Goal: Task Accomplishment & Management: Complete application form

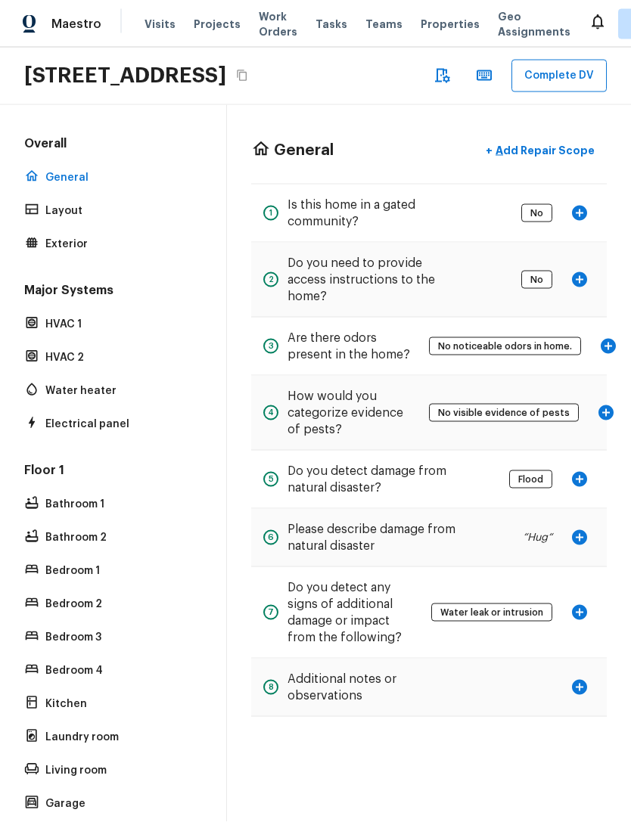
scroll to position [5, 0]
click at [604, 354] on icon "button" at bounding box center [608, 346] width 15 height 15
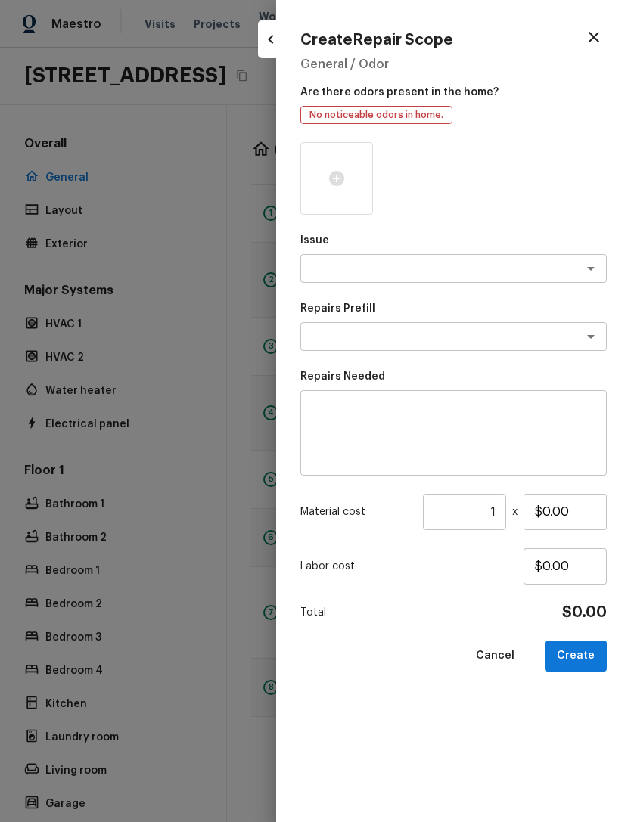
click at [248, 455] on div at bounding box center [315, 411] width 631 height 822
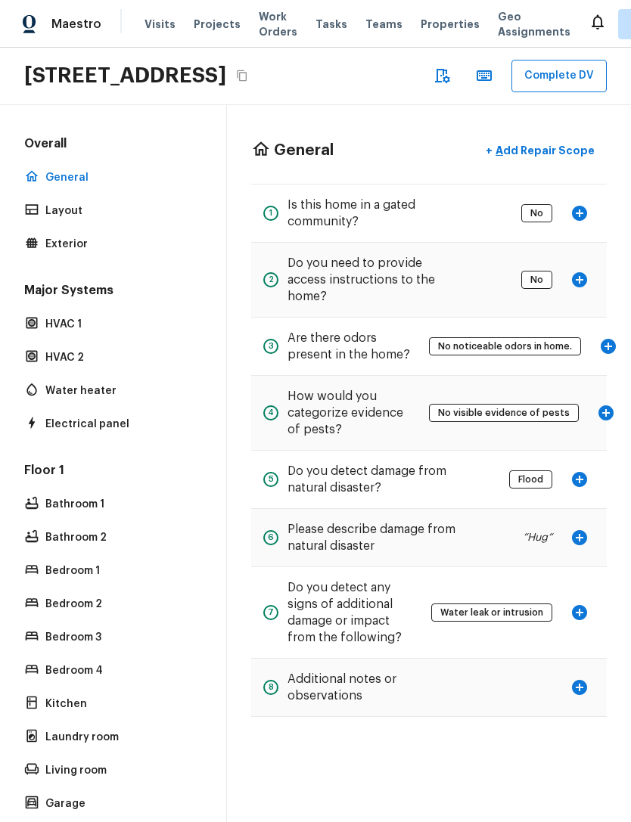
click at [208, 438] on div "Overall General Layout Exterior Major Systems HVAC 1 HVAC 2 Water heater Electr…" at bounding box center [113, 463] width 227 height 717
click at [582, 287] on icon "button" at bounding box center [579, 279] width 15 height 15
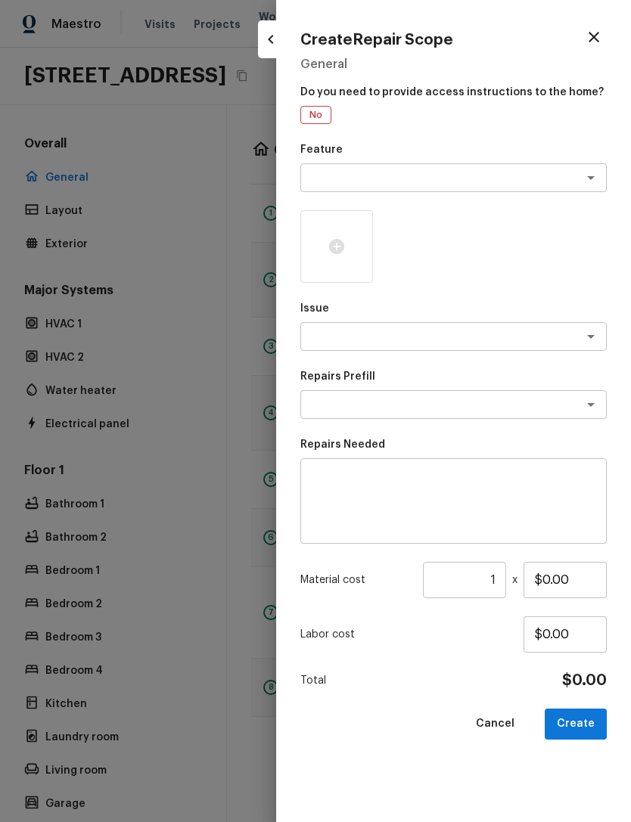
click at [154, 438] on div at bounding box center [315, 411] width 631 height 822
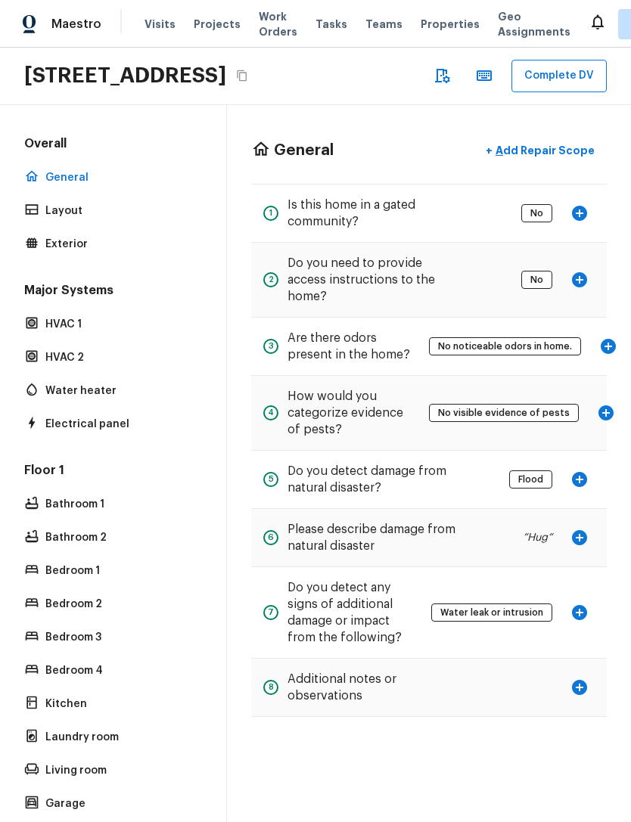
click at [574, 221] on icon "button" at bounding box center [579, 213] width 15 height 15
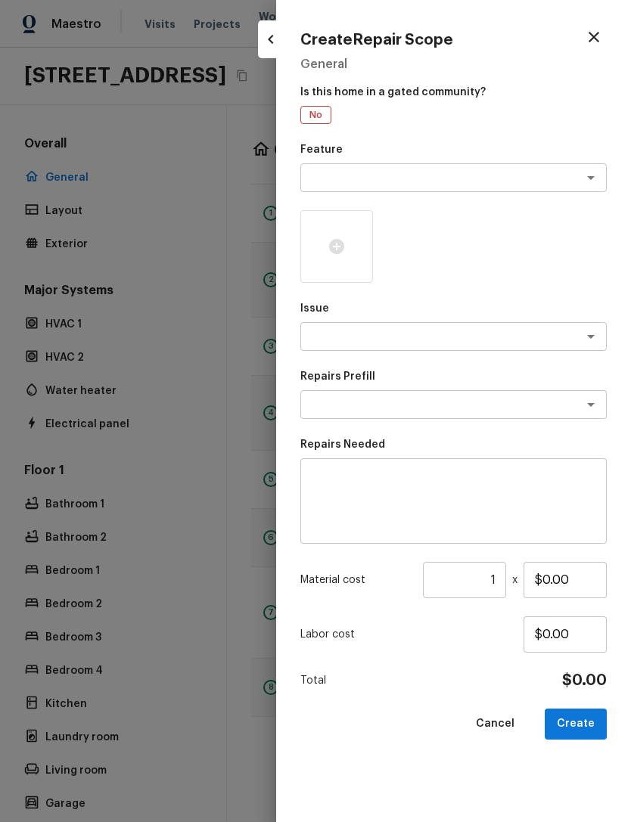
click at [173, 429] on div at bounding box center [315, 411] width 631 height 822
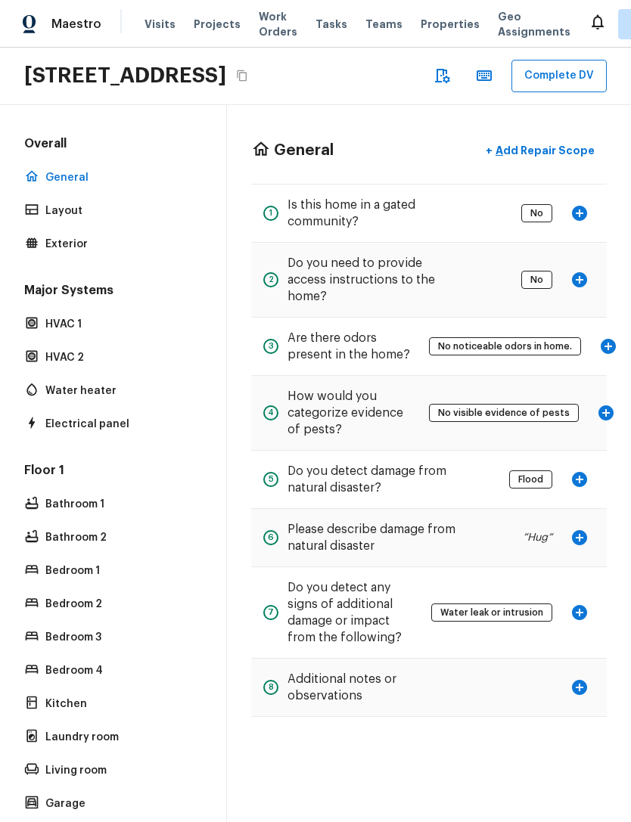
click at [588, 495] on button "button" at bounding box center [579, 479] width 30 height 30
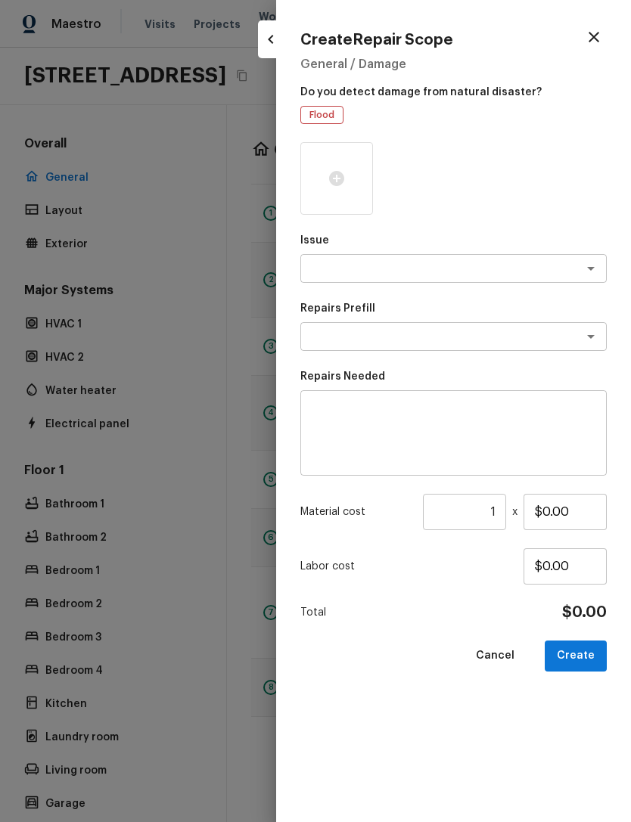
click at [172, 511] on div at bounding box center [315, 411] width 631 height 822
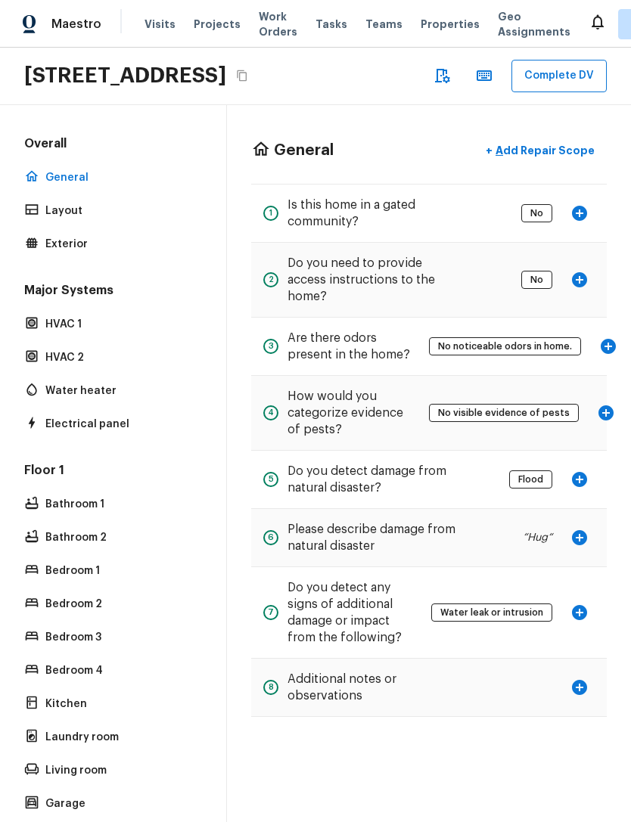
click at [585, 547] on icon "button" at bounding box center [579, 538] width 18 height 18
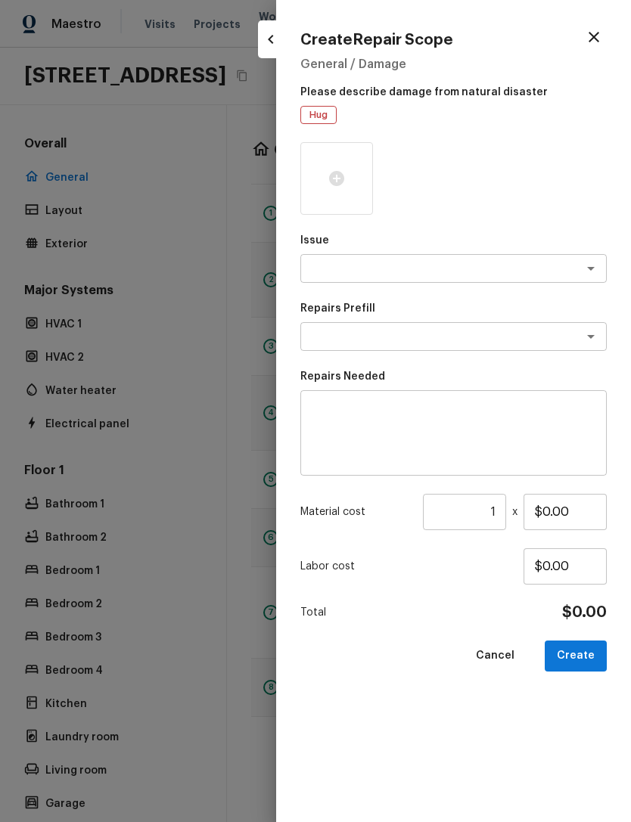
click at [134, 499] on div at bounding box center [315, 411] width 631 height 822
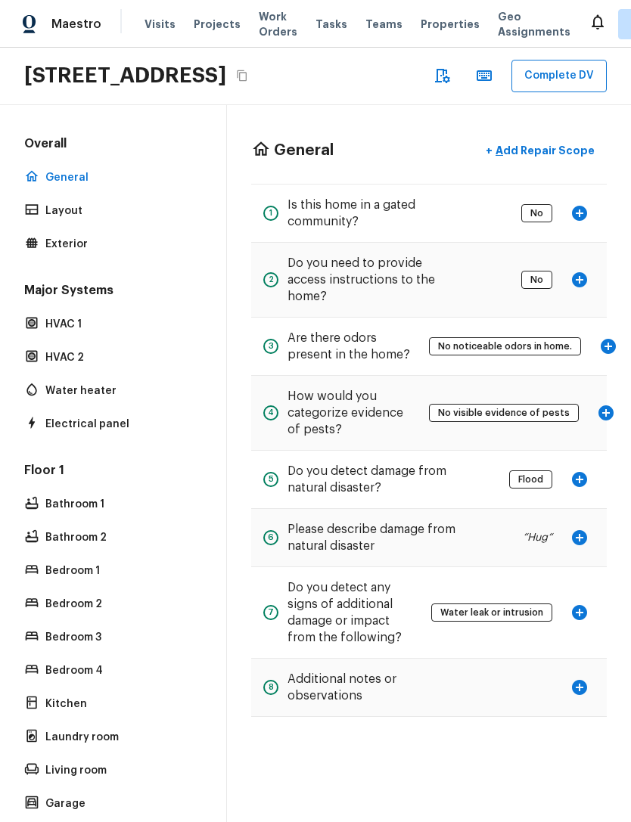
click at [570, 292] on button "button" at bounding box center [579, 280] width 30 height 30
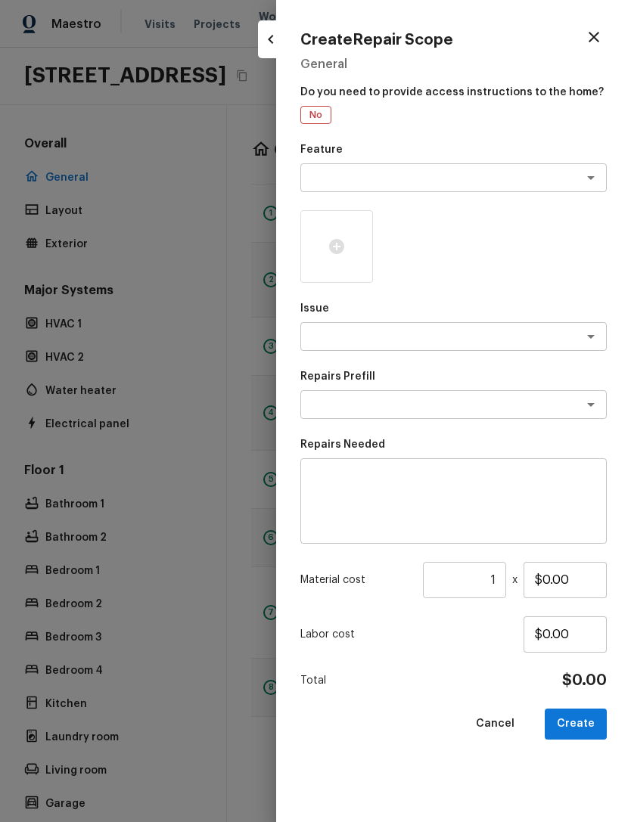
click at [115, 483] on div at bounding box center [315, 411] width 631 height 822
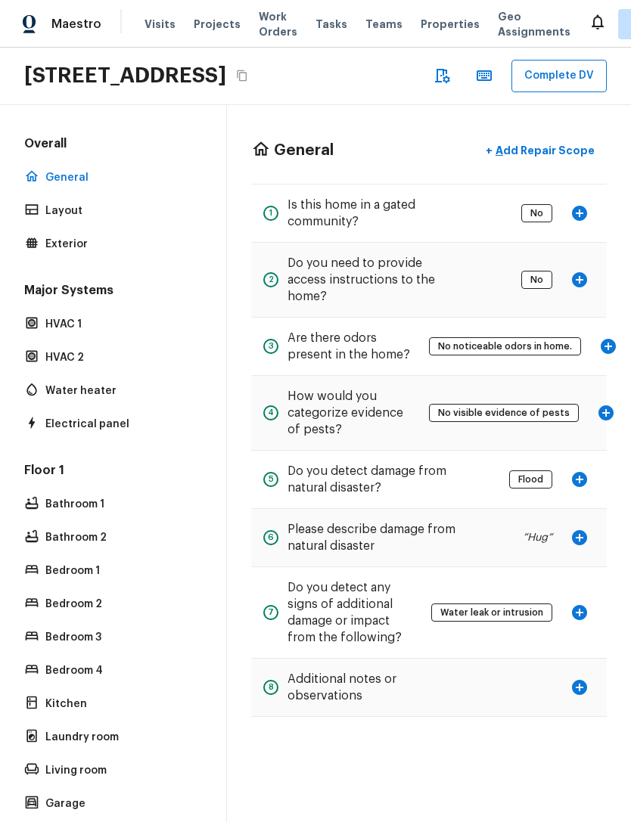
click at [435, 297] on h5 "Do you need to provide access instructions to the home?" at bounding box center [374, 280] width 175 height 50
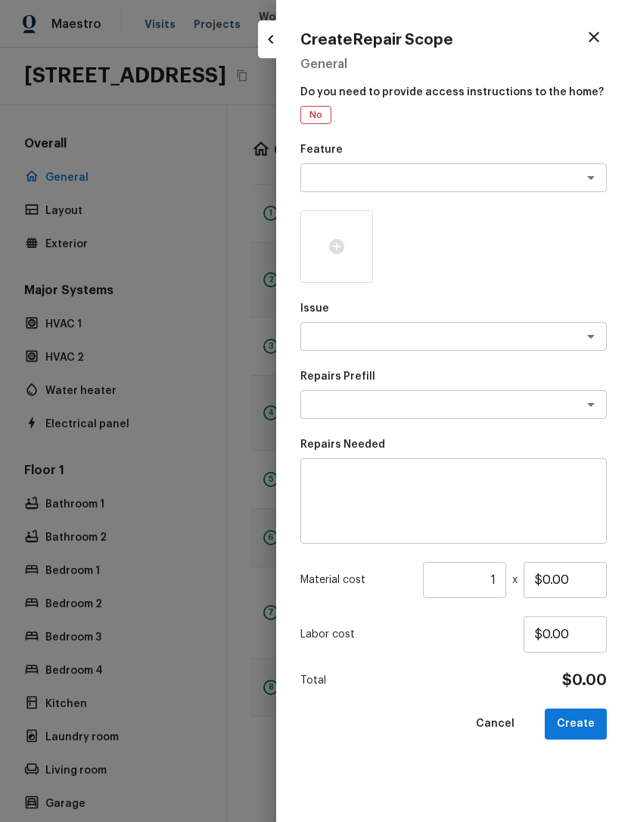
click at [112, 480] on div at bounding box center [315, 411] width 631 height 822
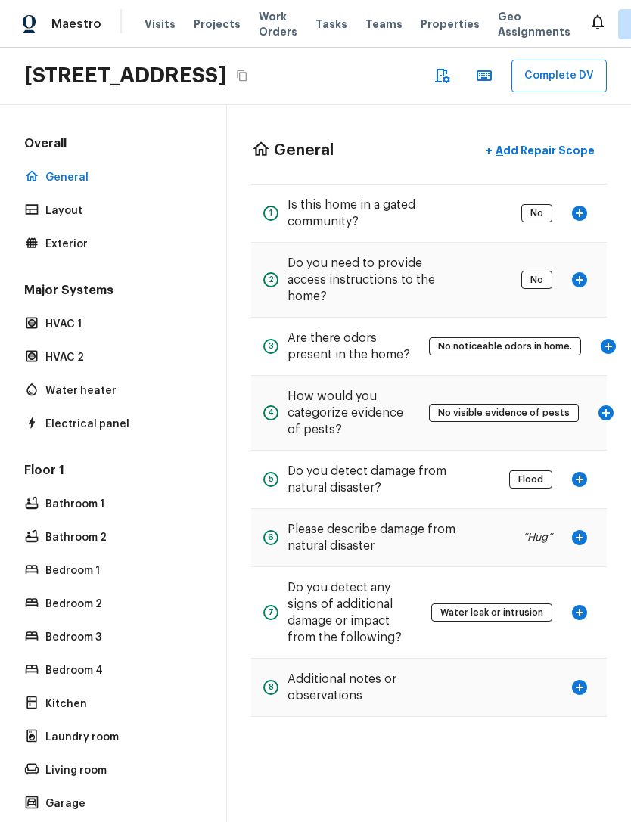
click at [459, 230] on h5 "Is this home in a gated community?" at bounding box center [374, 213] width 175 height 33
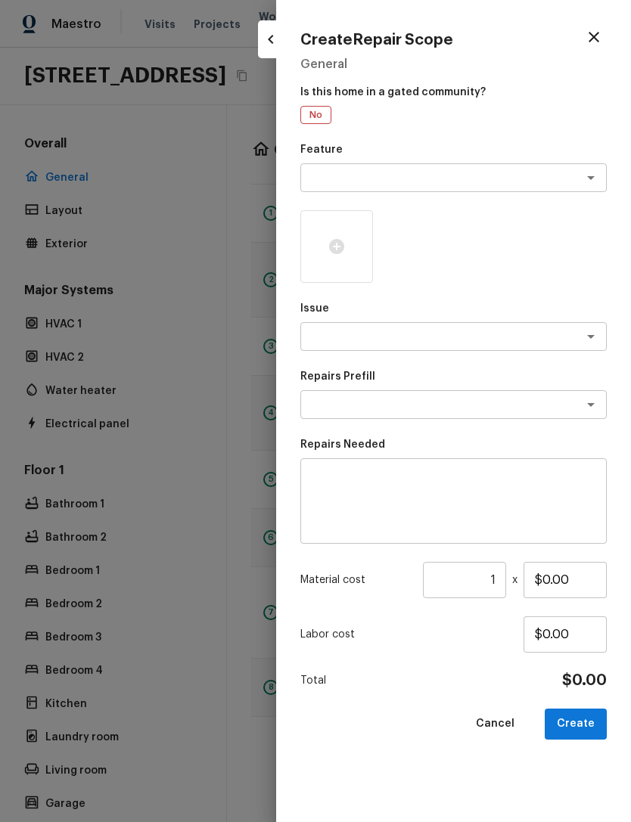
click at [111, 480] on div at bounding box center [315, 411] width 631 height 822
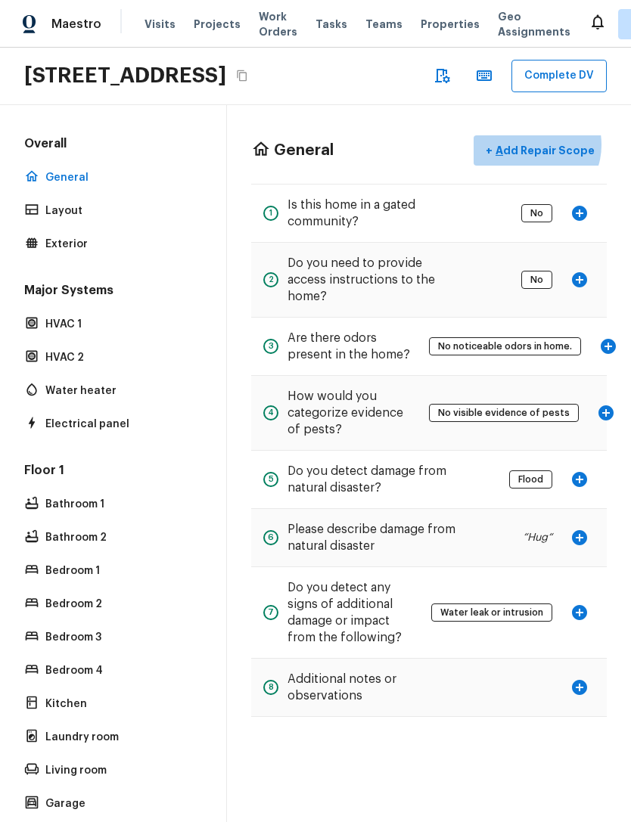
click at [541, 158] on p "Add Repair Scope" at bounding box center [543, 150] width 102 height 15
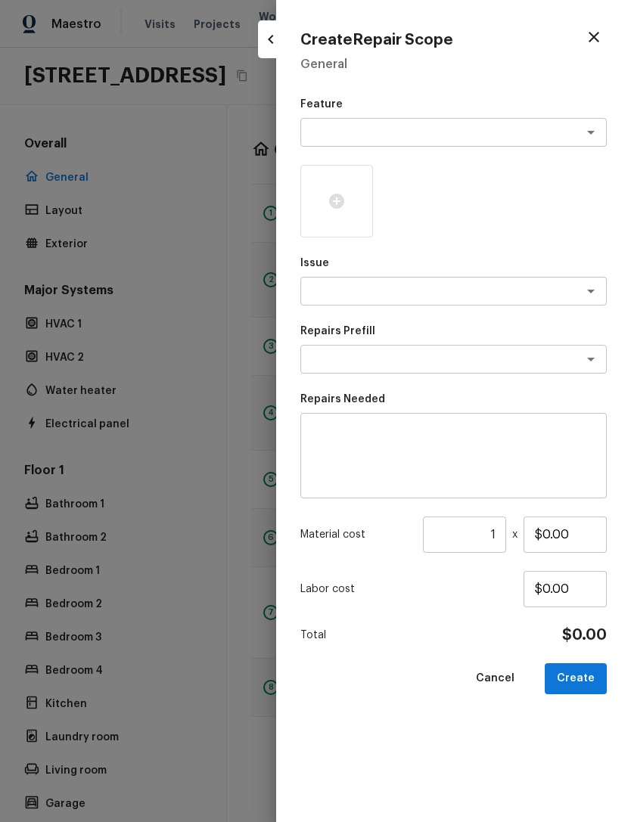
click at [112, 476] on div at bounding box center [315, 411] width 631 height 822
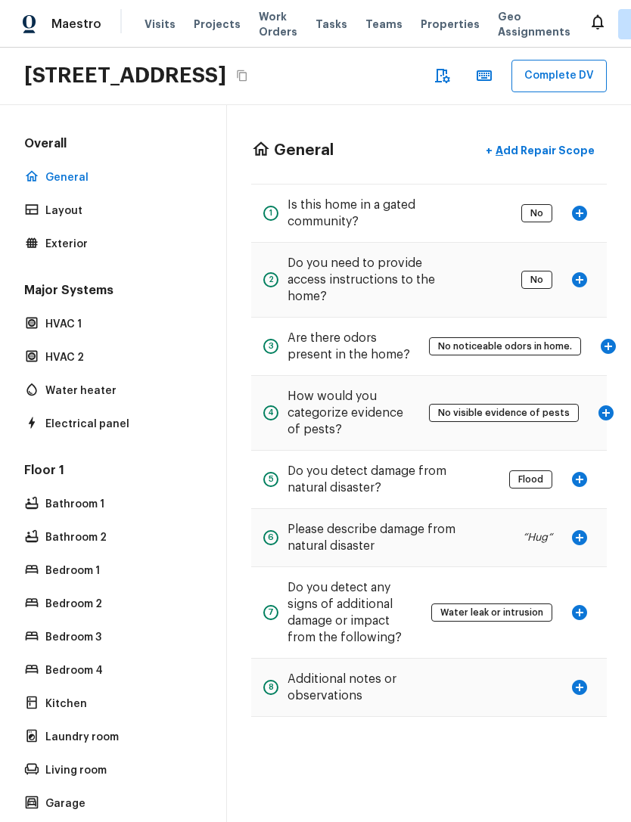
scroll to position [48, 0]
click at [441, 613] on div "Water leak or intrusion" at bounding box center [512, 612] width 163 height 67
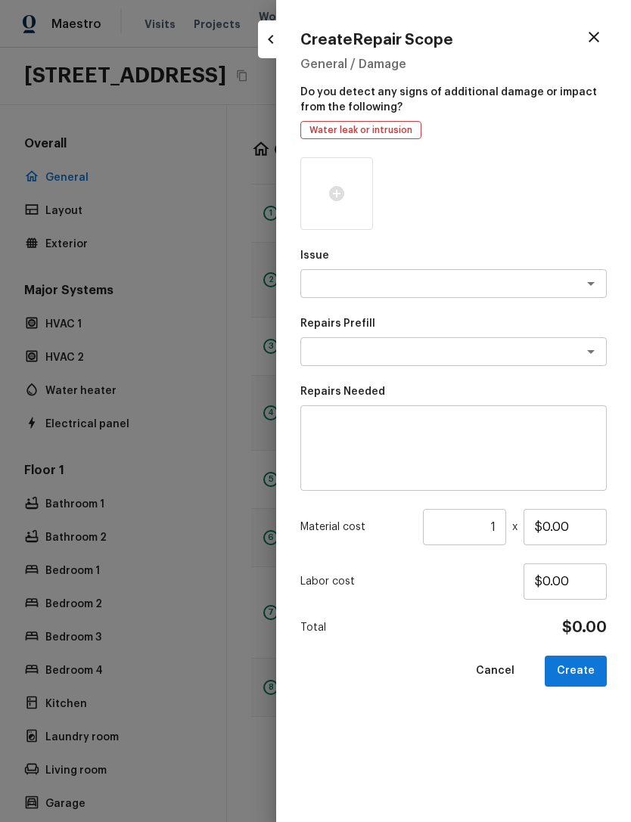
click at [114, 501] on div at bounding box center [315, 411] width 631 height 822
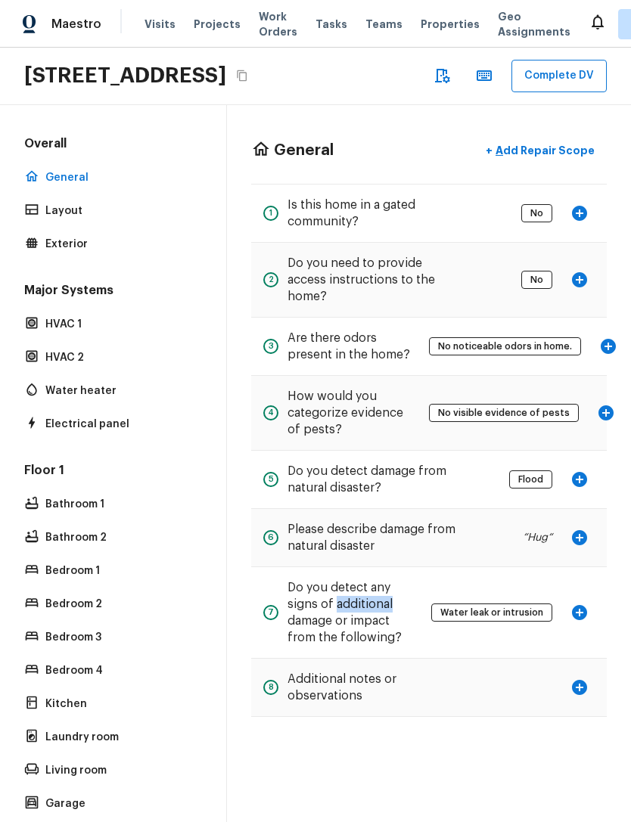
click at [448, 689] on div "8 Additional notes or observations" at bounding box center [429, 687] width 356 height 57
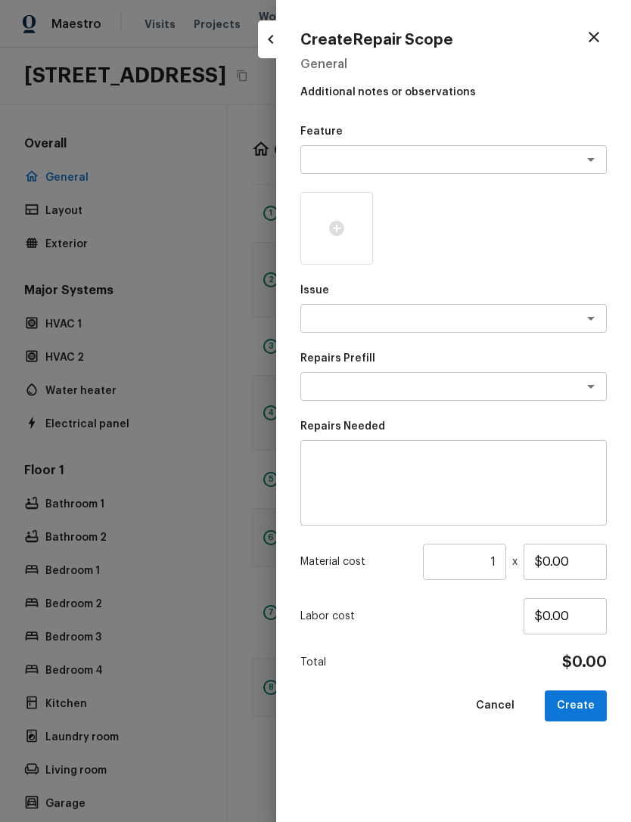
click at [137, 514] on div at bounding box center [315, 411] width 631 height 822
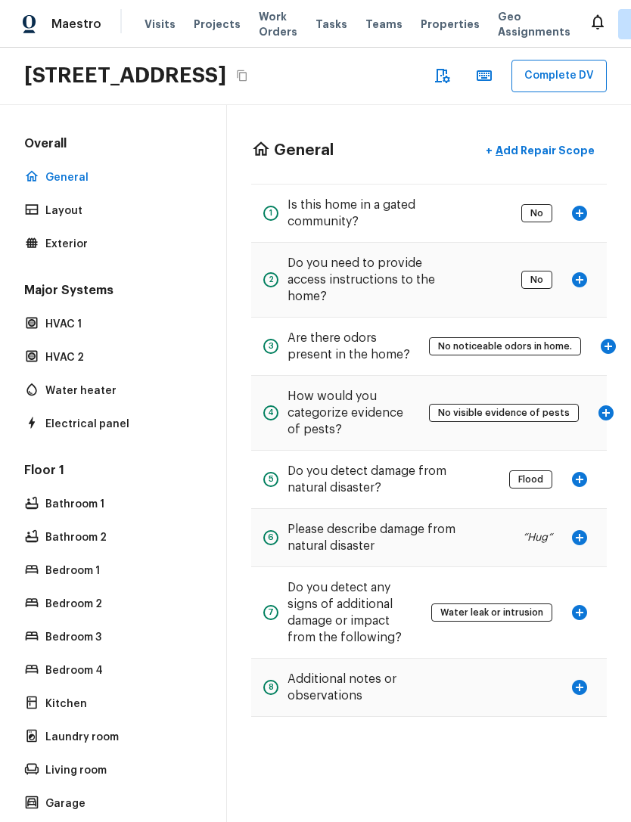
click at [580, 605] on icon "button" at bounding box center [579, 612] width 15 height 15
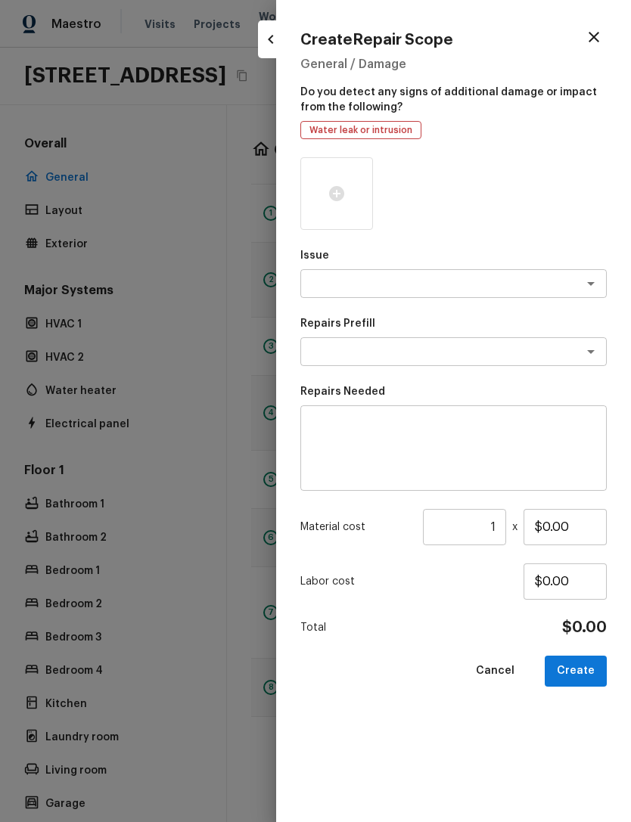
click at [117, 499] on div at bounding box center [315, 411] width 631 height 822
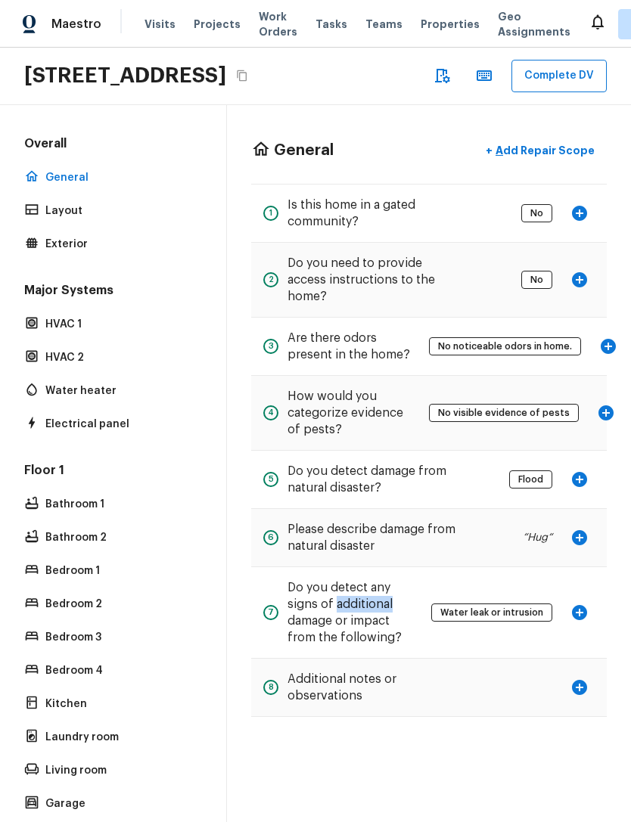
click at [357, 671] on h5 "Additional notes or observations" at bounding box center [374, 687] width 175 height 33
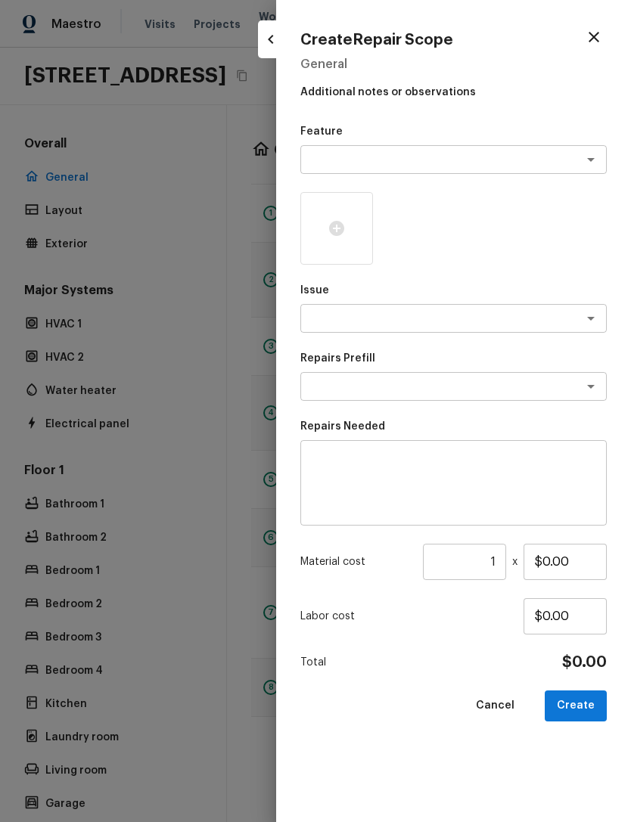
click at [142, 542] on div at bounding box center [315, 411] width 631 height 822
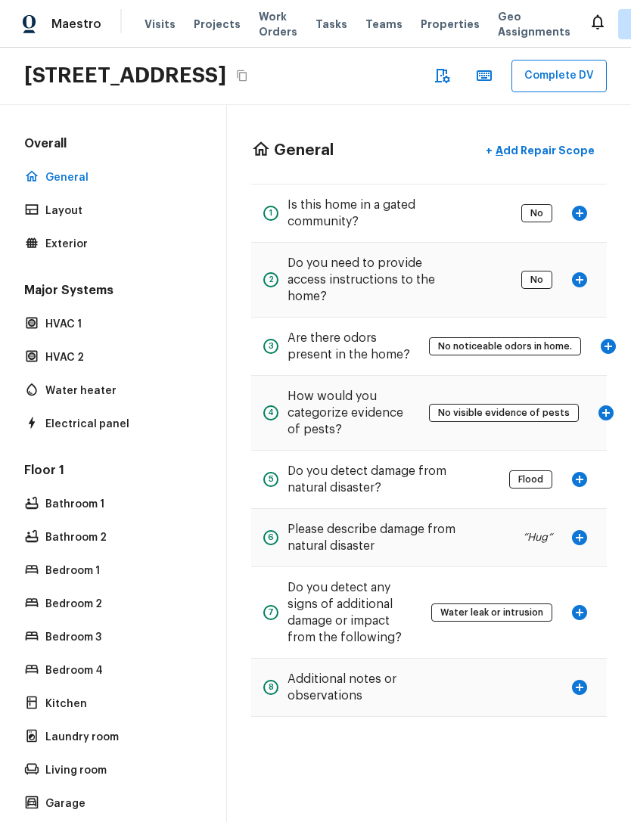
click at [47, 314] on div "HVAC 1" at bounding box center [113, 324] width 184 height 21
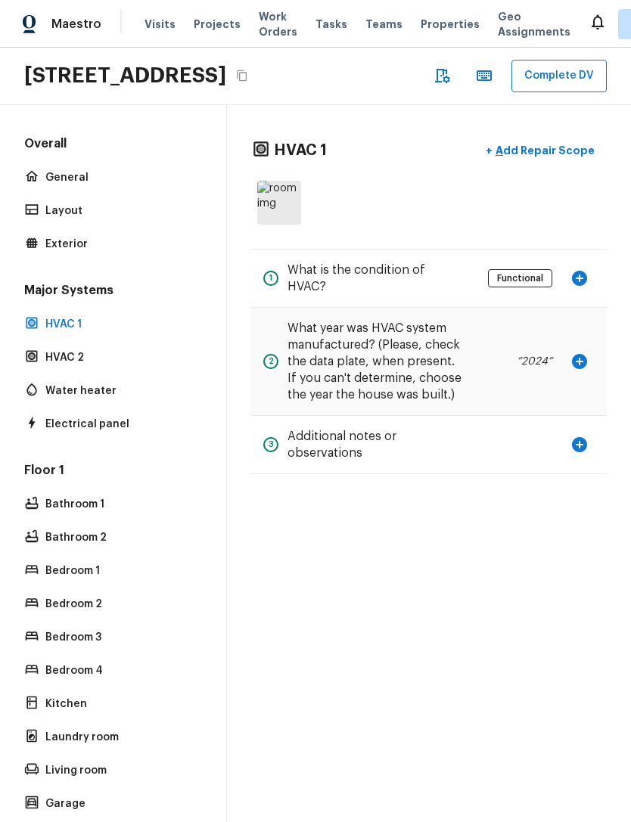
click at [49, 350] on p "HVAC 2" at bounding box center [120, 357] width 151 height 15
click at [61, 384] on p "Water heater" at bounding box center [120, 391] width 151 height 15
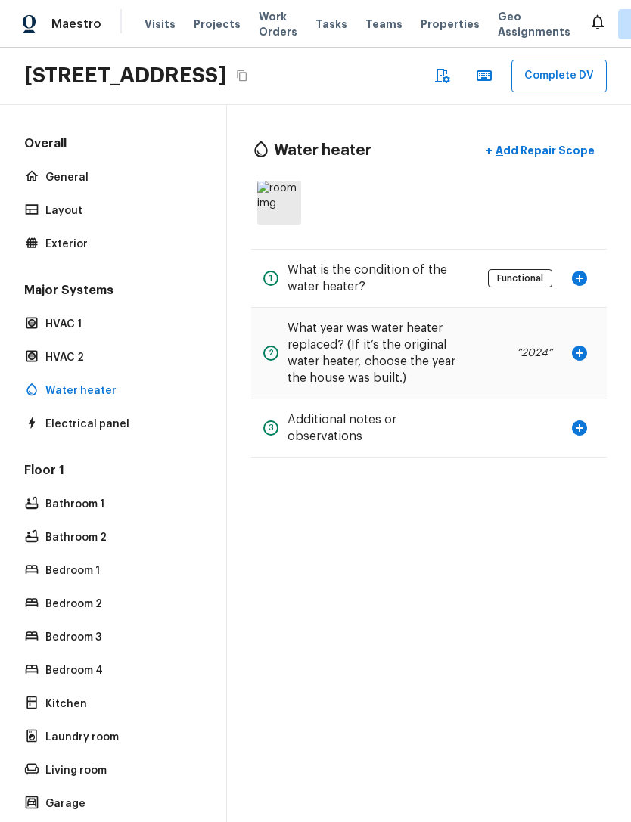
click at [271, 185] on img at bounding box center [279, 203] width 44 height 44
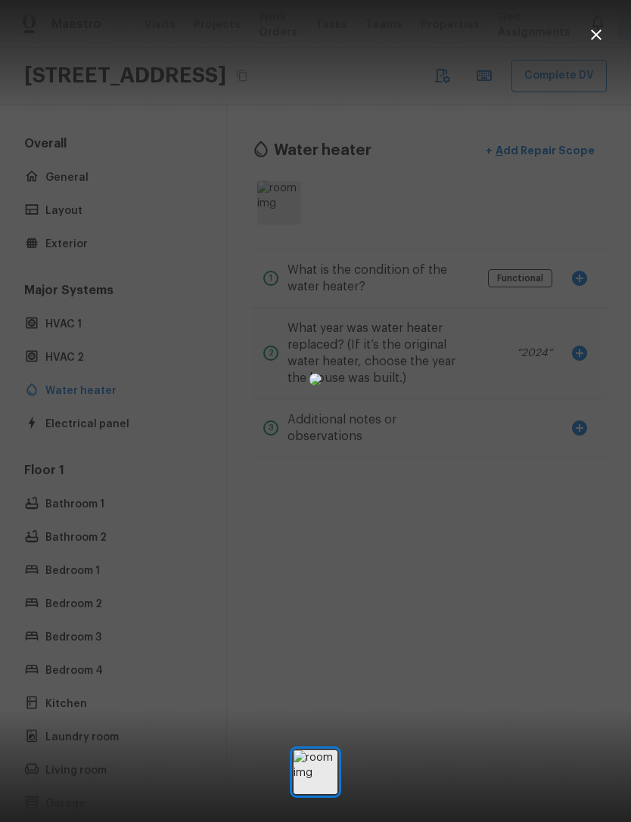
click at [6, 396] on div at bounding box center [315, 379] width 631 height 710
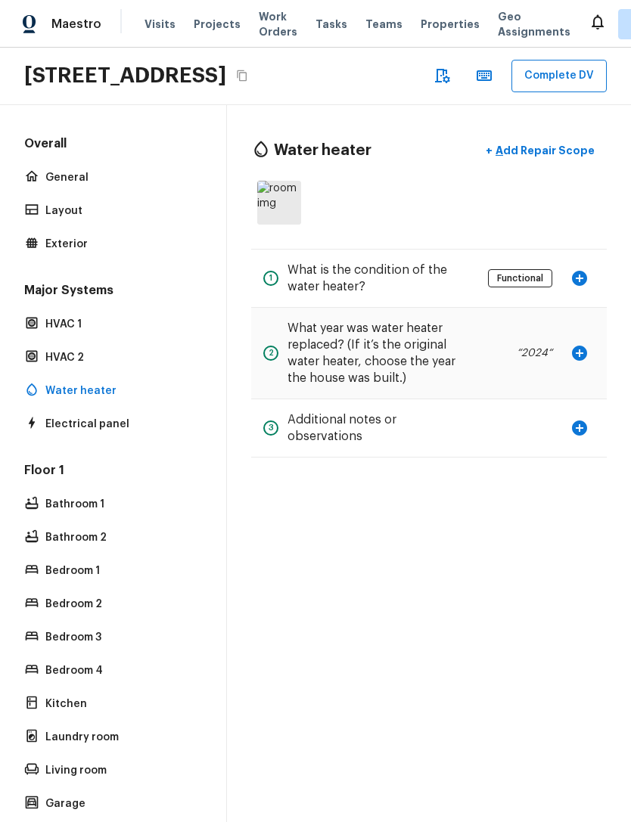
click at [63, 384] on p "Water heater" at bounding box center [120, 391] width 151 height 15
click at [65, 384] on p "Water heater" at bounding box center [120, 391] width 151 height 15
click at [266, 182] on img at bounding box center [279, 203] width 44 height 44
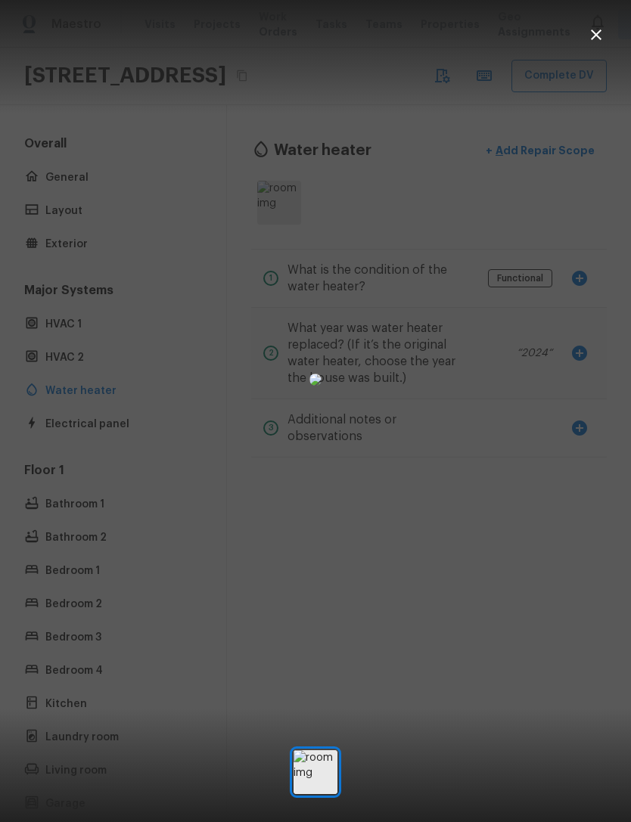
click at [309, 374] on img at bounding box center [315, 380] width 12 height 12
click at [627, 344] on div at bounding box center [315, 379] width 631 height 710
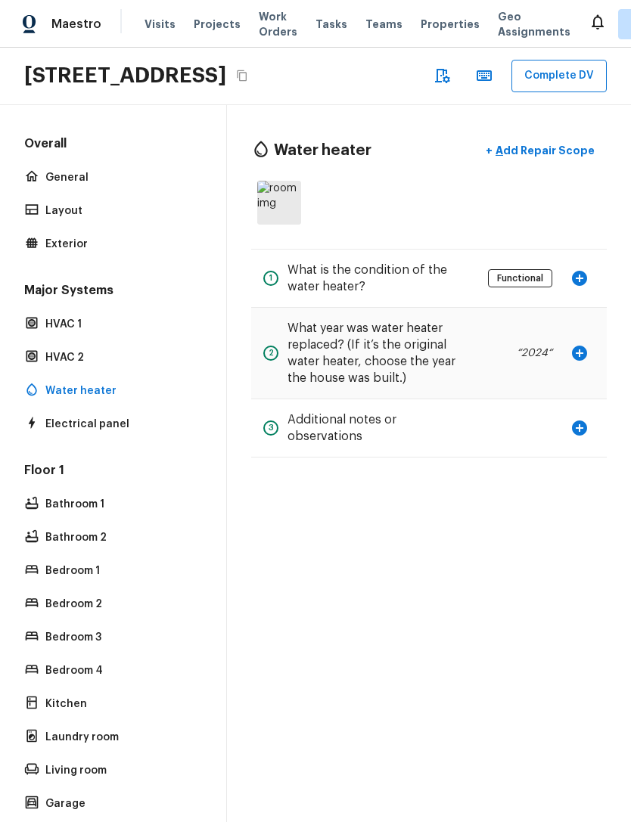
click at [51, 332] on p "HVAC 1" at bounding box center [120, 324] width 151 height 15
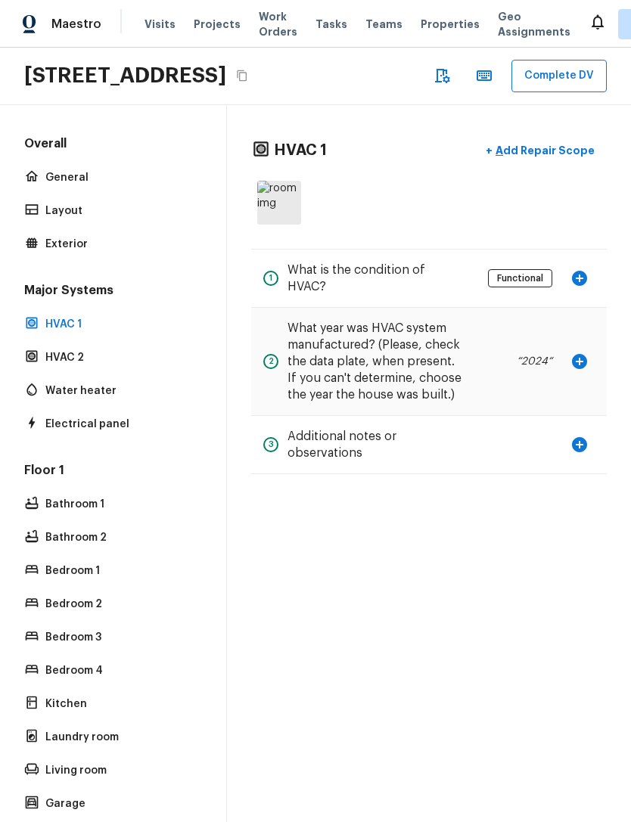
click at [287, 225] on img at bounding box center [279, 203] width 44 height 44
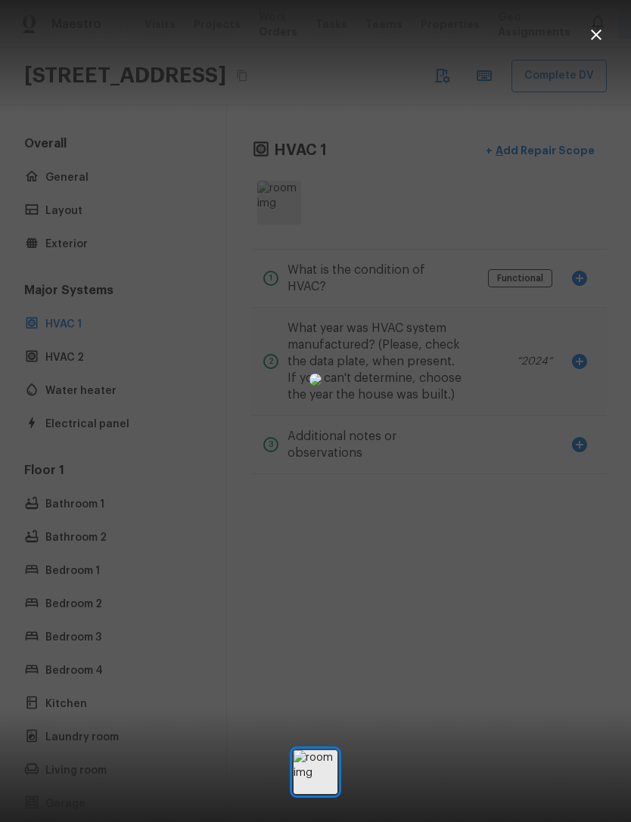
click at [9, 398] on div at bounding box center [315, 379] width 631 height 710
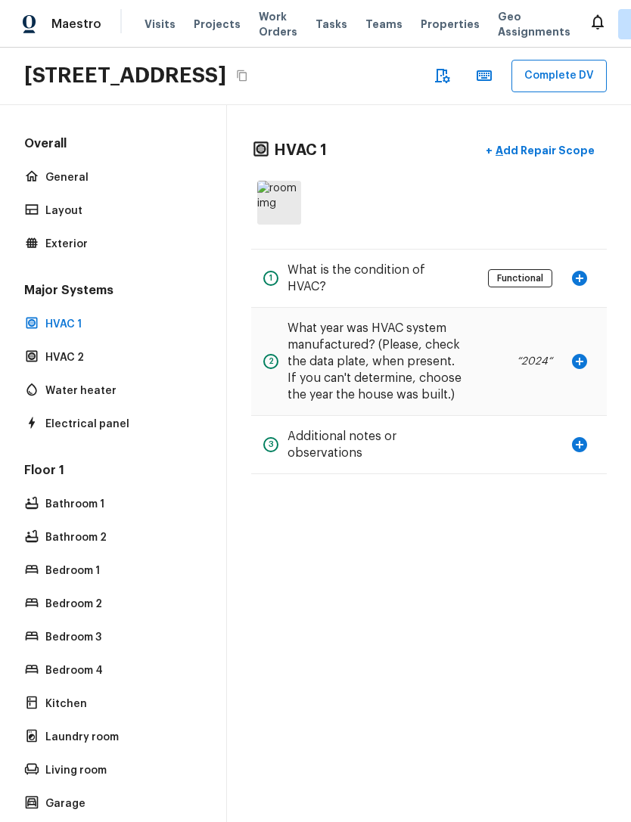
click at [43, 368] on div "HVAC 2" at bounding box center [113, 357] width 184 height 21
click at [64, 399] on p "Water heater" at bounding box center [120, 391] width 151 height 15
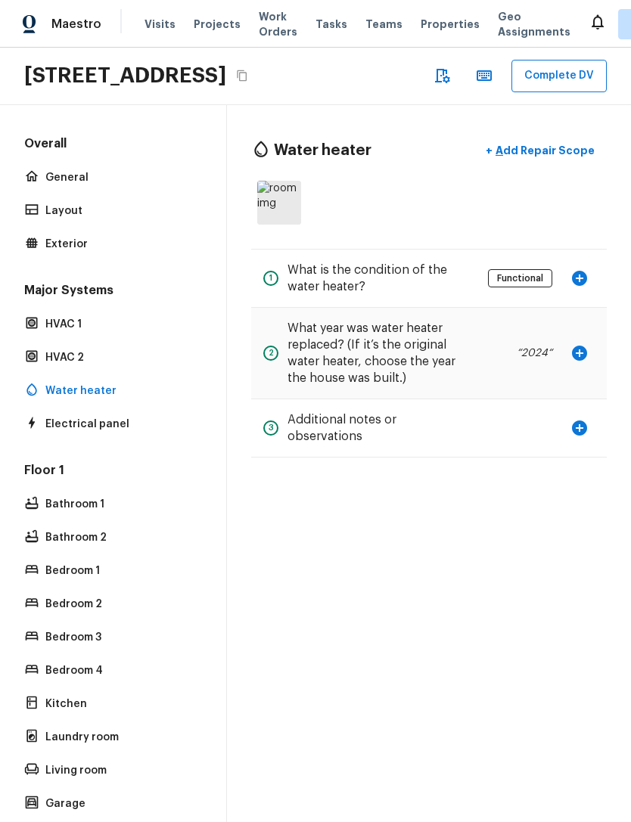
click at [82, 432] on p "Electrical panel" at bounding box center [120, 424] width 151 height 15
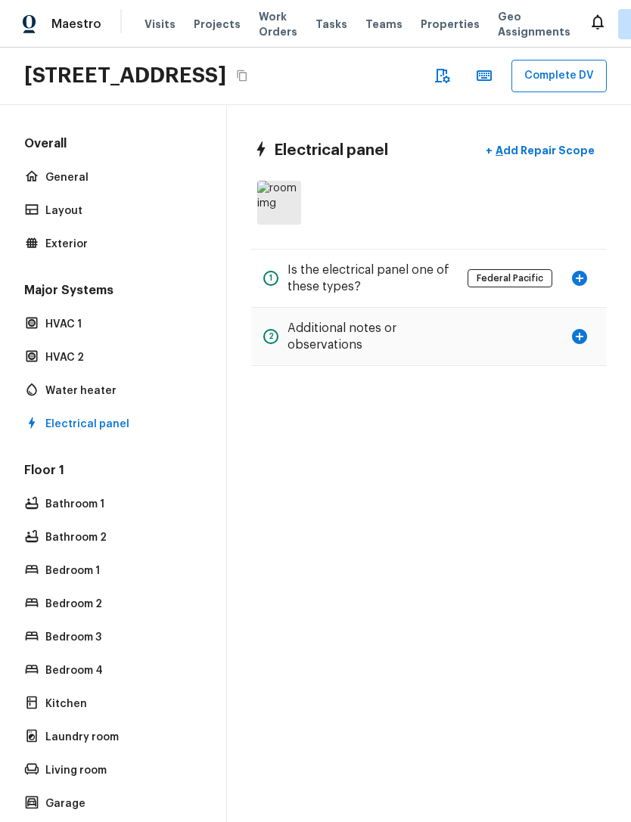
click at [565, 158] on p "Add Repair Scope" at bounding box center [543, 150] width 102 height 15
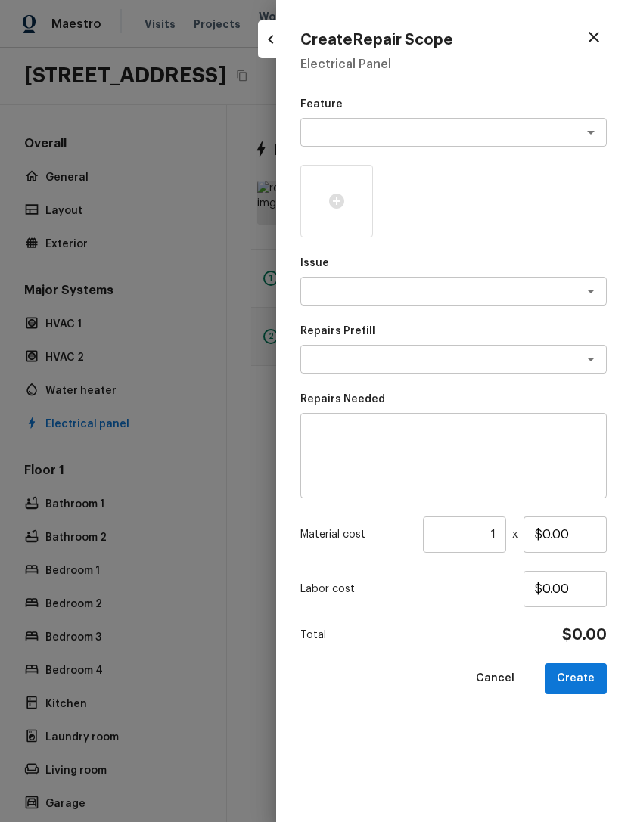
click at [113, 443] on div at bounding box center [315, 411] width 631 height 822
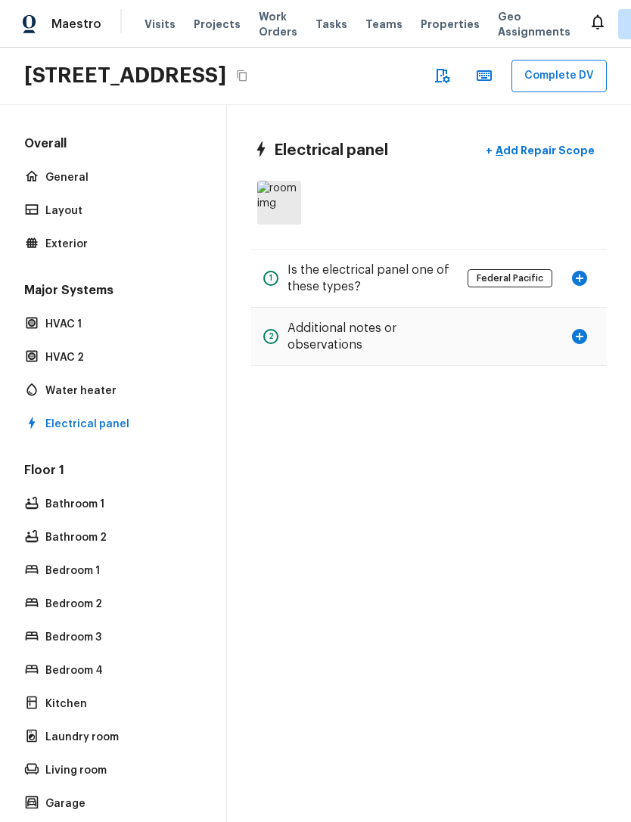
click at [582, 286] on icon "button" at bounding box center [579, 278] width 15 height 15
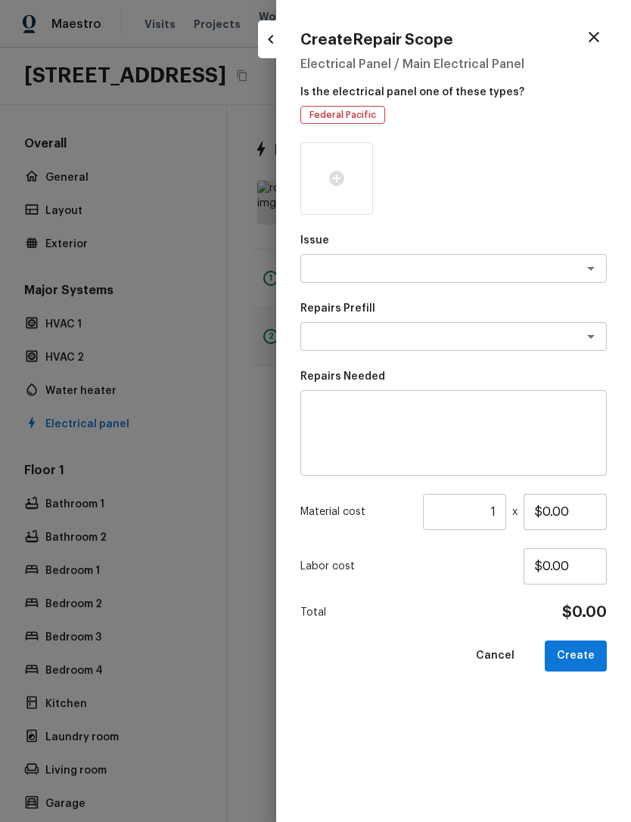
click at [344, 194] on div at bounding box center [336, 178] width 73 height 73
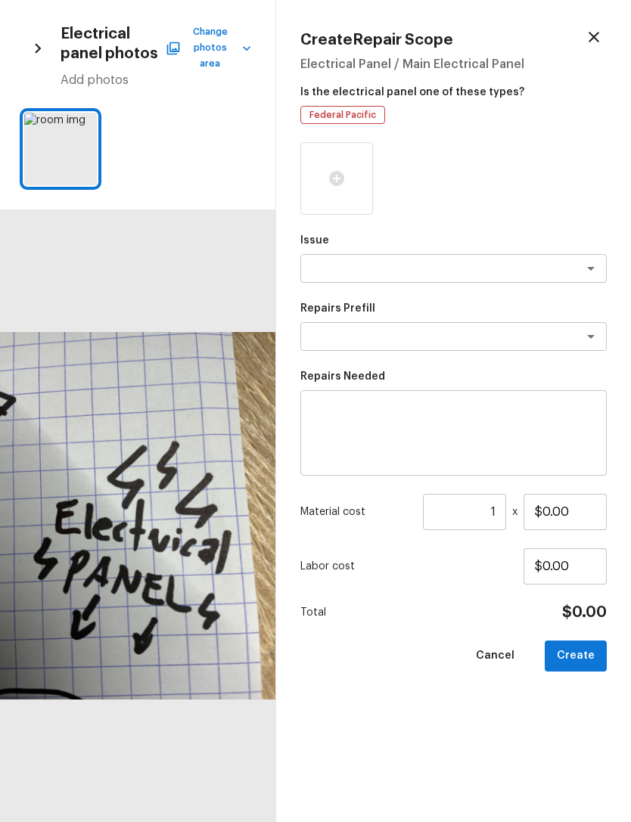
click at [601, 42] on icon "button" at bounding box center [594, 37] width 18 height 18
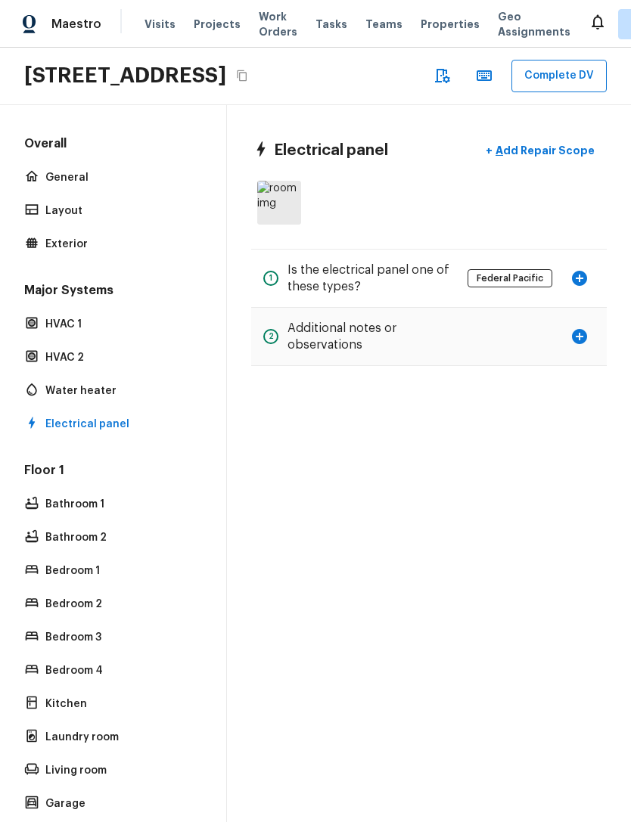
click at [575, 344] on icon "button" at bounding box center [579, 336] width 15 height 15
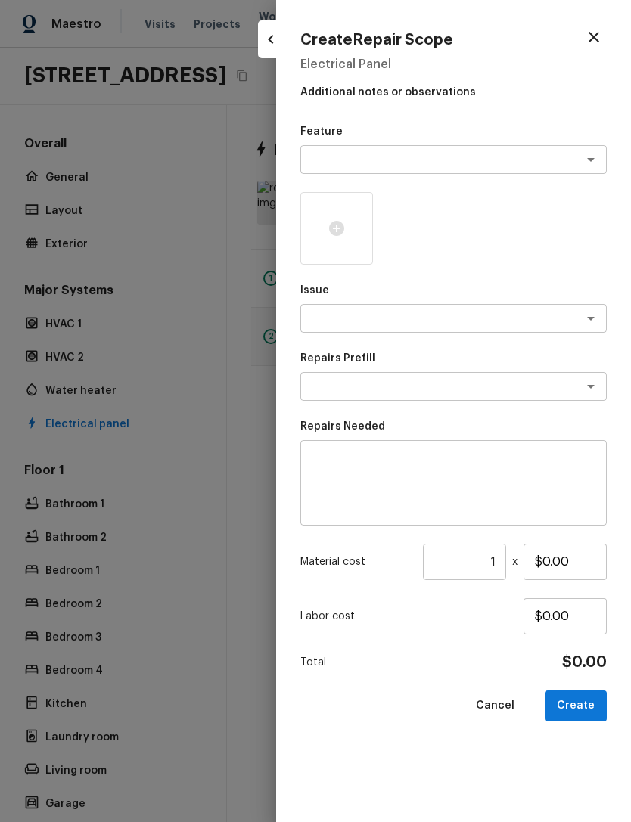
click at [142, 450] on div at bounding box center [315, 411] width 631 height 822
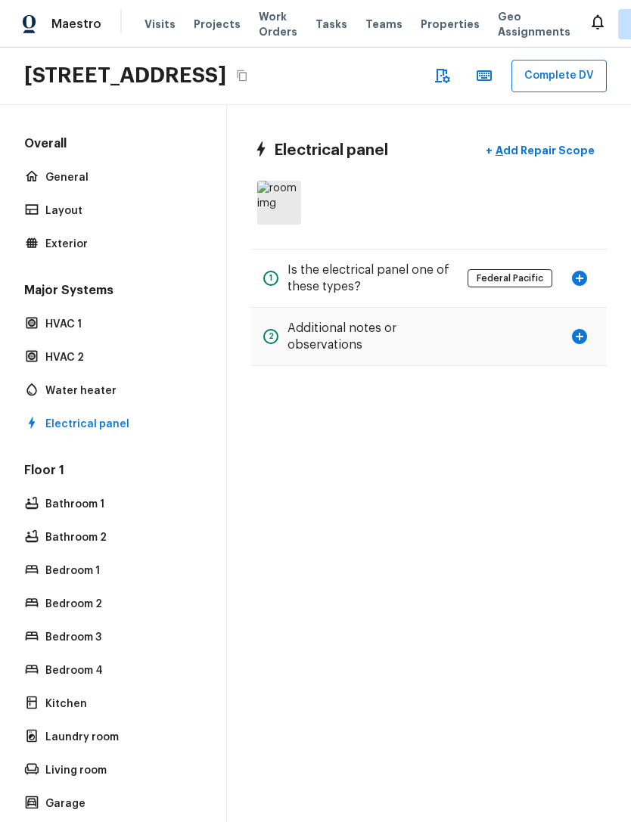
click at [54, 512] on p "Bathroom 1" at bounding box center [120, 504] width 151 height 15
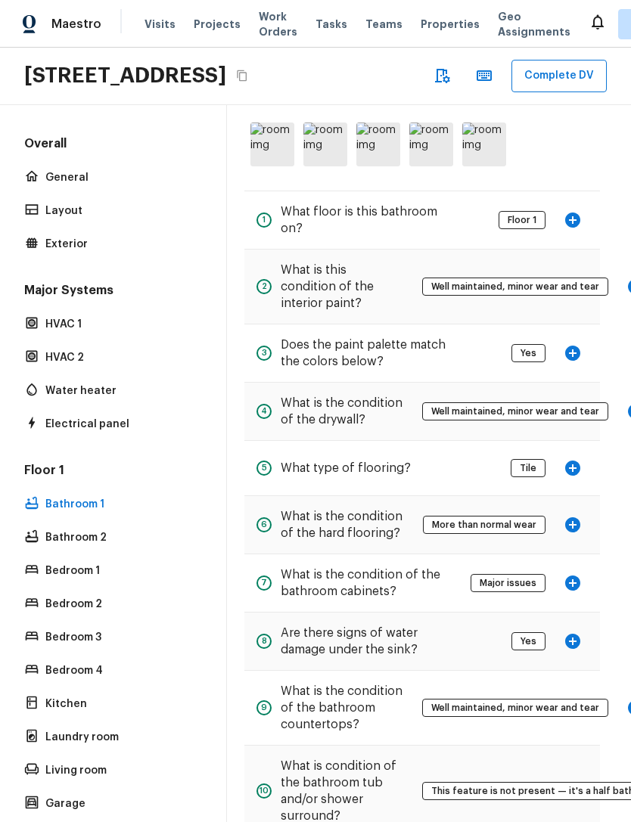
scroll to position [63, 7]
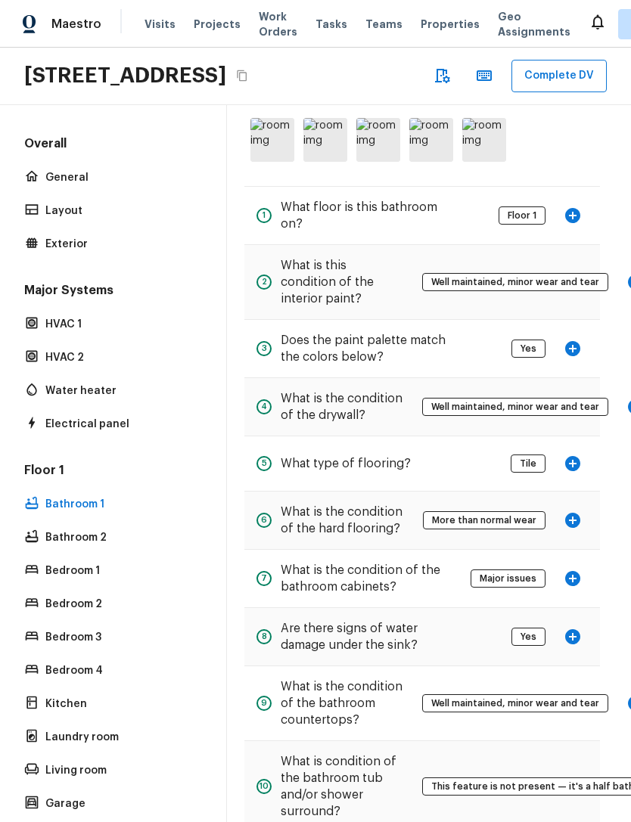
click at [576, 353] on icon "button" at bounding box center [572, 348] width 15 height 15
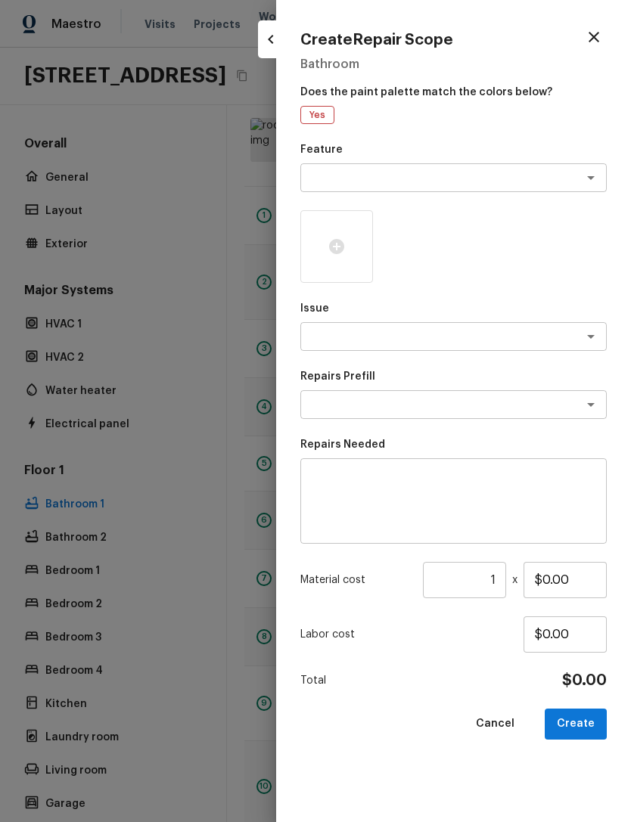
click at [325, 259] on div at bounding box center [336, 246] width 73 height 73
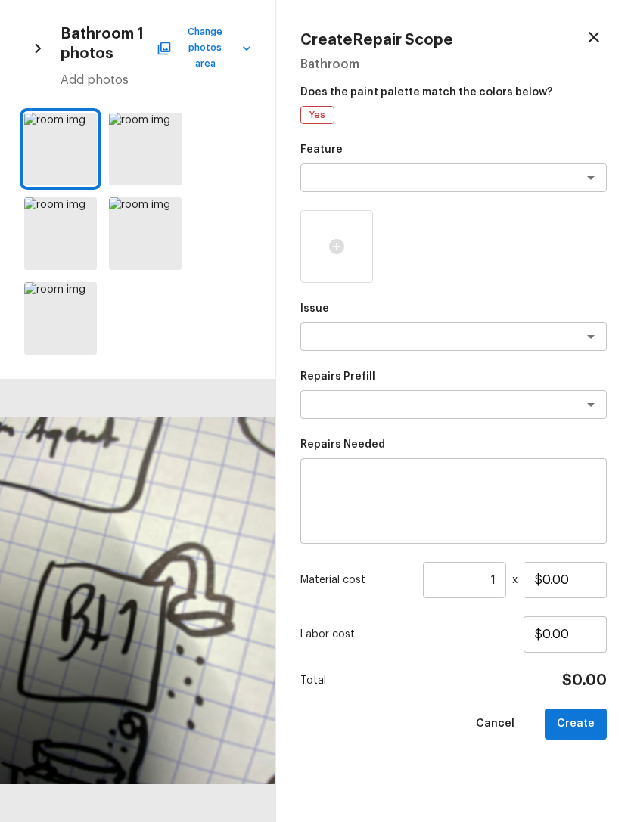
click at [598, 26] on button "button" at bounding box center [594, 37] width 26 height 26
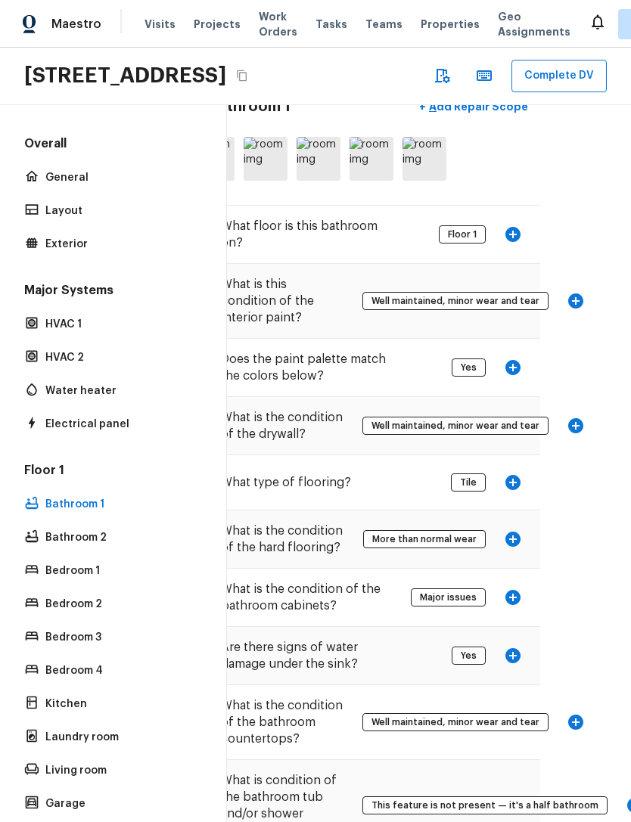
scroll to position [44, 66]
click at [575, 309] on icon "button" at bounding box center [576, 301] width 15 height 15
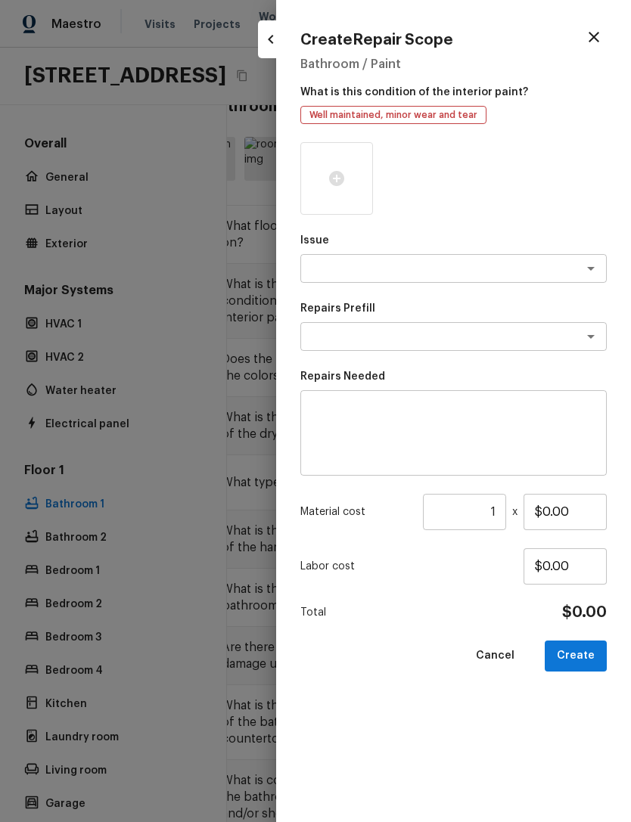
click at [153, 449] on div at bounding box center [315, 411] width 631 height 822
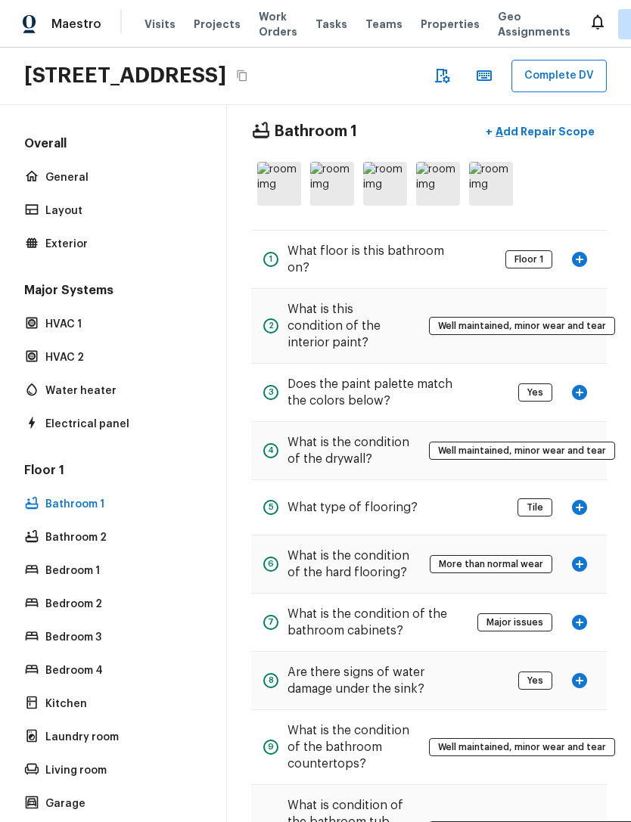
scroll to position [17, 0]
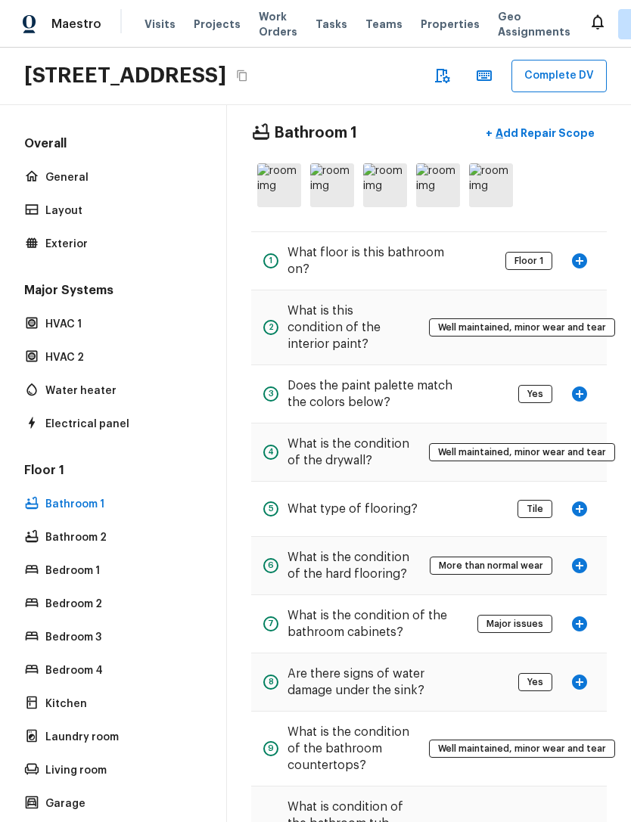
click at [383, 339] on h5 "What is this condition of the interior paint?" at bounding box center [348, 328] width 123 height 50
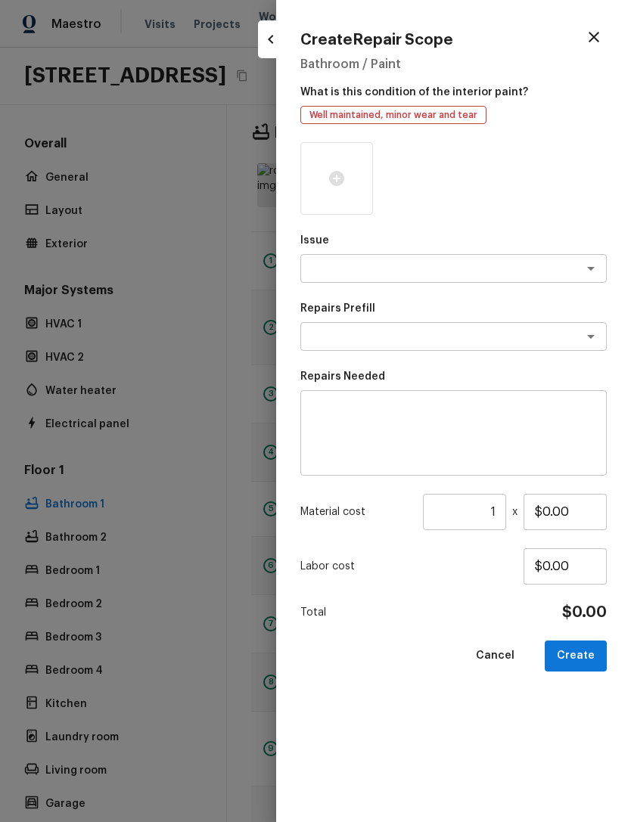
click at [144, 449] on div at bounding box center [315, 411] width 631 height 822
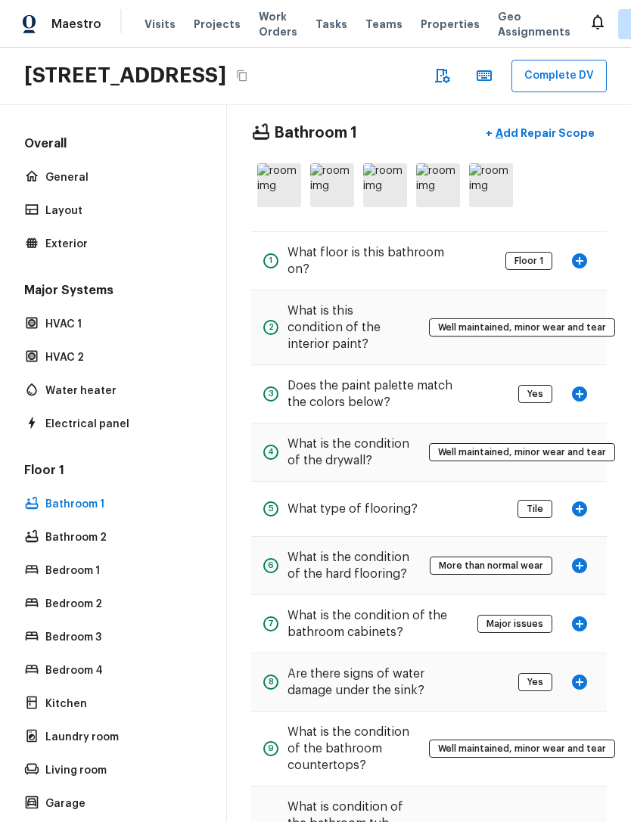
click at [391, 353] on h5 "What is this condition of the interior paint?" at bounding box center [348, 328] width 123 height 50
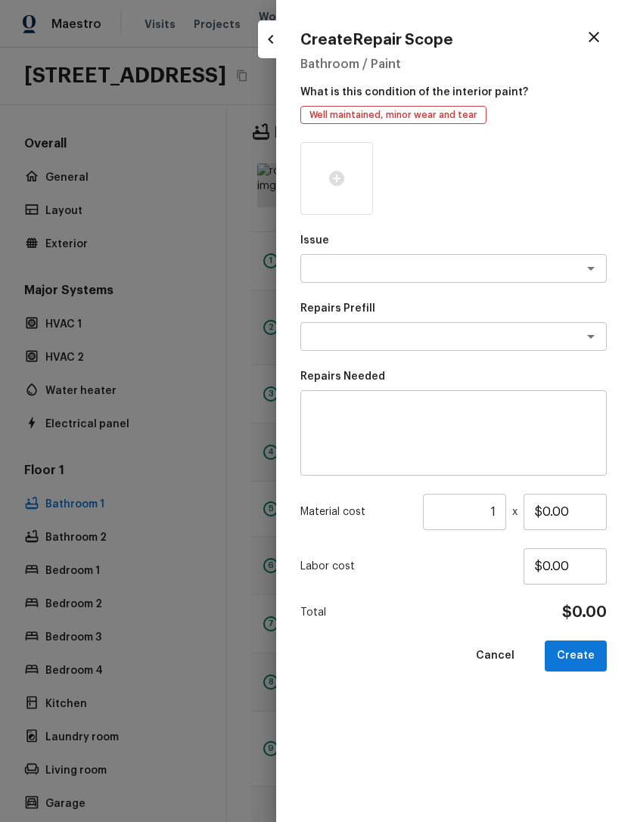
click at [477, 272] on textarea at bounding box center [432, 268] width 250 height 15
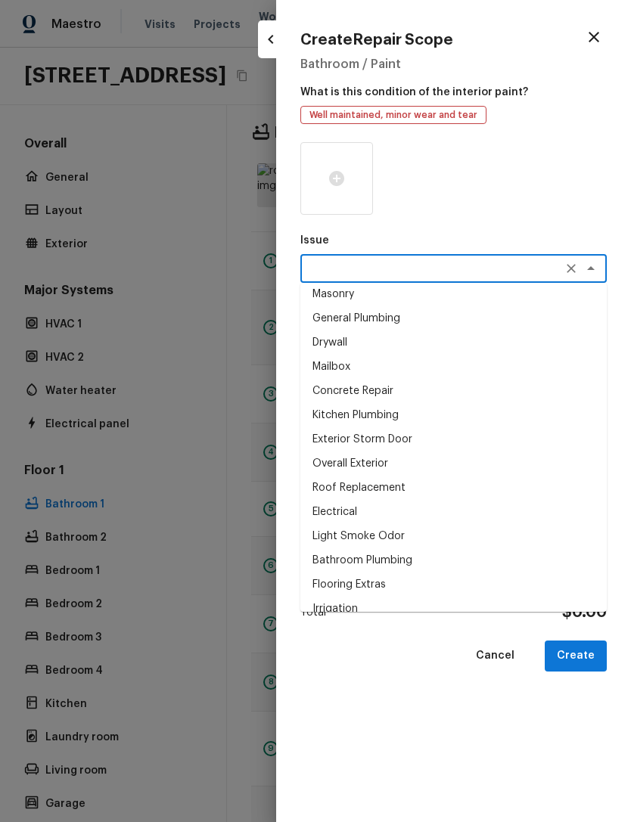
scroll to position [30, 0]
click at [375, 389] on li "Concrete Repair" at bounding box center [453, 392] width 306 height 24
type textarea "Concrete Repair"
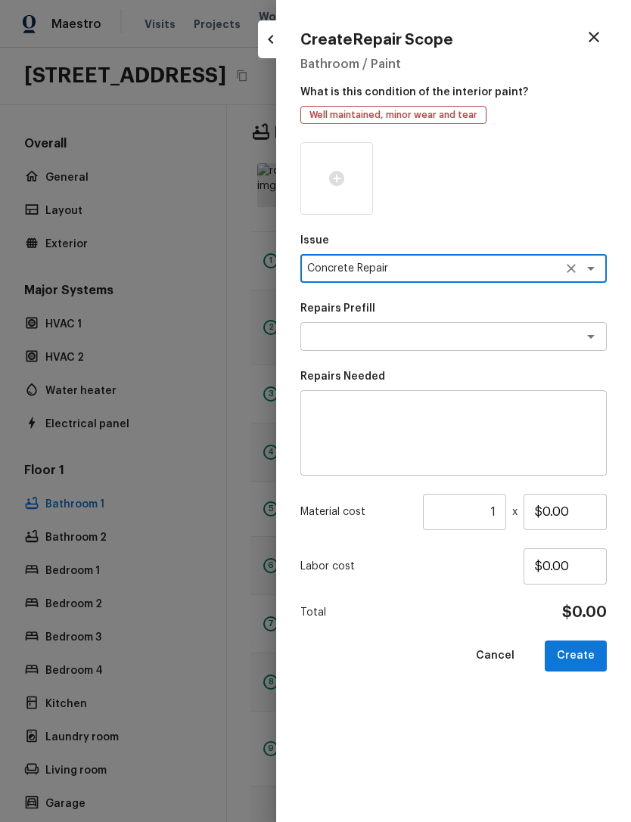
click at [513, 342] on textarea at bounding box center [432, 336] width 250 height 15
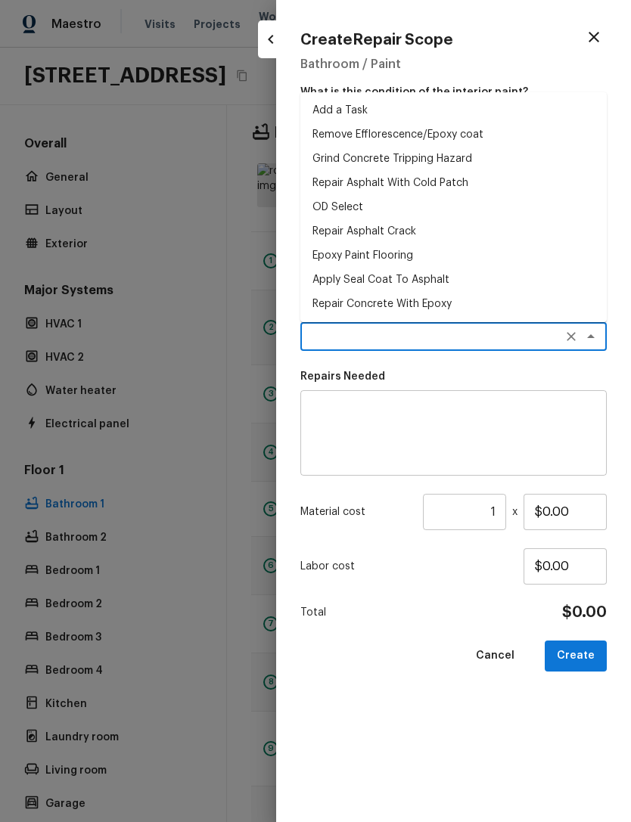
click at [371, 265] on li "Epoxy Paint Flooring" at bounding box center [453, 256] width 306 height 24
type textarea "Epoxy Paint Flooring"
type textarea "Mask, scrape and prep flooring for new coat of epoxy paint."
type input "$1.15"
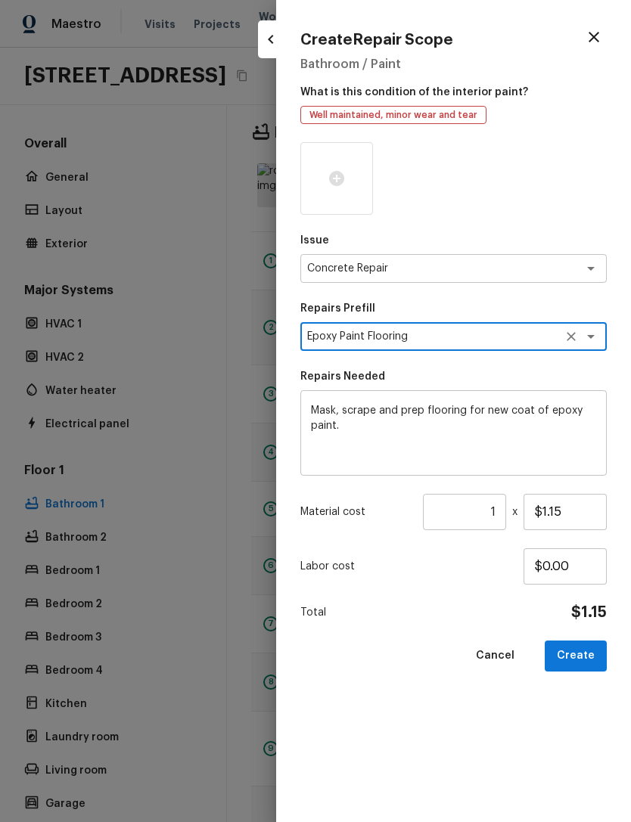
click at [573, 661] on button "Create" at bounding box center [576, 656] width 62 height 31
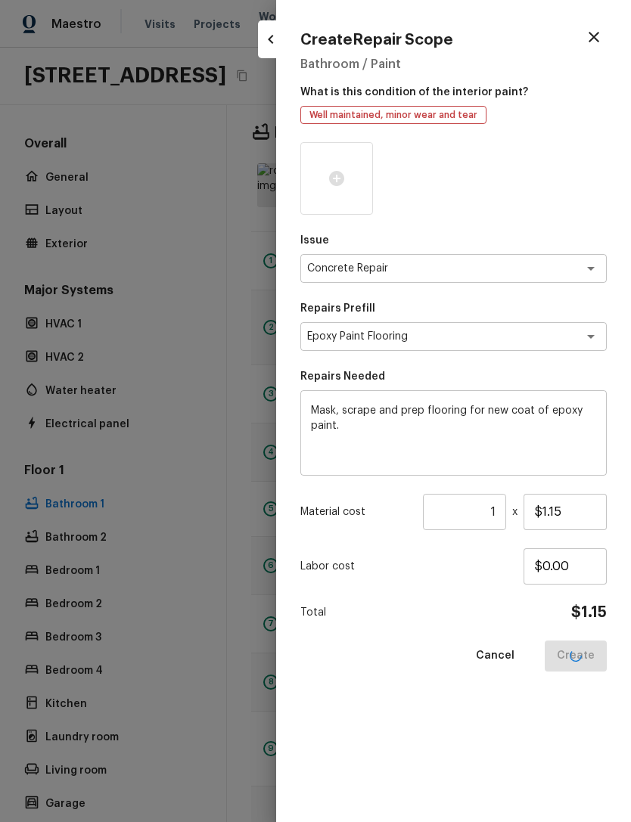
type input "$0.00"
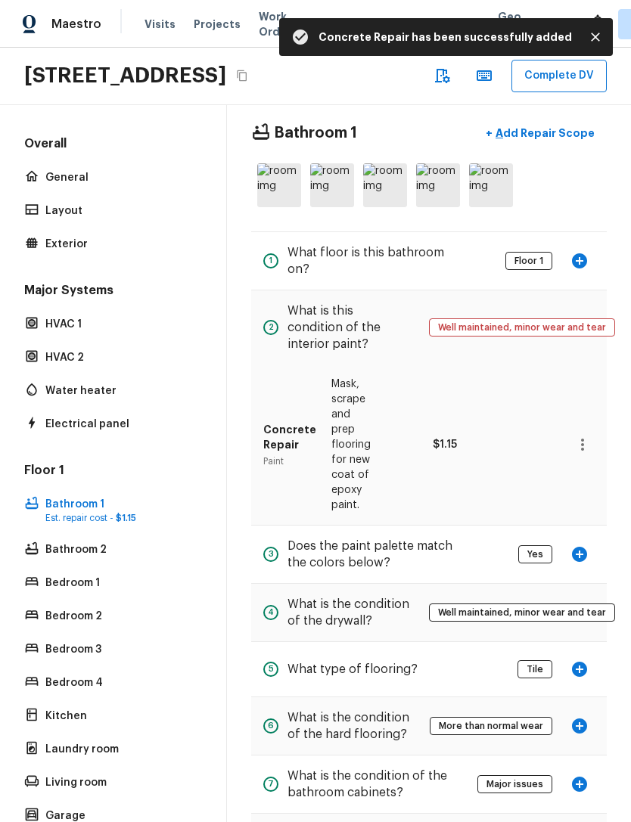
click at [578, 454] on icon "button" at bounding box center [582, 445] width 18 height 18
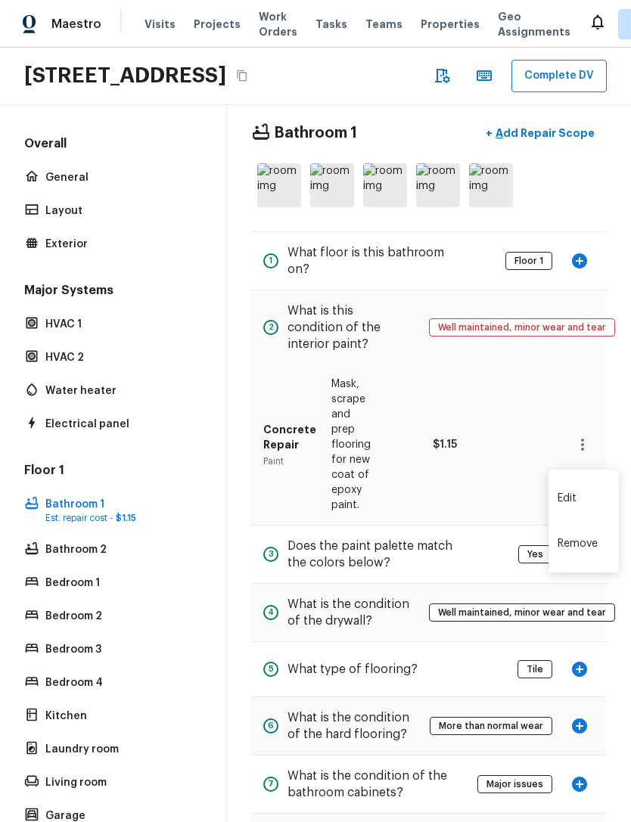
click at [455, 523] on div at bounding box center [315, 411] width 631 height 822
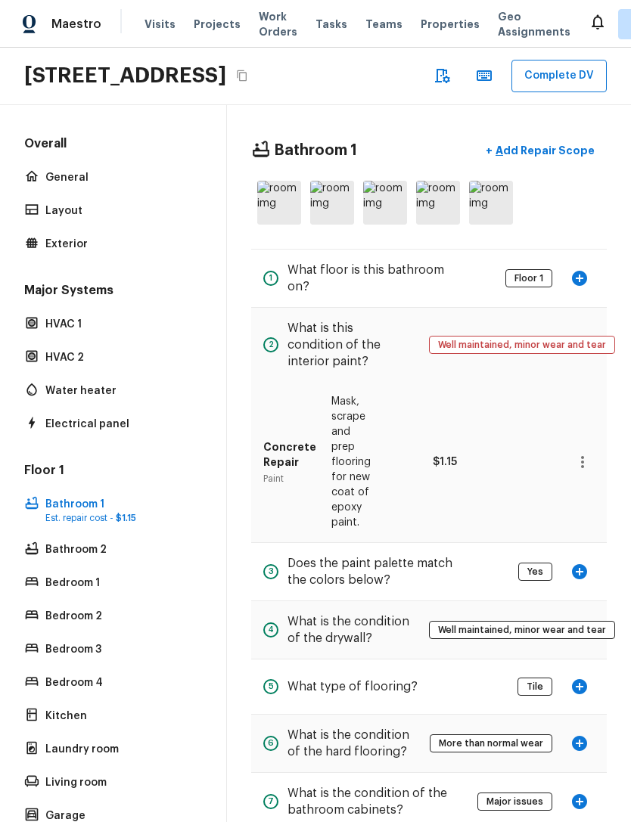
scroll to position [0, 0]
click at [557, 158] on p "Add Repair Scope" at bounding box center [543, 150] width 102 height 15
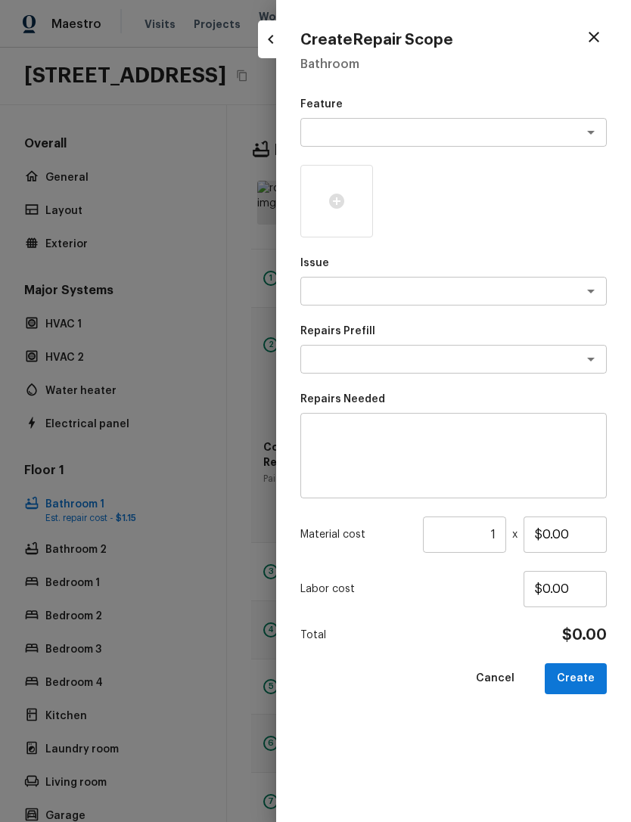
click at [248, 479] on div at bounding box center [315, 411] width 631 height 822
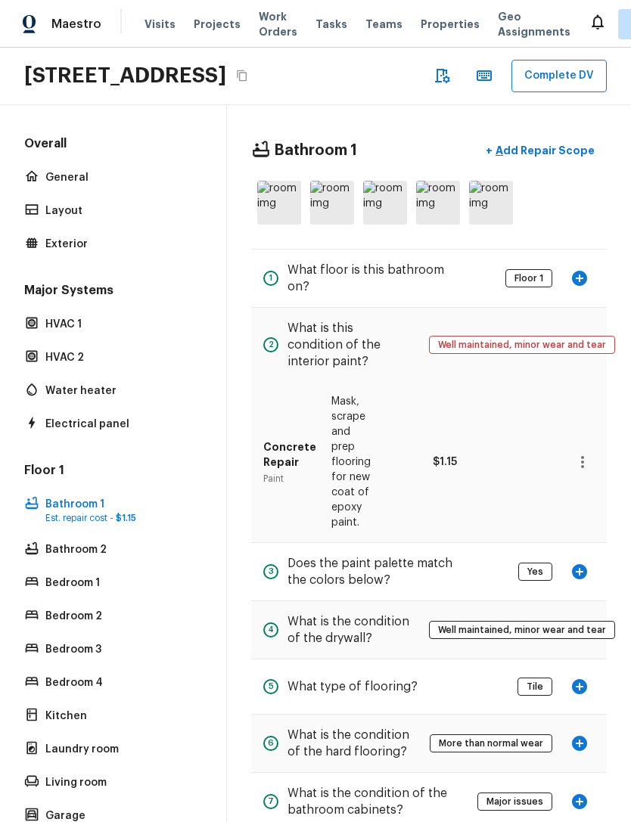
click at [62, 561] on div "Bathroom 2" at bounding box center [113, 549] width 184 height 21
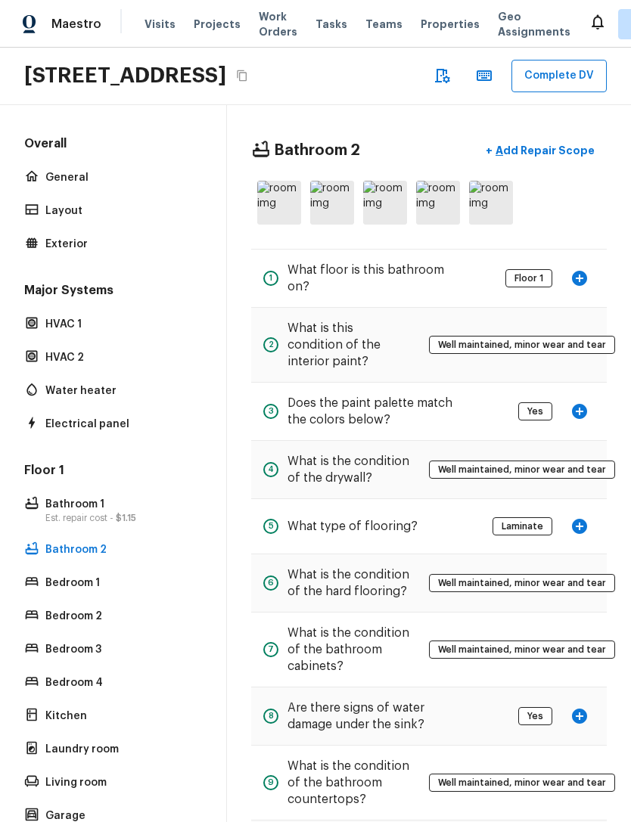
click at [573, 286] on icon "button" at bounding box center [579, 278] width 15 height 15
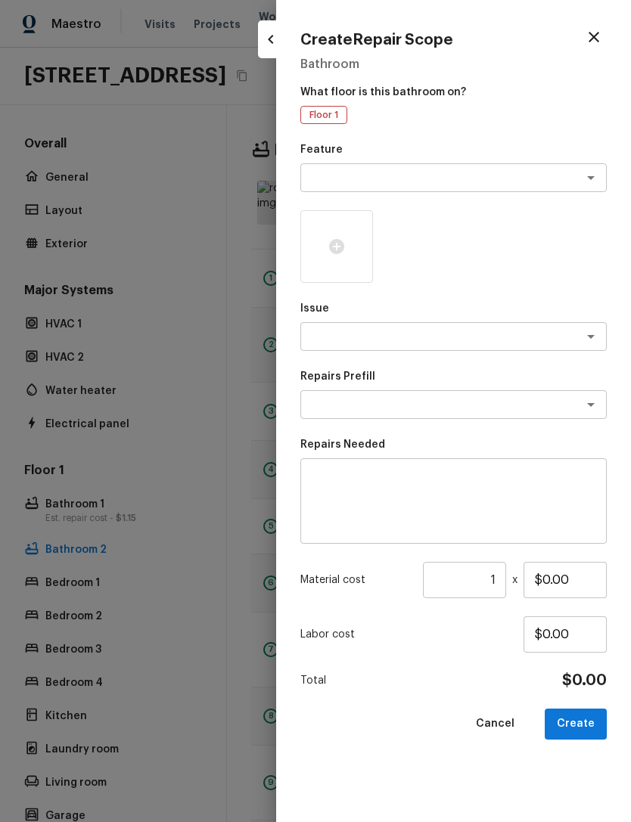
click at [343, 259] on div at bounding box center [336, 246] width 73 height 73
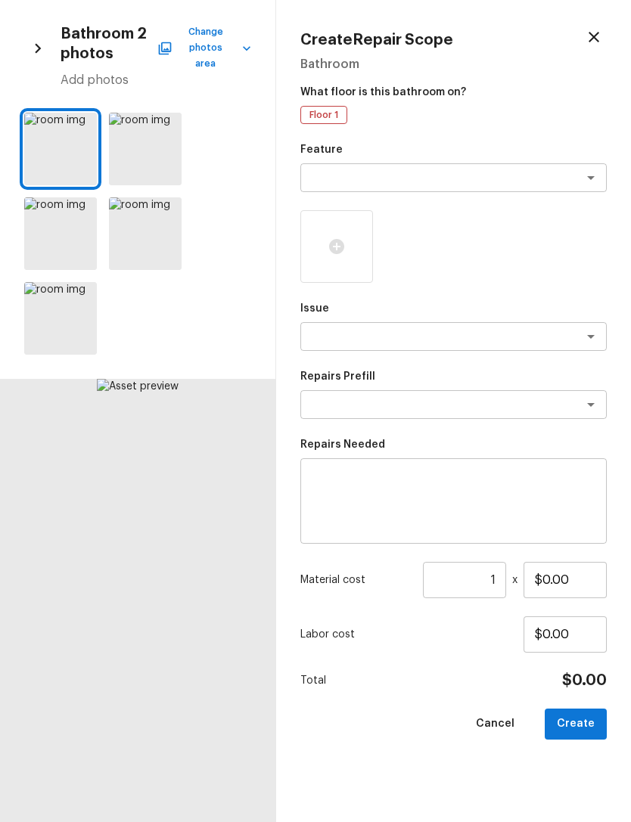
click at [70, 233] on div at bounding box center [60, 233] width 73 height 73
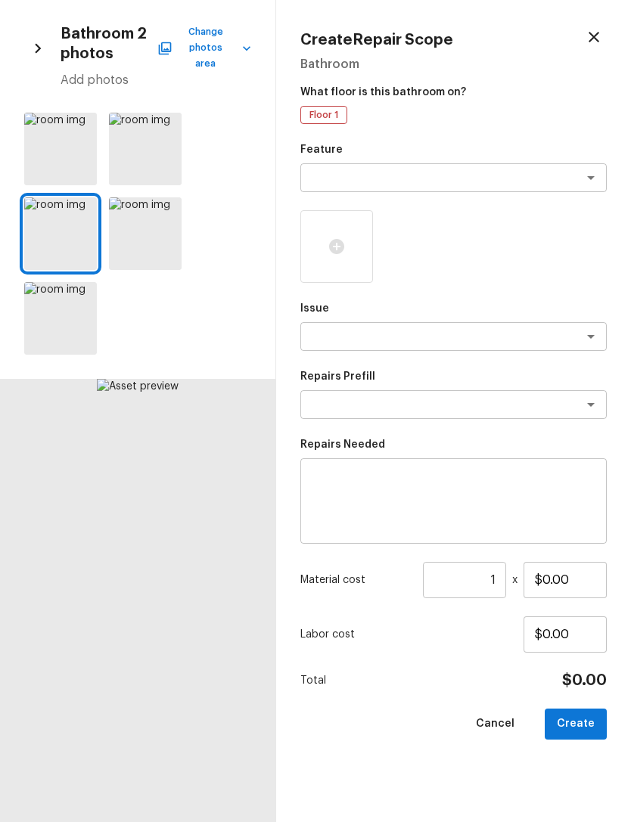
click at [158, 134] on div at bounding box center [167, 129] width 27 height 32
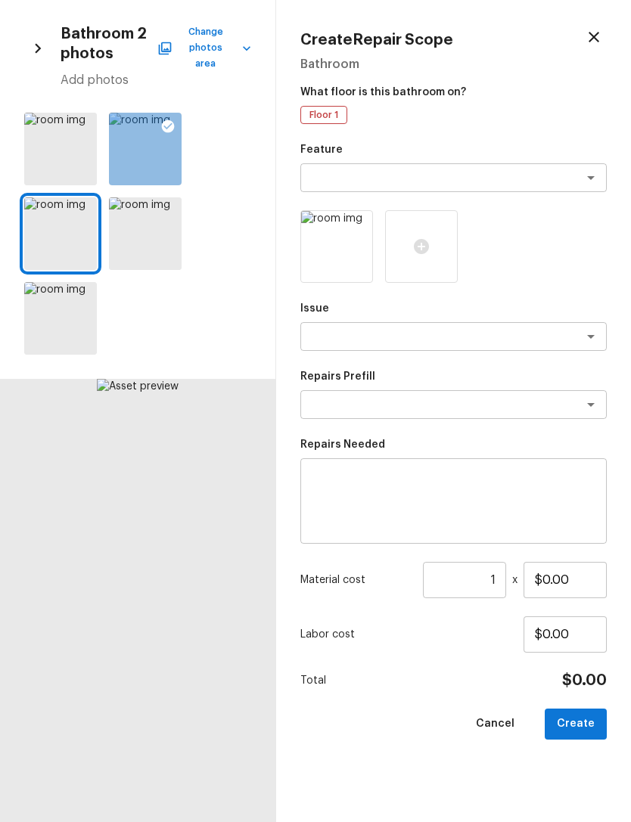
click at [179, 113] on div at bounding box center [167, 129] width 27 height 32
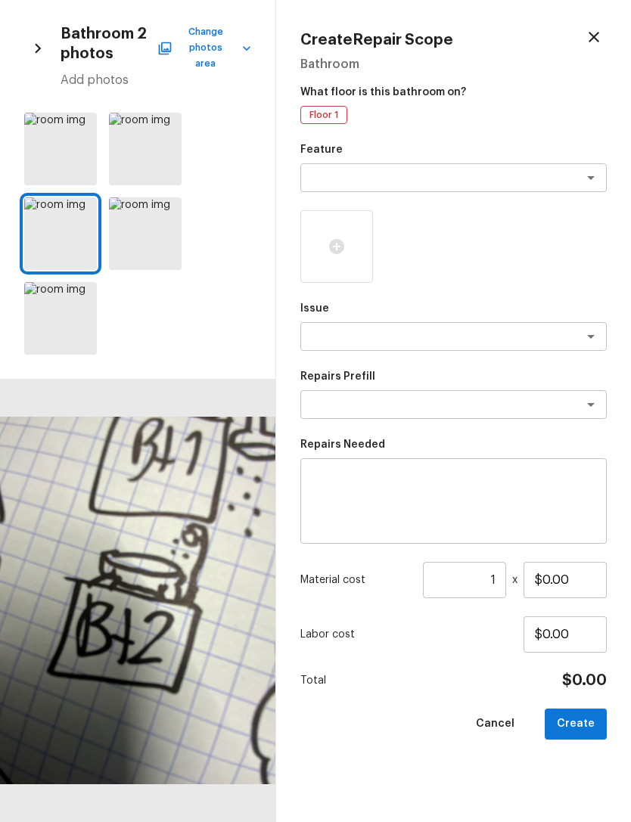
click at [89, 205] on icon at bounding box center [83, 211] width 13 height 13
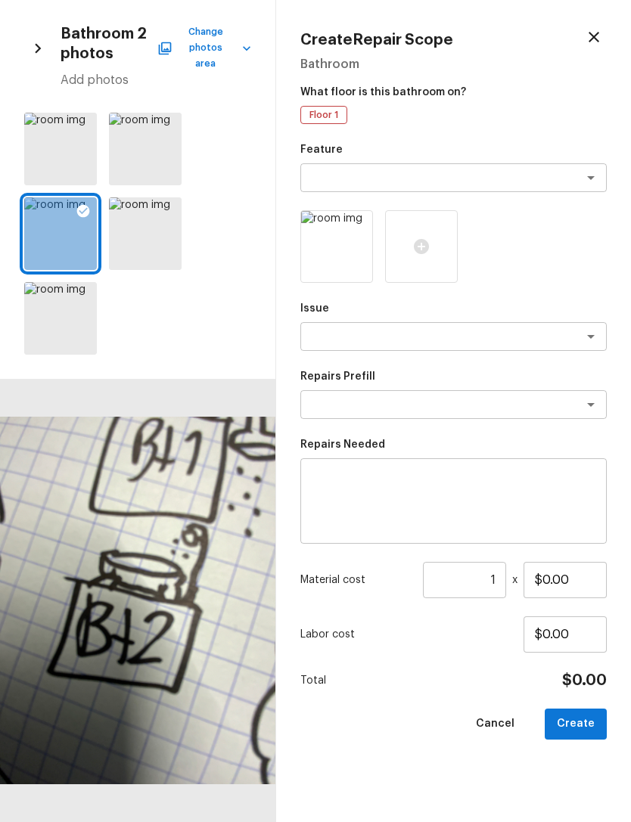
click at [174, 132] on div at bounding box center [167, 129] width 27 height 32
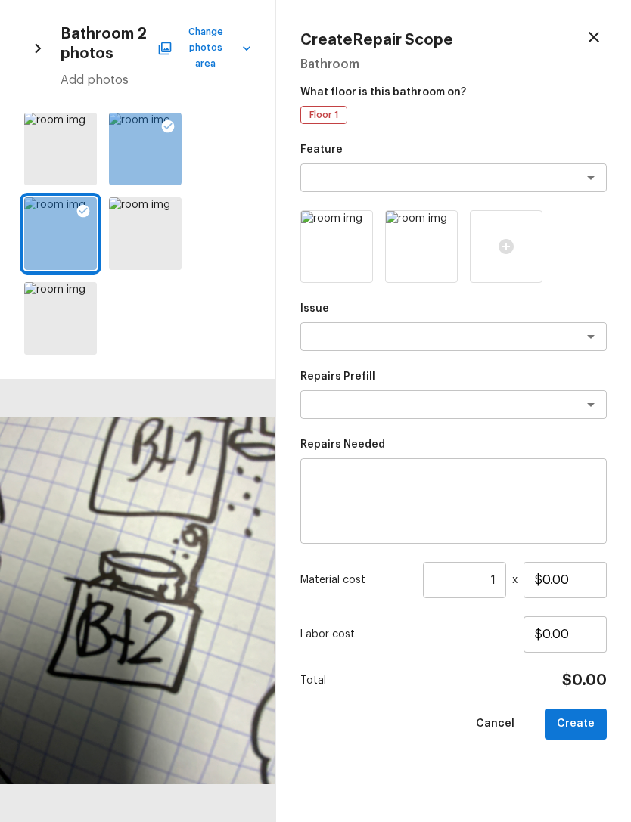
click at [91, 121] on div at bounding box center [83, 129] width 27 height 32
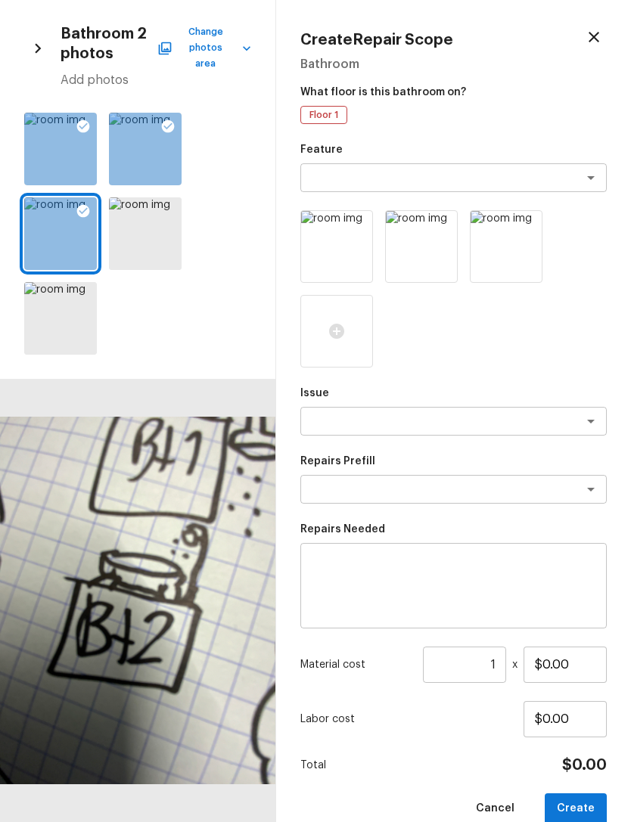
click at [55, 319] on div at bounding box center [60, 318] width 73 height 73
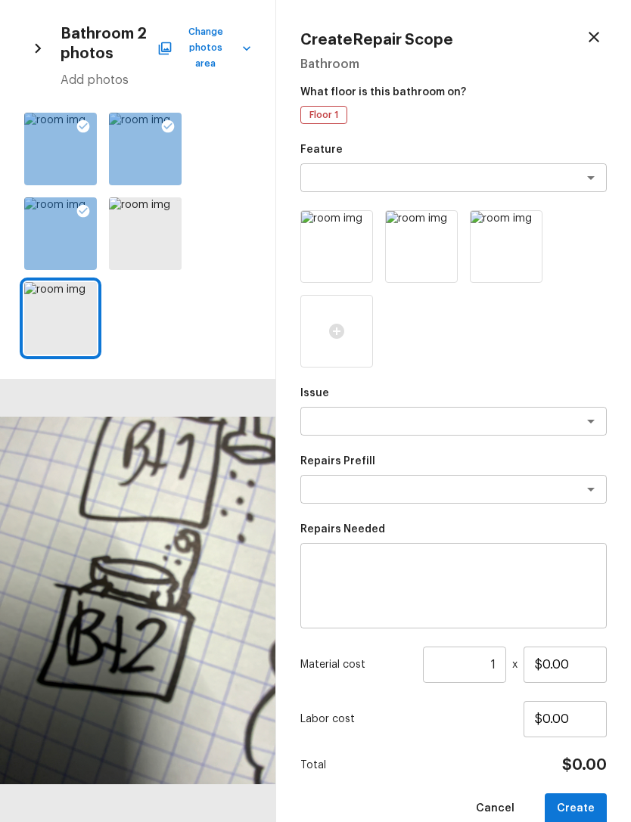
click at [141, 244] on div at bounding box center [145, 233] width 73 height 73
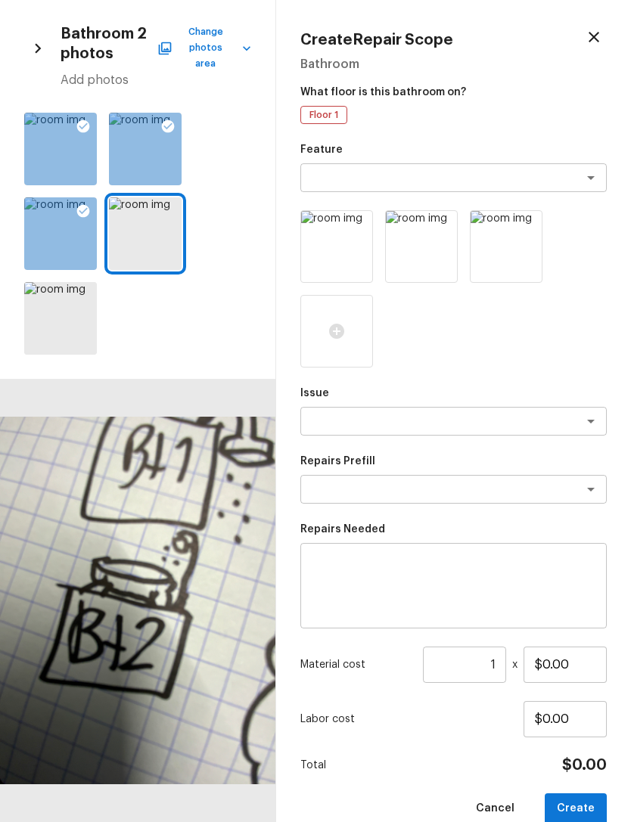
click at [61, 313] on div at bounding box center [60, 318] width 73 height 73
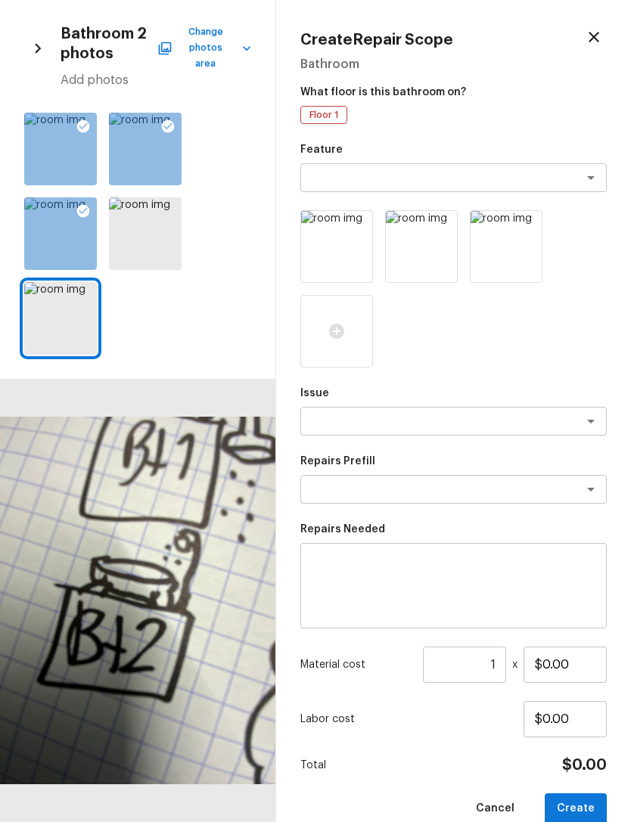
click at [584, 800] on button "Create" at bounding box center [576, 809] width 62 height 31
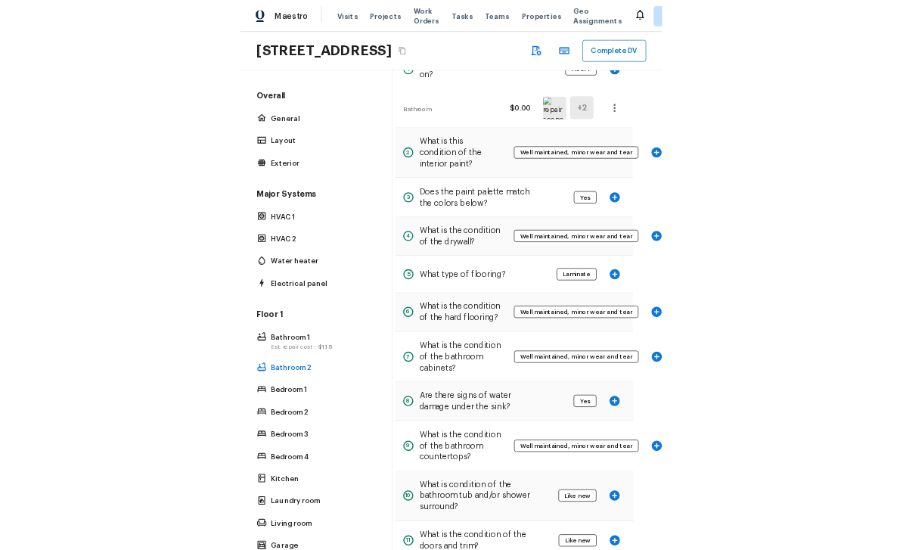
scroll to position [177, 20]
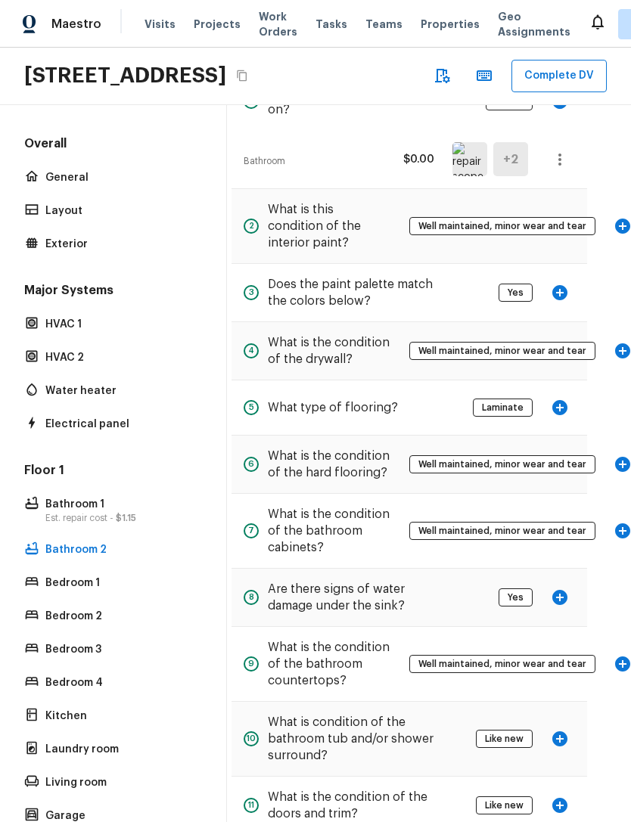
click at [564, 415] on icon "button" at bounding box center [559, 407] width 15 height 15
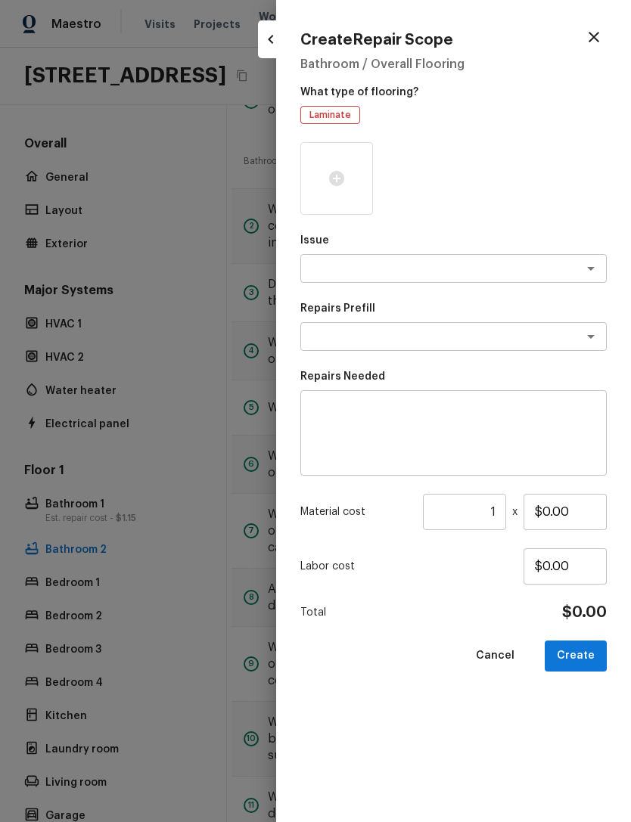
click at [213, 377] on div at bounding box center [315, 411] width 631 height 822
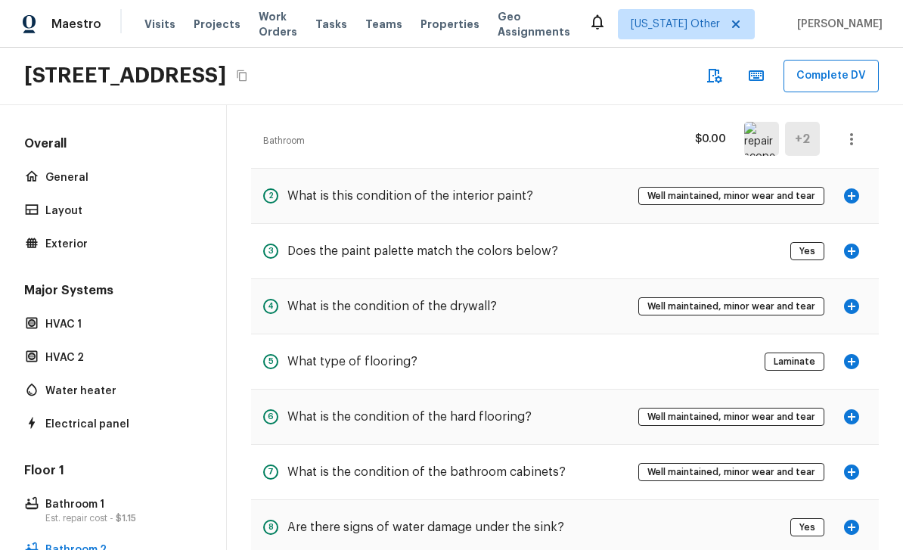
scroll to position [208, 0]
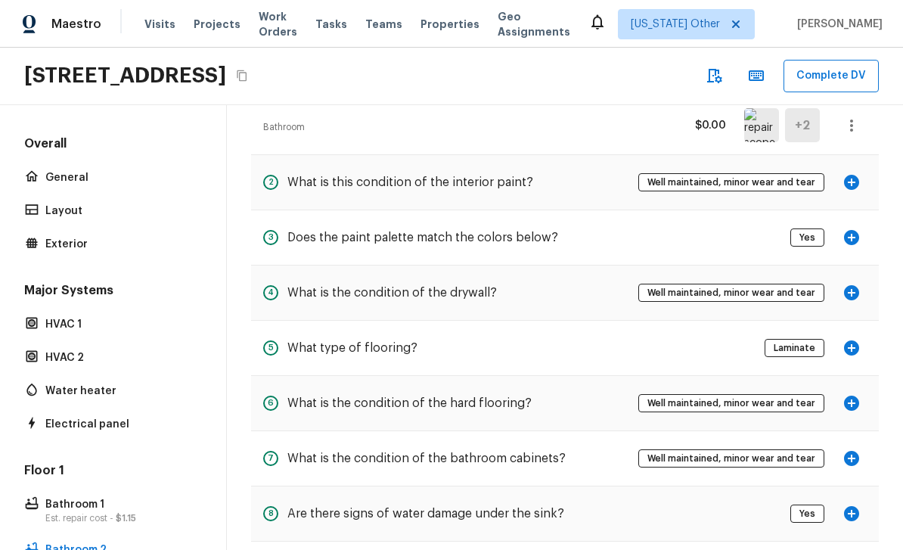
click at [630, 285] on icon "button" at bounding box center [851, 292] width 15 height 15
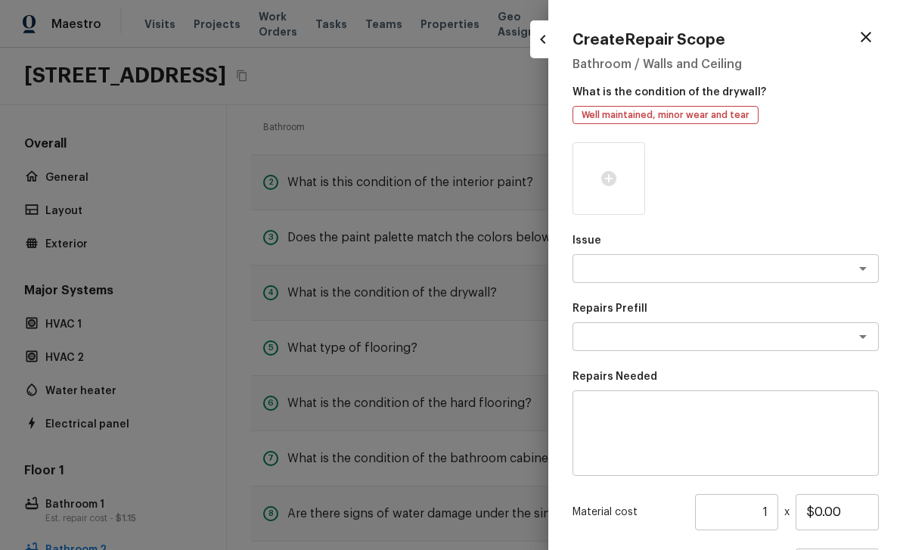
click at [612, 182] on icon at bounding box center [608, 178] width 15 height 15
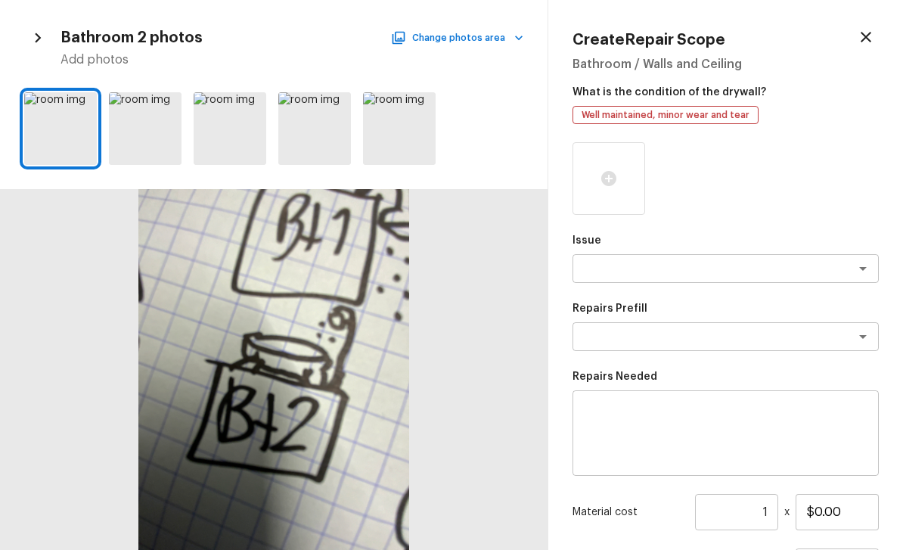
click at [159, 99] on div at bounding box center [167, 108] width 27 height 32
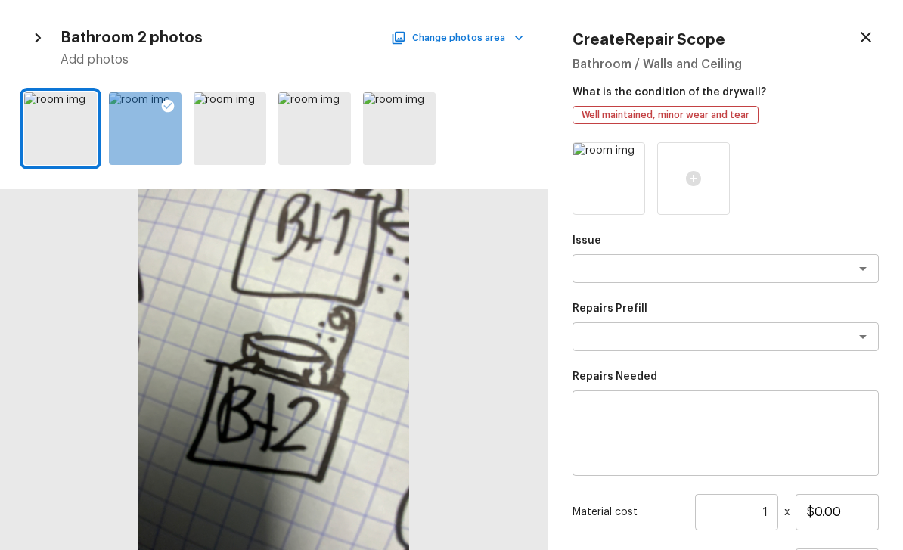
click at [94, 102] on div at bounding box center [83, 108] width 27 height 32
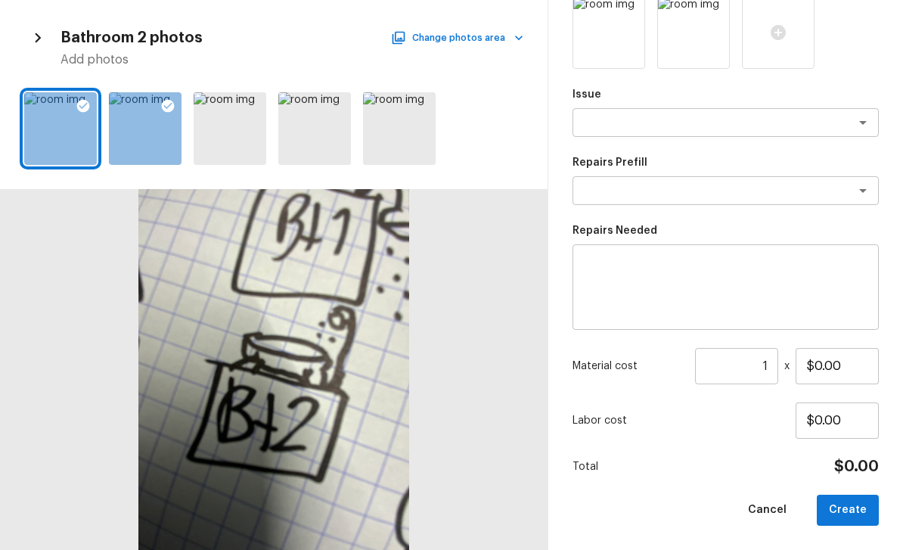
scroll to position [145, 0]
click at [630, 512] on button "Create" at bounding box center [848, 510] width 62 height 31
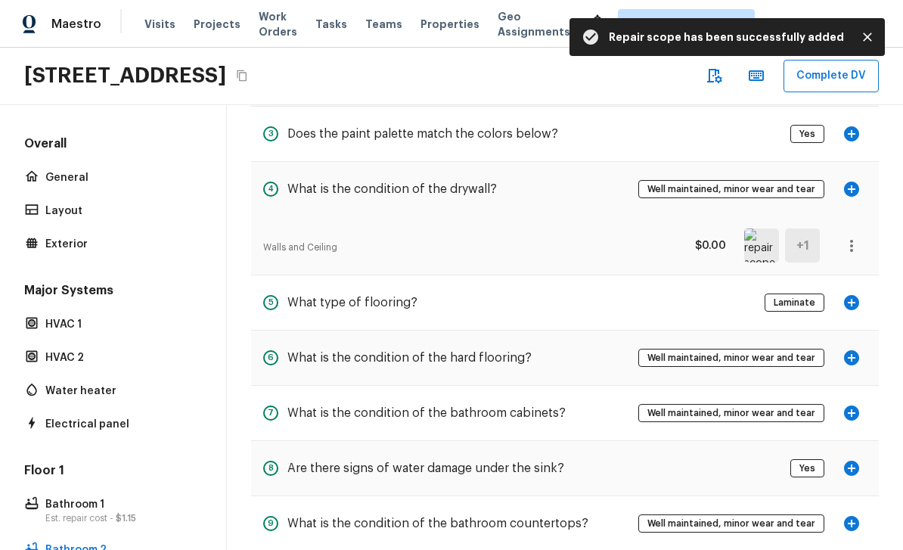
scroll to position [313, 0]
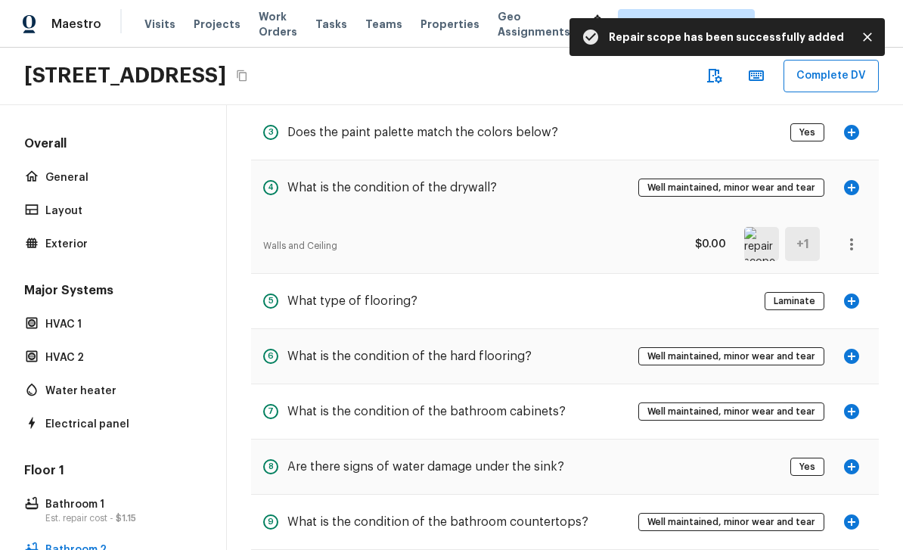
click at [630, 239] on icon "button" at bounding box center [852, 244] width 18 height 18
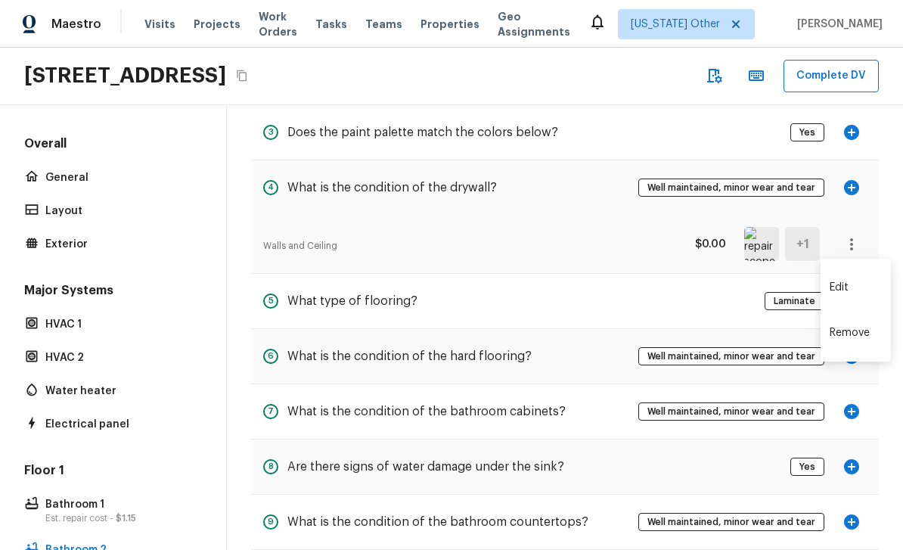
click at [630, 335] on li "Remove" at bounding box center [856, 332] width 70 height 45
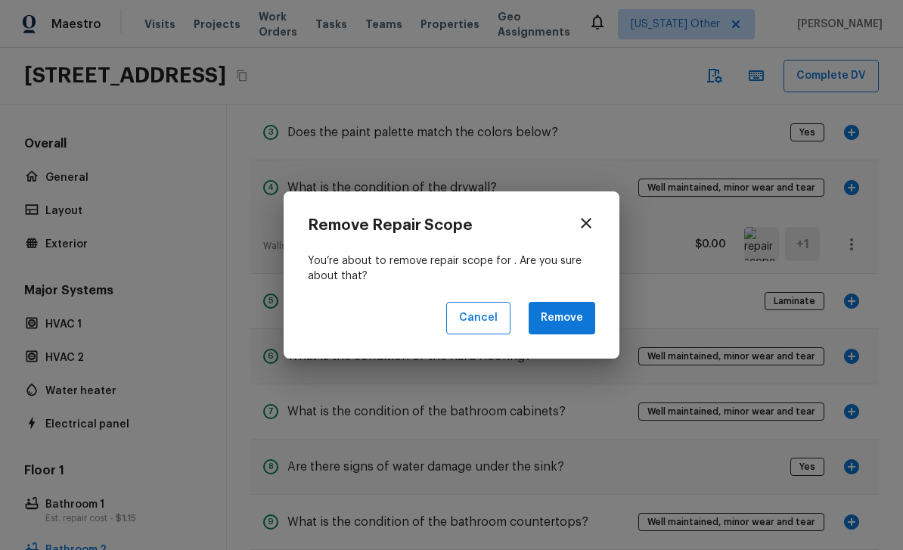
click at [570, 322] on button "Remove" at bounding box center [562, 318] width 67 height 33
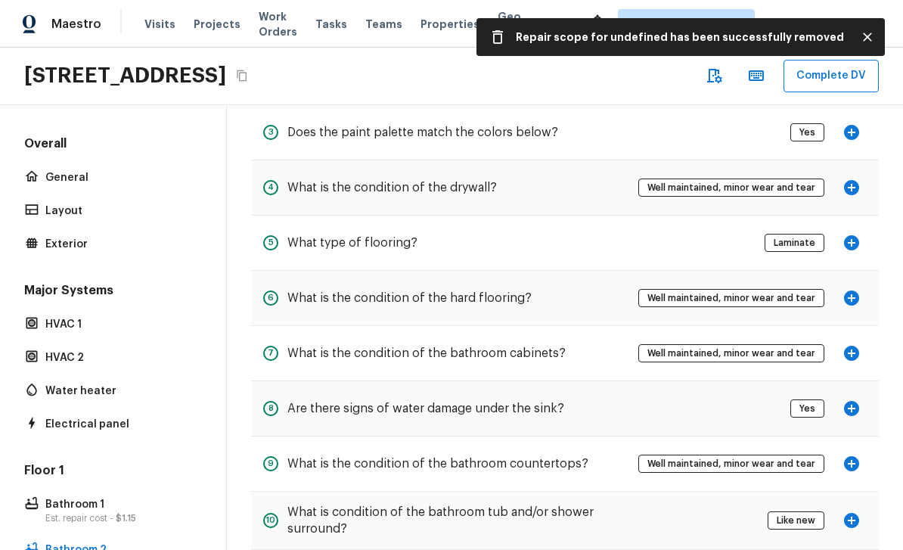
click at [630, 239] on icon "button" at bounding box center [851, 242] width 15 height 15
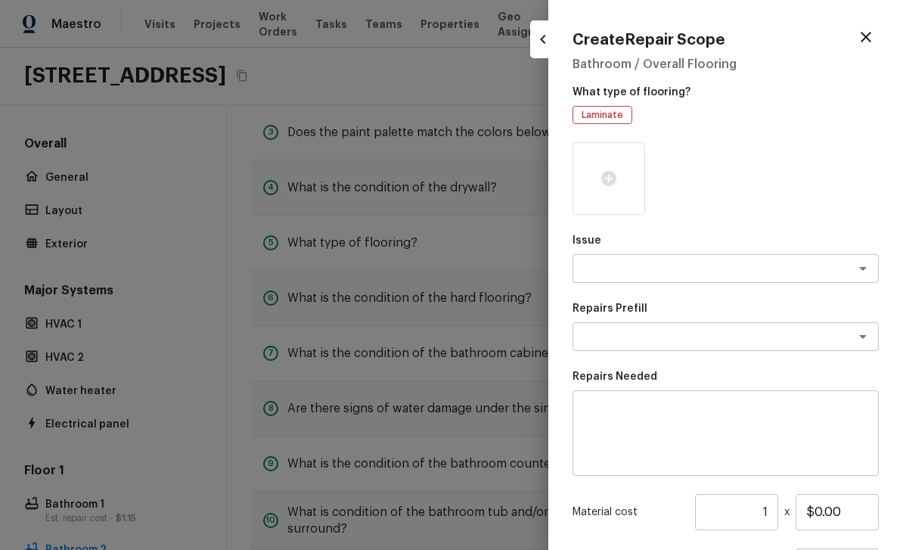
click at [604, 185] on icon at bounding box center [609, 178] width 18 height 18
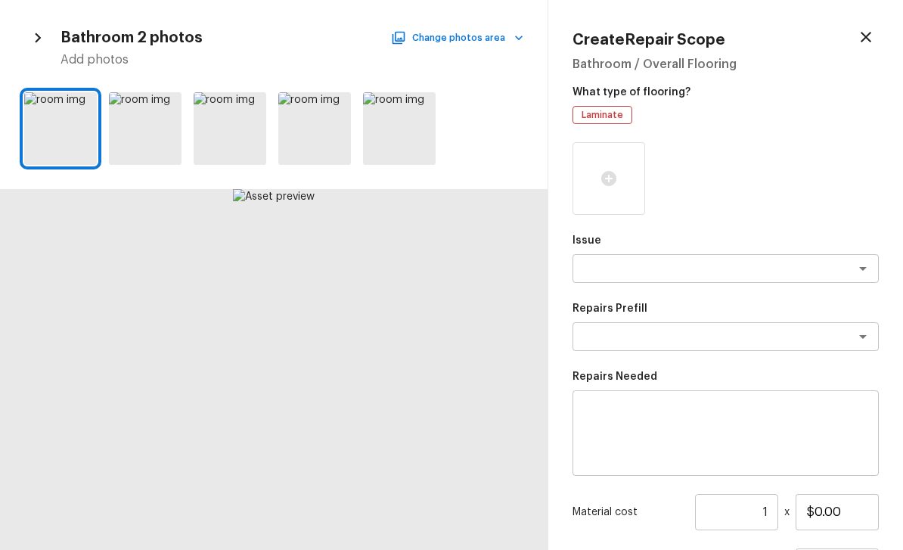
click at [177, 123] on div at bounding box center [167, 108] width 27 height 32
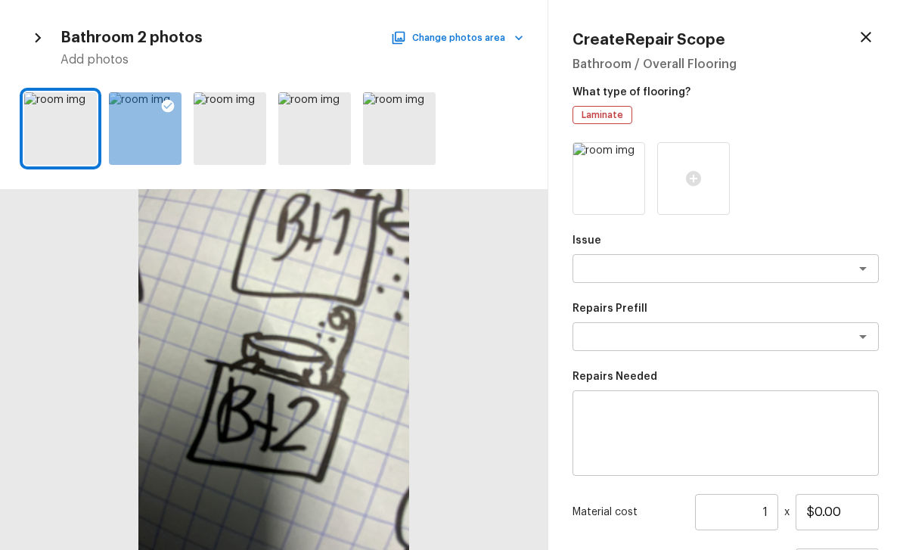
click at [60, 141] on div at bounding box center [60, 128] width 73 height 73
click at [244, 139] on div at bounding box center [230, 128] width 73 height 73
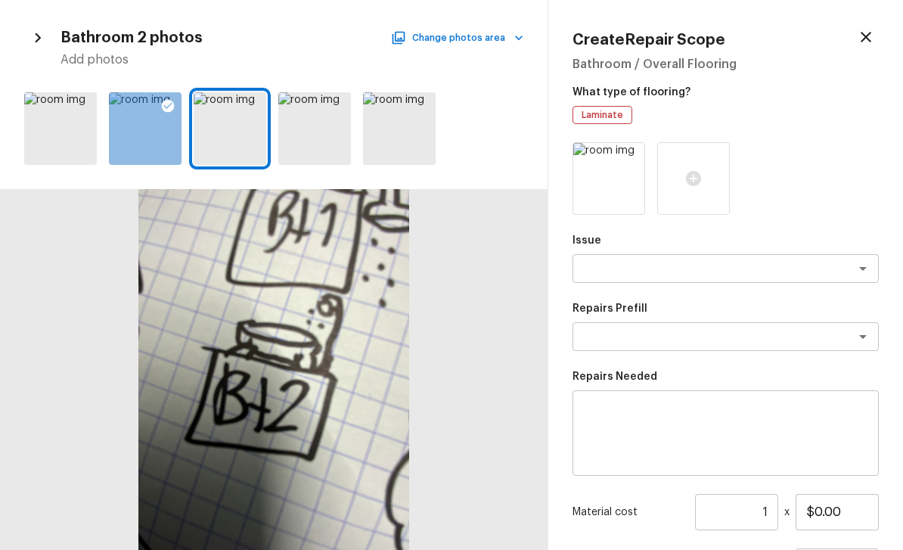
click at [305, 140] on div at bounding box center [314, 128] width 73 height 73
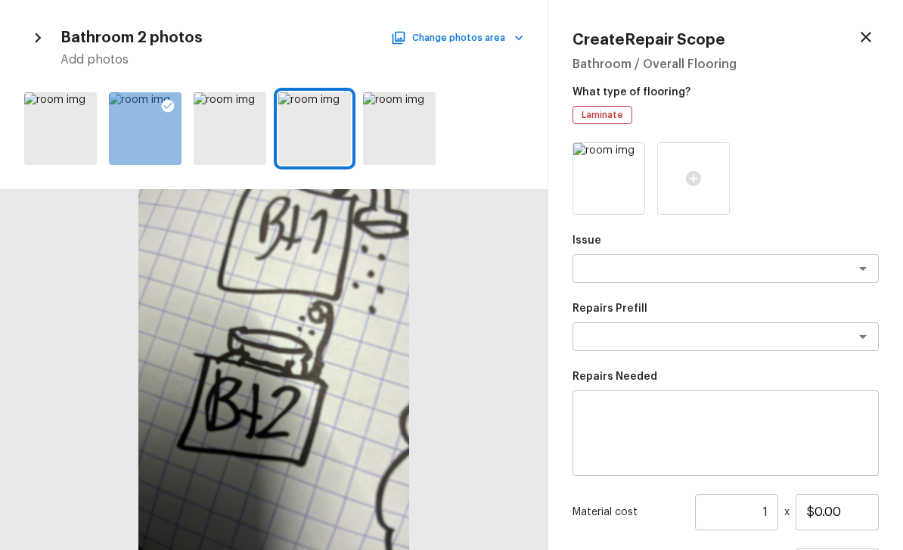
click at [256, 107] on icon at bounding box center [252, 105] width 15 height 15
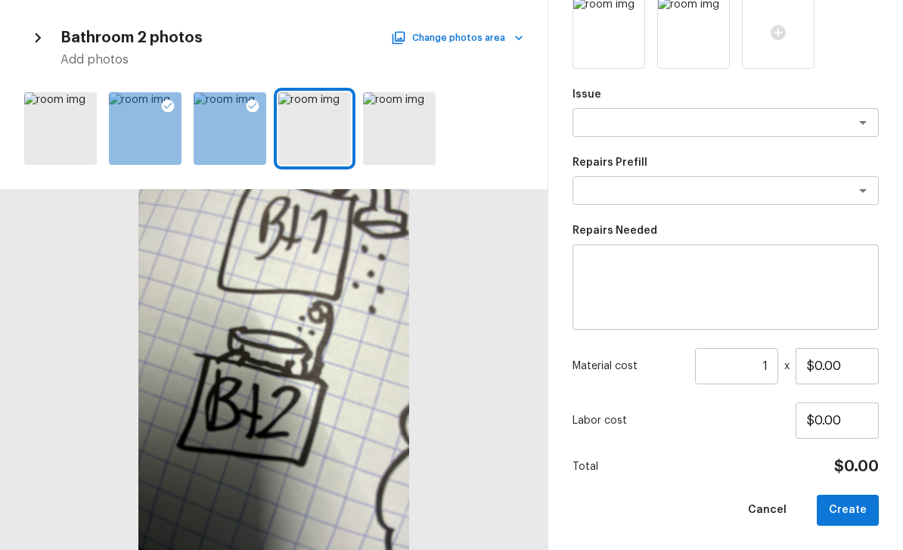
scroll to position [145, 0]
click at [630, 514] on button "Create" at bounding box center [848, 510] width 62 height 31
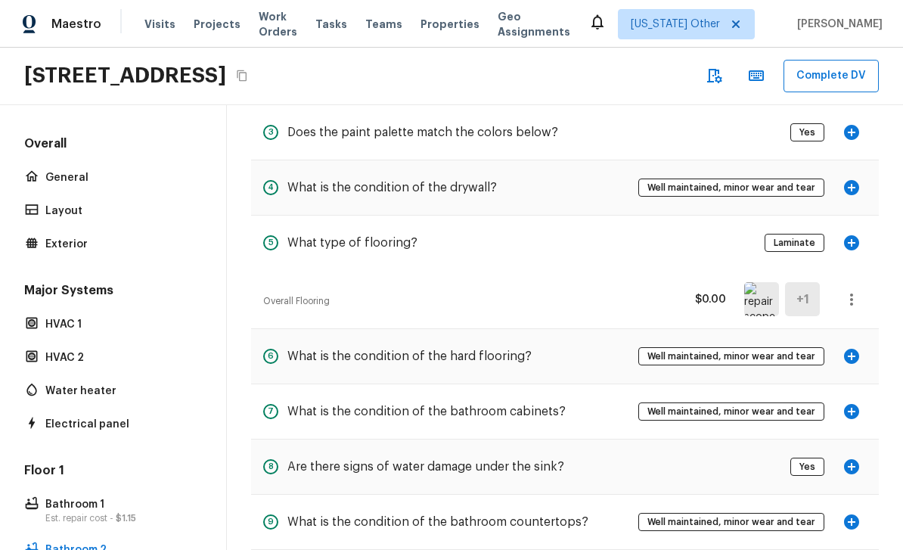
click at [630, 300] on img at bounding box center [761, 299] width 35 height 34
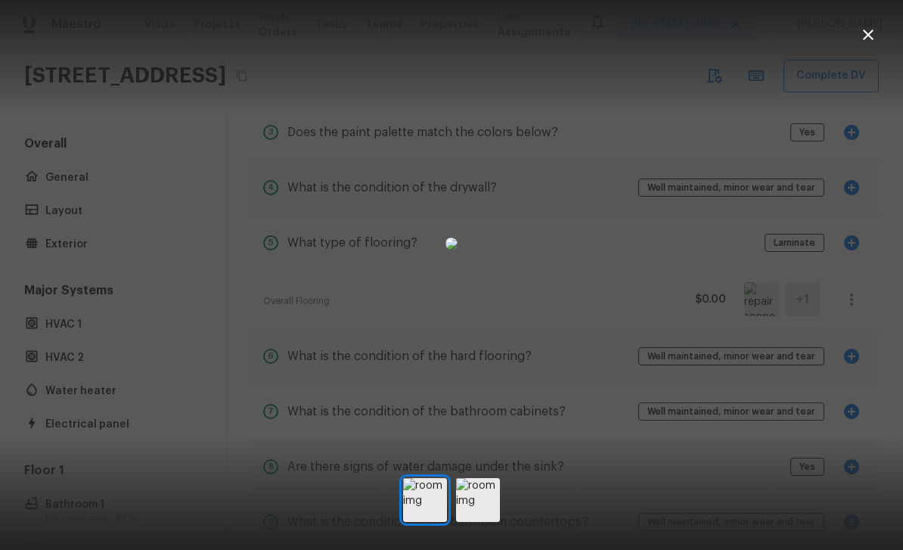
click at [630, 355] on div at bounding box center [451, 243] width 903 height 438
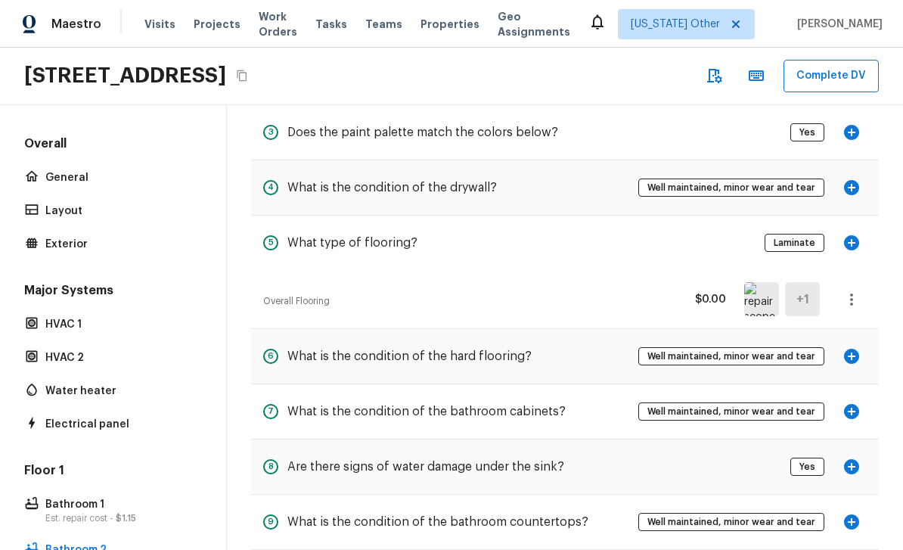
click at [630, 303] on icon "button" at bounding box center [851, 300] width 3 height 12
click at [630, 278] on div at bounding box center [451, 275] width 903 height 550
click at [630, 303] on icon "button" at bounding box center [851, 300] width 3 height 12
click at [630, 343] on li "Edit" at bounding box center [856, 342] width 70 height 45
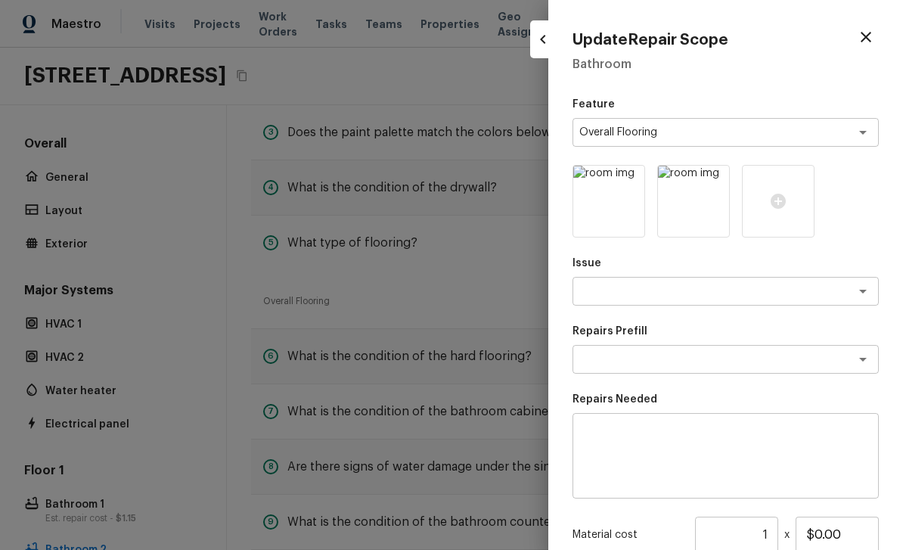
click at [268, 226] on div at bounding box center [451, 275] width 903 height 550
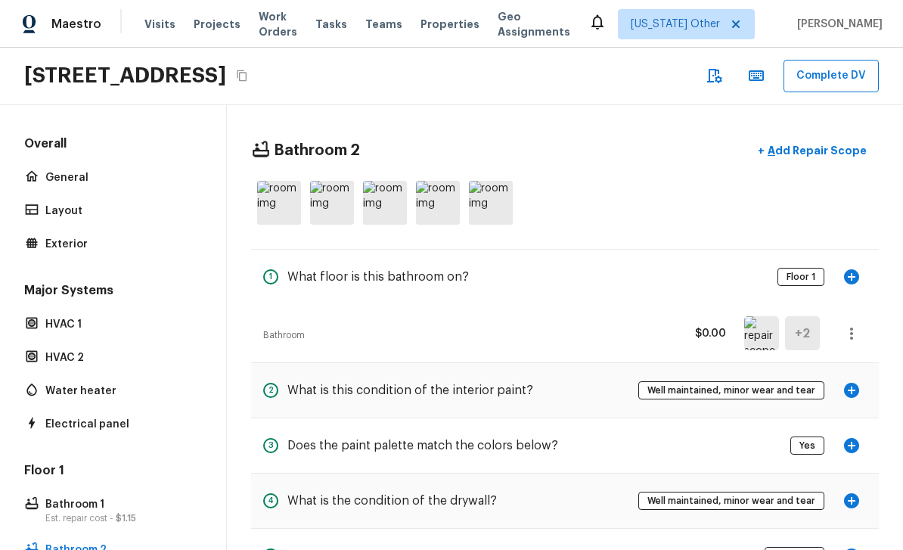
scroll to position [0, 0]
click at [50, 364] on p "HVAC 2" at bounding box center [120, 357] width 151 height 15
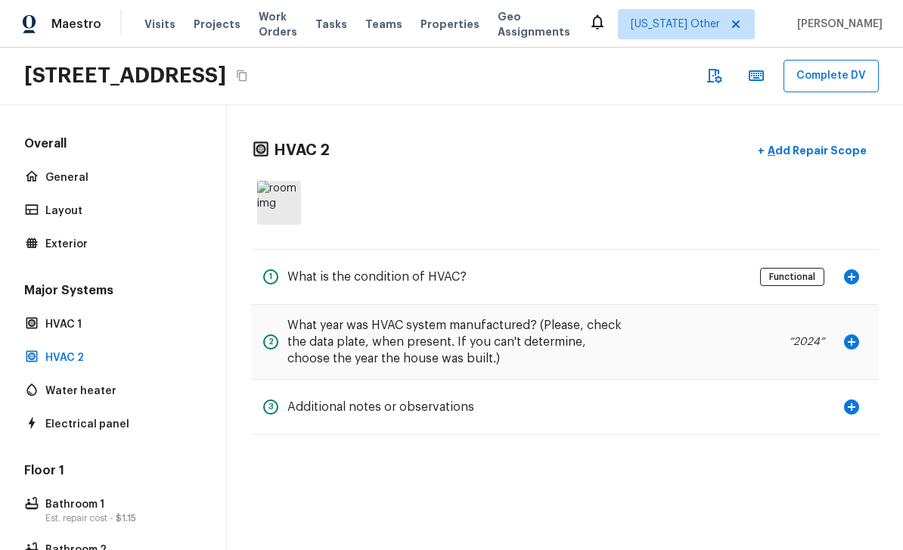
click at [630, 278] on icon "button" at bounding box center [852, 277] width 18 height 18
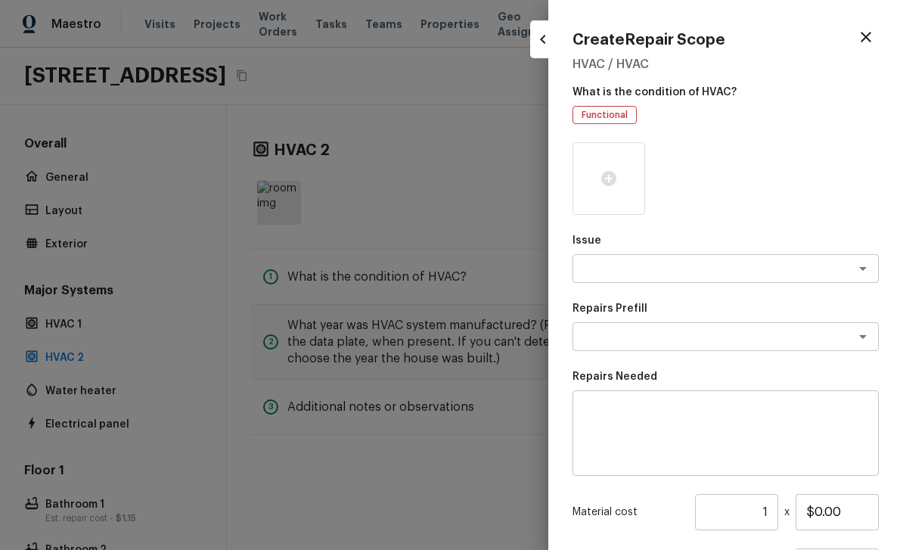
click at [594, 175] on div at bounding box center [609, 178] width 73 height 73
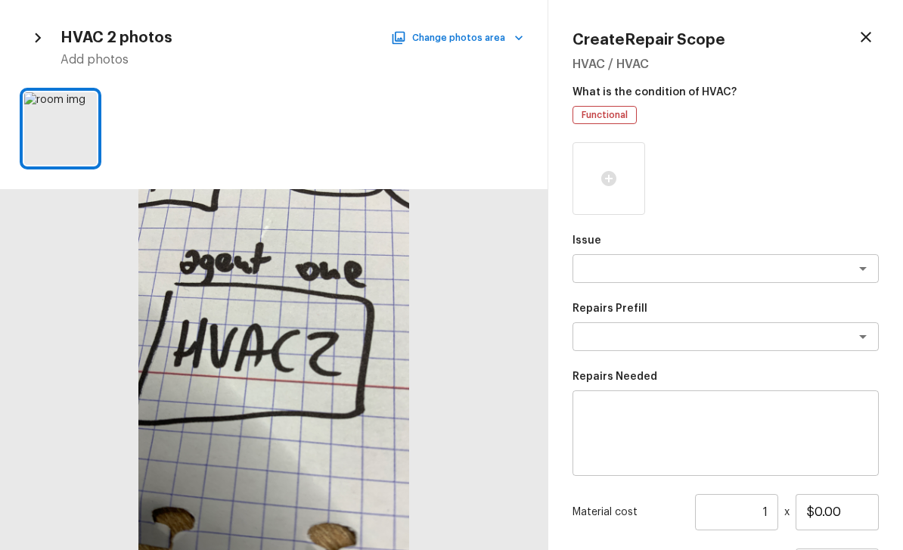
click at [77, 92] on div at bounding box center [83, 108] width 27 height 32
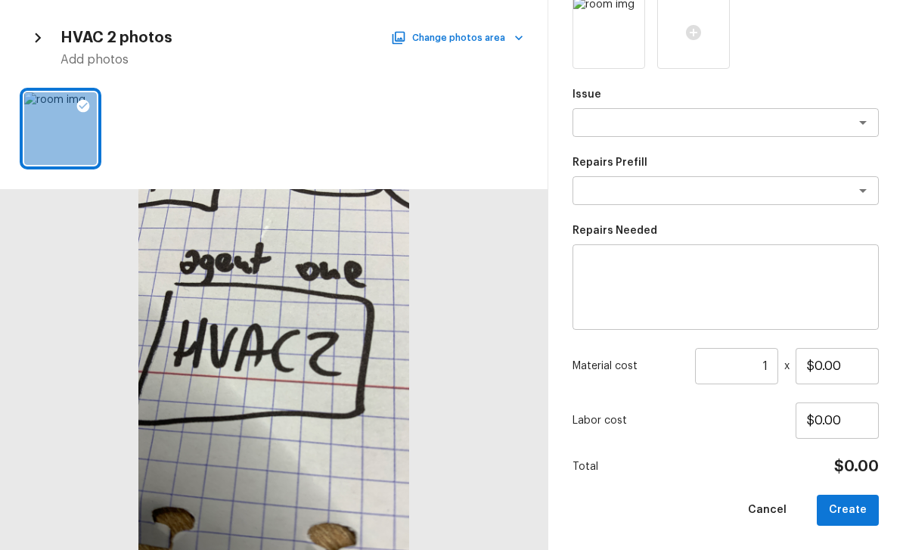
scroll to position [145, 0]
click at [630, 512] on button "Create" at bounding box center [848, 510] width 62 height 31
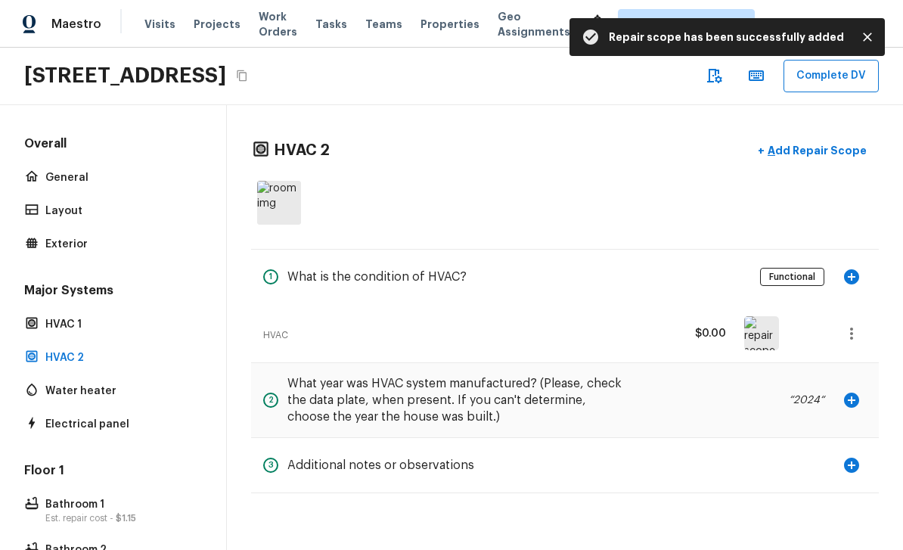
scroll to position [48, 0]
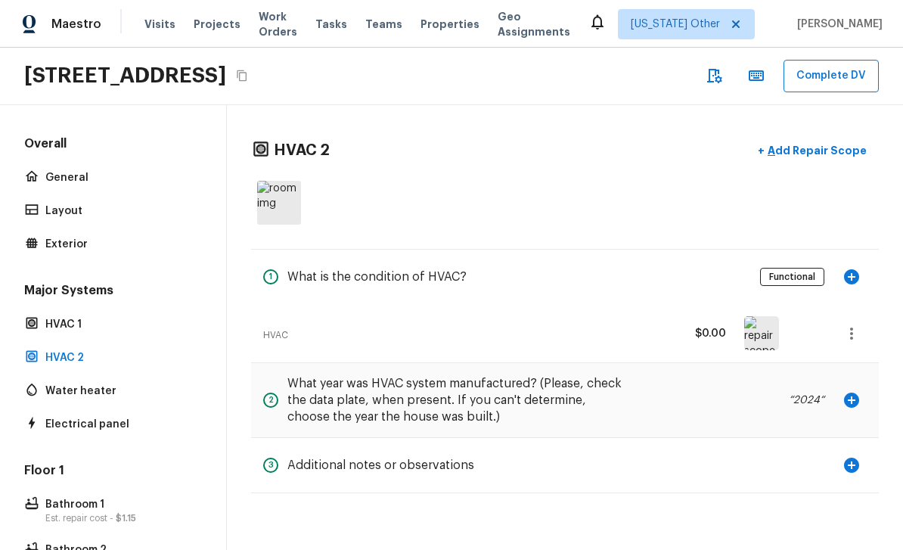
click at [50, 317] on p "HVAC 1" at bounding box center [120, 324] width 151 height 15
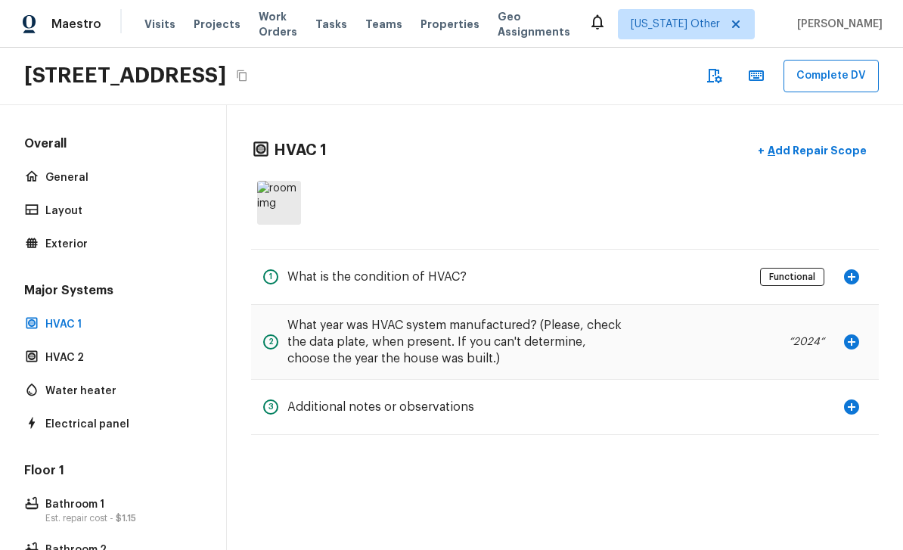
click at [630, 327] on button "button" at bounding box center [852, 342] width 30 height 30
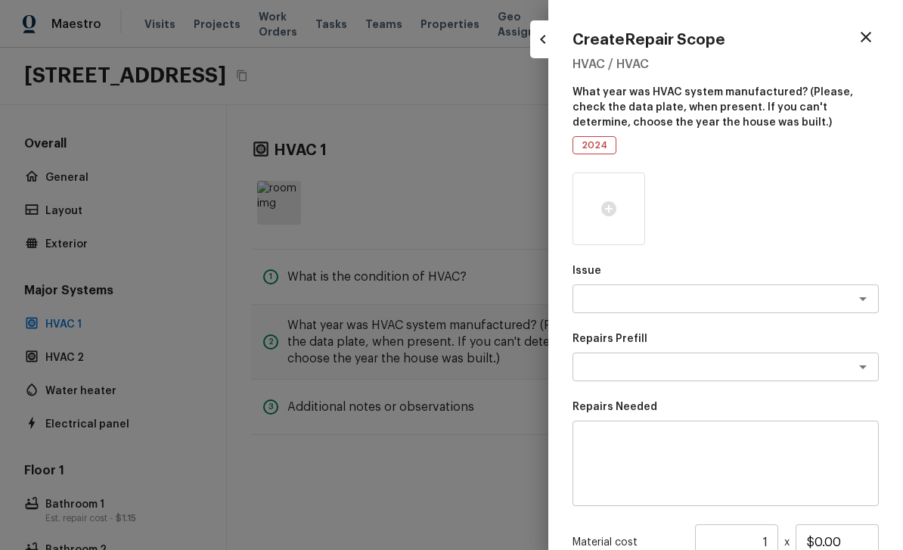
click at [270, 323] on div at bounding box center [451, 275] width 903 height 550
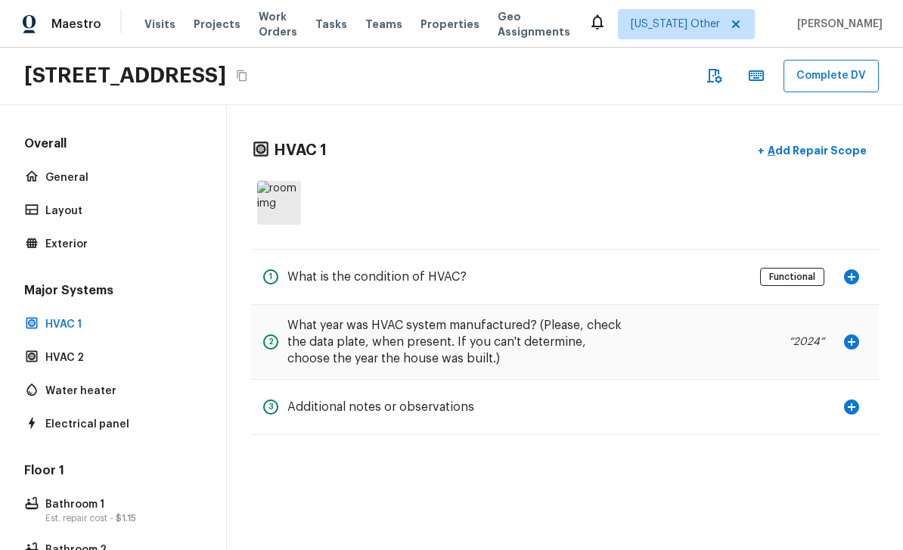
click at [50, 497] on p "Bathroom 1" at bounding box center [120, 504] width 151 height 15
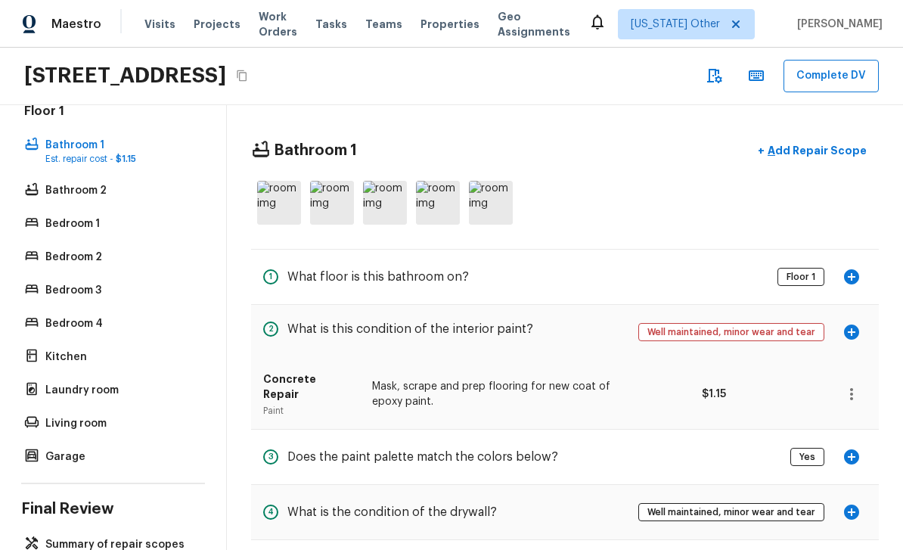
scroll to position [359, 0]
click at [69, 284] on p "Bedroom 3" at bounding box center [120, 291] width 151 height 15
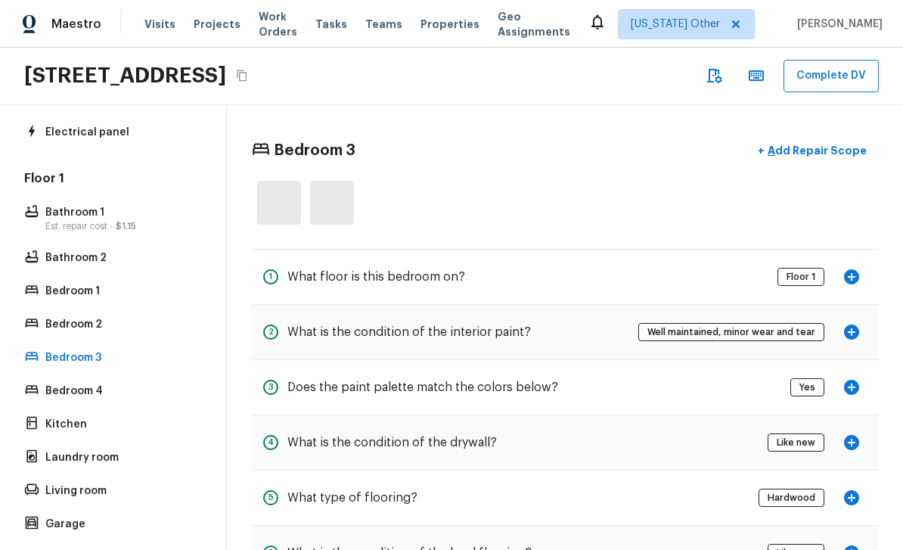
scroll to position [290, 0]
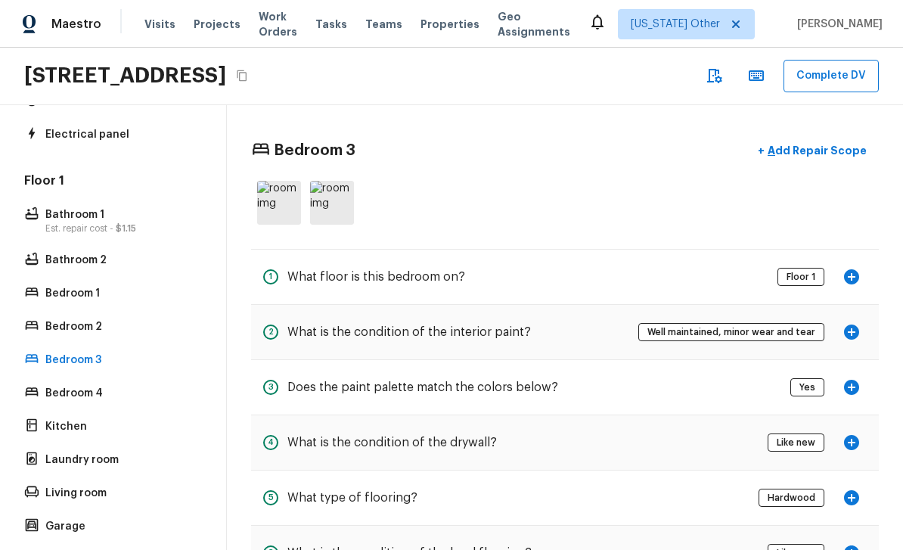
click at [68, 207] on p "Bathroom 1" at bounding box center [120, 214] width 151 height 15
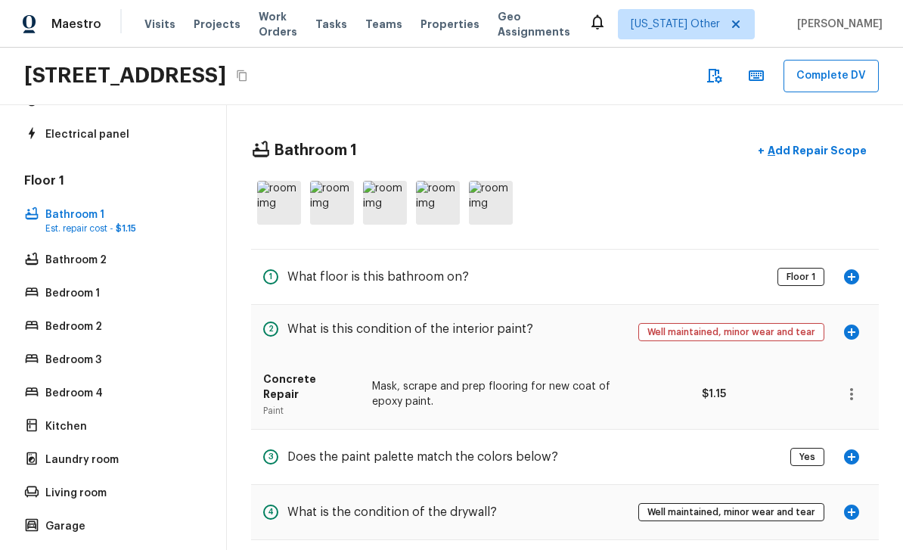
click at [68, 253] on p "Bathroom 2" at bounding box center [120, 260] width 151 height 15
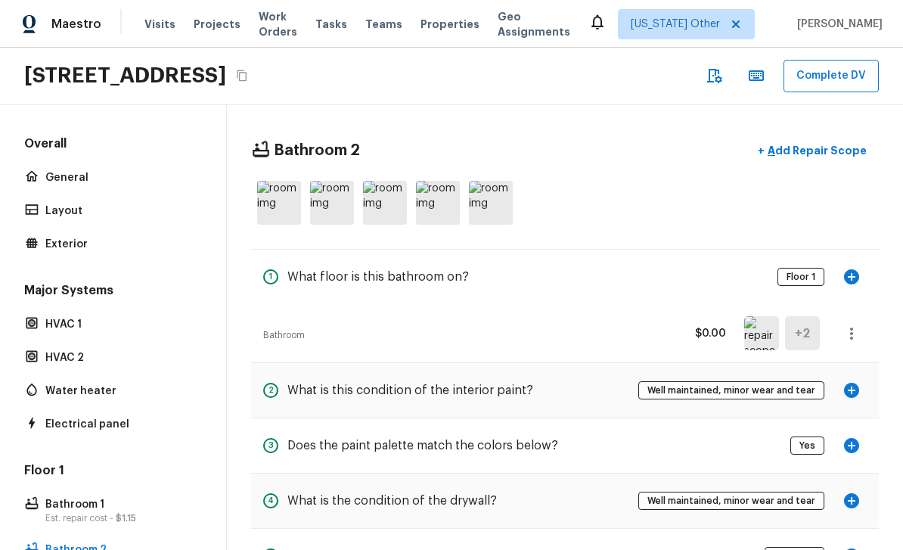
scroll to position [0, 0]
click at [630, 325] on icon "button" at bounding box center [852, 334] width 18 height 18
click at [630, 251] on div at bounding box center [451, 275] width 903 height 550
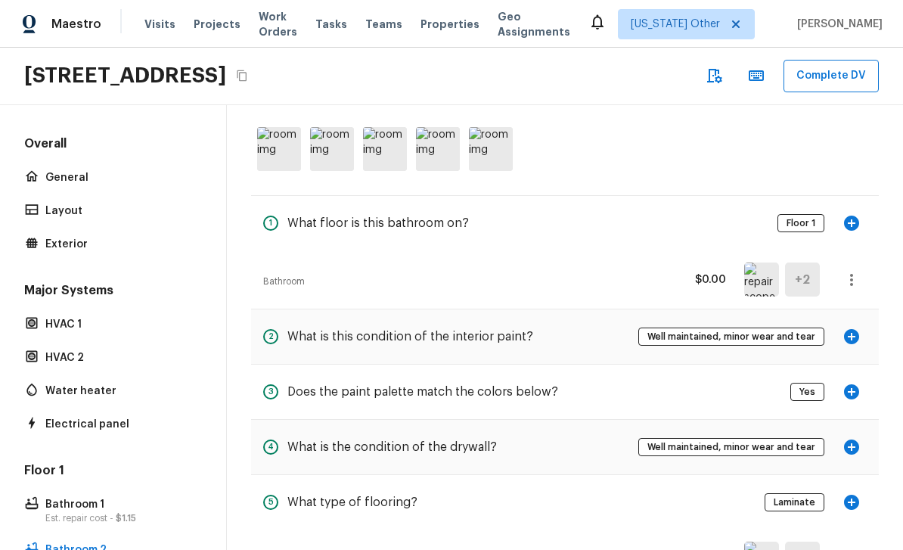
scroll to position [57, 0]
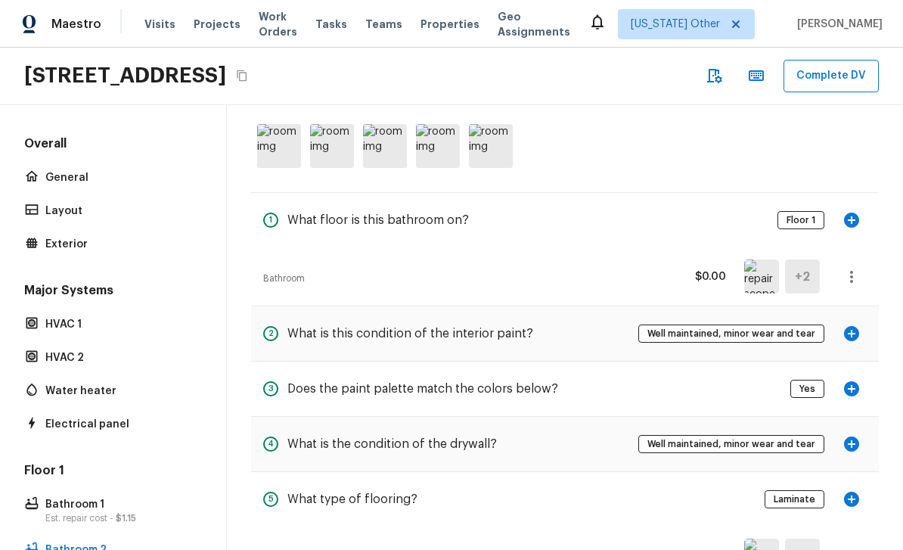
click at [630, 318] on button "button" at bounding box center [852, 333] width 30 height 30
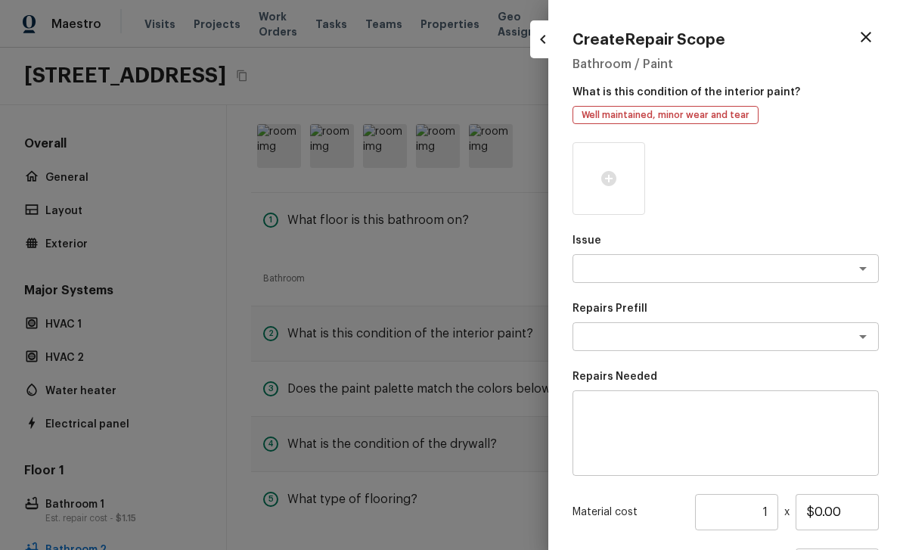
click at [328, 266] on div at bounding box center [451, 275] width 903 height 550
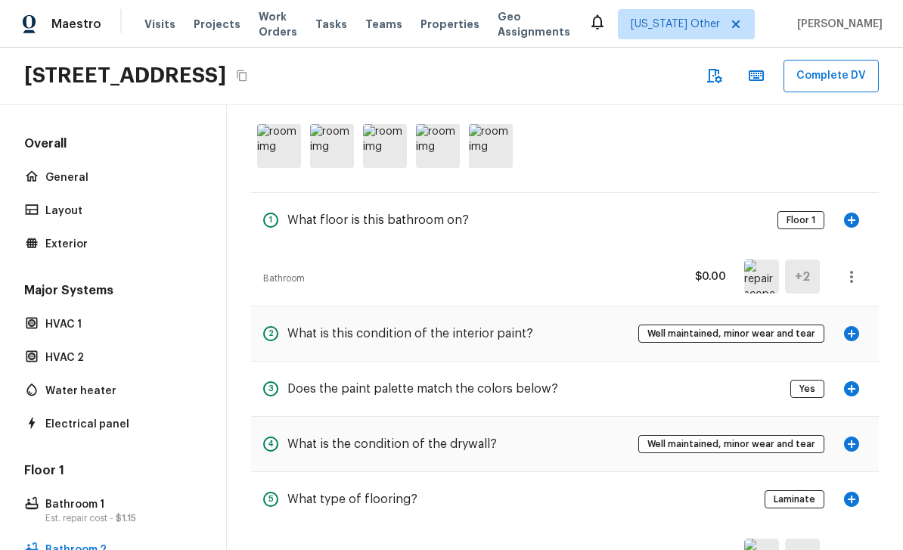
click at [630, 268] on icon "button" at bounding box center [852, 277] width 18 height 18
click at [630, 312] on li "Remove" at bounding box center [856, 317] width 70 height 45
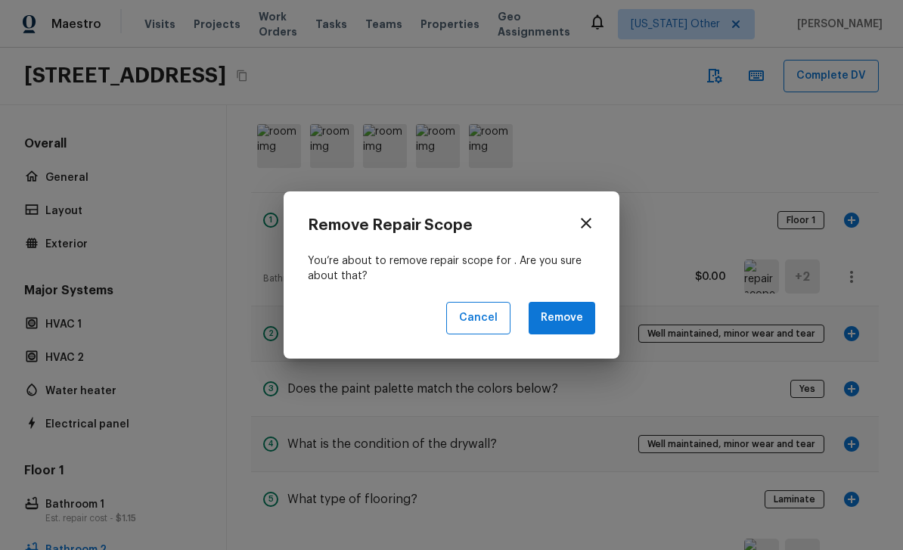
click at [585, 329] on button "Remove" at bounding box center [562, 318] width 67 height 33
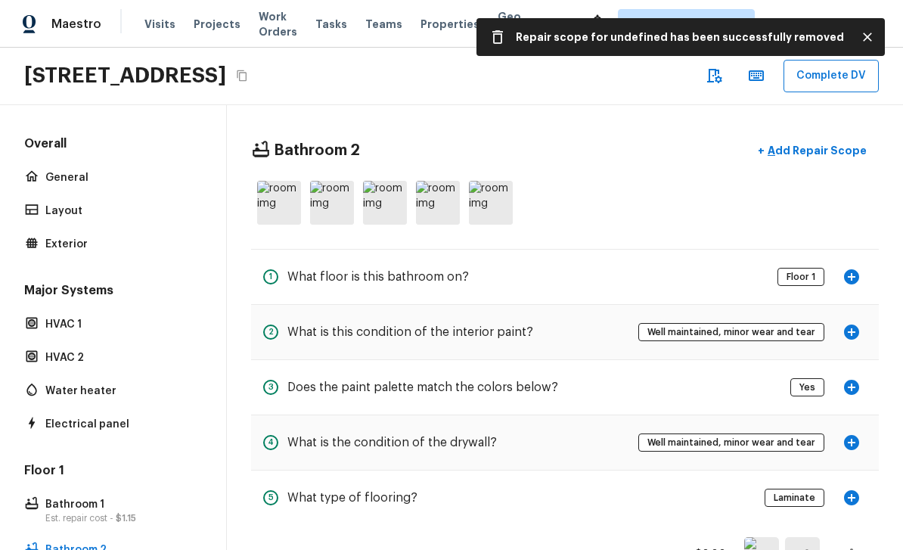
scroll to position [0, 0]
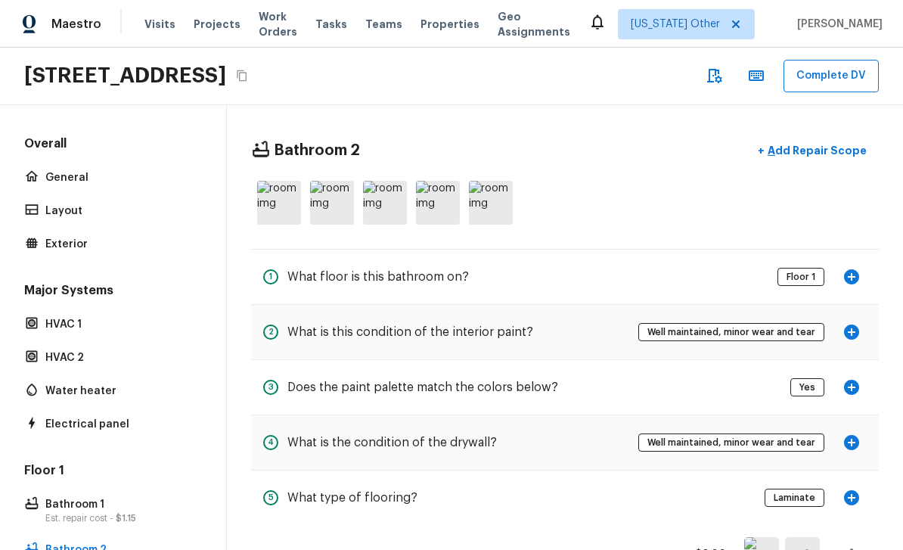
click at [630, 250] on div "1 What floor is this bathroom on? Floor 1" at bounding box center [565, 277] width 628 height 54
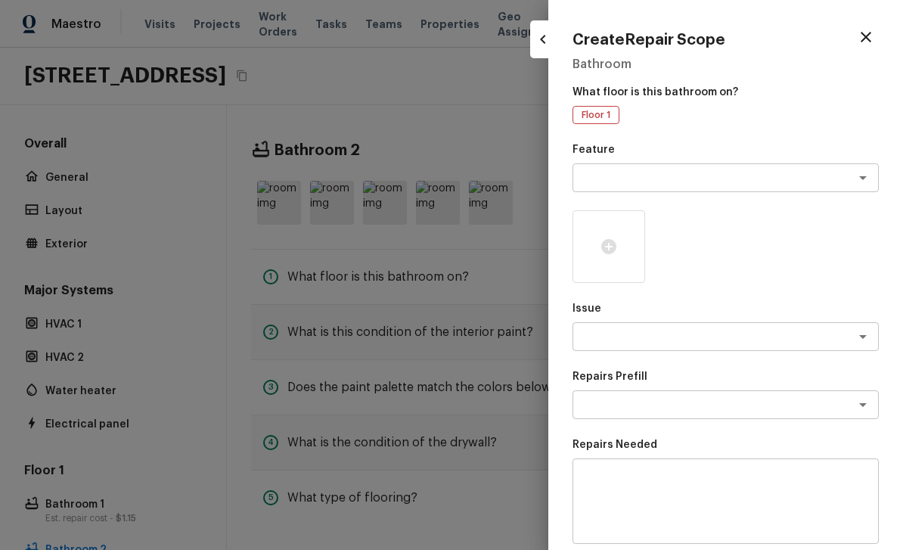
click at [322, 222] on div at bounding box center [451, 275] width 903 height 550
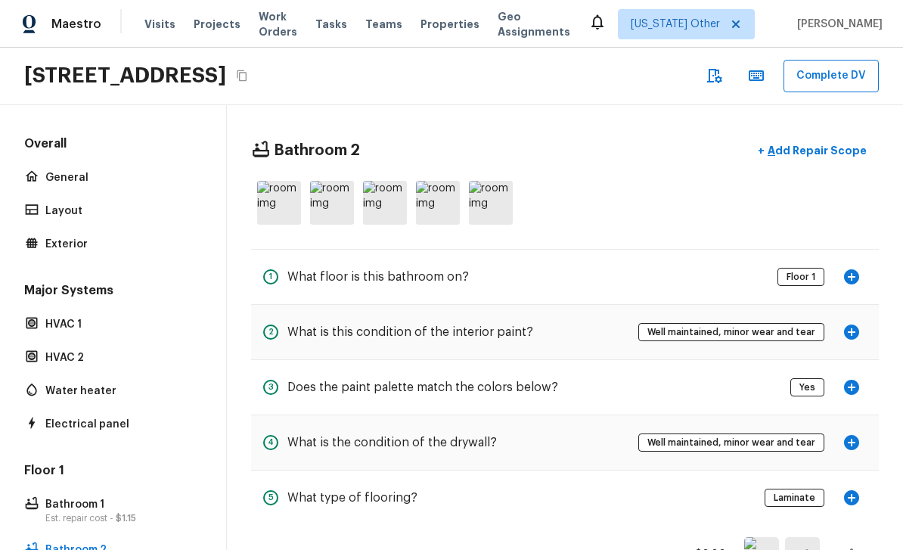
click at [630, 323] on icon "button" at bounding box center [852, 332] width 18 height 18
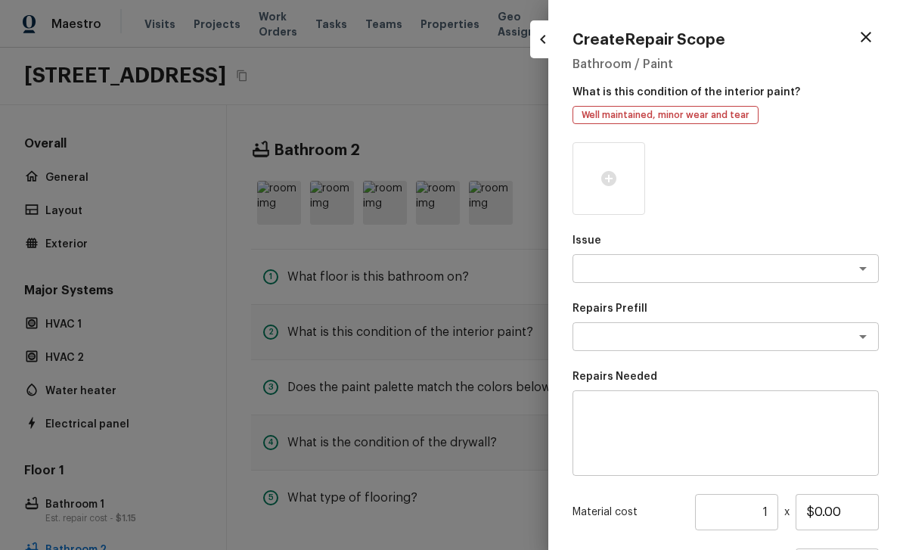
click at [606, 187] on icon at bounding box center [609, 178] width 18 height 18
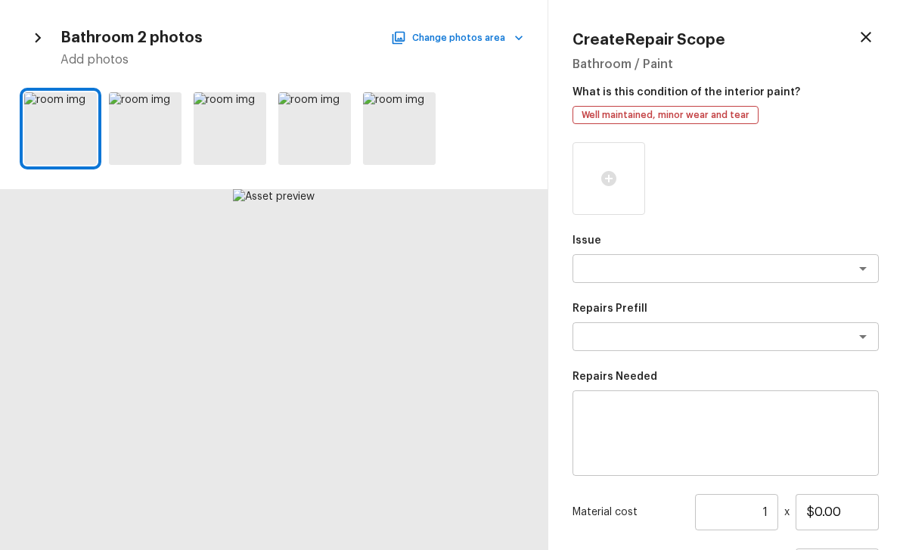
click at [168, 122] on div at bounding box center [167, 108] width 27 height 32
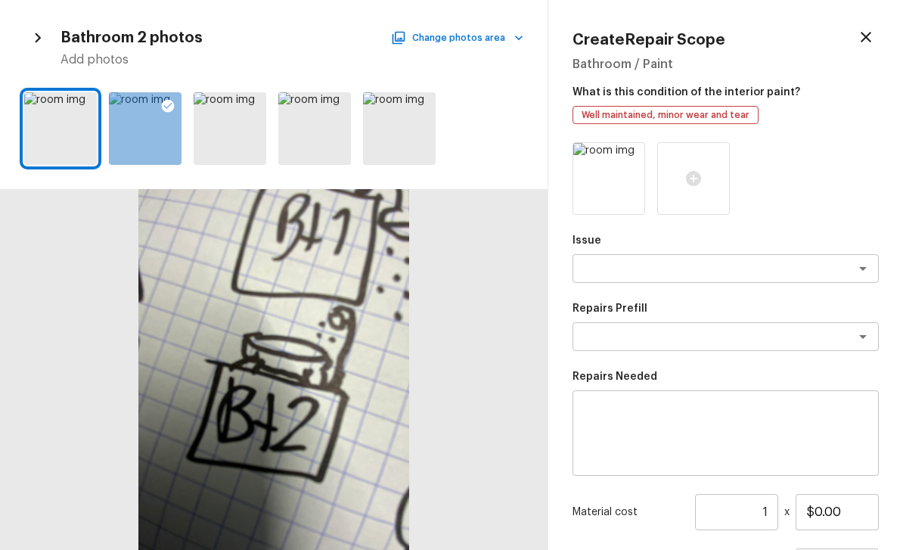
click at [223, 104] on div at bounding box center [230, 128] width 73 height 73
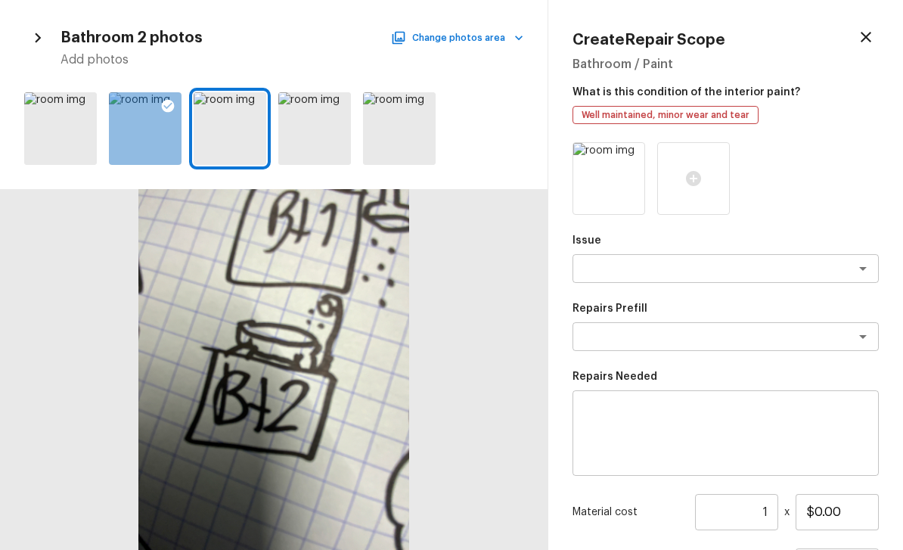
click at [265, 113] on div at bounding box center [252, 108] width 27 height 32
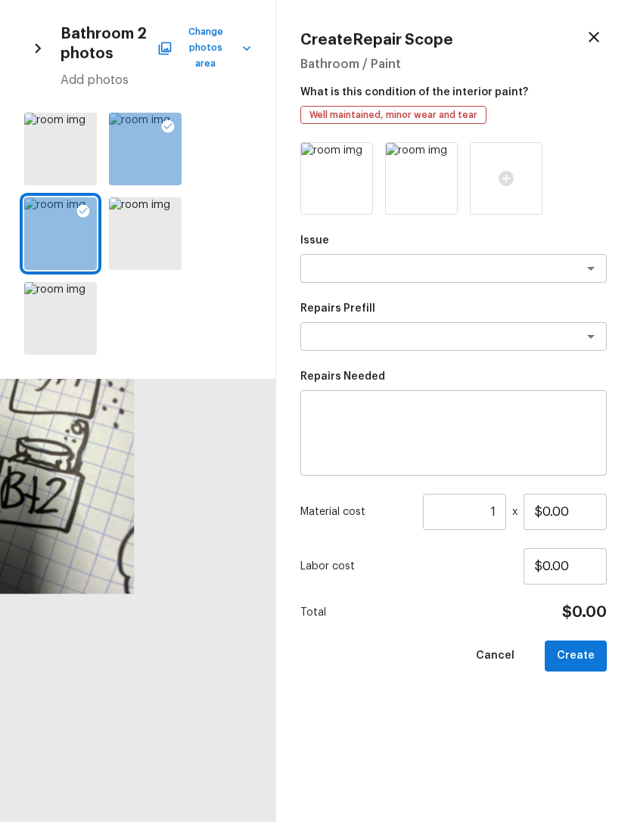
click at [588, 36] on icon "button" at bounding box center [594, 37] width 18 height 18
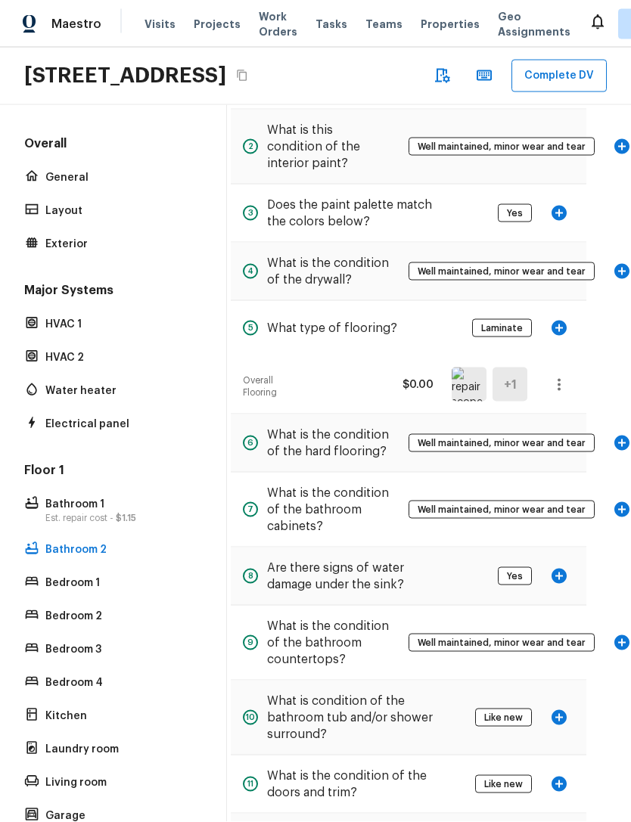
scroll to position [198, 20]
click at [615, 443] on icon "button" at bounding box center [622, 443] width 15 height 15
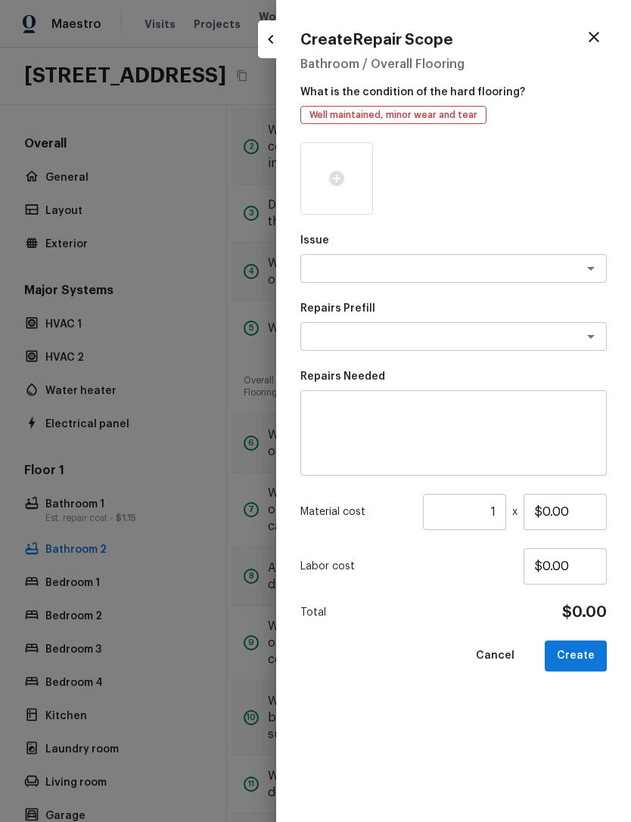
click at [232, 586] on div at bounding box center [315, 411] width 631 height 822
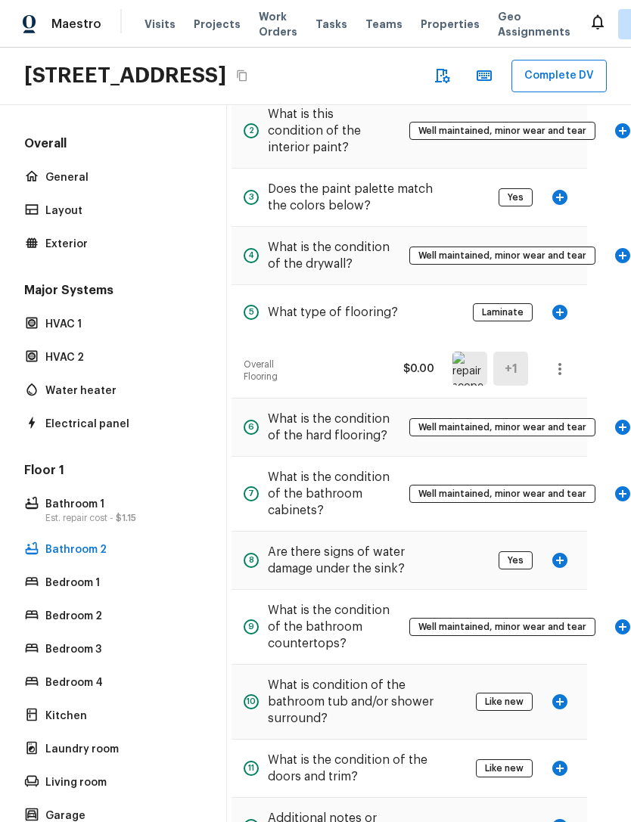
scroll to position [213, 20]
click at [57, 591] on p "Bedroom 1" at bounding box center [120, 583] width 151 height 15
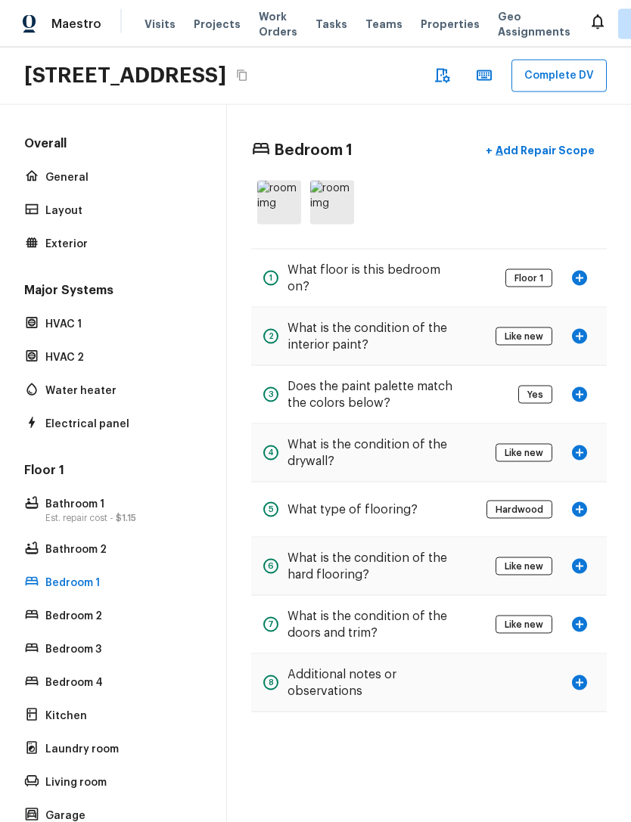
scroll to position [0, 0]
click at [67, 624] on p "Bedroom 2" at bounding box center [120, 616] width 151 height 15
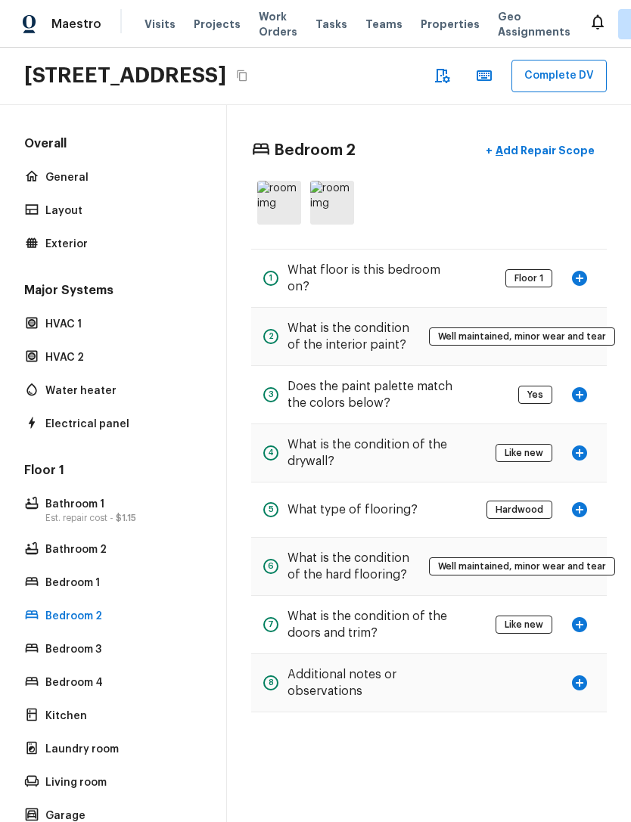
click at [52, 657] on p "Bedroom 3" at bounding box center [120, 649] width 151 height 15
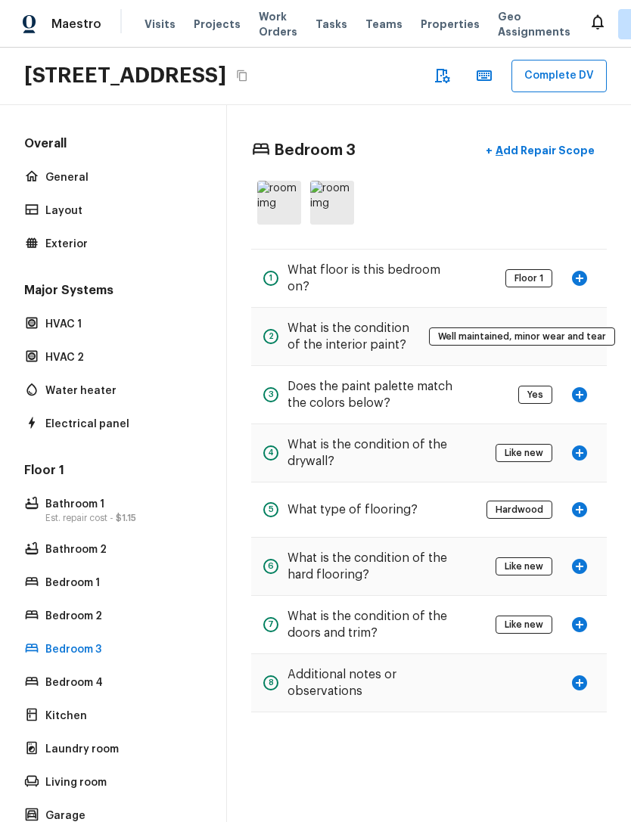
click at [583, 461] on icon "button" at bounding box center [579, 453] width 15 height 15
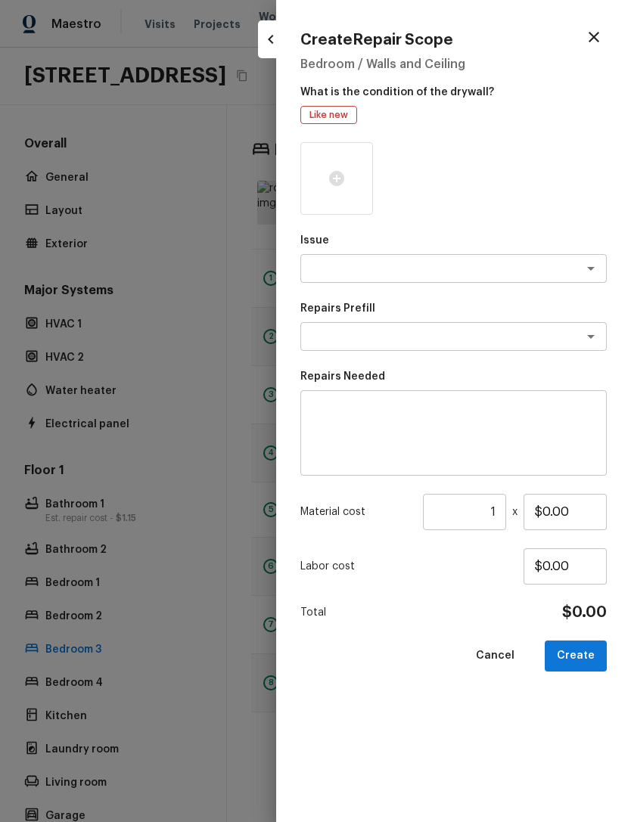
click at [235, 608] on div at bounding box center [315, 411] width 631 height 822
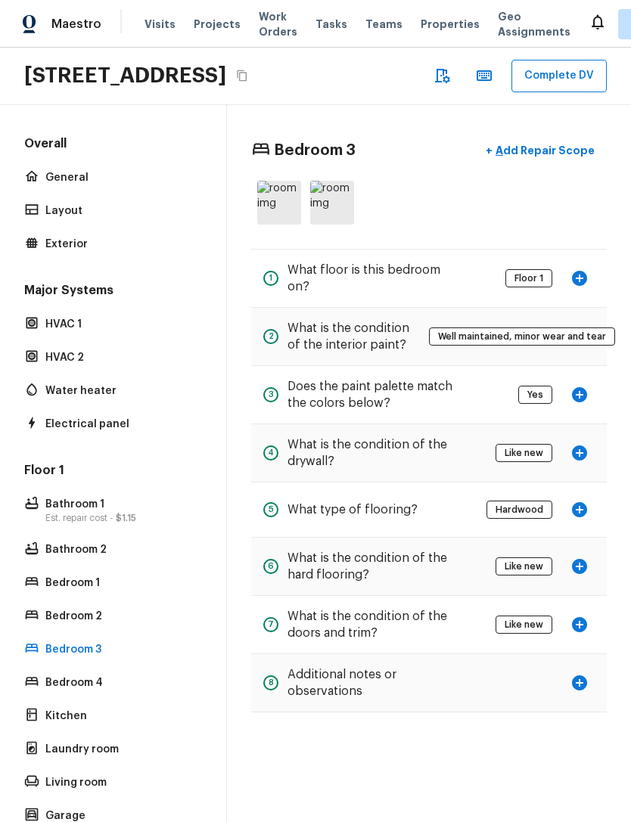
click at [54, 335] on div "HVAC 1" at bounding box center [113, 324] width 184 height 21
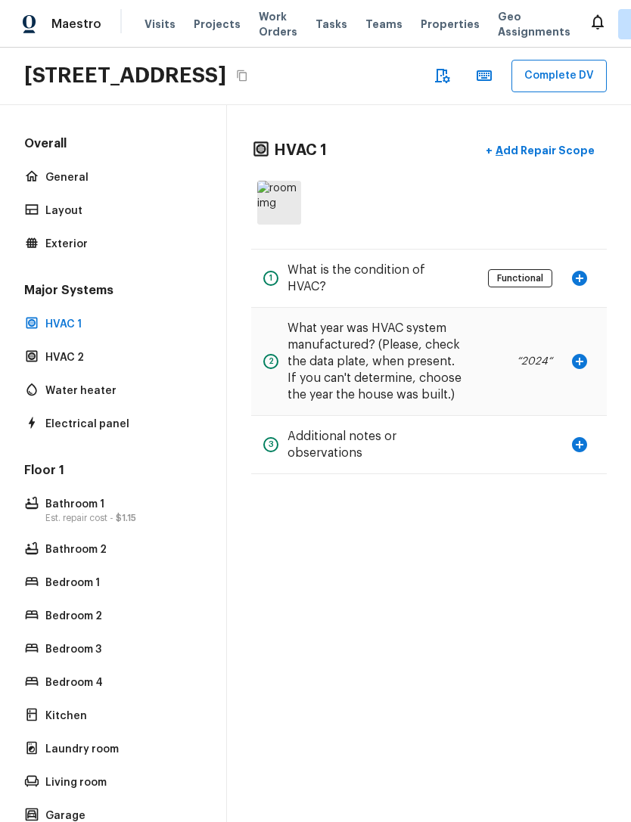
click at [573, 158] on p "Add Repair Scope" at bounding box center [543, 150] width 102 height 15
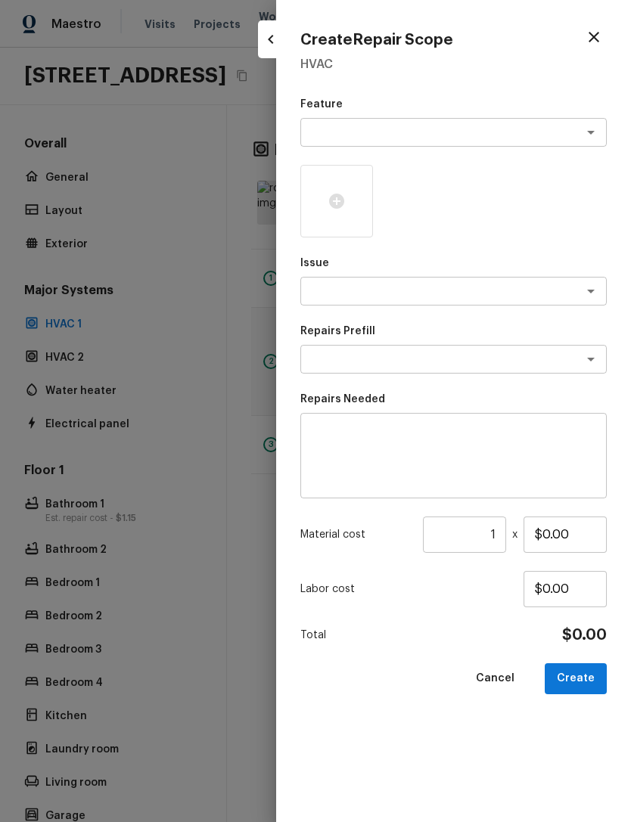
click at [242, 477] on div at bounding box center [315, 411] width 631 height 822
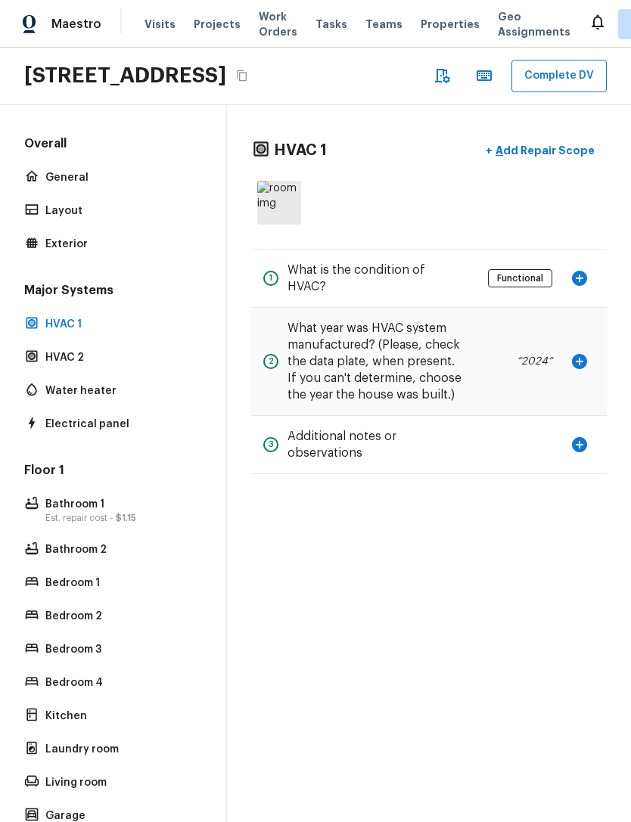
click at [576, 286] on icon "button" at bounding box center [579, 278] width 15 height 15
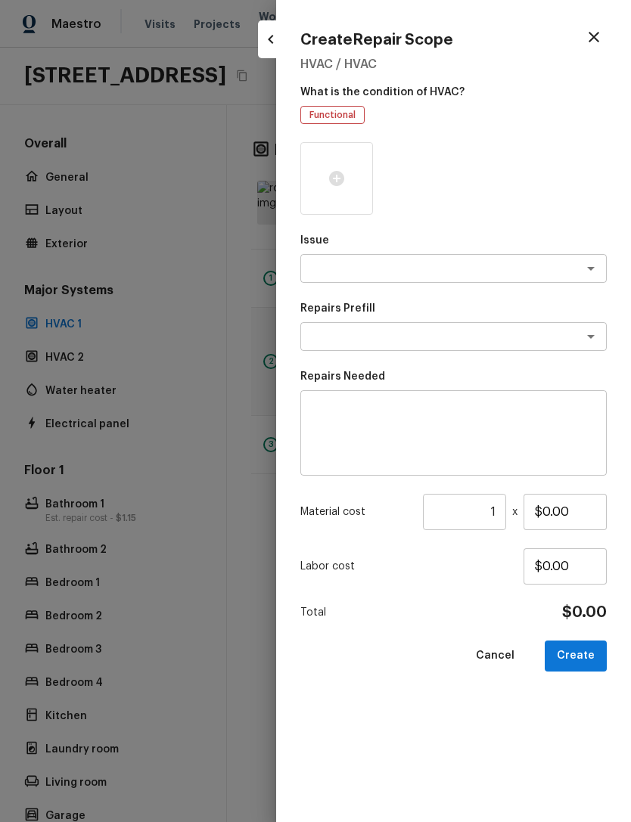
click at [334, 190] on div at bounding box center [336, 178] width 73 height 73
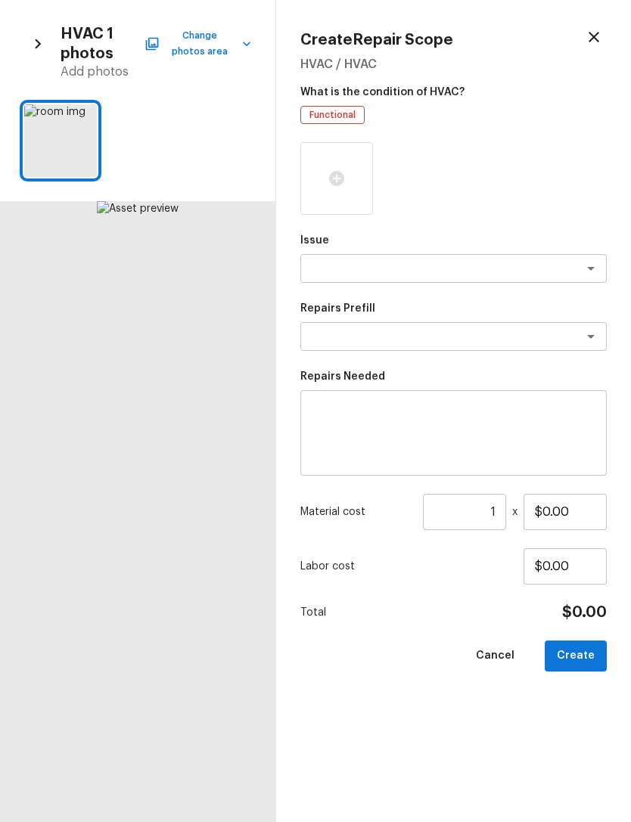
click at [14, 343] on div at bounding box center [137, 511] width 275 height 621
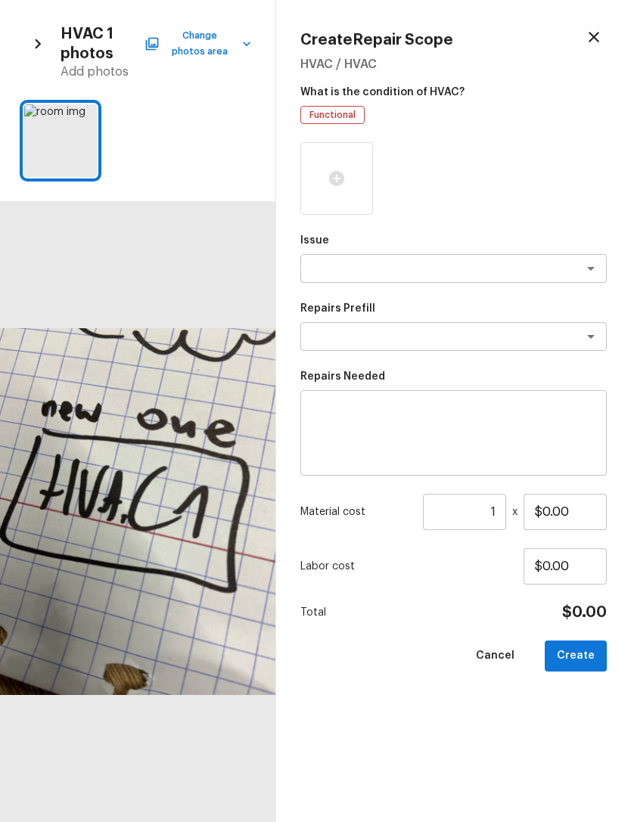
click at [31, 119] on div at bounding box center [60, 140] width 73 height 73
click at [91, 114] on div at bounding box center [83, 120] width 27 height 32
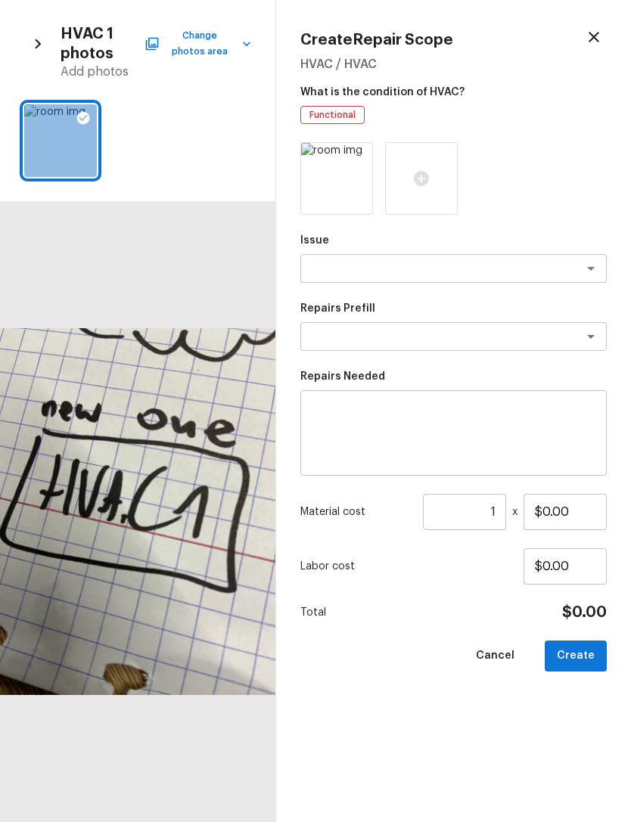
click at [583, 649] on button "Create" at bounding box center [576, 656] width 62 height 31
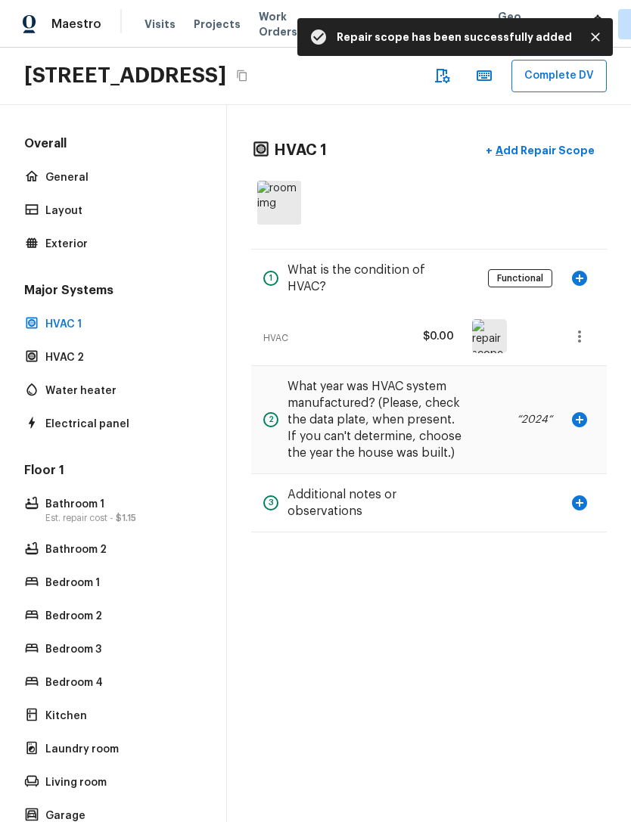
click at [578, 429] on icon "button" at bounding box center [579, 420] width 18 height 18
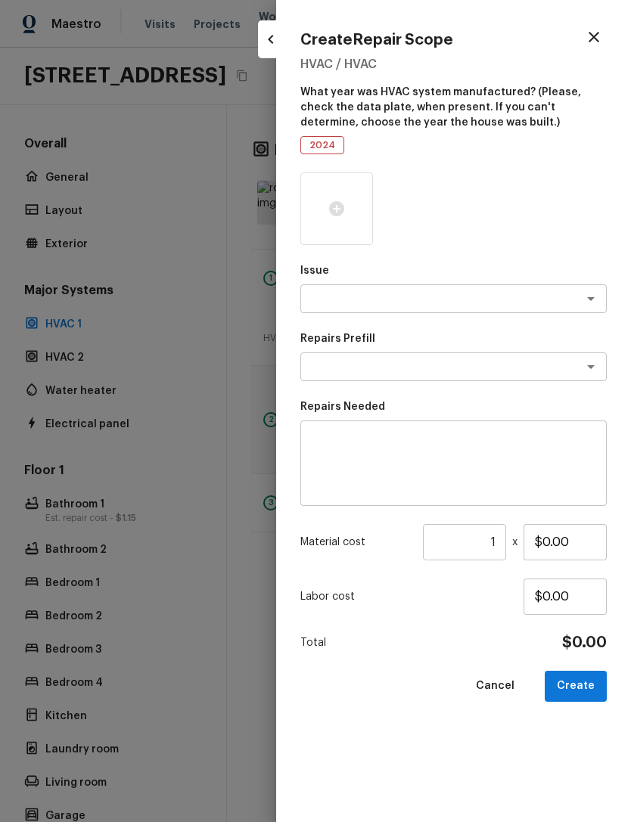
click at [337, 210] on icon at bounding box center [336, 208] width 15 height 15
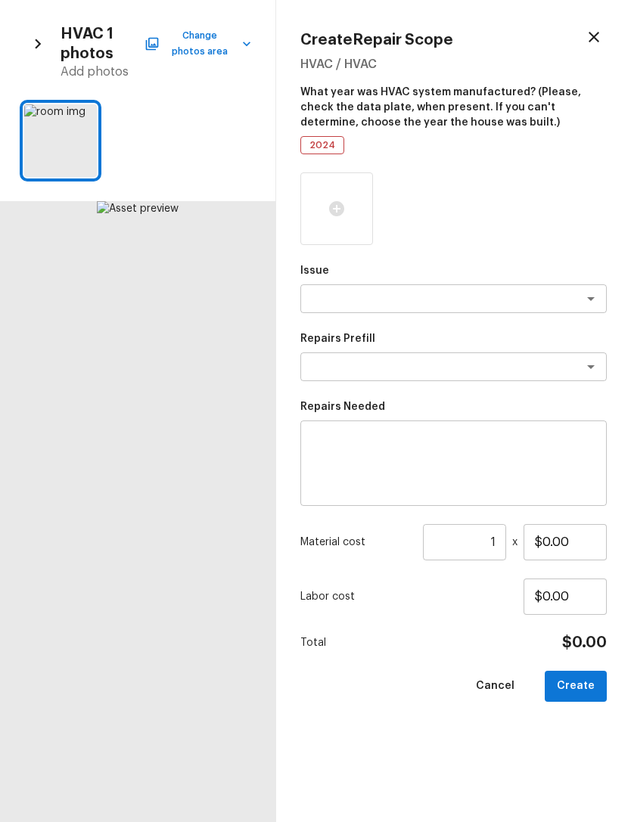
click at [44, 39] on icon "button" at bounding box center [38, 44] width 20 height 20
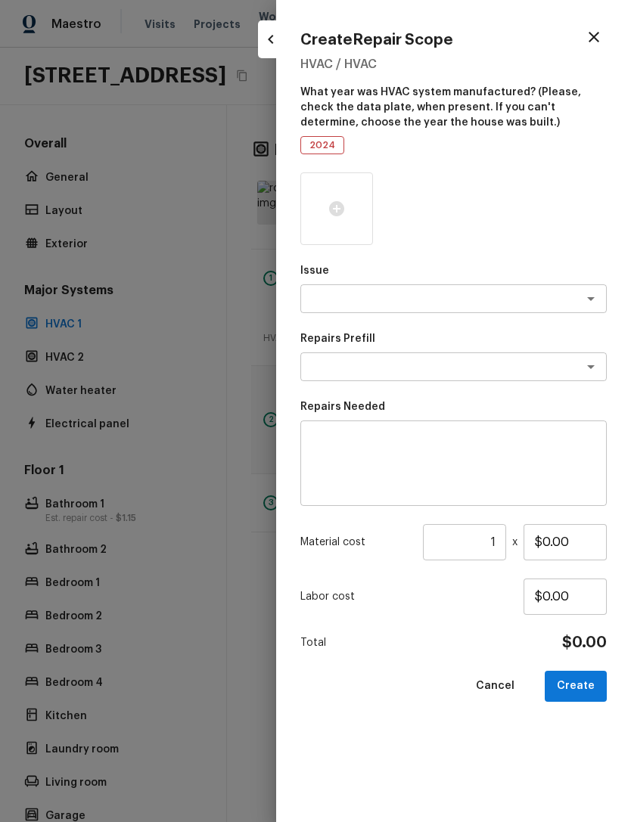
click at [600, 26] on button "button" at bounding box center [594, 37] width 26 height 26
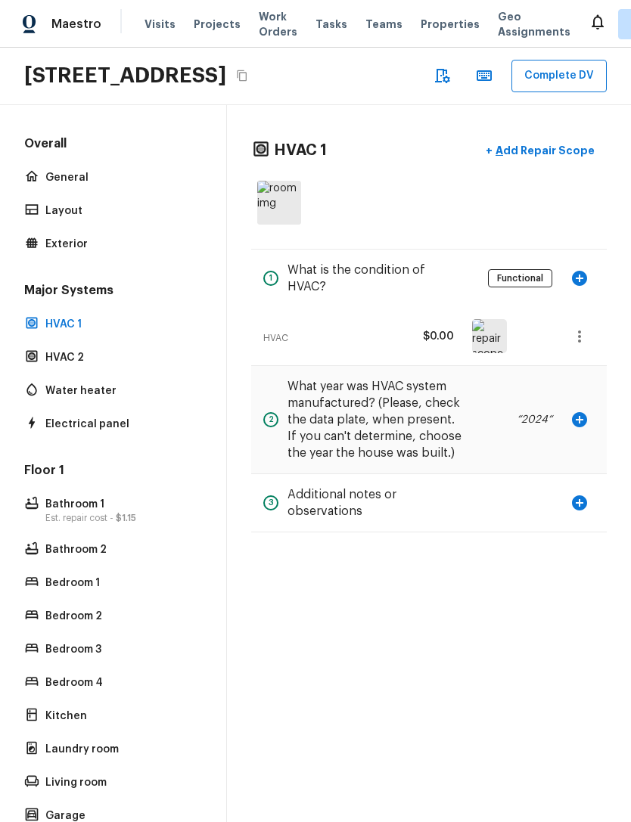
click at [68, 591] on p "Bedroom 1" at bounding box center [120, 583] width 151 height 15
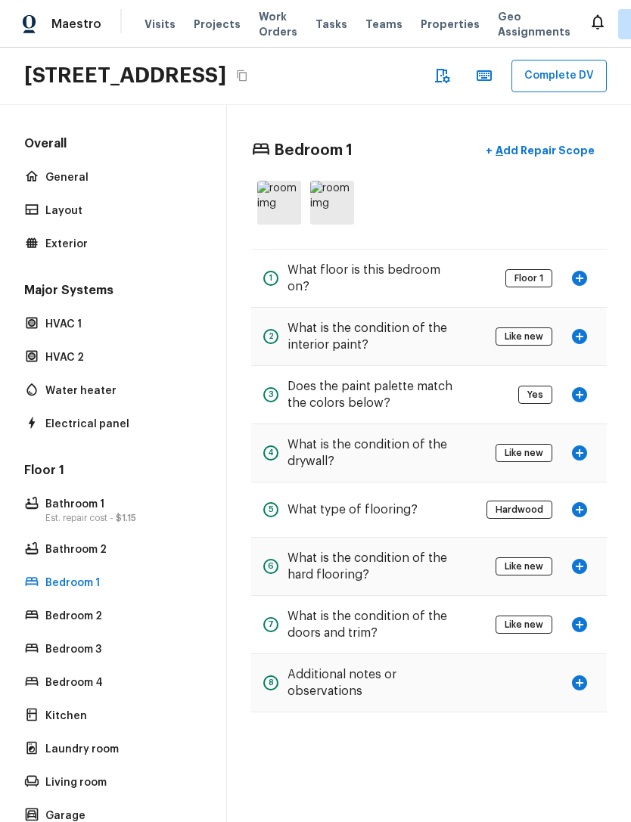
click at [586, 287] on icon "button" at bounding box center [579, 278] width 18 height 18
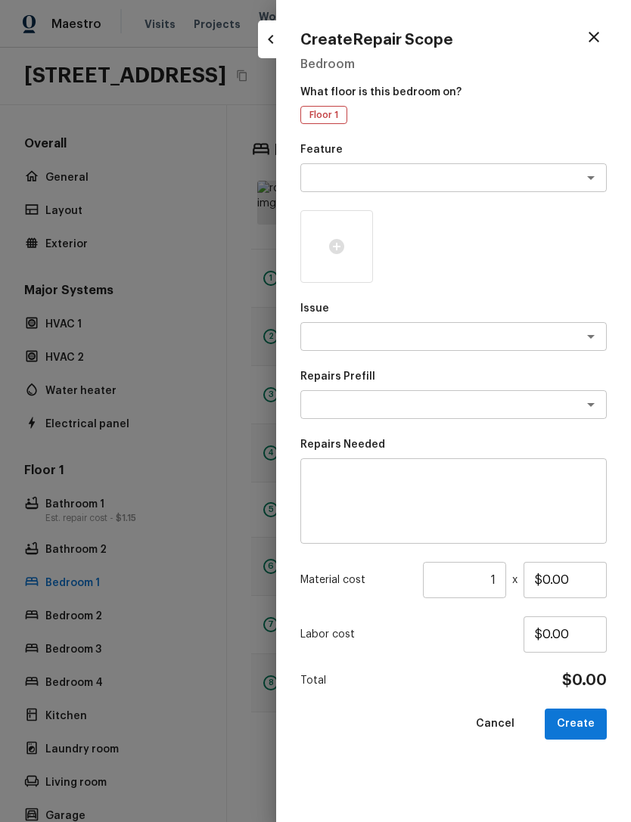
click at [157, 613] on div at bounding box center [315, 411] width 631 height 822
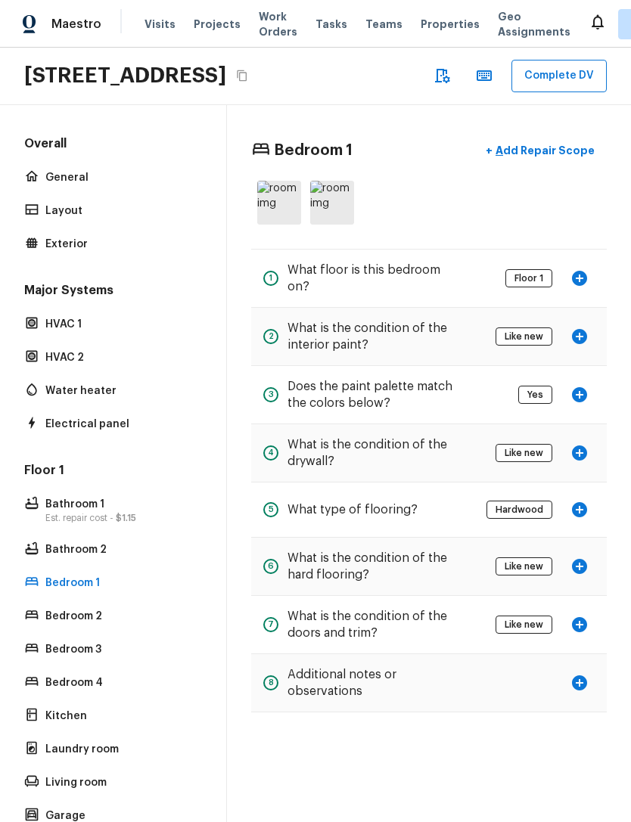
click at [54, 624] on p "Bedroom 2" at bounding box center [120, 616] width 151 height 15
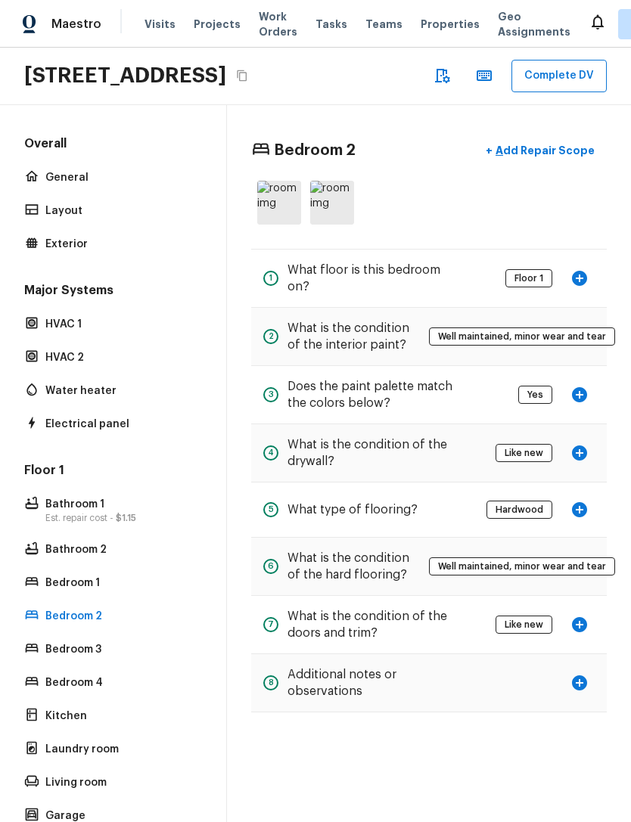
click at [57, 660] on div "Bedroom 3" at bounding box center [113, 649] width 184 height 21
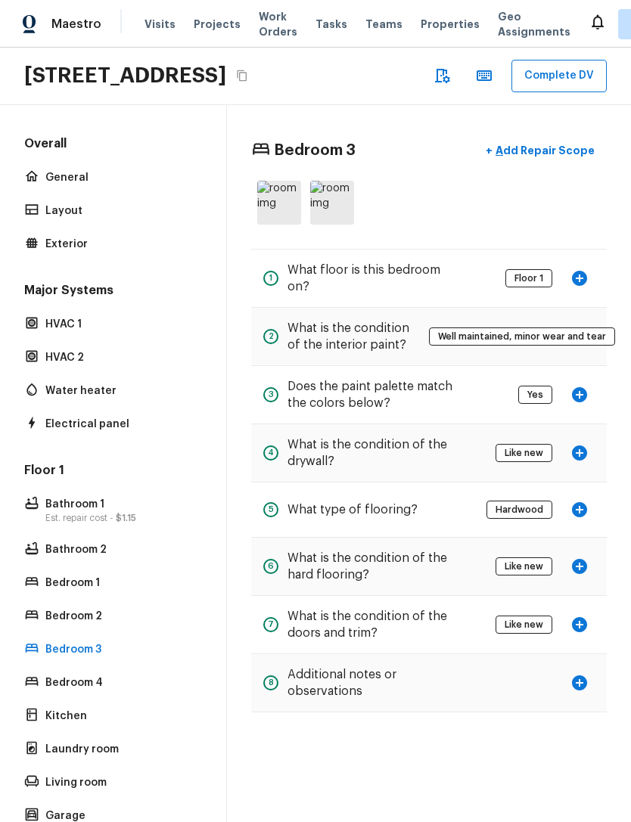
click at [54, 335] on div "HVAC 1" at bounding box center [113, 324] width 184 height 21
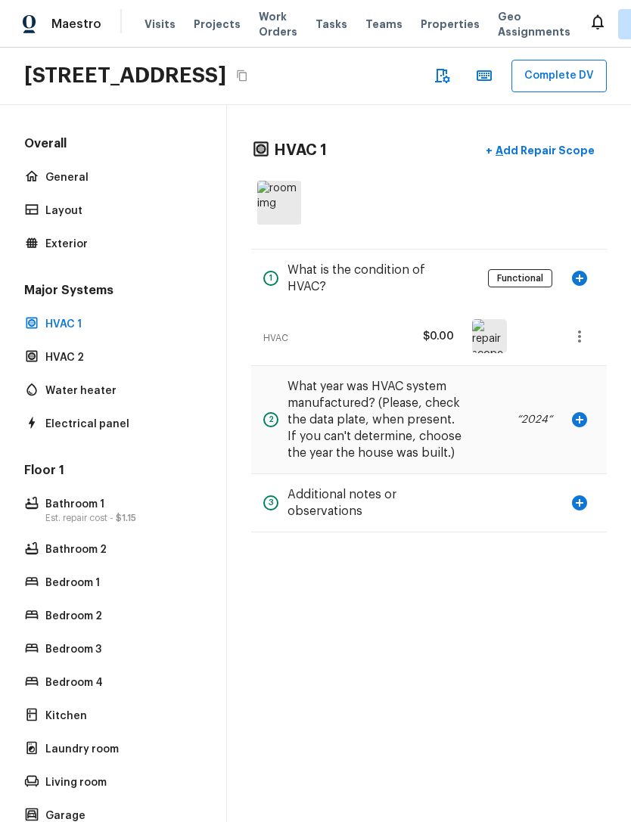
click at [54, 365] on p "HVAC 2" at bounding box center [120, 357] width 151 height 15
click at [45, 219] on p "Layout" at bounding box center [120, 210] width 151 height 15
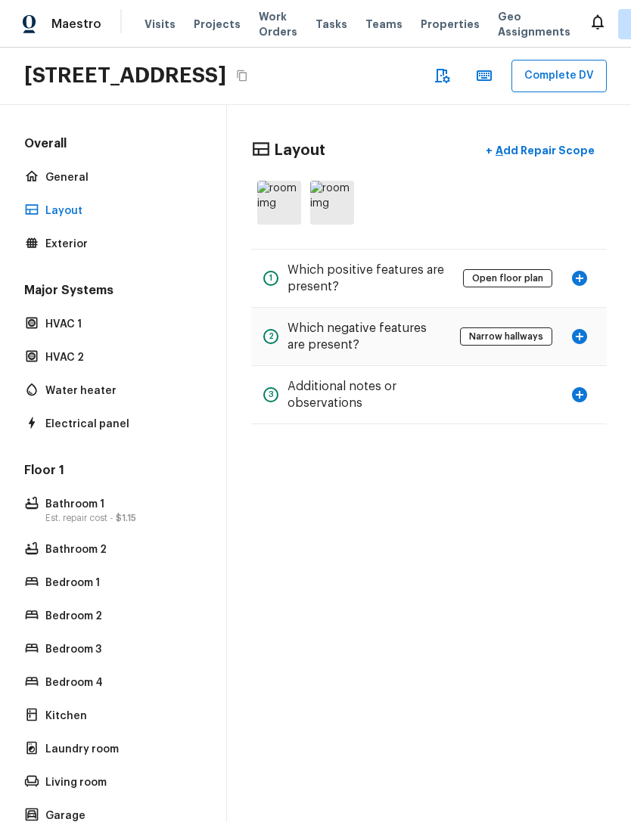
click at [57, 252] on p "Exterior" at bounding box center [120, 244] width 151 height 15
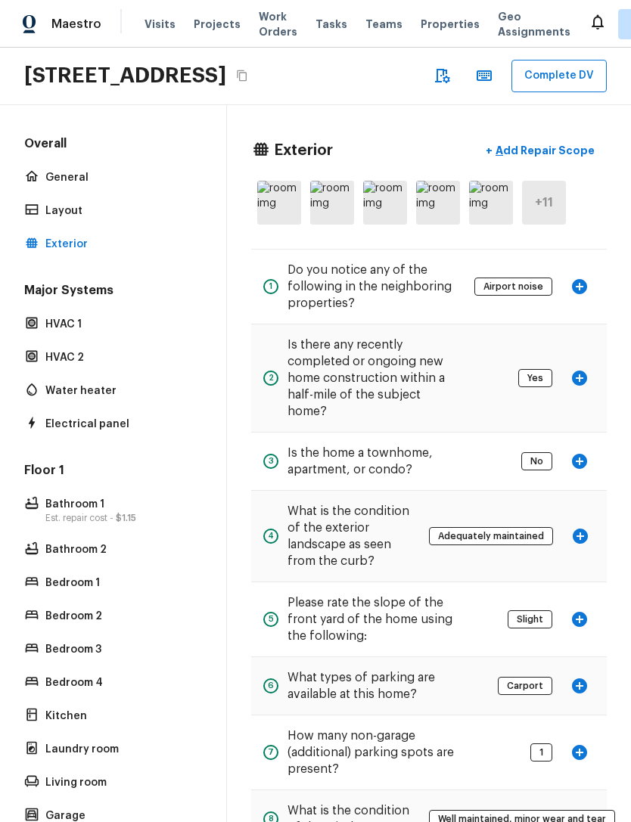
click at [570, 165] on button "+ Add Repair Scope" at bounding box center [540, 150] width 133 height 31
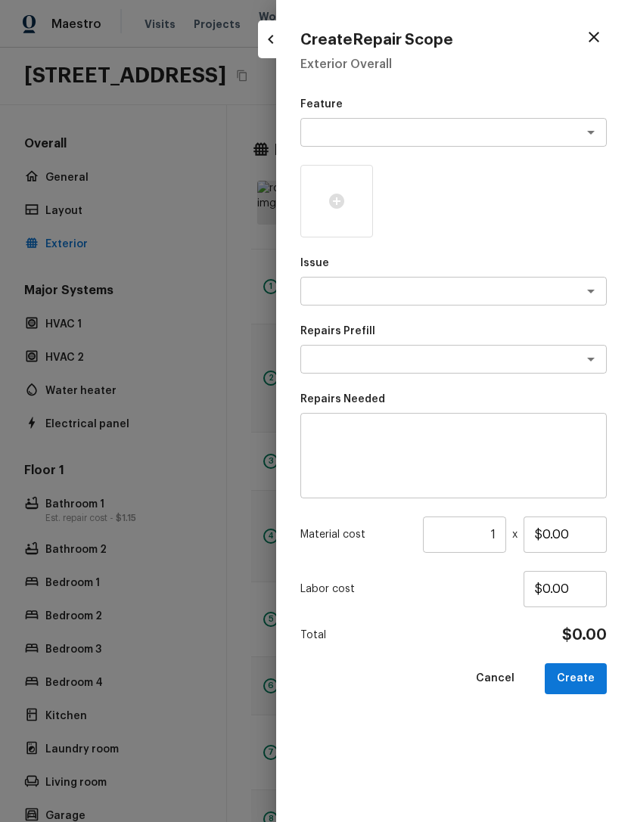
click at [346, 201] on div at bounding box center [336, 201] width 73 height 73
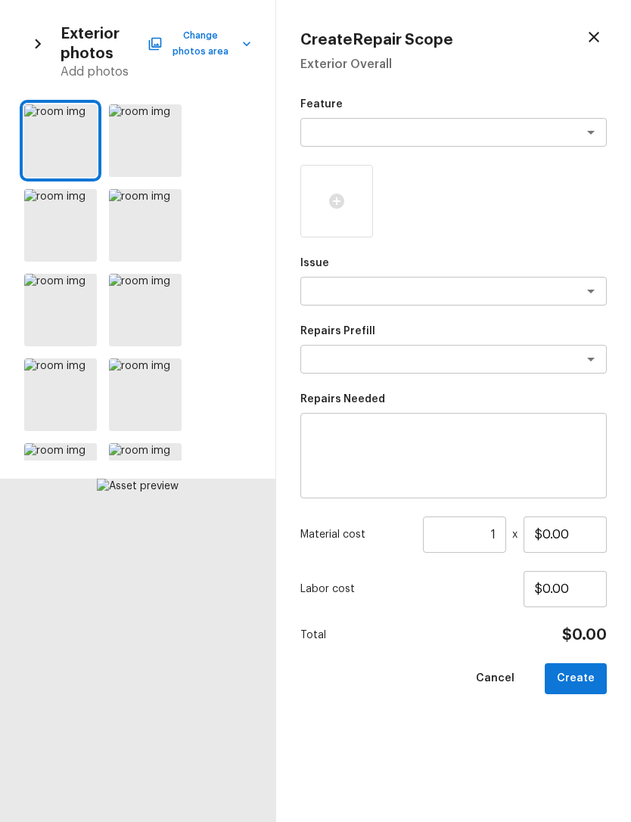
click at [61, 240] on div at bounding box center [60, 225] width 73 height 73
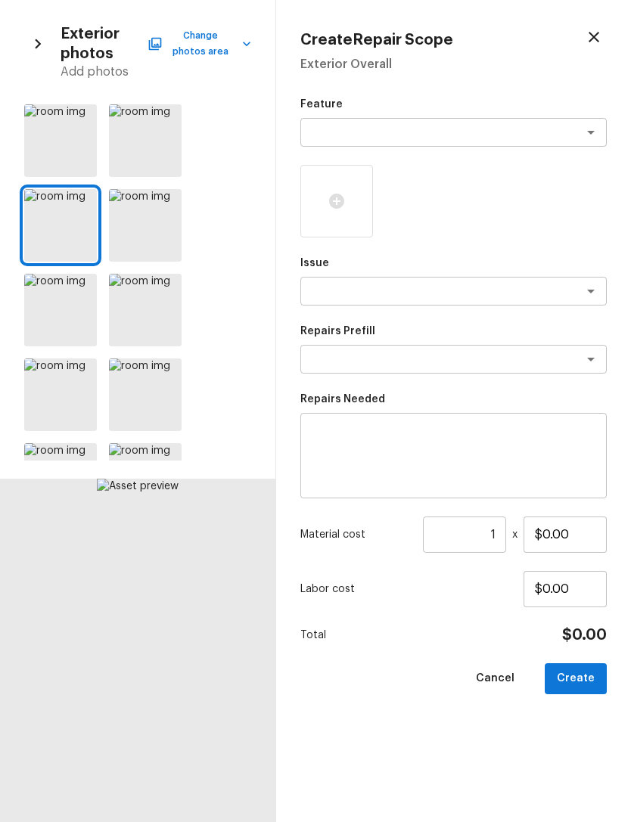
click at [92, 211] on div at bounding box center [83, 205] width 27 height 32
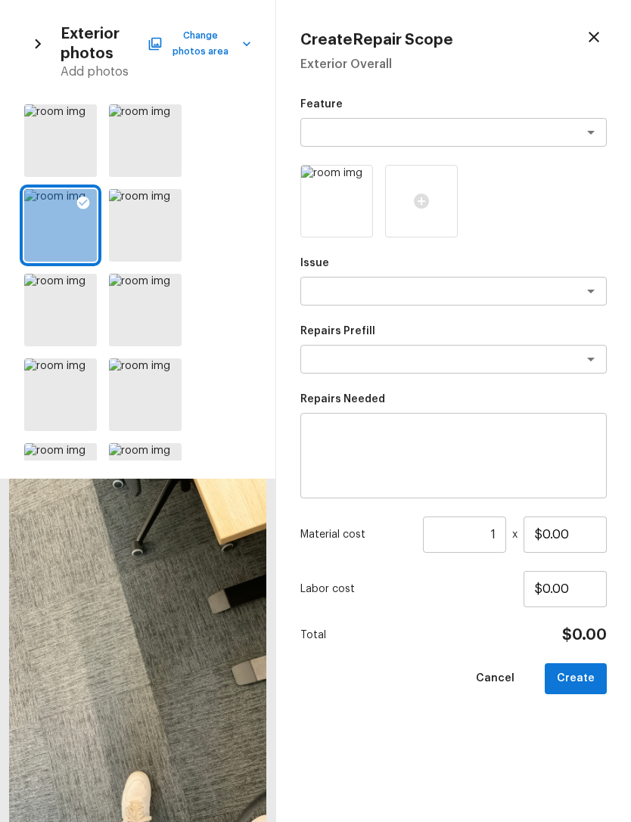
click at [32, 43] on icon "button" at bounding box center [38, 44] width 20 height 20
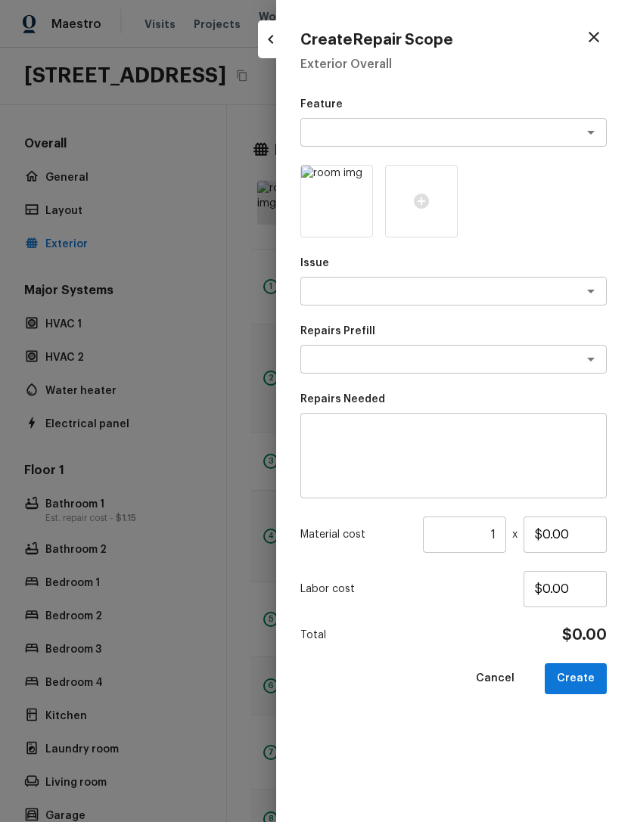
click at [430, 195] on div at bounding box center [421, 201] width 73 height 73
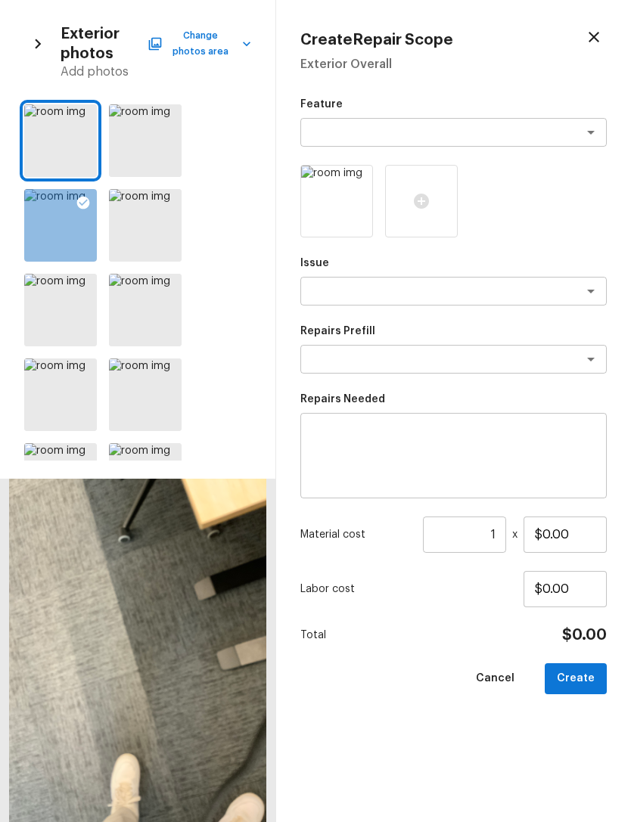
click at [27, 48] on button "button" at bounding box center [37, 43] width 27 height 27
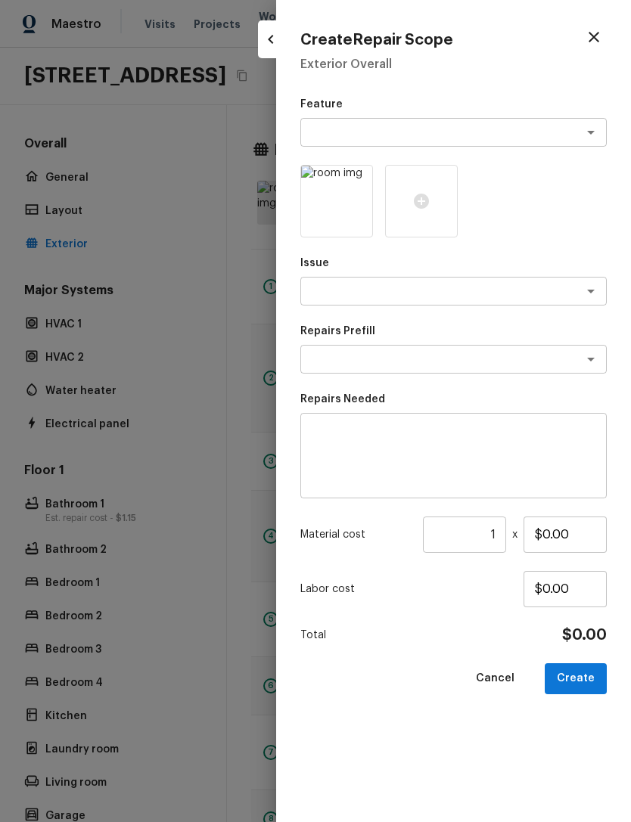
click at [176, 187] on div at bounding box center [315, 411] width 631 height 822
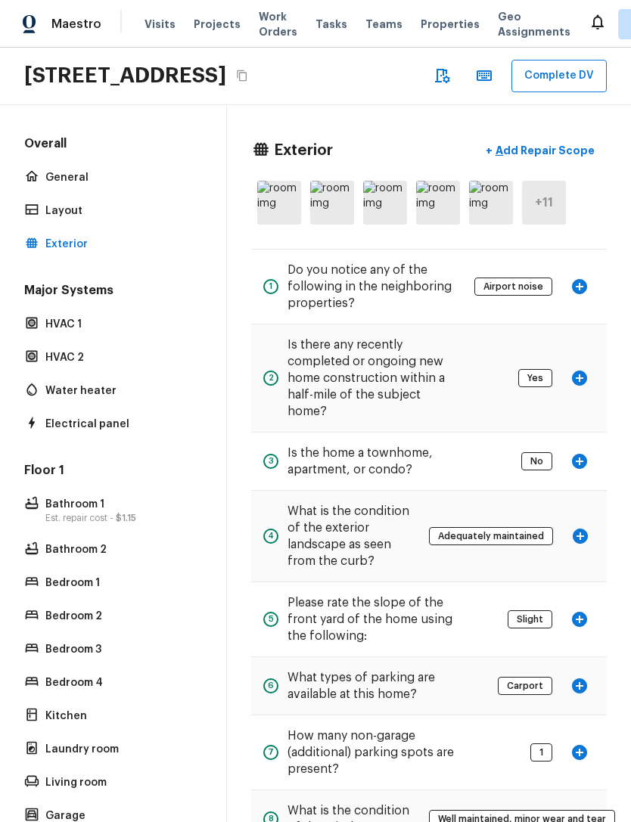
click at [67, 399] on p "Water heater" at bounding box center [120, 391] width 151 height 15
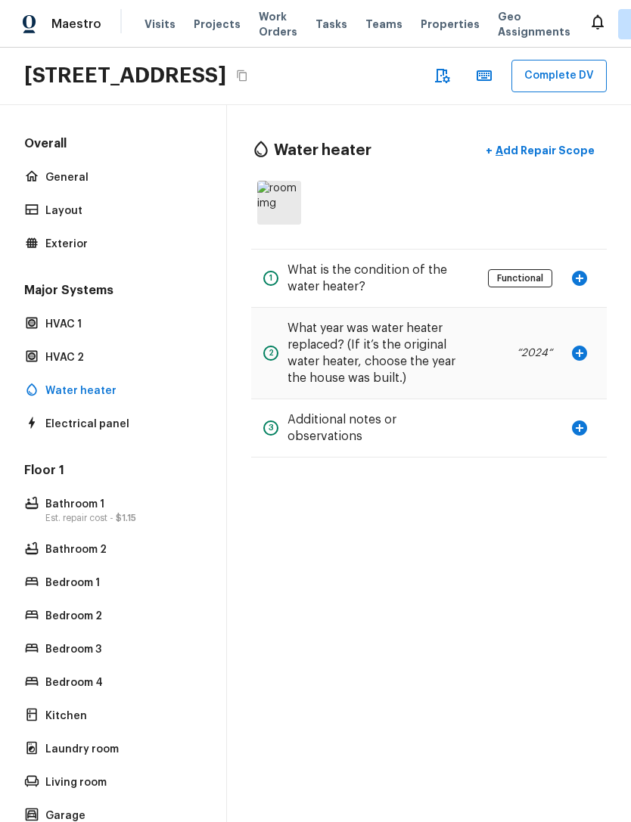
click at [551, 158] on p "Add Repair Scope" at bounding box center [543, 150] width 102 height 15
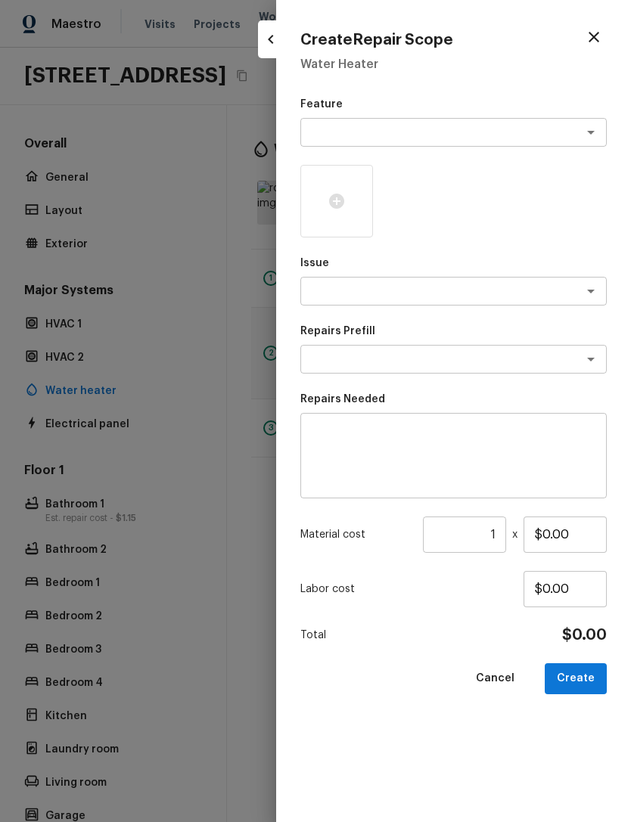
click at [344, 213] on div at bounding box center [336, 201] width 73 height 73
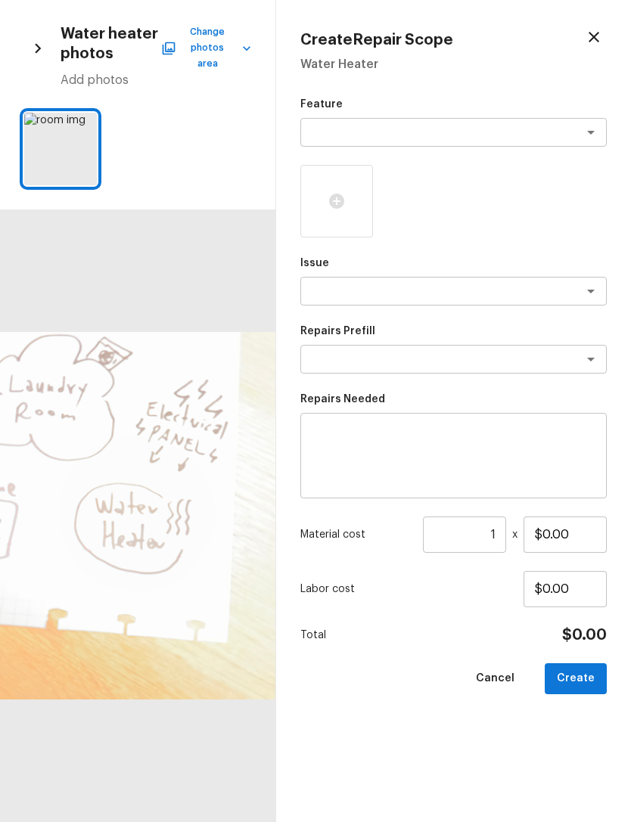
click at [45, 49] on icon "button" at bounding box center [38, 49] width 20 height 20
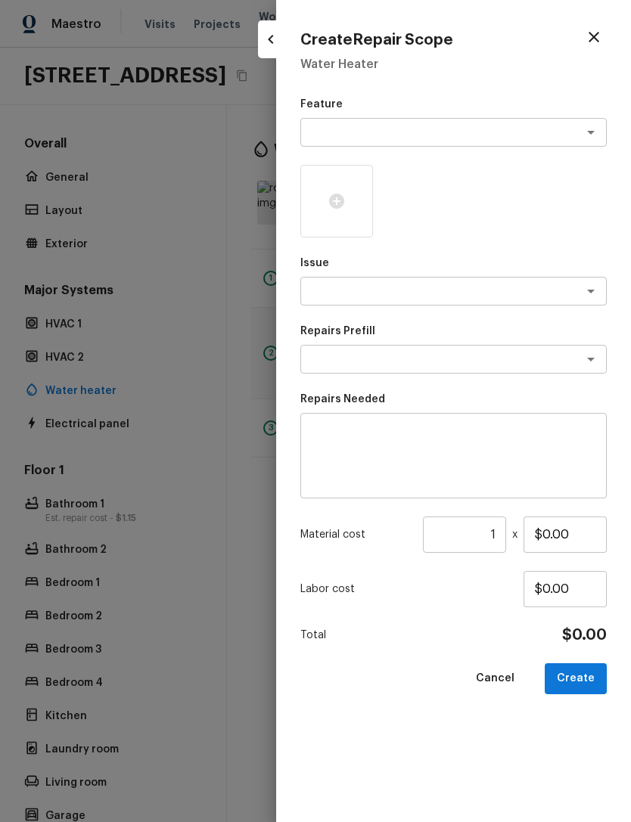
click at [132, 282] on div at bounding box center [315, 411] width 631 height 822
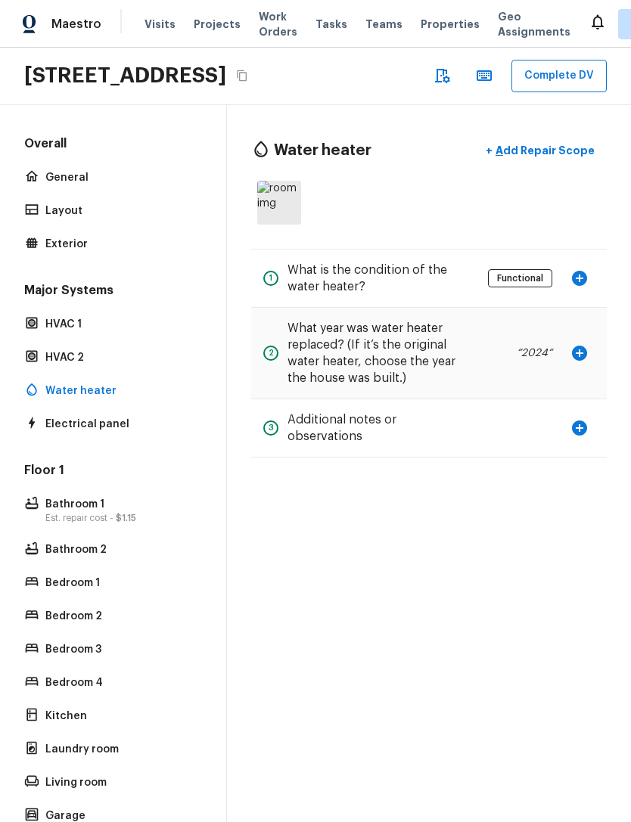
click at [57, 591] on p "Bedroom 1" at bounding box center [120, 583] width 151 height 15
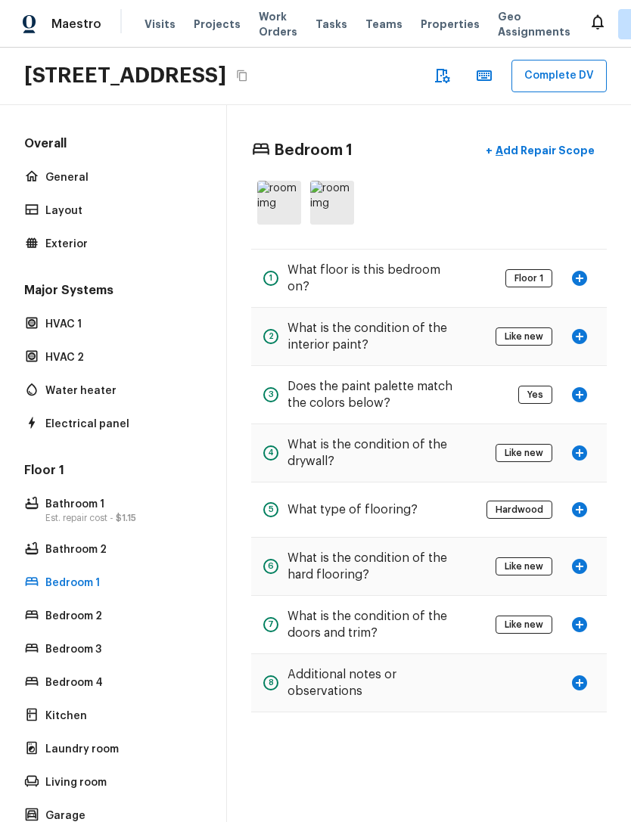
click at [57, 558] on p "Bathroom 2" at bounding box center [120, 549] width 151 height 15
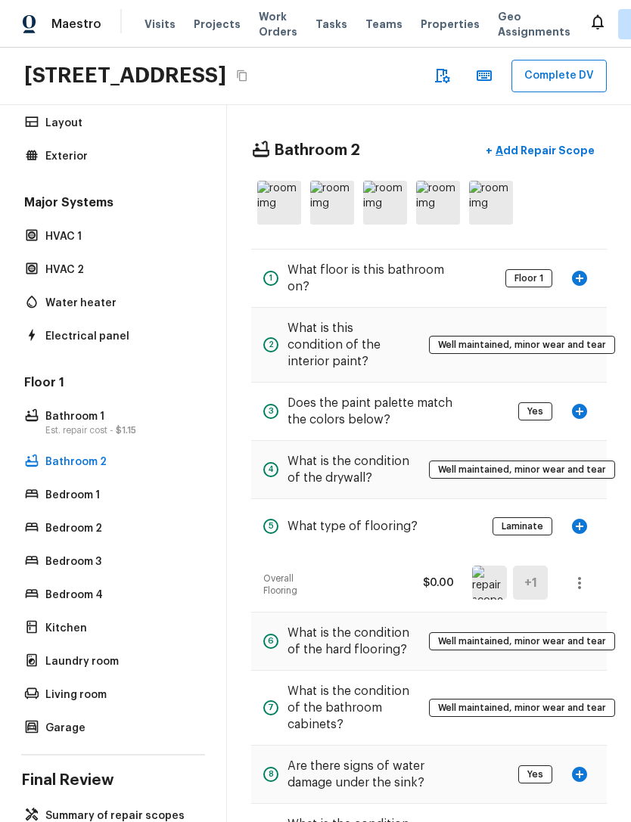
scroll to position [86, 0]
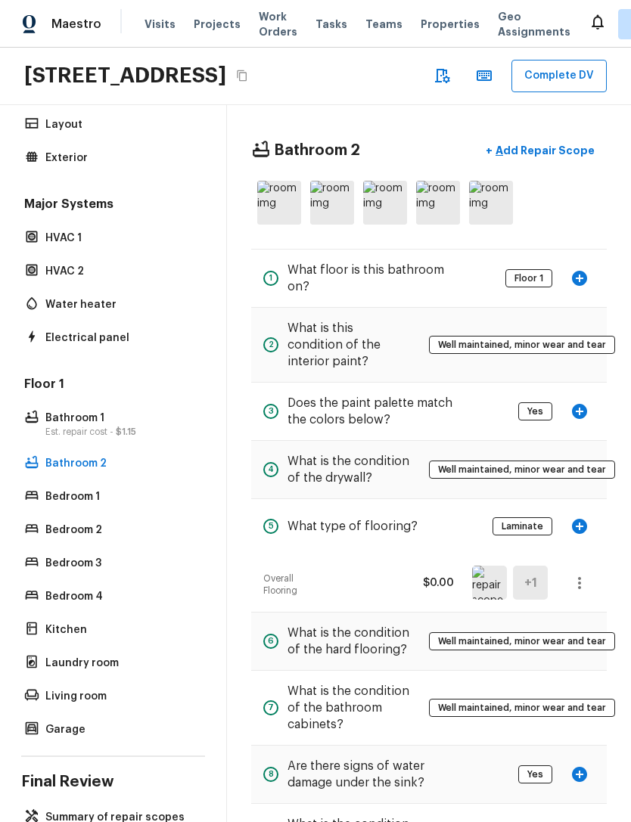
click at [556, 158] on p "Add Repair Scope" at bounding box center [543, 150] width 102 height 15
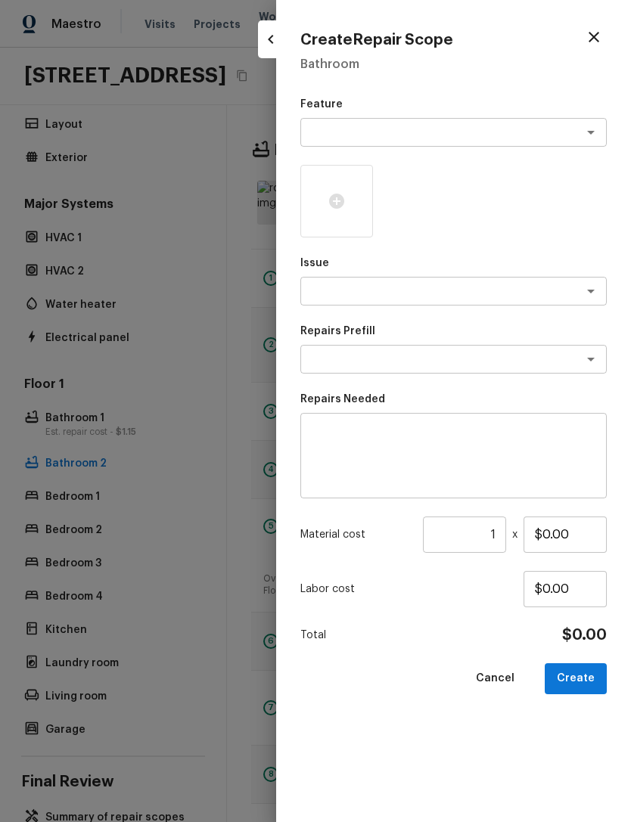
click at [336, 225] on div at bounding box center [336, 201] width 73 height 73
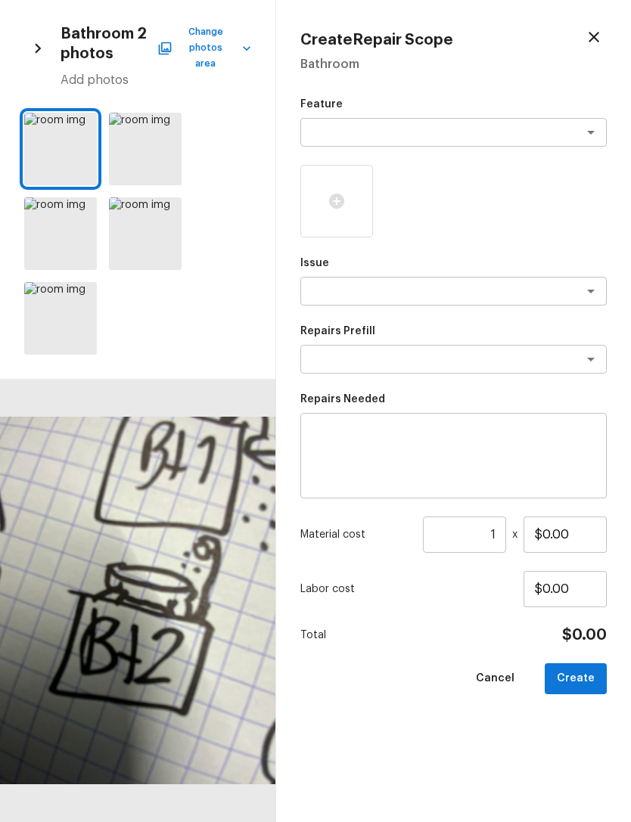
click at [163, 150] on div at bounding box center [145, 149] width 73 height 73
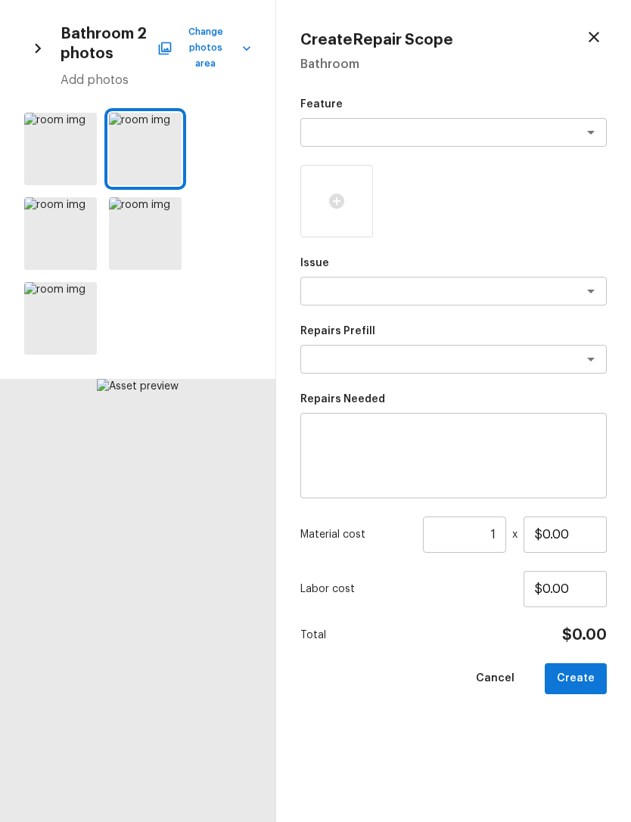
click at [166, 119] on icon at bounding box center [167, 126] width 15 height 15
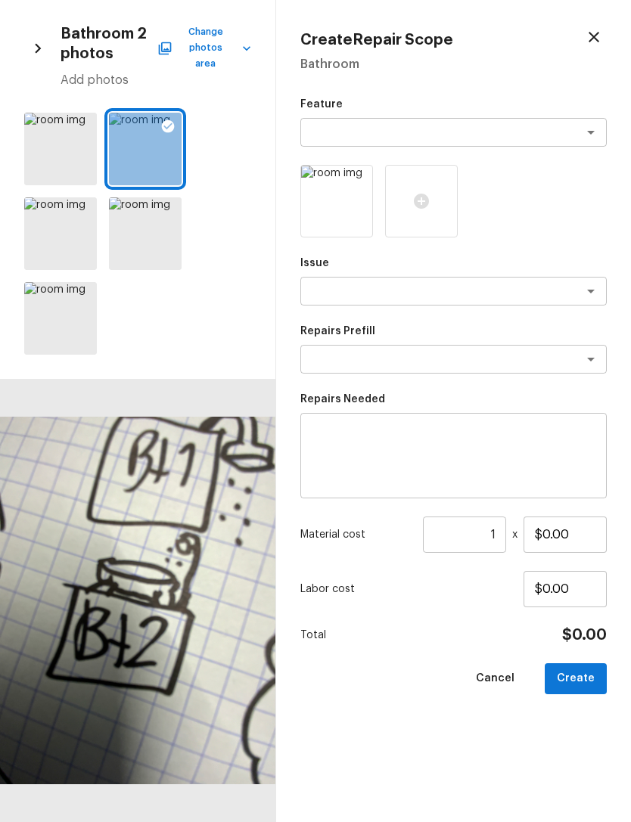
click at [166, 203] on icon at bounding box center [167, 210] width 15 height 15
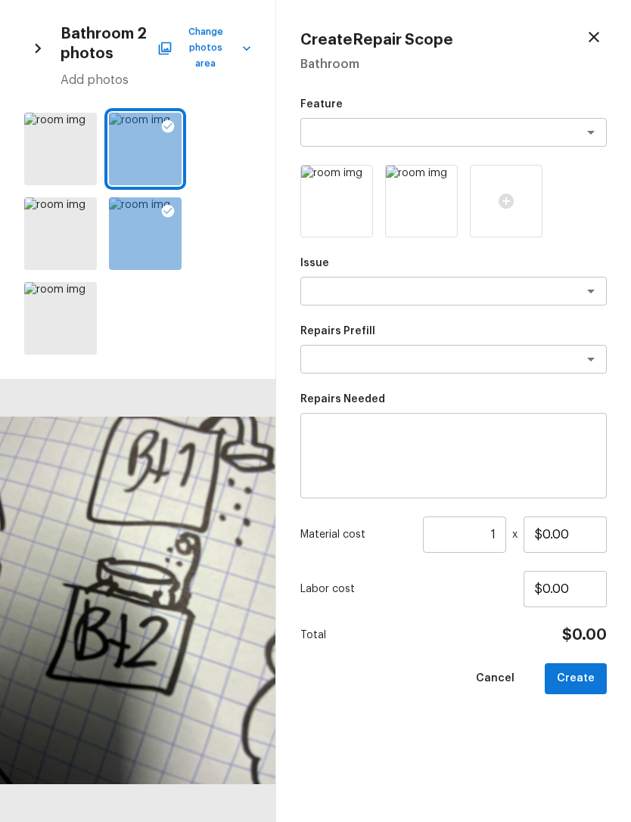
click at [80, 119] on icon at bounding box center [83, 126] width 15 height 15
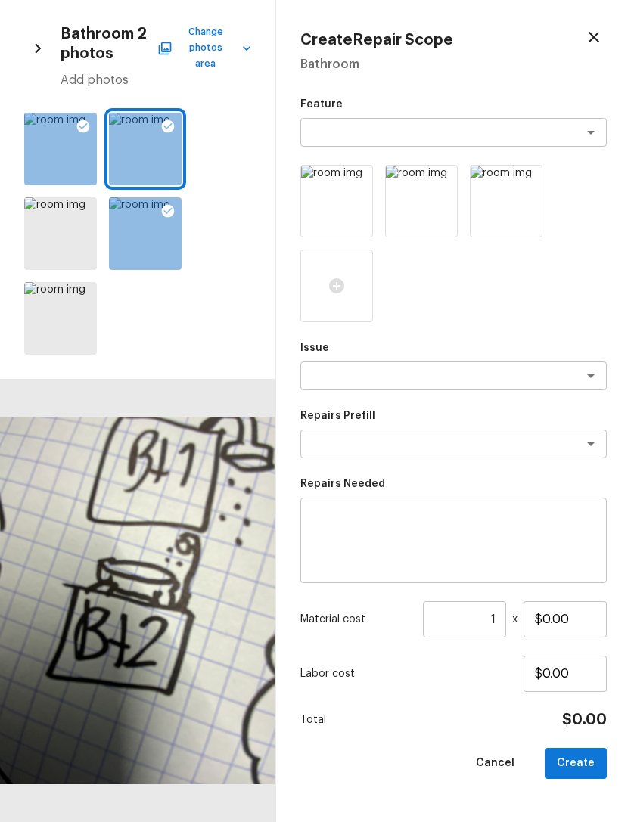
click at [79, 176] on div at bounding box center [60, 149] width 73 height 73
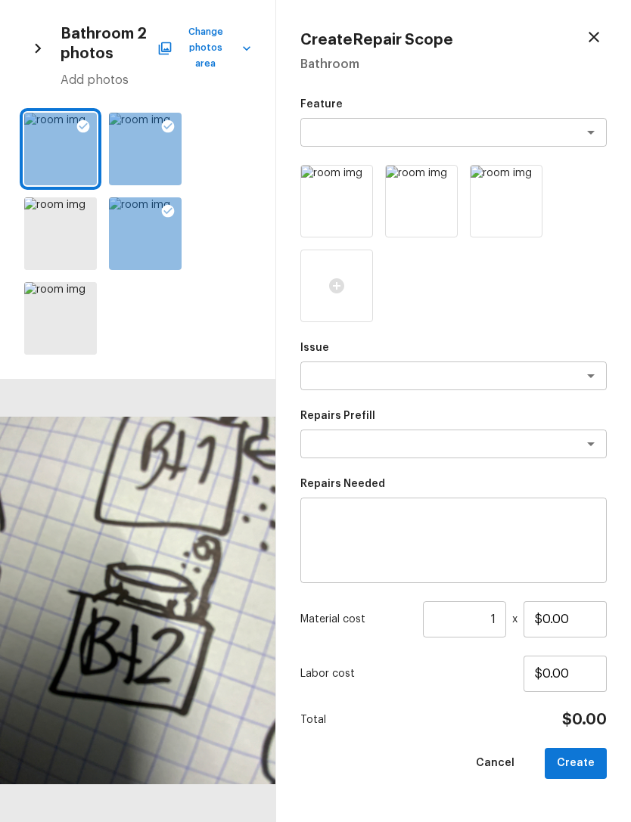
click at [57, 227] on div at bounding box center [60, 233] width 73 height 73
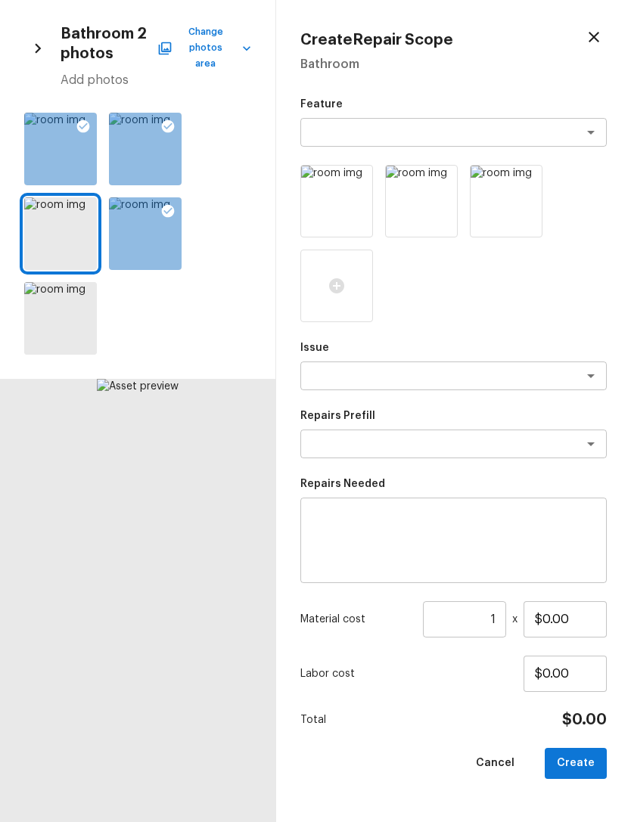
click at [82, 203] on icon at bounding box center [83, 210] width 15 height 15
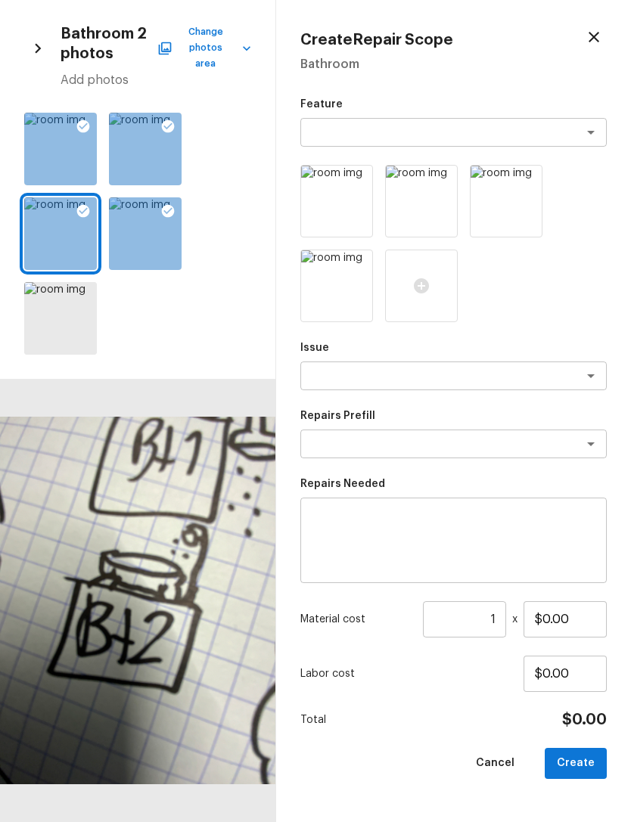
click at [93, 287] on div at bounding box center [83, 298] width 27 height 32
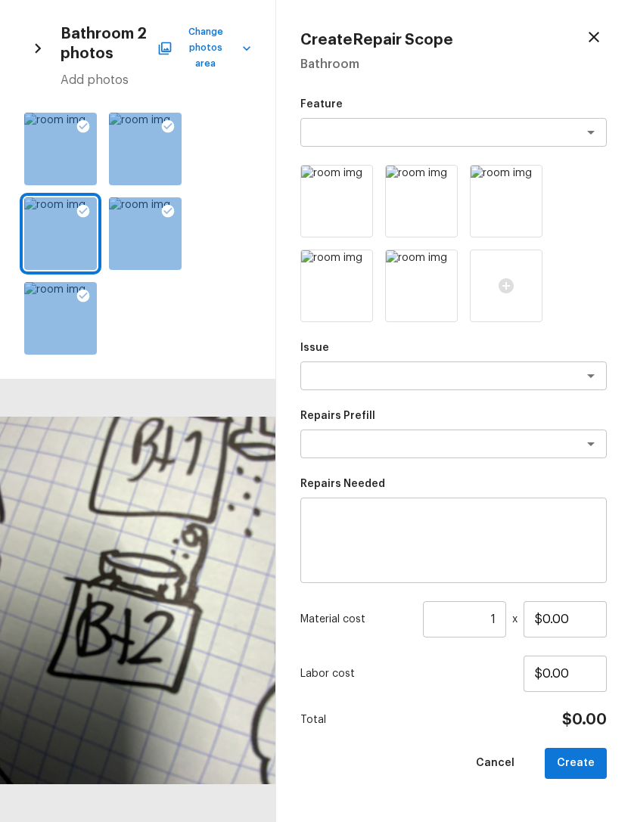
click at [85, 197] on div at bounding box center [83, 213] width 27 height 32
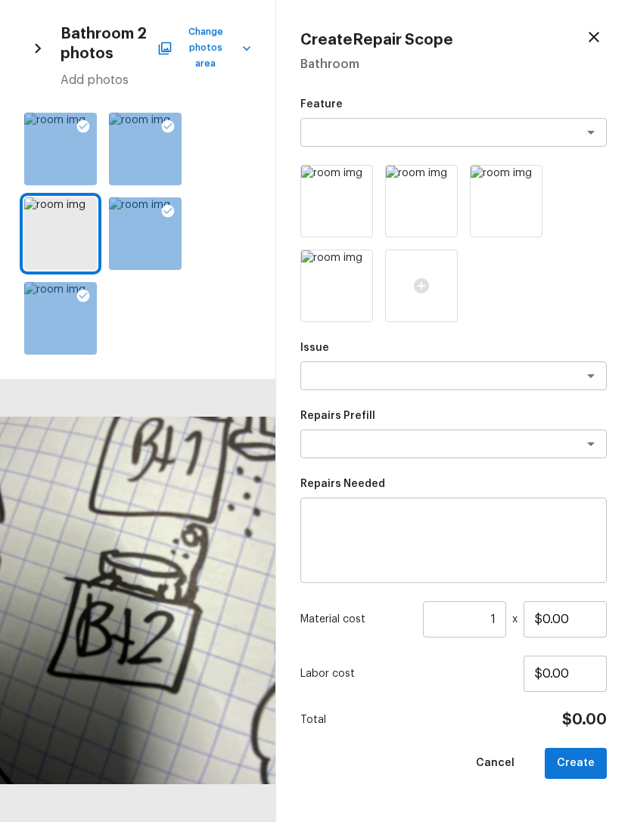
click at [86, 120] on icon at bounding box center [83, 126] width 13 height 13
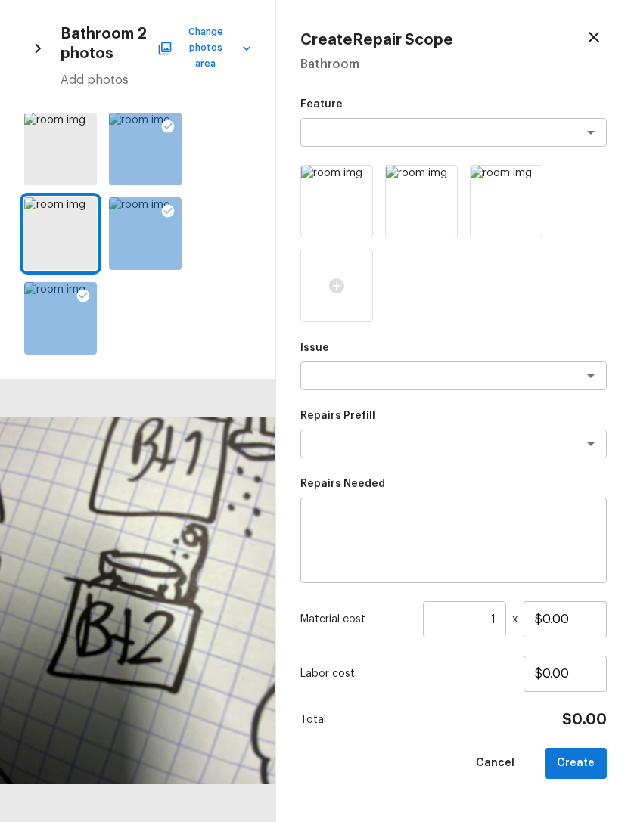
click at [49, 232] on div at bounding box center [60, 233] width 73 height 73
click at [42, 137] on div at bounding box center [60, 149] width 73 height 73
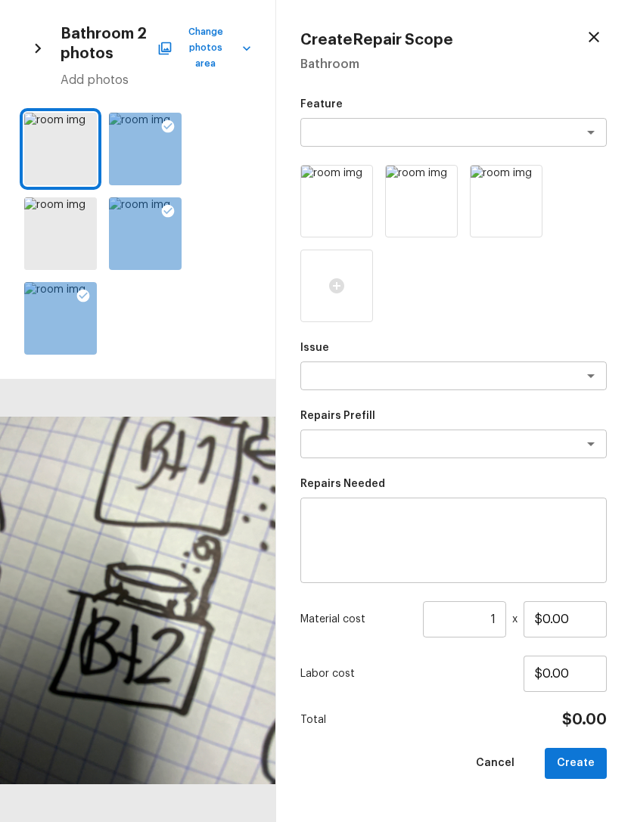
click at [46, 237] on div at bounding box center [60, 233] width 73 height 73
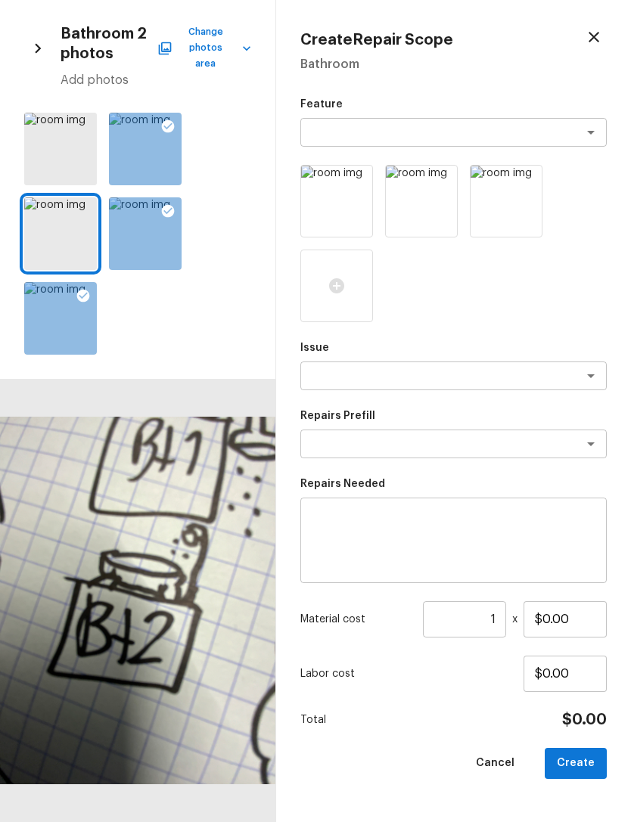
click at [44, 151] on div at bounding box center [60, 149] width 73 height 73
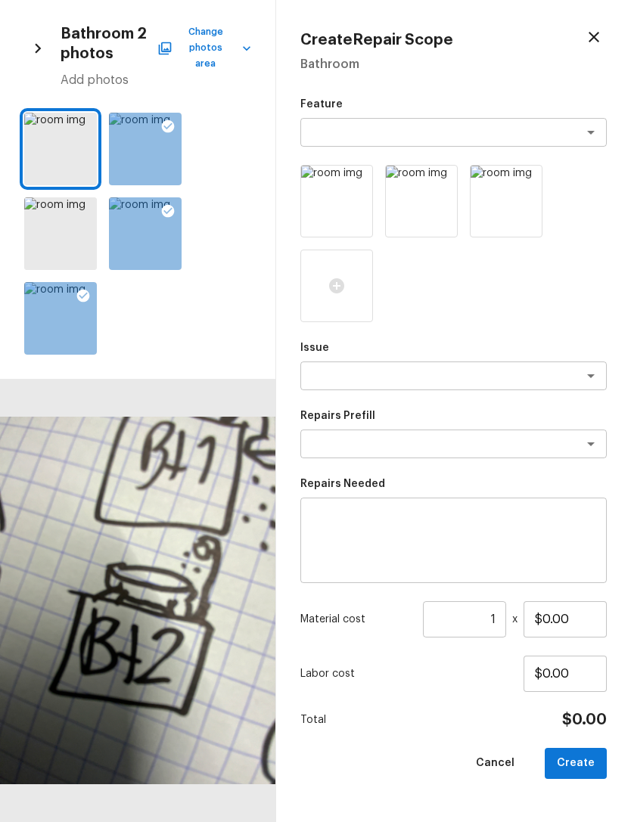
click at [46, 248] on div at bounding box center [60, 233] width 73 height 73
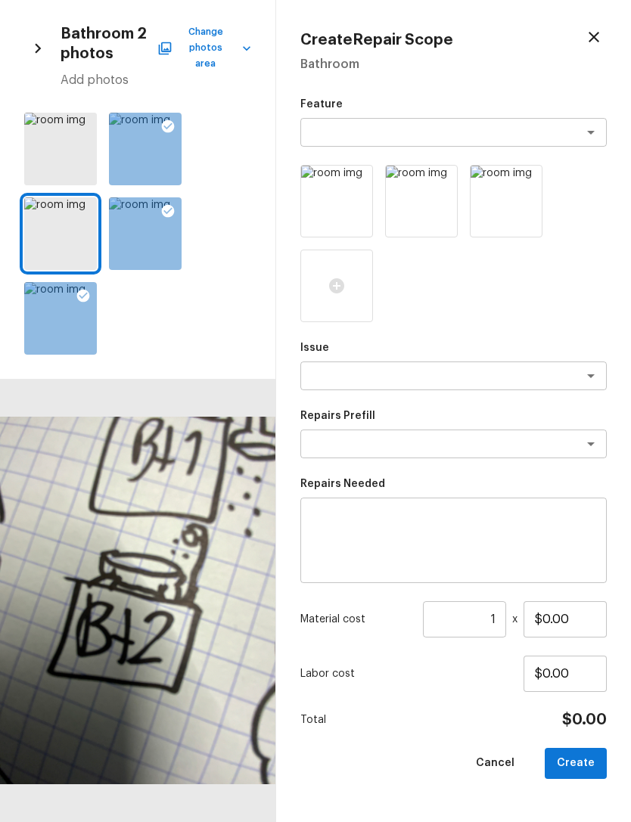
click at [46, 244] on div at bounding box center [60, 233] width 73 height 73
click at [44, 153] on div at bounding box center [60, 149] width 73 height 73
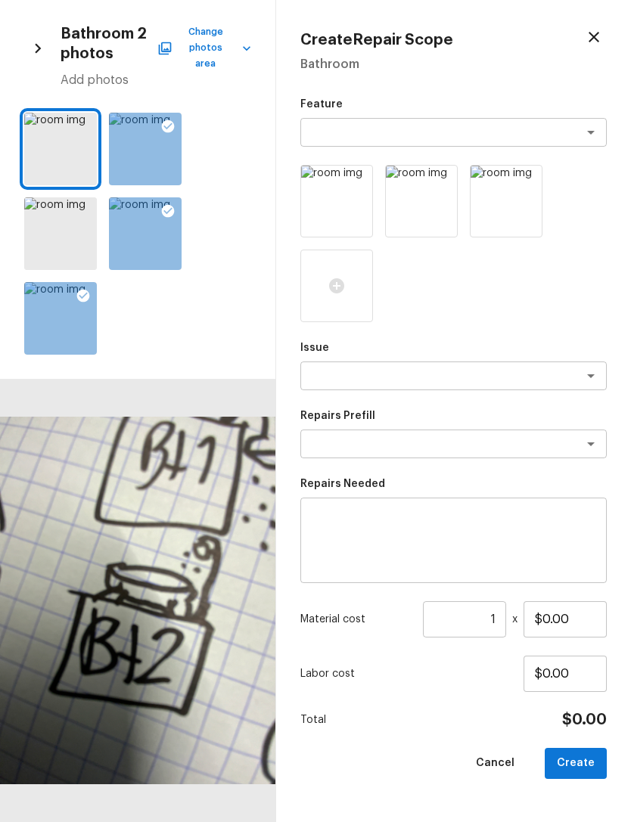
click at [89, 123] on icon at bounding box center [83, 126] width 15 height 15
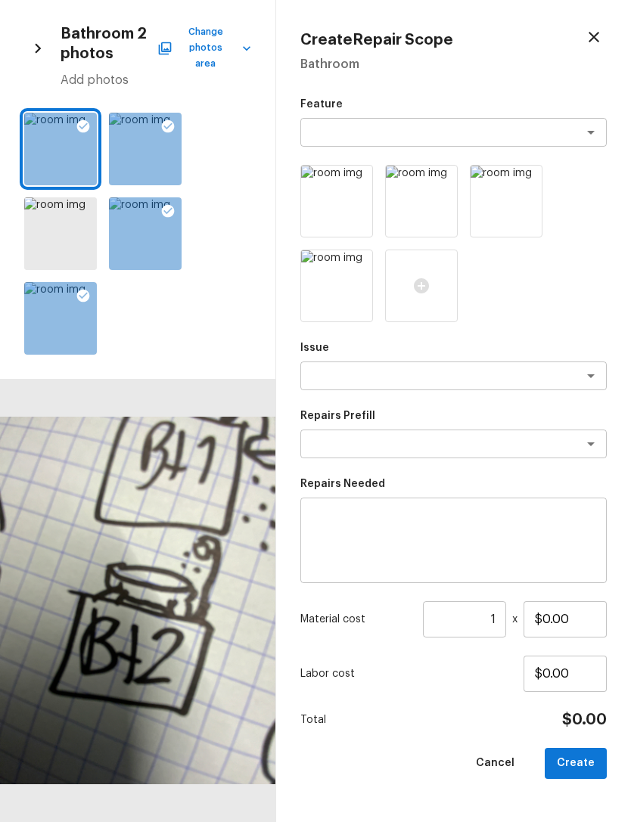
click at [80, 120] on icon at bounding box center [83, 126] width 13 height 13
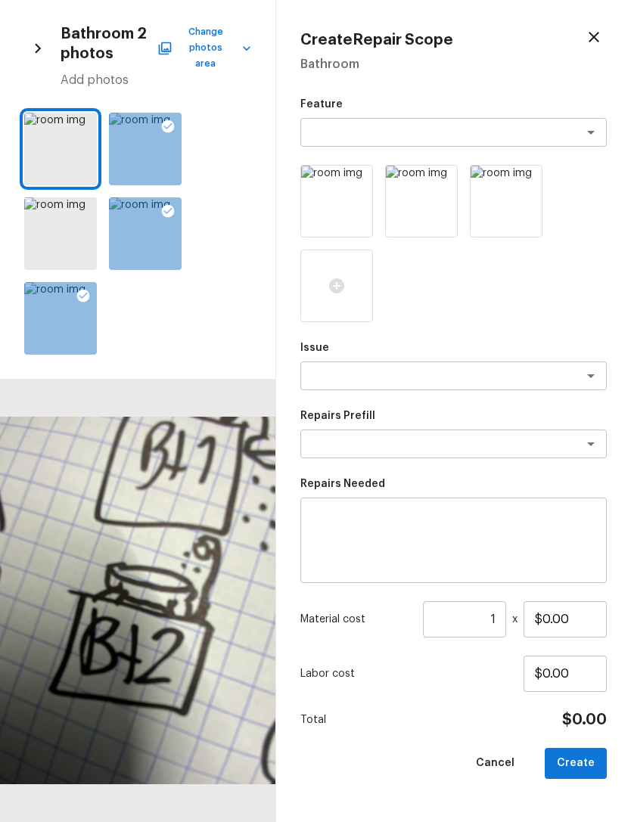
click at [496, 364] on div "x ​" at bounding box center [453, 376] width 306 height 29
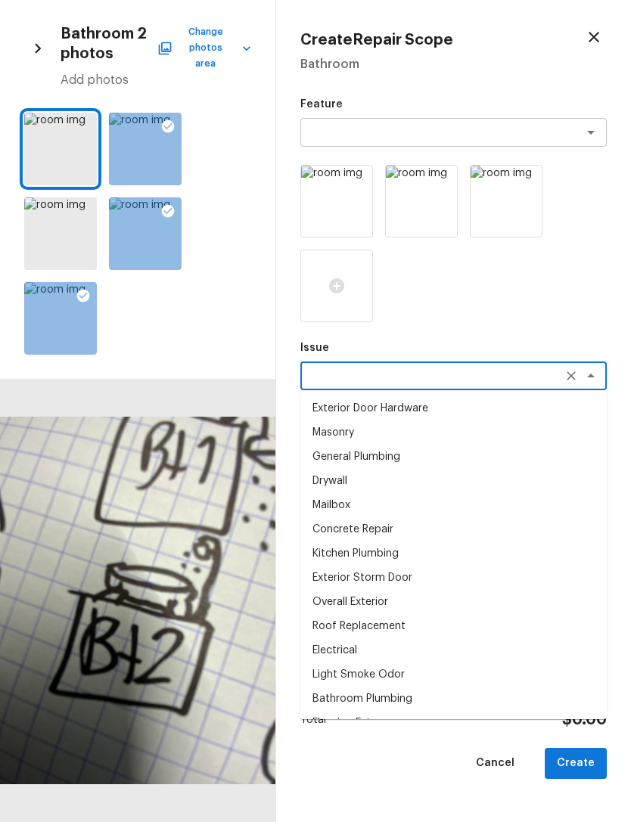
click at [496, 377] on textarea at bounding box center [432, 375] width 250 height 15
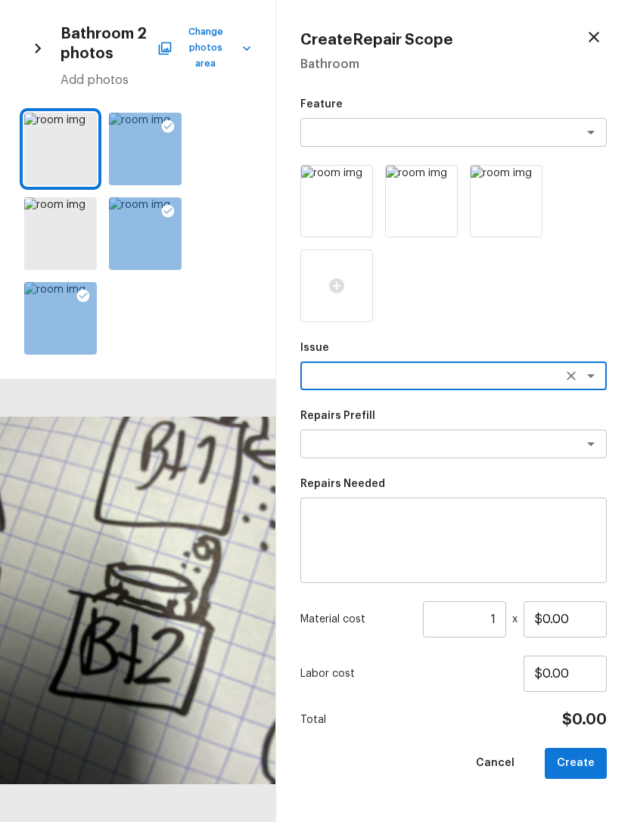
click at [523, 373] on textarea at bounding box center [432, 375] width 250 height 15
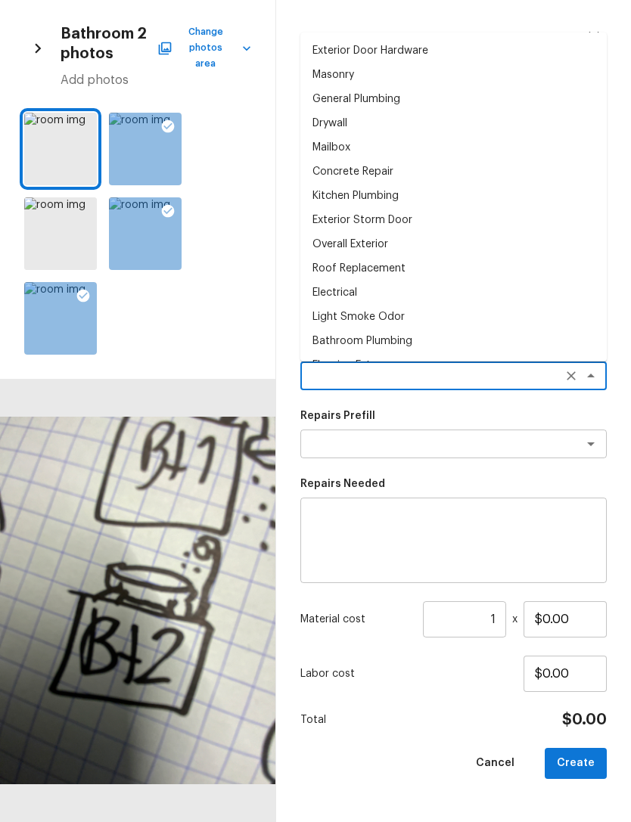
click at [384, 208] on li "Exterior Storm Door" at bounding box center [453, 220] width 306 height 24
type textarea "Exterior Storm Door"
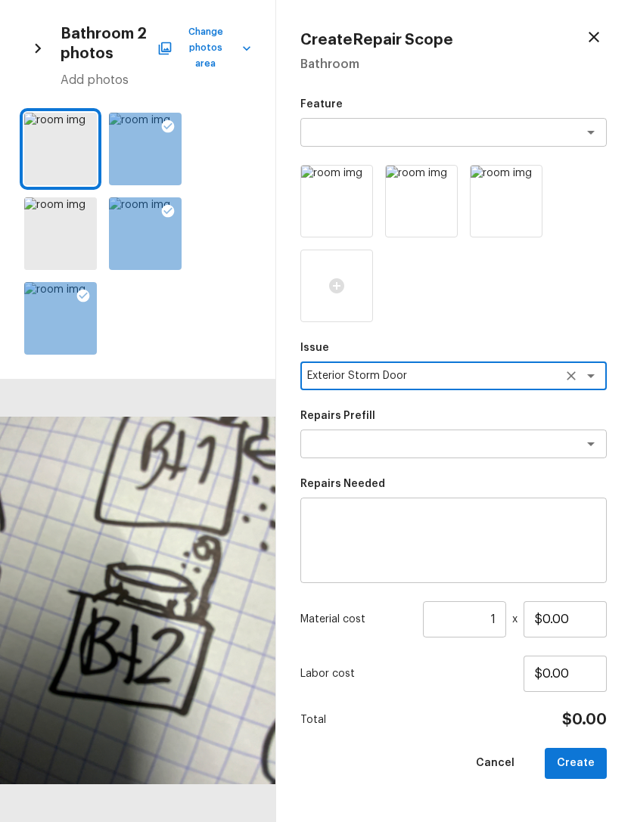
click at [468, 437] on textarea at bounding box center [432, 443] width 250 height 15
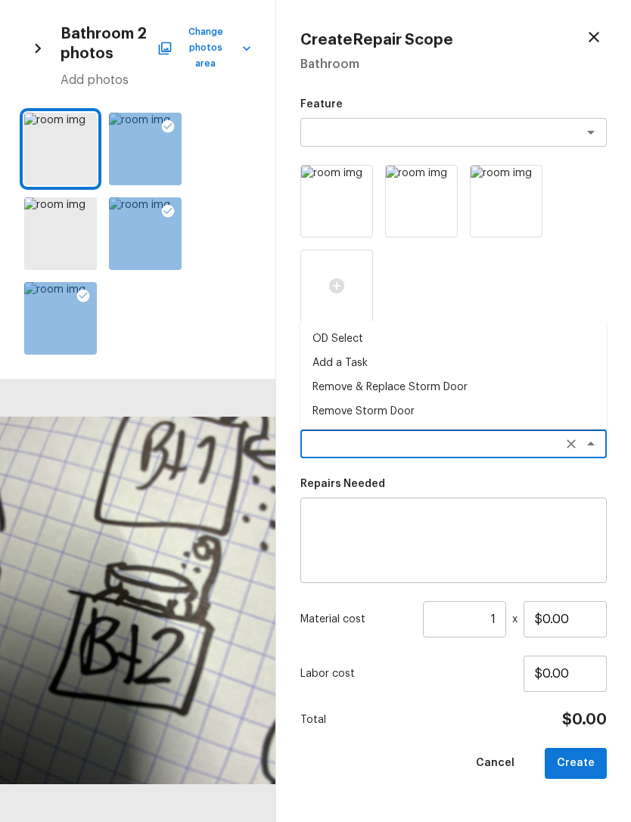
click at [408, 384] on li "Remove & Replace Storm Door" at bounding box center [453, 387] width 306 height 24
type textarea "Remove & Replace Storm Door"
type textarea "Remove the existing storm door, prep the door jamb and install a new exterior s…"
type input "$315.92"
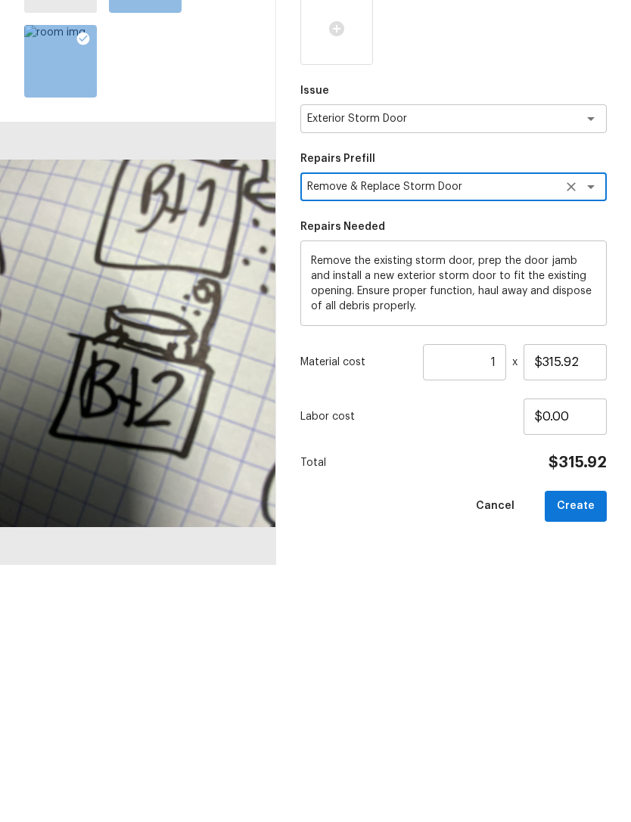
scroll to position [48, 0]
click at [570, 748] on button "Create" at bounding box center [576, 763] width 62 height 31
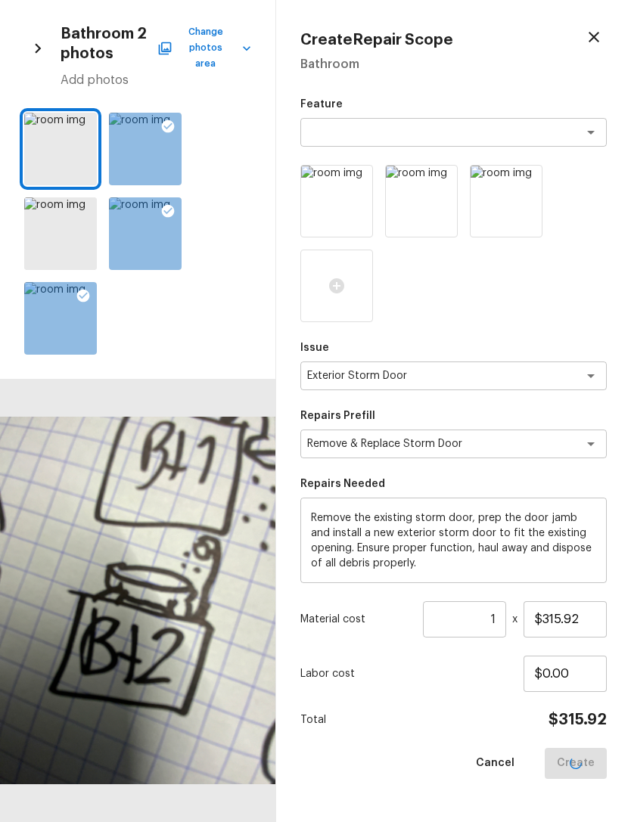
type input "$0.00"
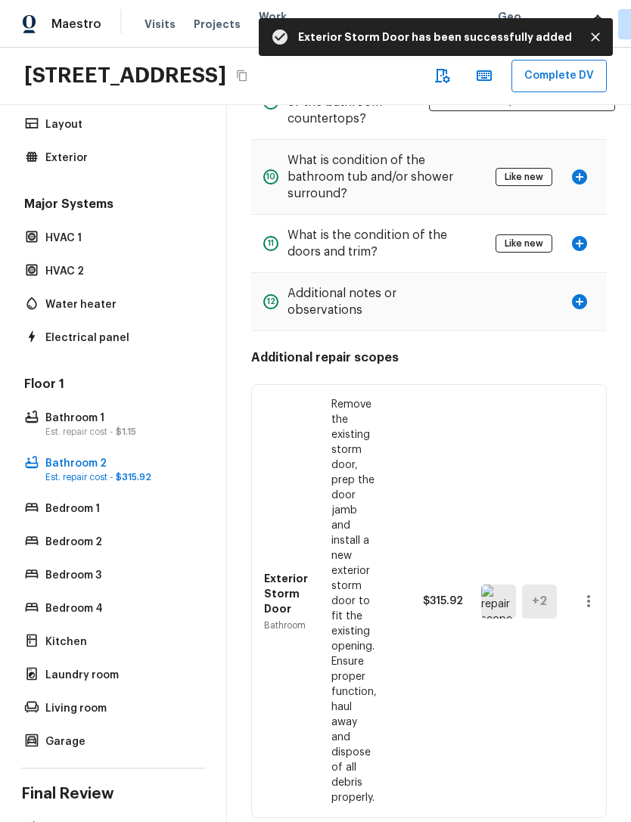
scroll to position [738, 0]
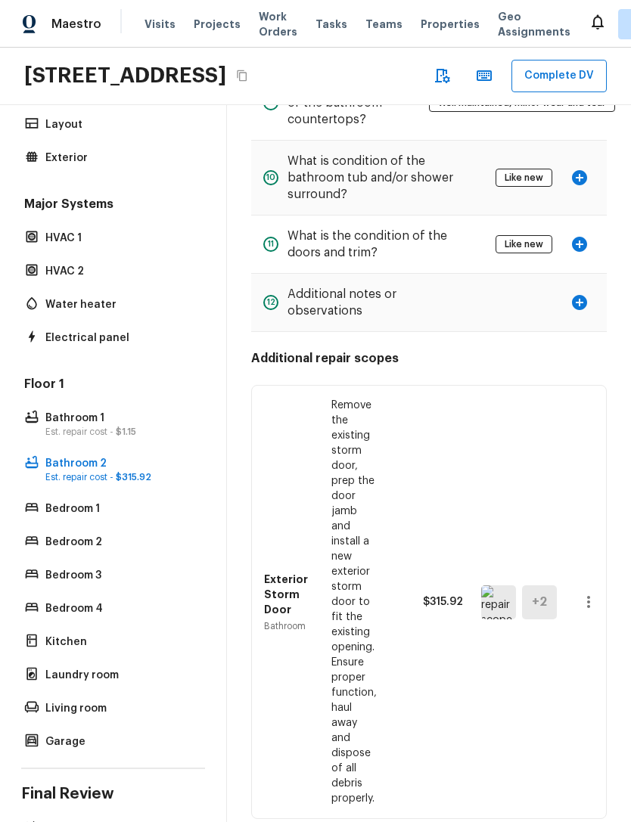
click at [582, 593] on icon "button" at bounding box center [588, 602] width 18 height 18
click at [546, 438] on div at bounding box center [315, 411] width 631 height 822
click at [536, 594] on h5 "+ 2" at bounding box center [539, 602] width 15 height 17
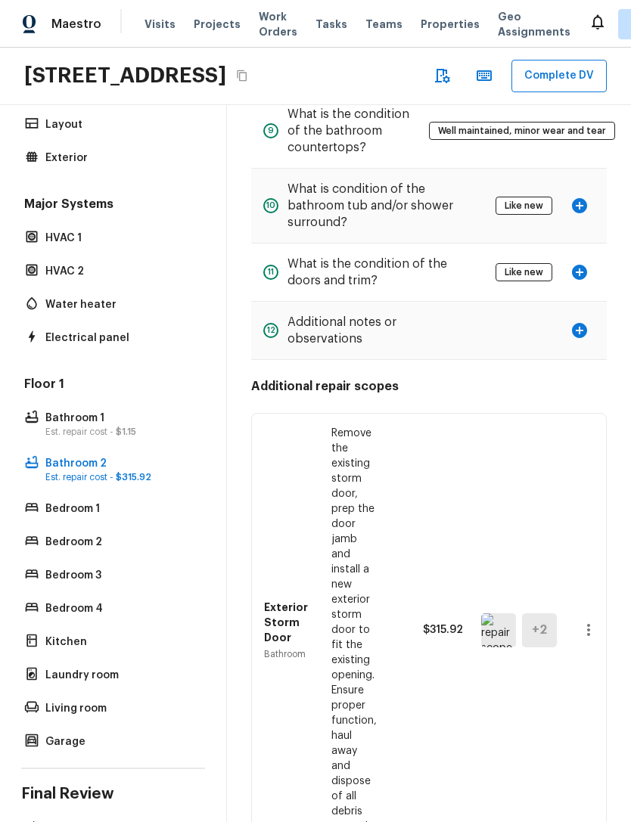
scroll to position [709, 0]
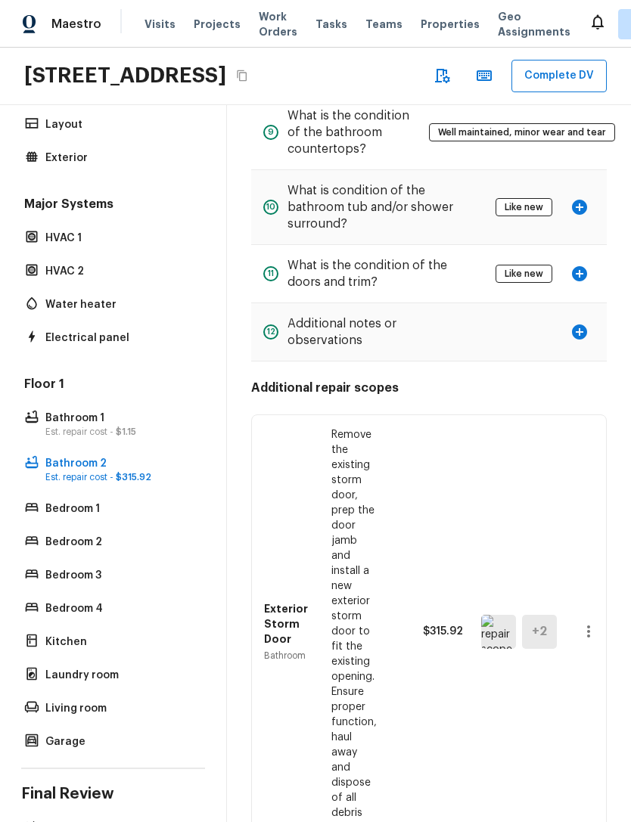
click at [503, 417] on div "Exterior Storm Door Bathroom Remove the existing storm door, prep the door jamb…" at bounding box center [429, 631] width 330 height 433
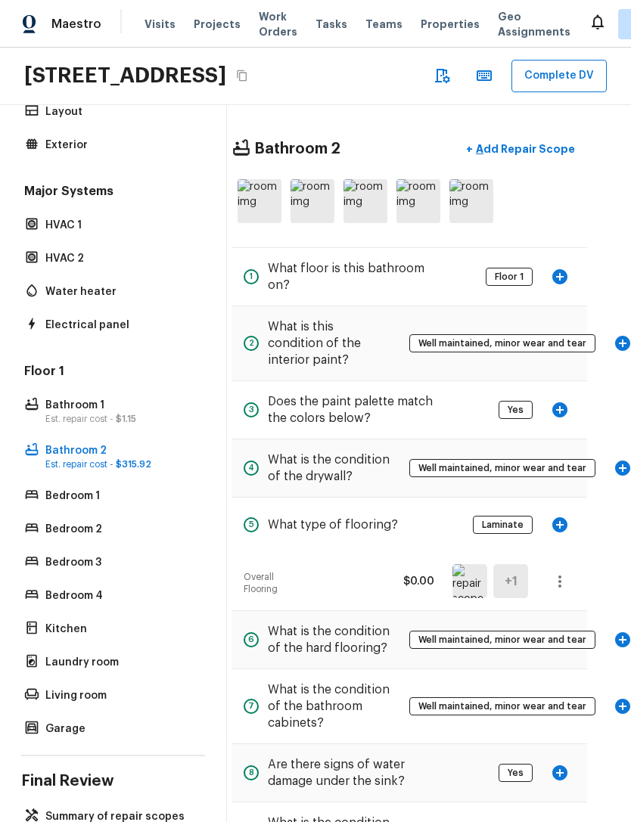
scroll to position [98, 0]
click at [79, 810] on p "Summary of repair scopes" at bounding box center [120, 817] width 151 height 15
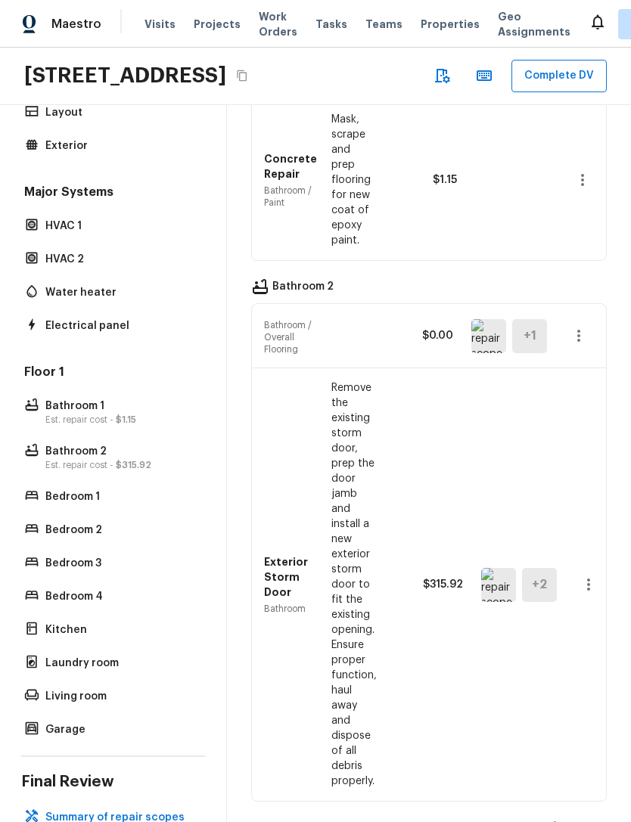
scroll to position [312, 0]
click at [584, 576] on icon "button" at bounding box center [588, 585] width 18 height 18
click at [544, 492] on div at bounding box center [315, 411] width 631 height 822
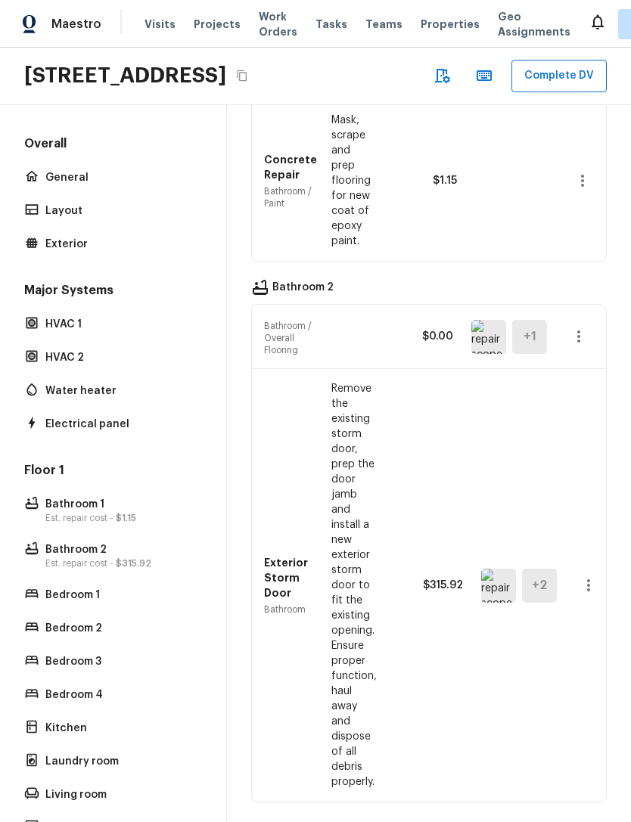
click at [587, 576] on icon "button" at bounding box center [588, 585] width 18 height 18
click at [607, 492] on div at bounding box center [315, 411] width 631 height 822
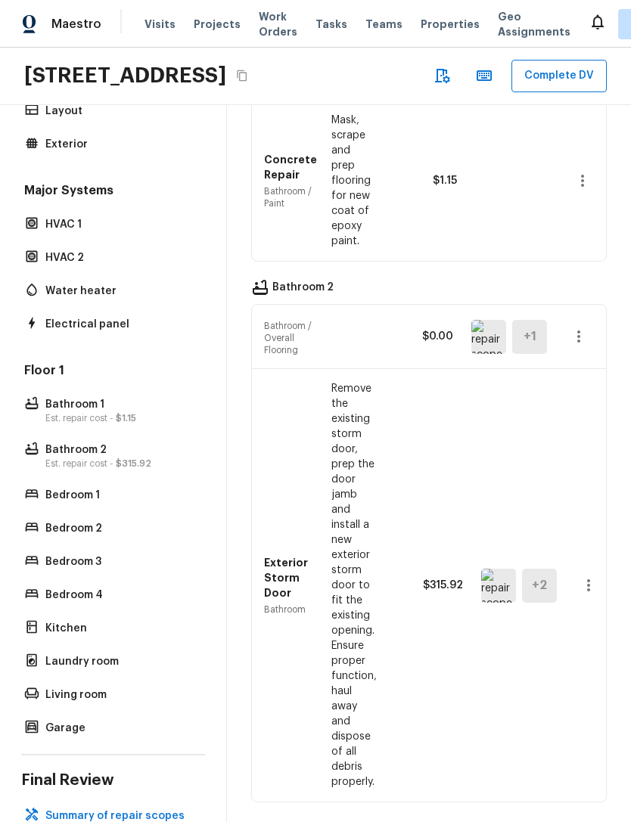
scroll to position [98, 0]
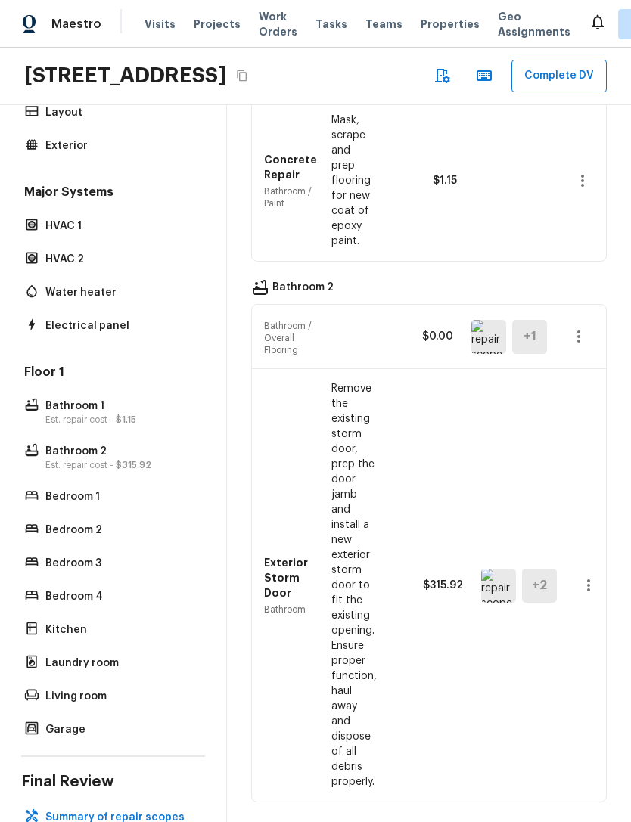
click at [67, 508] on div "Bedroom 1" at bounding box center [113, 496] width 184 height 21
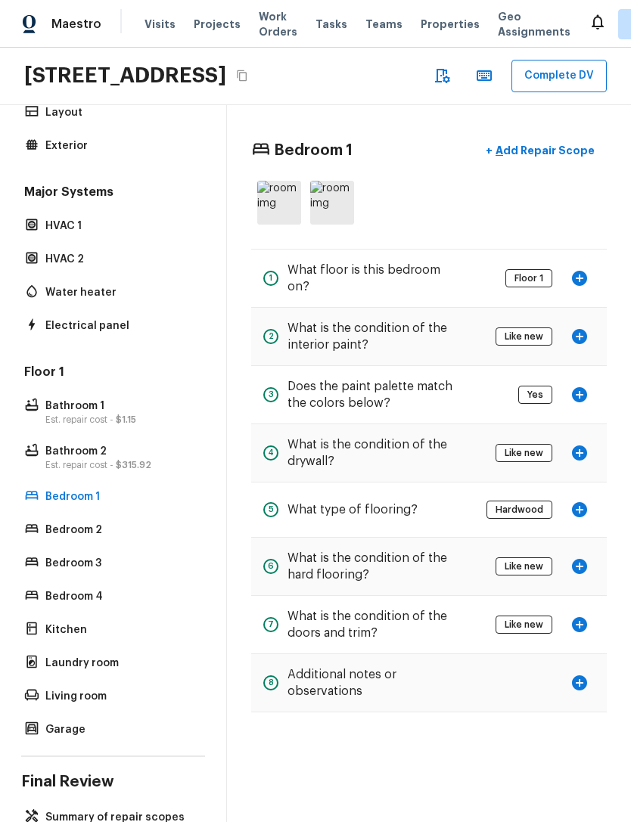
scroll to position [0, 0]
click at [577, 344] on icon "button" at bounding box center [579, 336] width 15 height 15
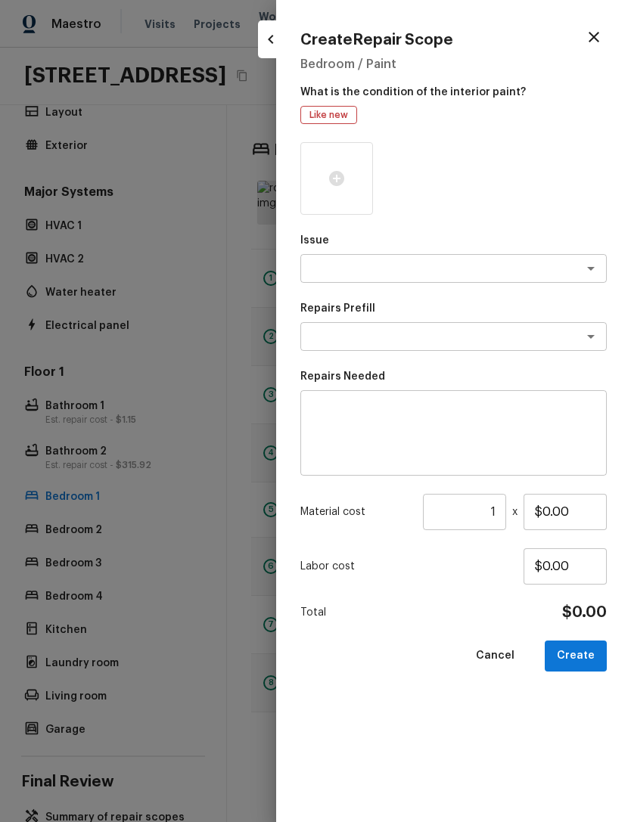
click at [470, 248] on div "Issue x ​" at bounding box center [453, 258] width 306 height 50
click at [534, 275] on textarea at bounding box center [432, 268] width 250 height 15
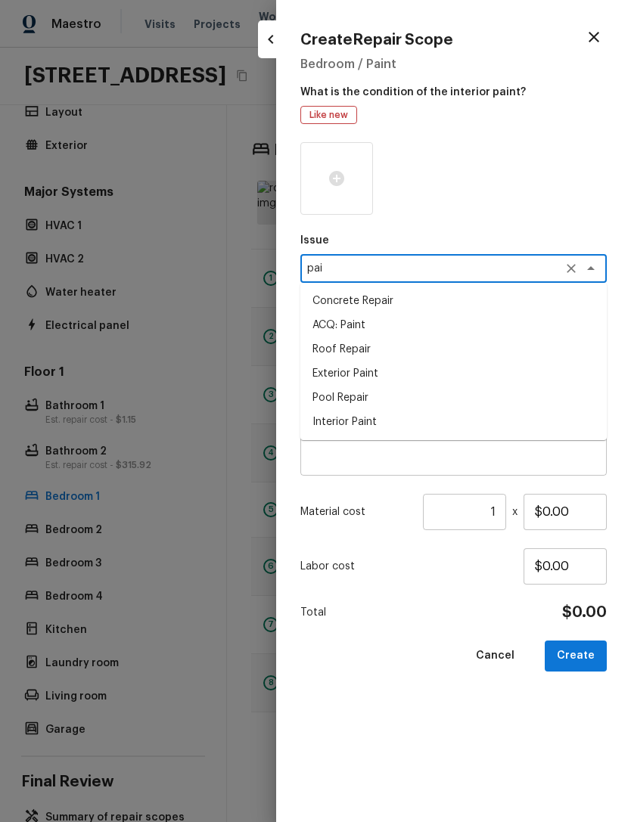
click at [361, 419] on li "Interior Paint" at bounding box center [453, 422] width 306 height 24
type textarea "Interior Paint"
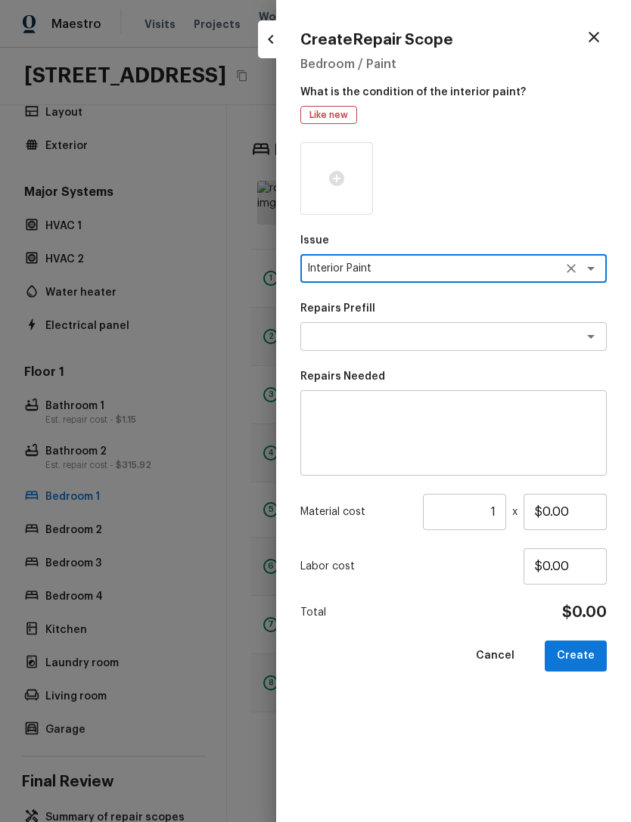
click at [581, 340] on button "Open" at bounding box center [590, 336] width 21 height 21
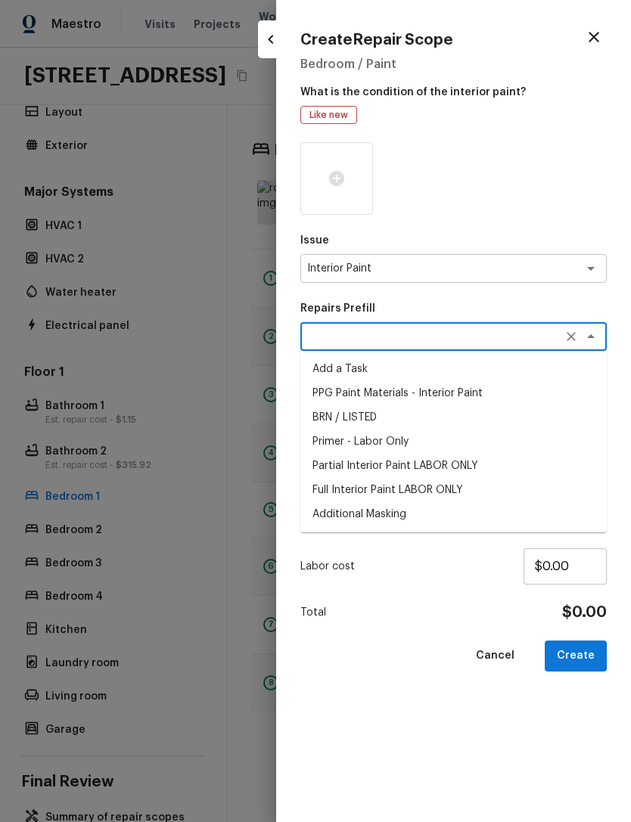
click at [394, 439] on li "Primer - Labor Only" at bounding box center [453, 442] width 306 height 24
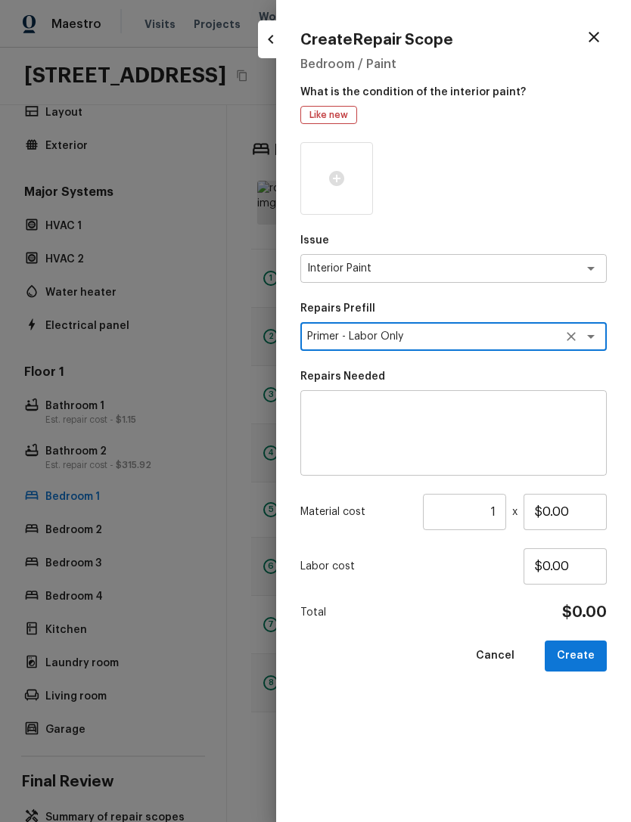
type textarea "Primer - Labor Only"
type textarea "Interior primer - PRIMER PROVIDED BY OPENDOOR - All nails, screws, drywall anch…"
type input "$0.40"
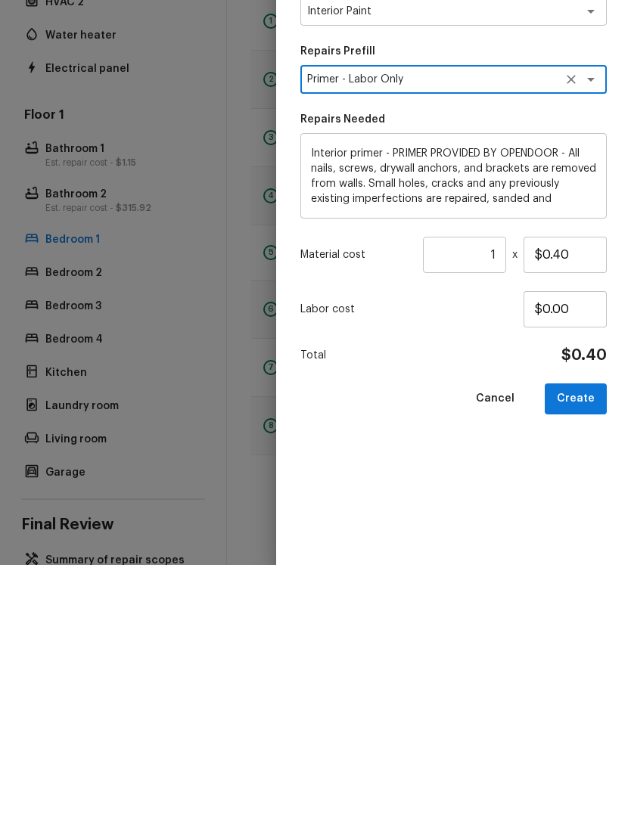
scroll to position [48, 0]
click at [483, 494] on input "1" at bounding box center [464, 512] width 83 height 36
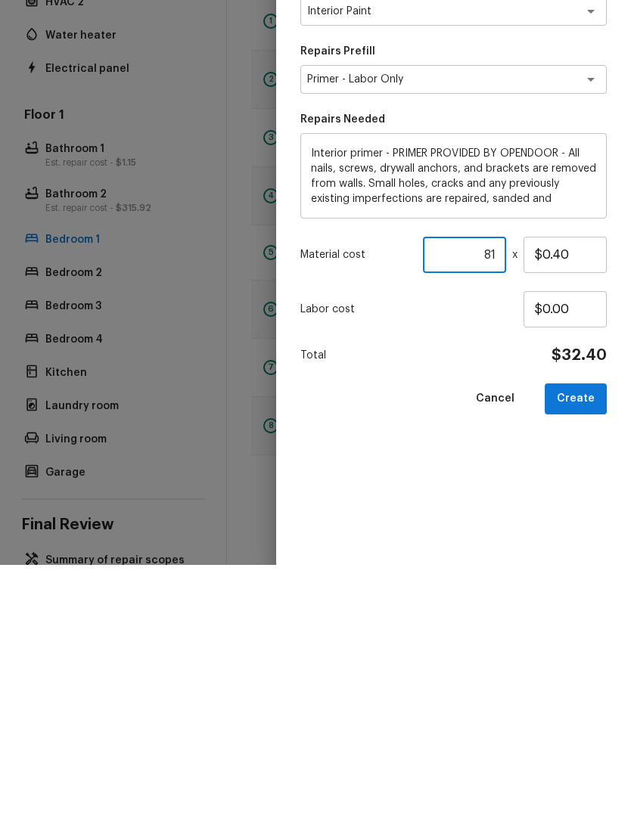
type input "81"
click at [586, 641] on button "Create" at bounding box center [576, 656] width 62 height 31
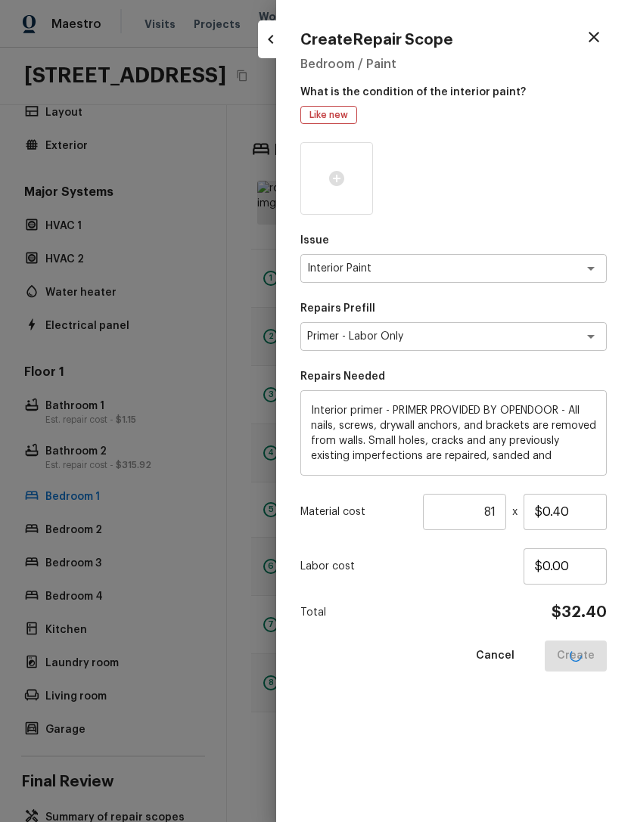
type input "1"
type input "$0.00"
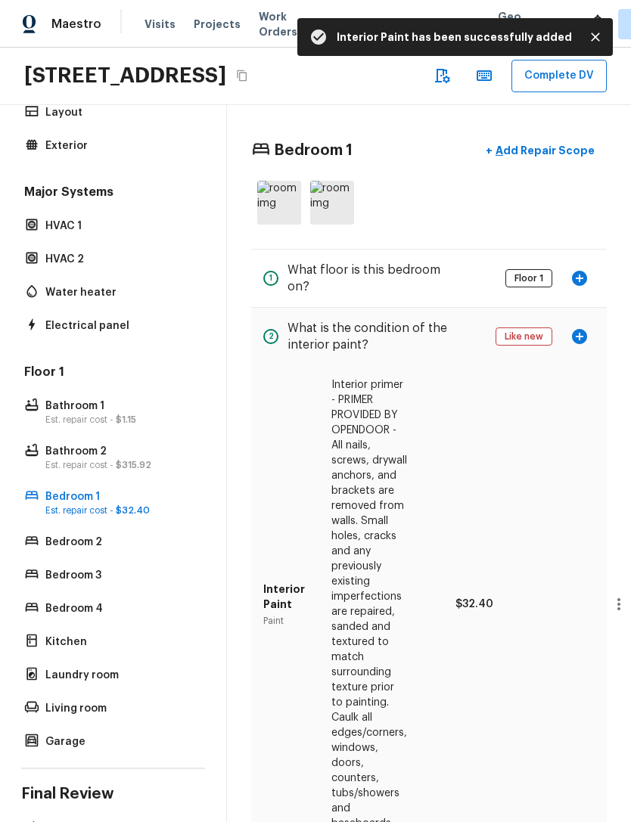
click at [137, 444] on p "Bathroom 2" at bounding box center [120, 451] width 151 height 15
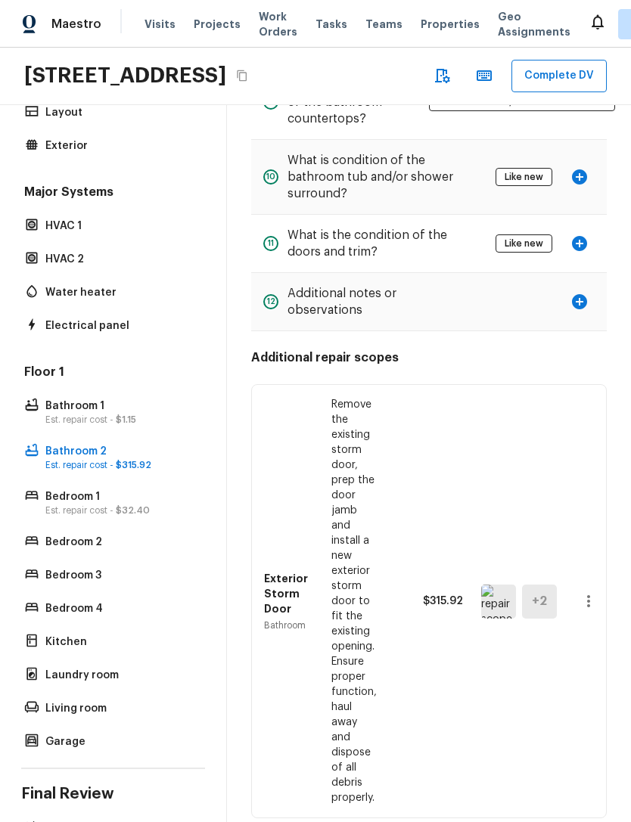
scroll to position [738, 0]
click at [77, 406] on div "Bathroom 1 Est. repair cost - $1.15" at bounding box center [113, 412] width 184 height 33
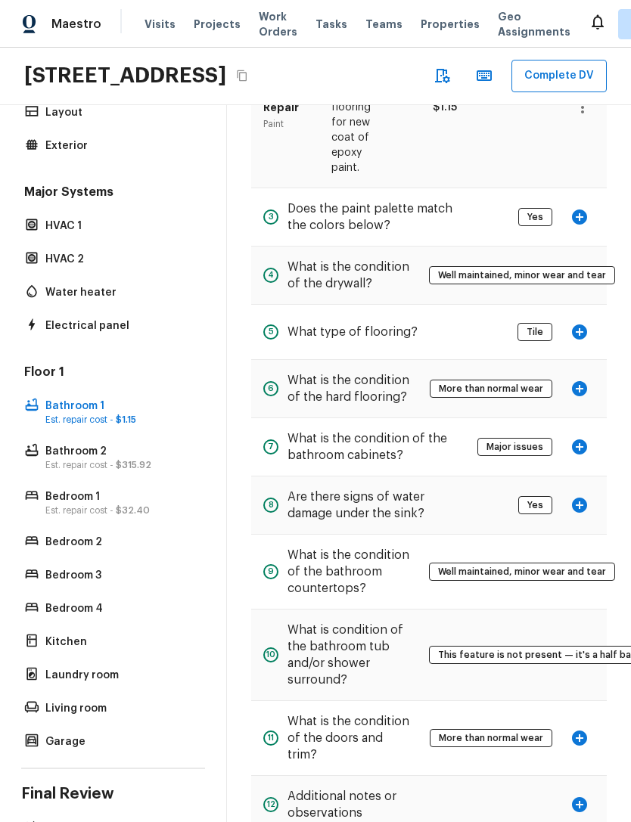
scroll to position [353, 0]
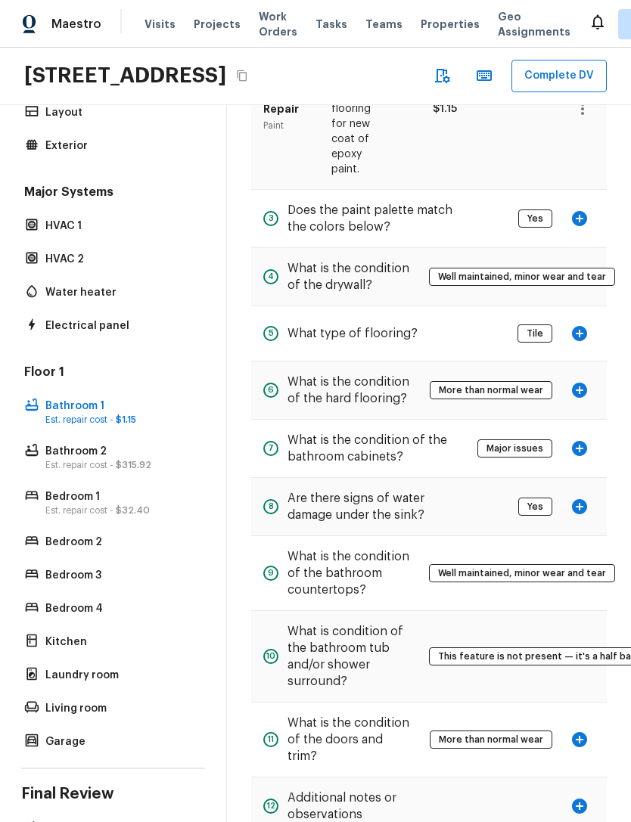
click at [577, 499] on icon "button" at bounding box center [579, 506] width 15 height 15
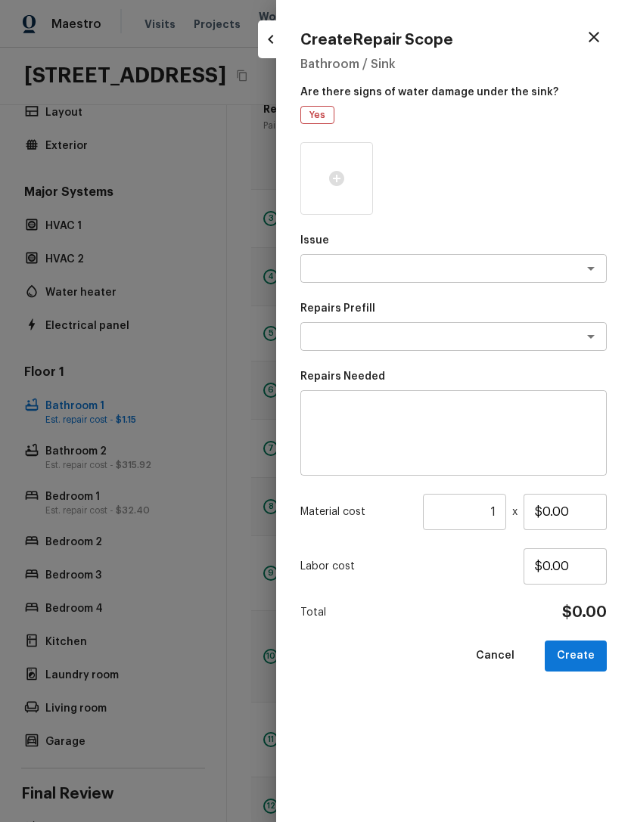
click at [222, 415] on div at bounding box center [315, 411] width 631 height 822
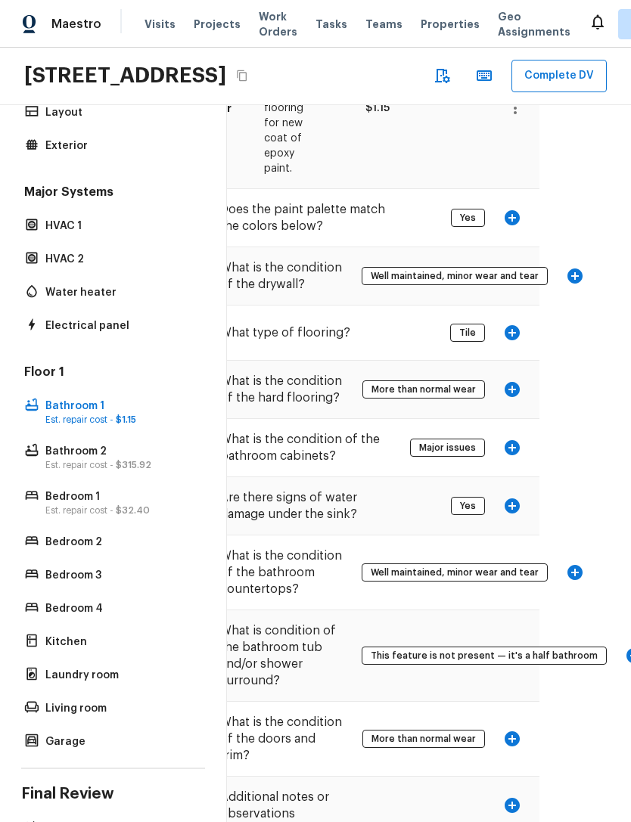
scroll to position [353, 66]
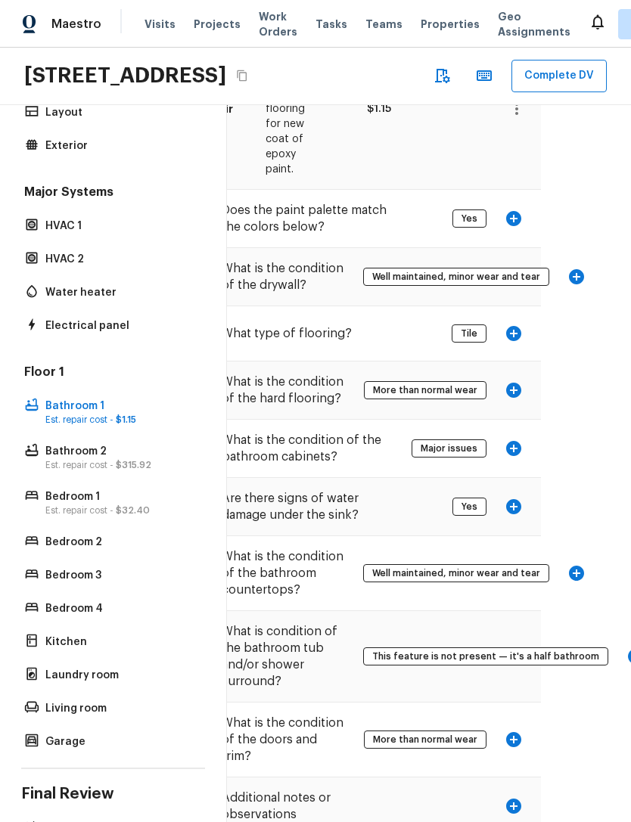
click at [569, 566] on icon "button" at bounding box center [576, 573] width 15 height 15
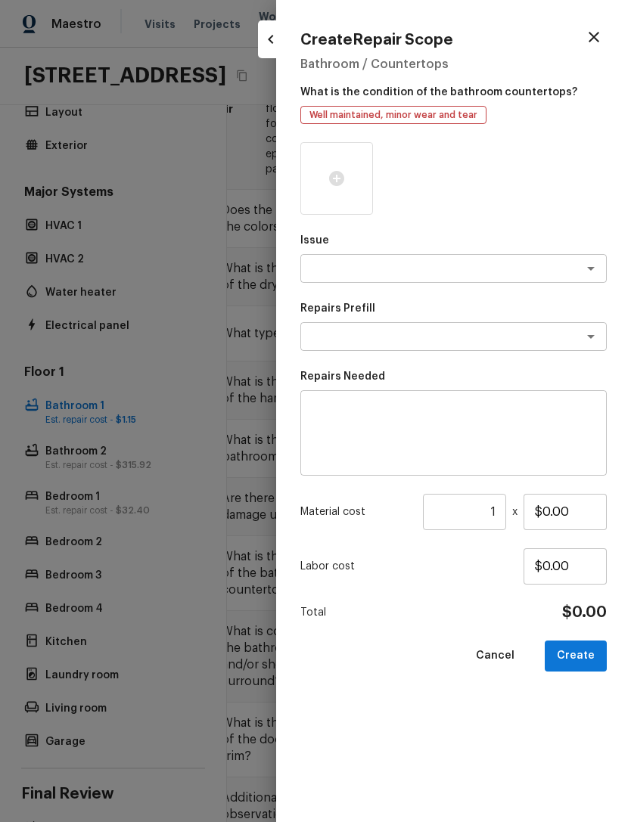
click at [538, 258] on div "x ​" at bounding box center [453, 268] width 306 height 29
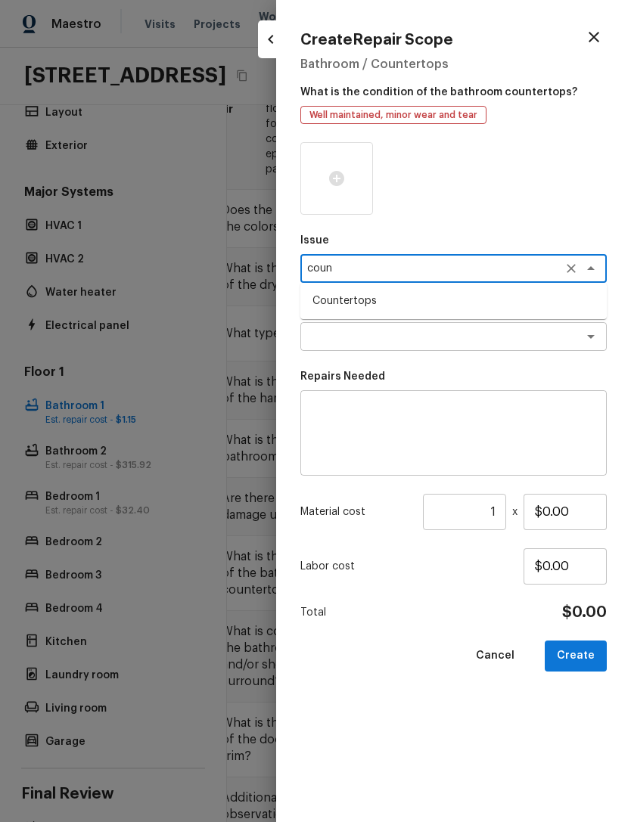
click at [368, 297] on li "Countertops" at bounding box center [453, 301] width 306 height 24
type textarea "Countertops"
click at [527, 335] on textarea at bounding box center [432, 336] width 250 height 15
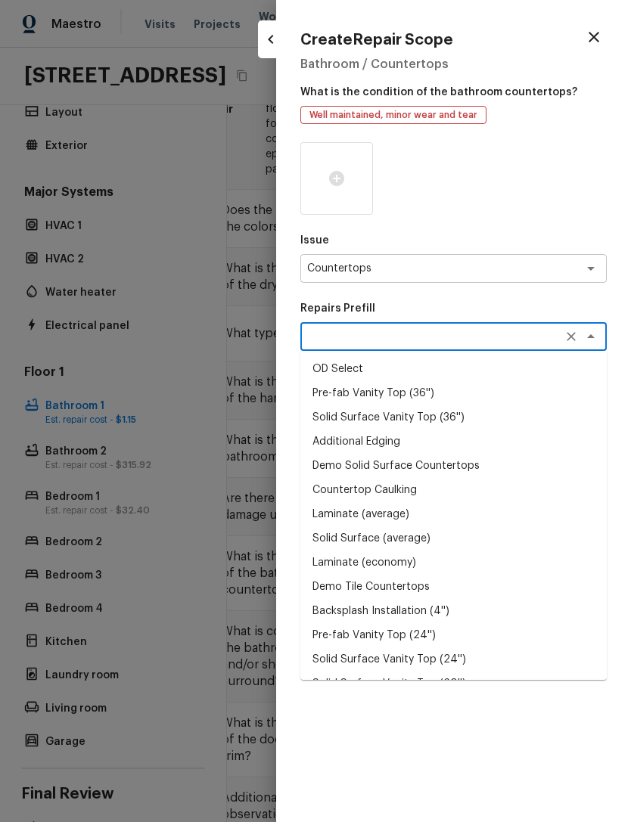
click at [396, 517] on li "Laminate (average)" at bounding box center [453, 514] width 306 height 24
type textarea "Laminate (average)"
type textarea "Remove the existing laminate countertops and replace with new (PM to approve st…"
type input "$27.74"
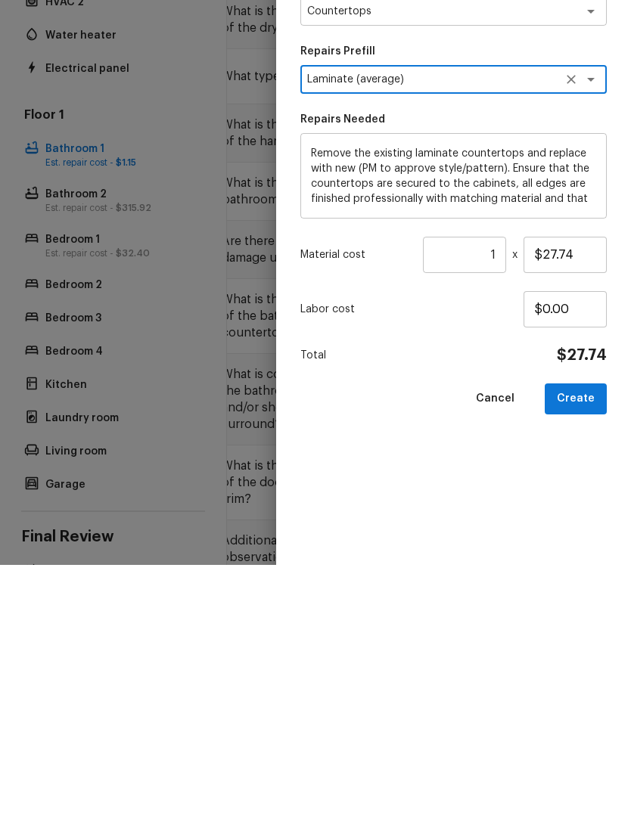
click at [483, 494] on input "1" at bounding box center [464, 512] width 83 height 36
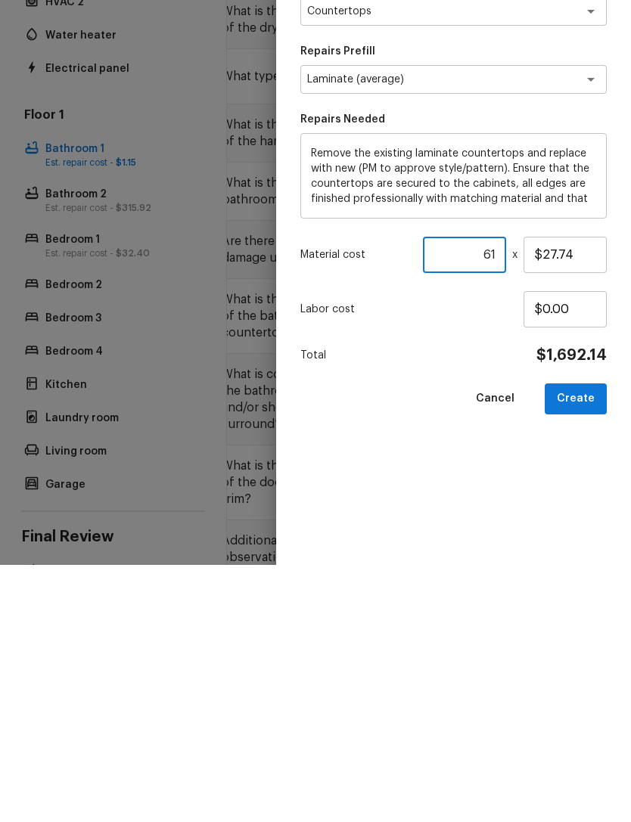
type input "61"
click at [579, 641] on button "Create" at bounding box center [576, 656] width 62 height 31
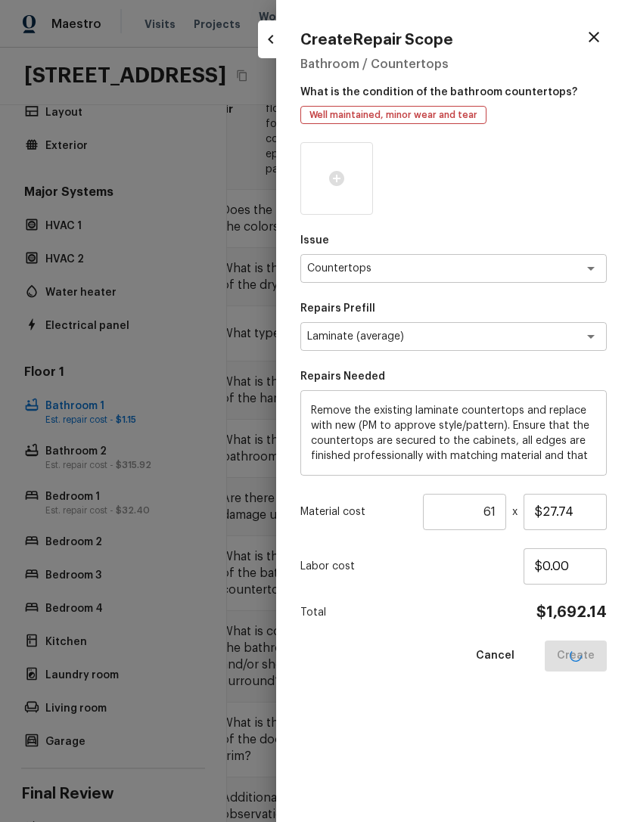
type input "1"
type input "$0.00"
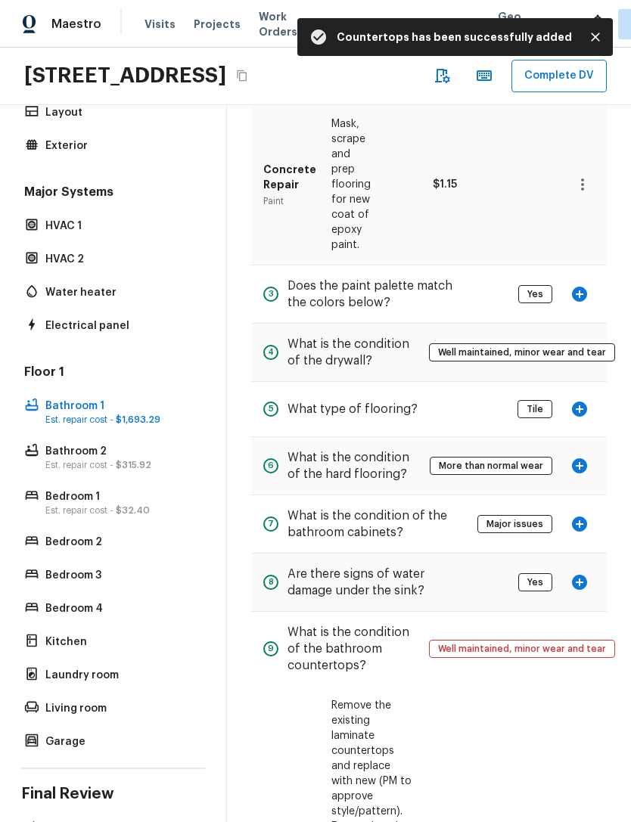
scroll to position [275, 0]
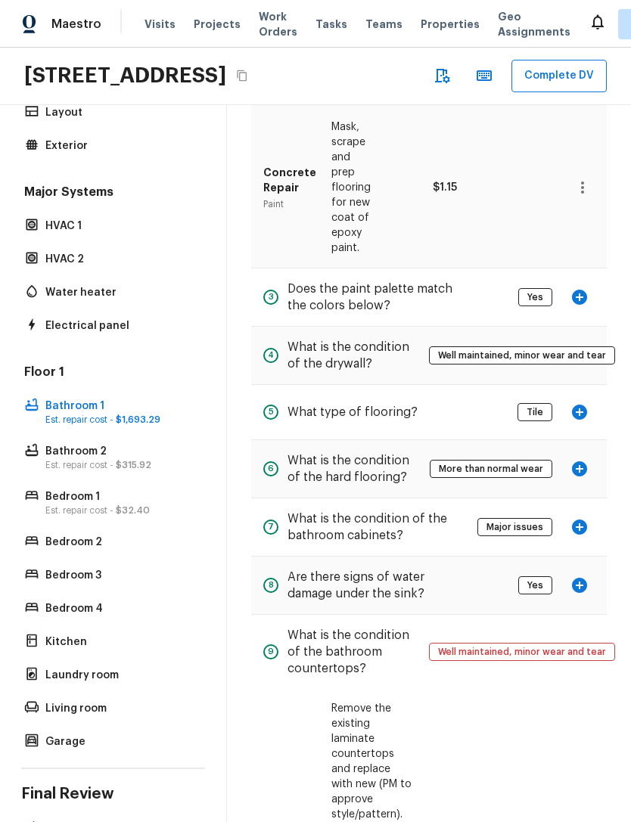
click at [581, 405] on icon "button" at bounding box center [579, 412] width 15 height 15
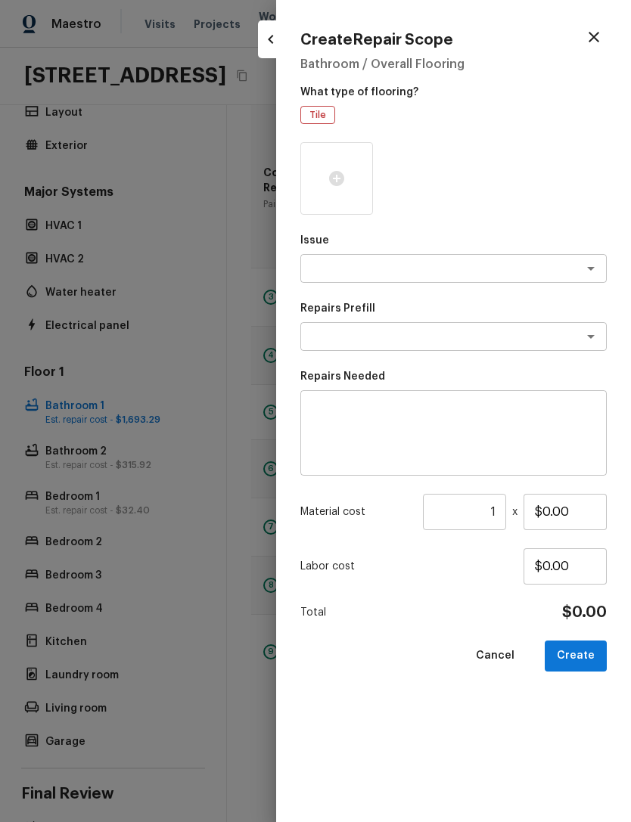
click at [554, 266] on textarea at bounding box center [432, 268] width 250 height 15
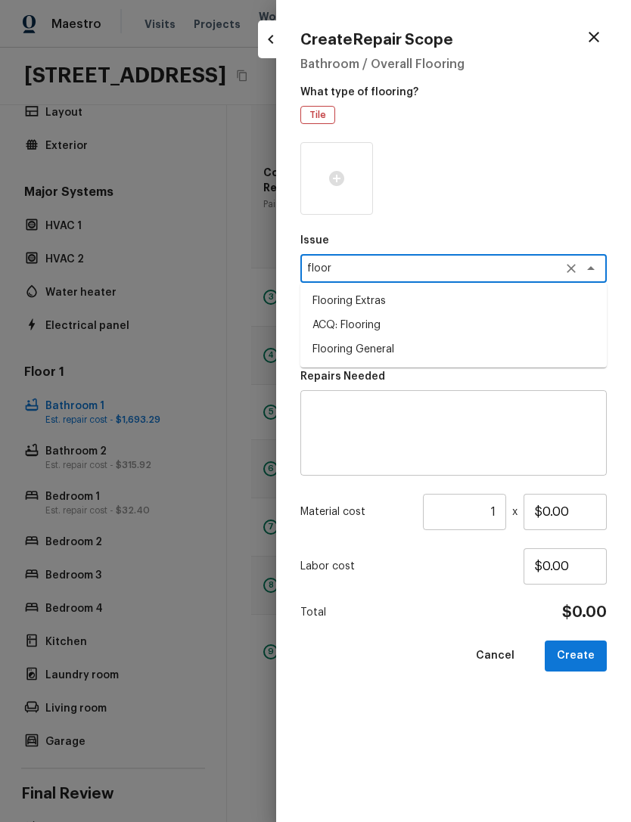
click at [381, 344] on li "Flooring General" at bounding box center [453, 349] width 306 height 24
type textarea "Flooring General"
click at [551, 334] on textarea at bounding box center [432, 336] width 250 height 15
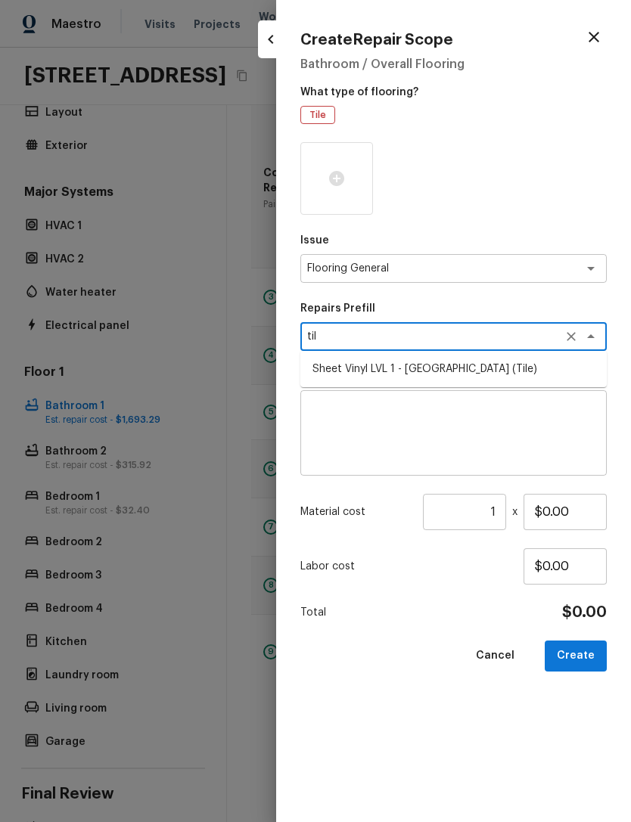
click at [495, 371] on li "Sheet Vinyl LVL 1 - [GEOGRAPHIC_DATA] (Tile)" at bounding box center [453, 369] width 306 height 24
type textarea "Sheet Vinyl LVL 1 - [GEOGRAPHIC_DATA] (Tile)"
type textarea "Install sheet vinyl flooring (Sugar Valley - Tile "Look", 592 Cool Sands) inclu…"
type input "$1.61"
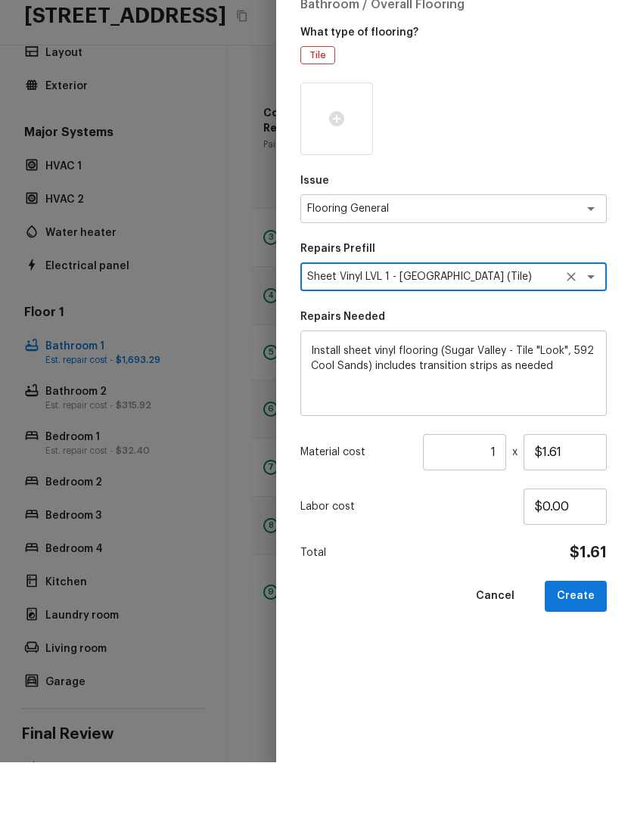
click at [487, 494] on input "1" at bounding box center [464, 512] width 83 height 36
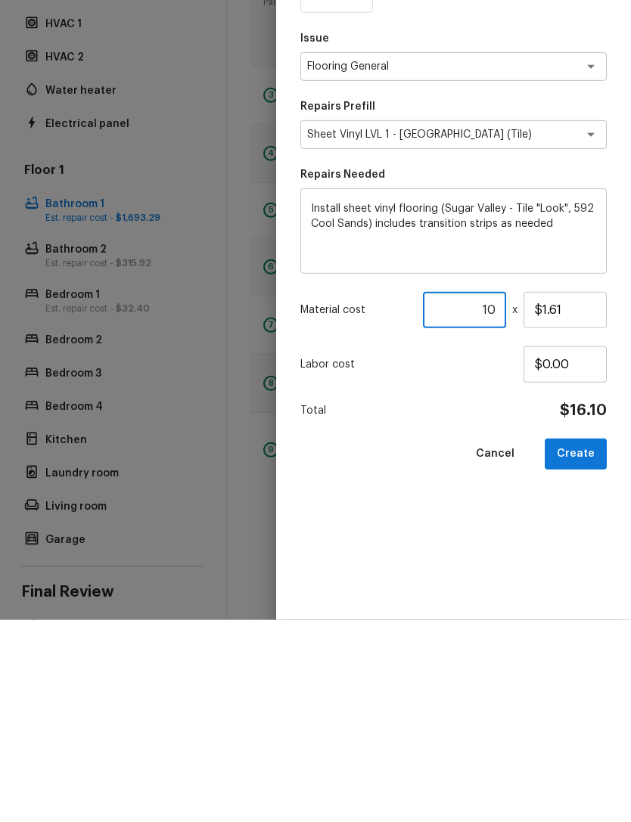
type input "10"
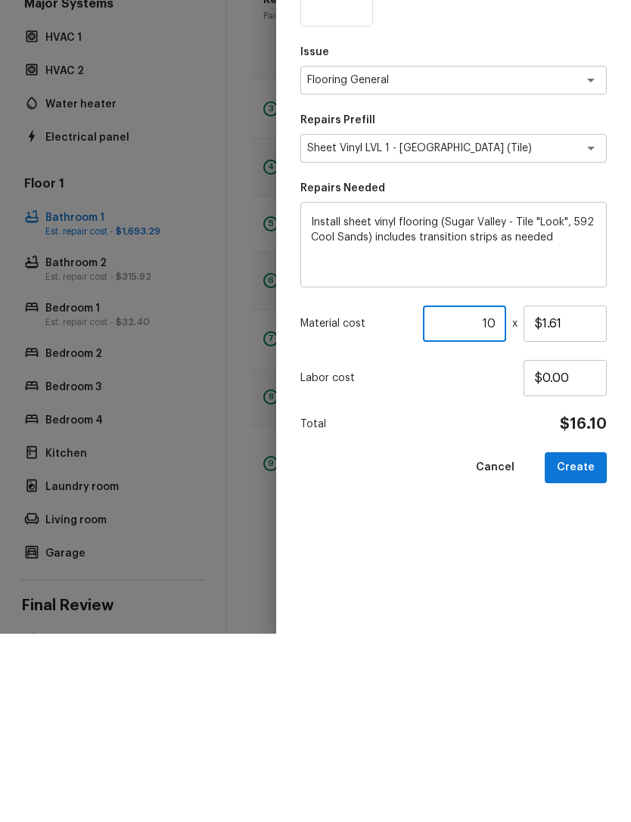
click at [586, 641] on button "Create" at bounding box center [576, 656] width 62 height 31
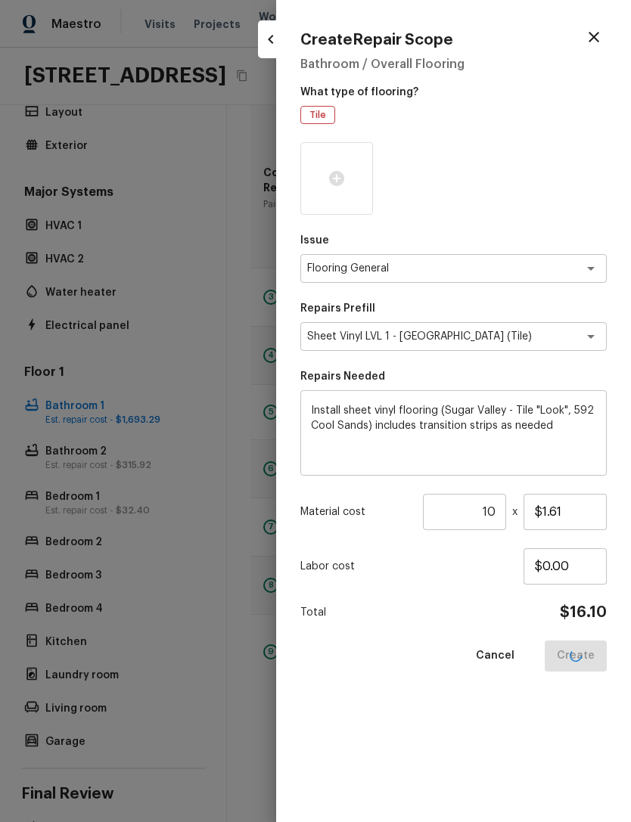
type input "1"
type input "$0.00"
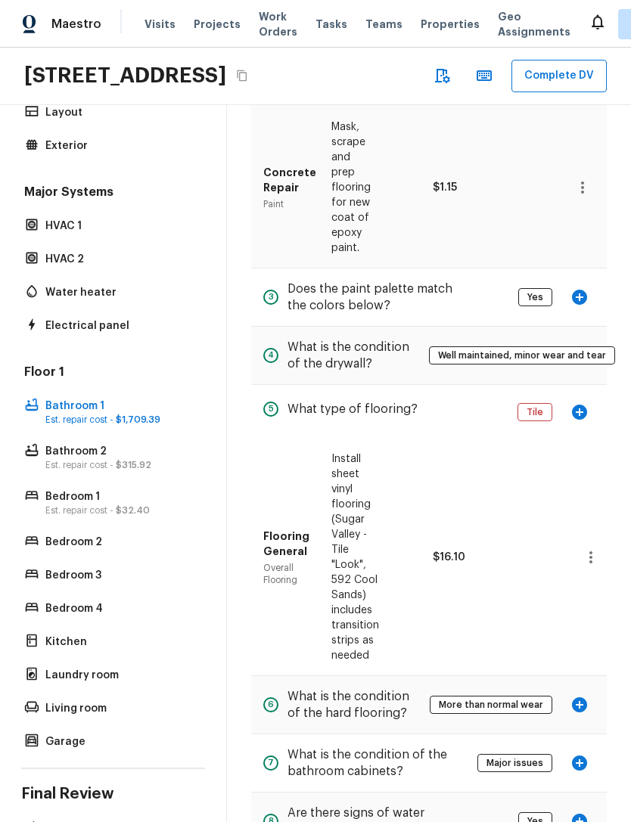
click at [50, 635] on p "Kitchen" at bounding box center [120, 642] width 151 height 15
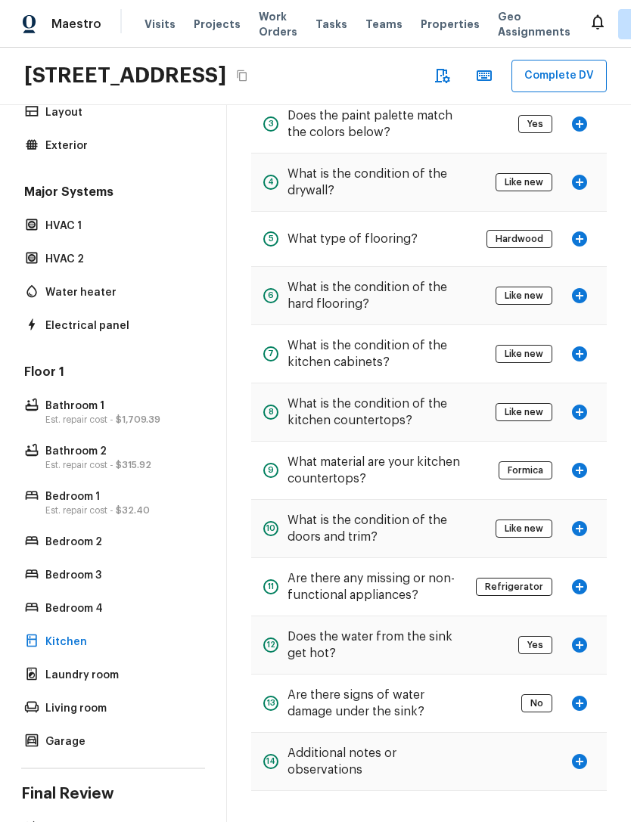
scroll to position [219, 0]
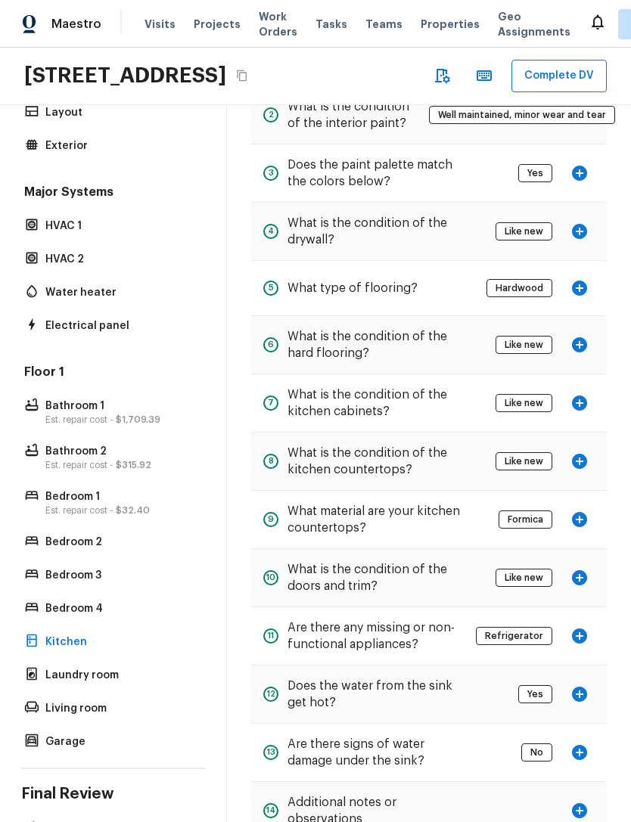
click at [586, 570] on icon "button" at bounding box center [579, 577] width 15 height 15
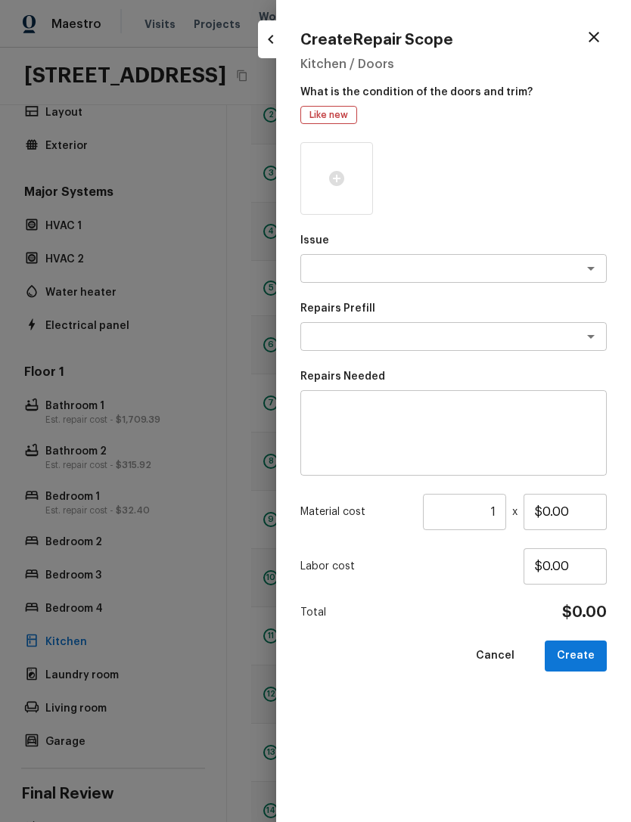
click at [564, 268] on div at bounding box center [580, 268] width 39 height 21
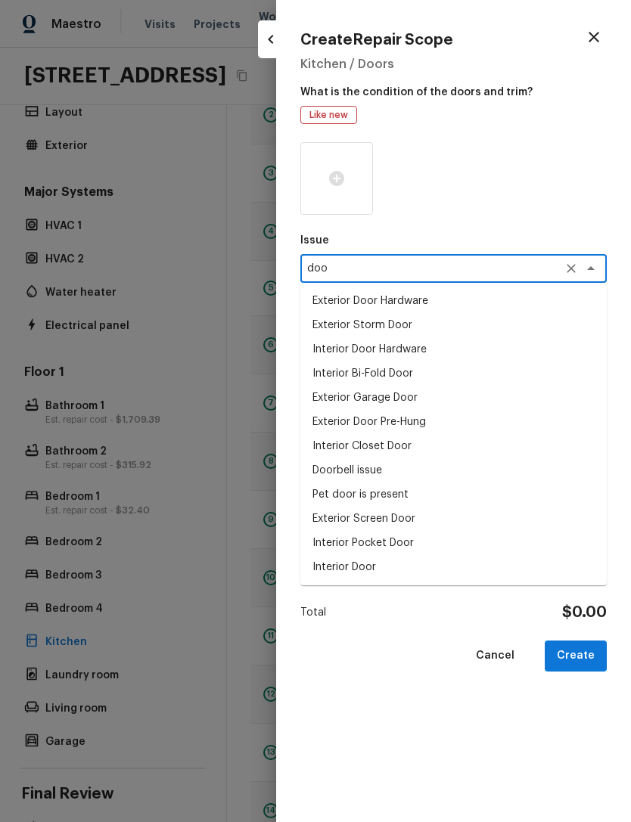
click at [399, 372] on li "Interior Bi-Fold Door" at bounding box center [453, 374] width 306 height 24
type textarea "Interior Bi-Fold Door"
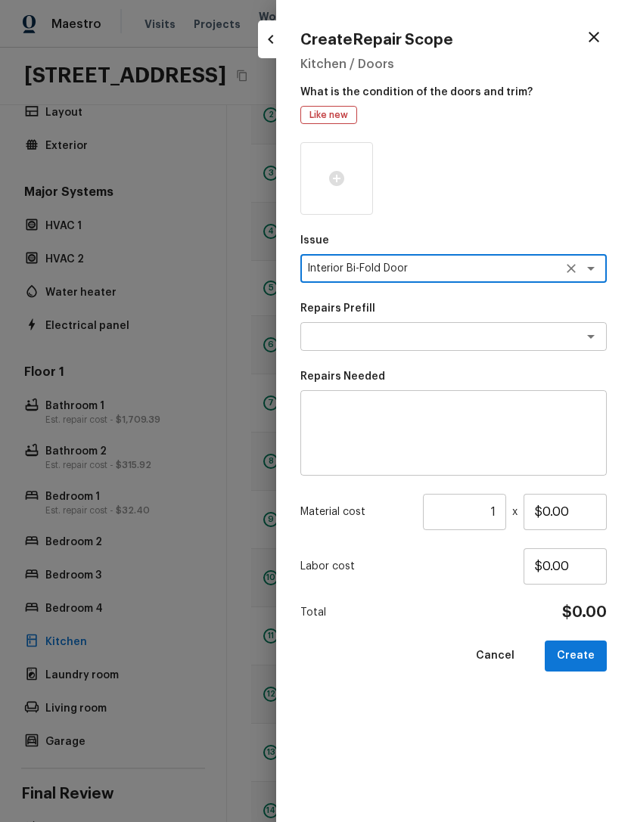
click at [452, 335] on textarea at bounding box center [432, 336] width 250 height 15
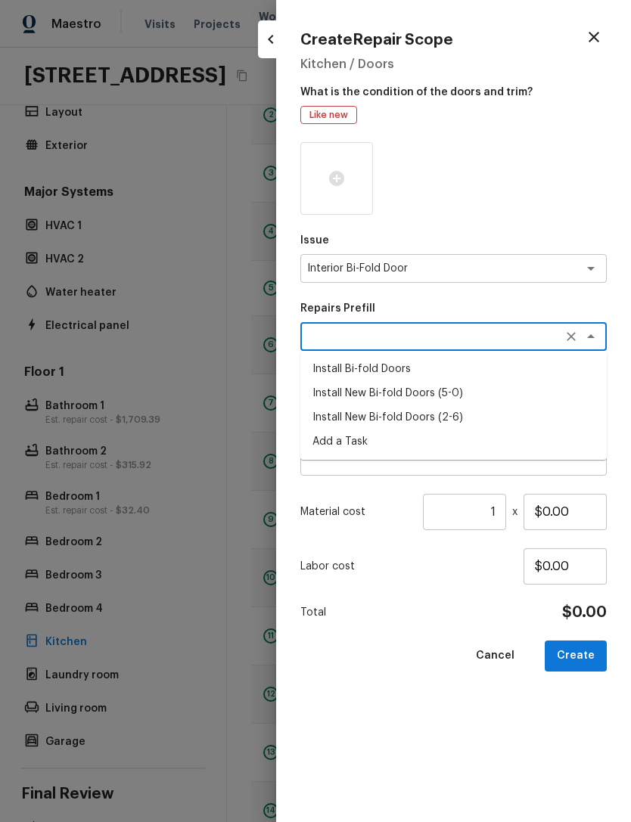
click at [427, 415] on li "Install New Bi-fold Doors (2-6)" at bounding box center [453, 417] width 306 height 24
type textarea "Install New Bi-fold Doors (2-6)"
type textarea "Remove the existing door (if present). Install a new 2-6 bi-fold flush panel in…"
type input "$249.93"
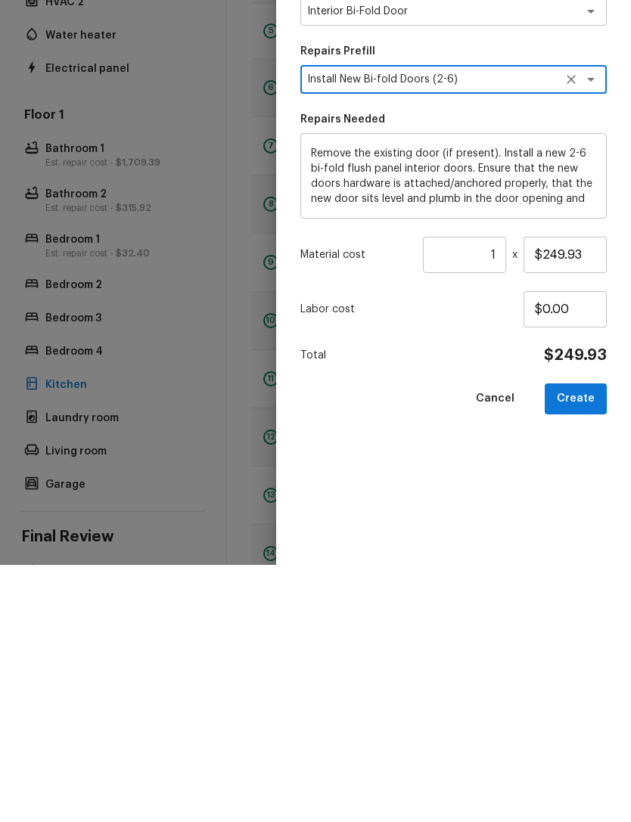
click at [582, 641] on button "Create" at bounding box center [576, 656] width 62 height 31
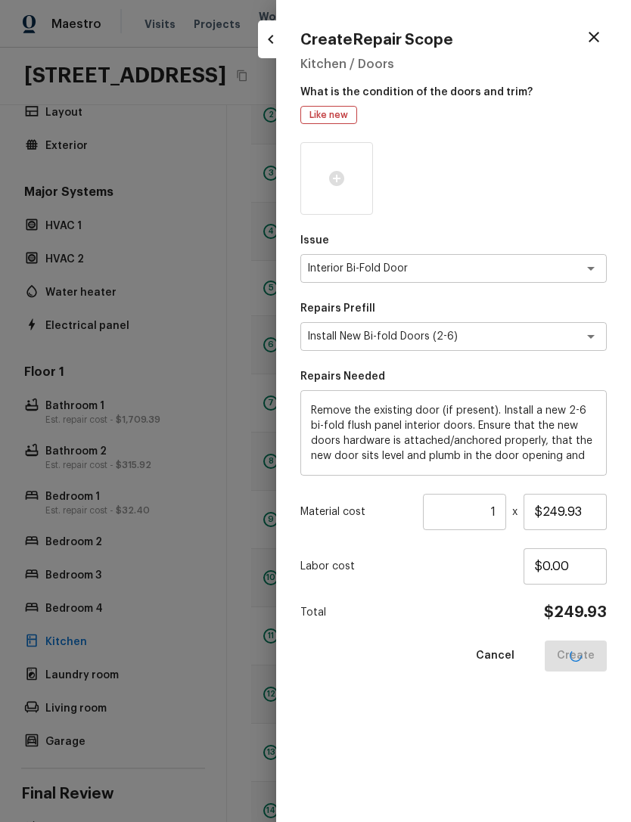
type input "$0.00"
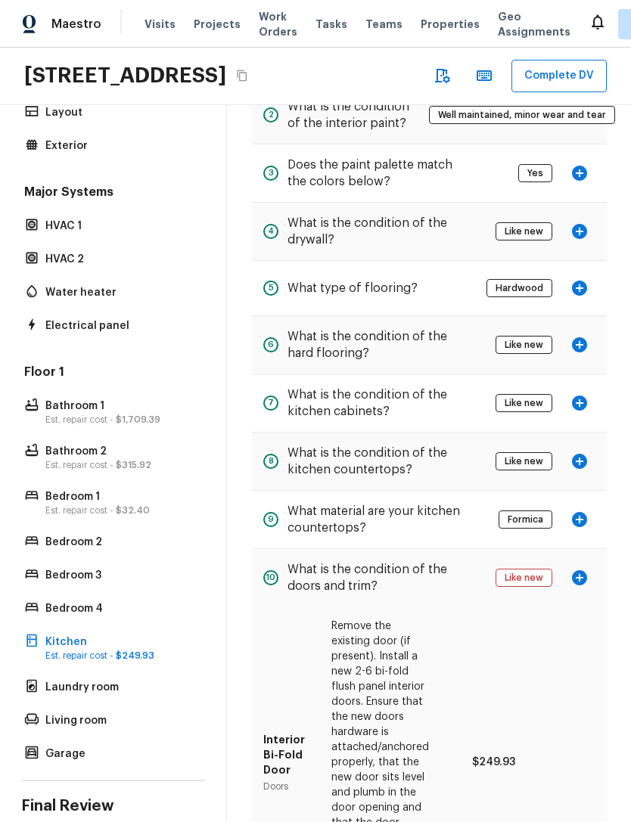
click at [48, 747] on p "Garage" at bounding box center [120, 754] width 151 height 15
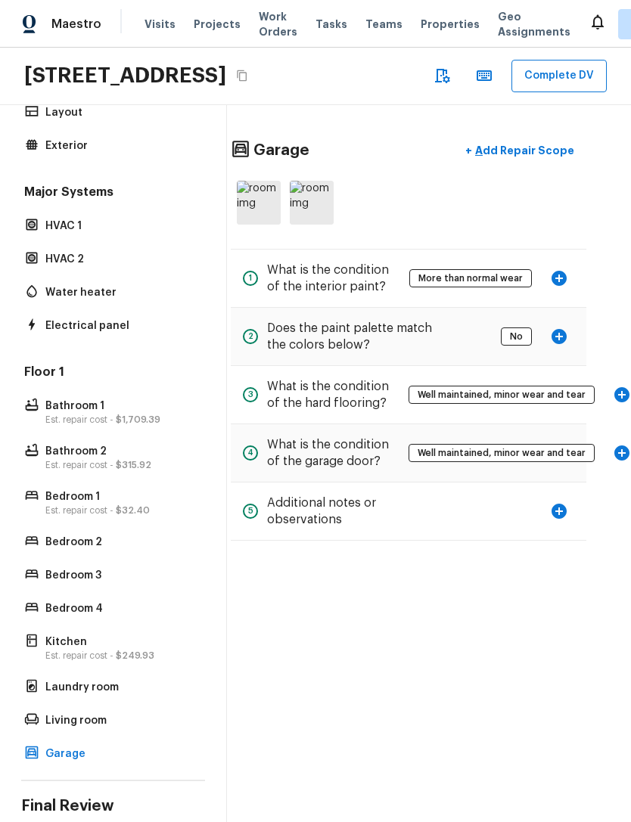
scroll to position [0, 20]
click at [615, 446] on icon "button" at bounding box center [622, 453] width 15 height 15
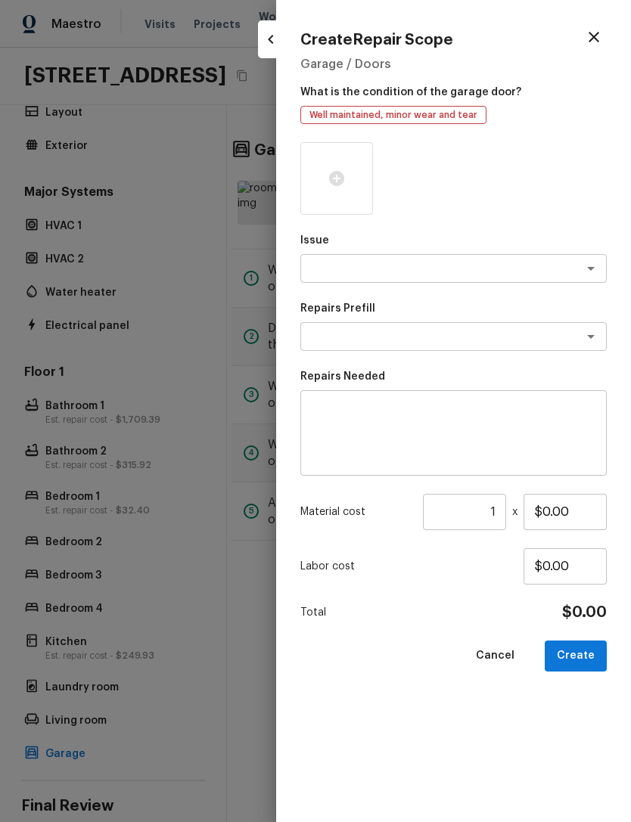
click at [551, 255] on div "x ​" at bounding box center [453, 268] width 306 height 29
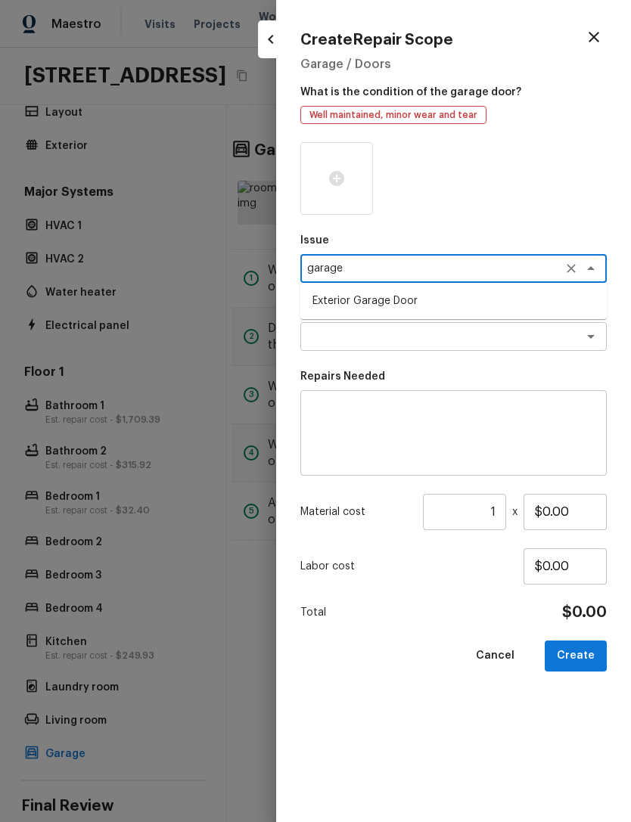
click at [435, 298] on li "Exterior Garage Door" at bounding box center [453, 301] width 306 height 24
type textarea "Exterior Garage Door"
click at [517, 331] on textarea at bounding box center [432, 336] width 250 height 15
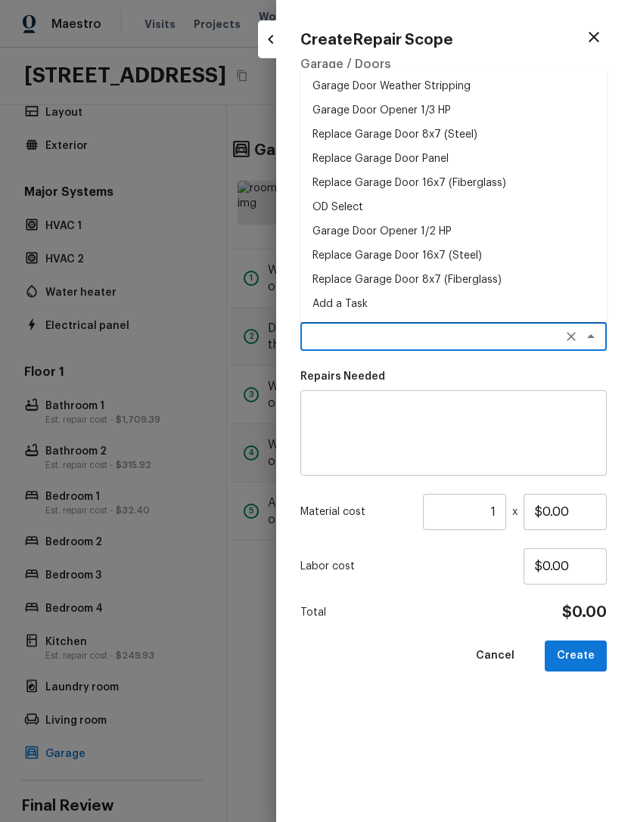
click at [464, 258] on li "Replace Garage Door 16x7 (Steel)" at bounding box center [453, 256] width 306 height 24
type textarea "Replace Garage Door 16x7 (Steel)"
type textarea "Remove the existing garage door and ALL of the existing hardware. Install new h…"
type input "$1,349.15"
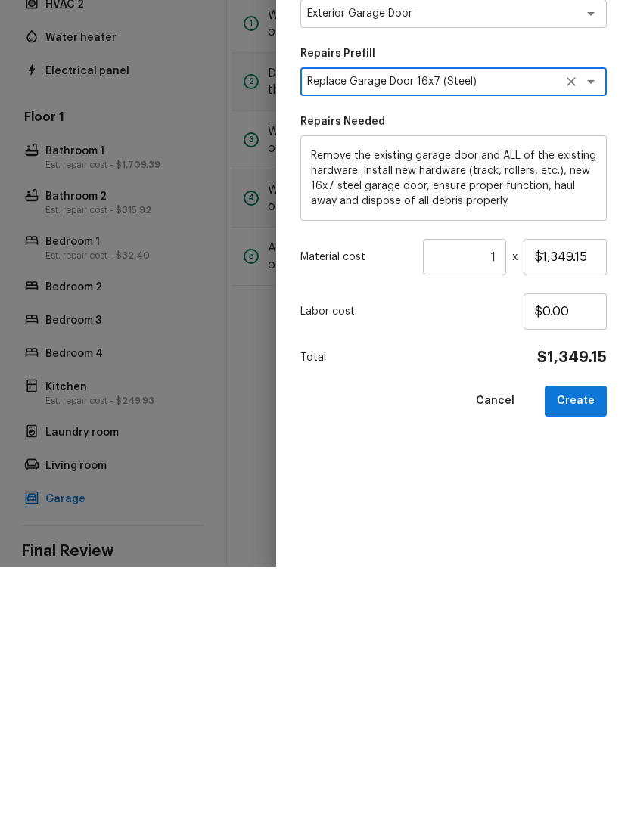
click at [591, 641] on button "Create" at bounding box center [576, 656] width 62 height 31
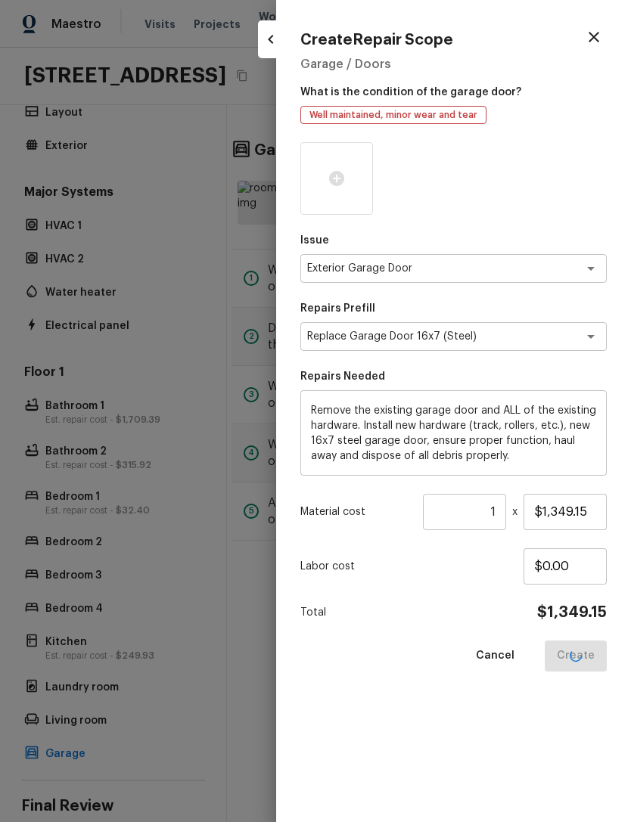
type input "$0.00"
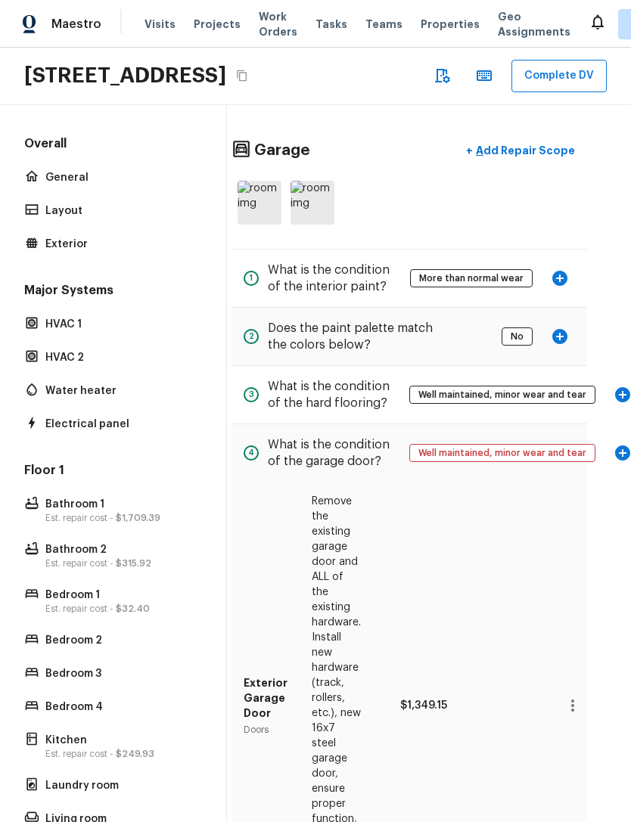
scroll to position [0, 0]
click at [48, 350] on p "HVAC 2" at bounding box center [120, 357] width 151 height 15
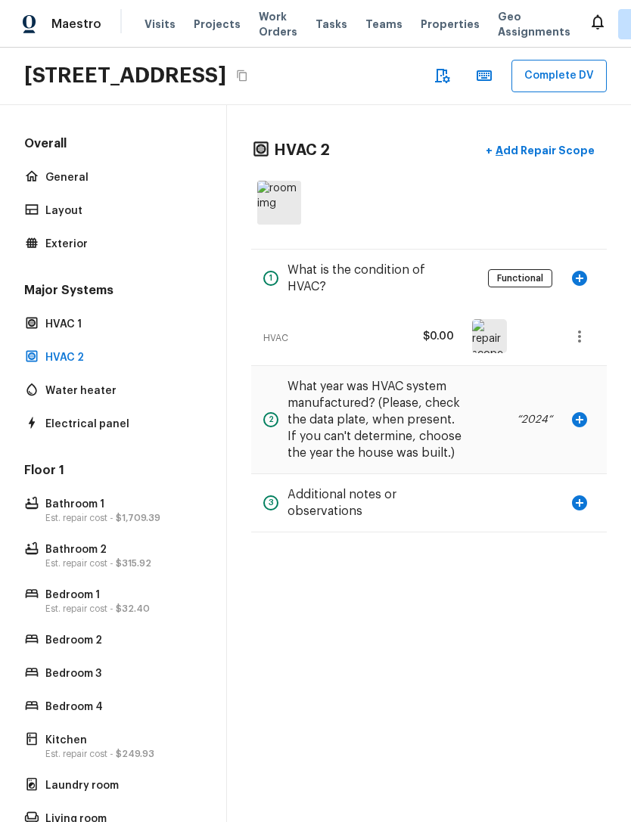
click at [64, 317] on p "HVAC 1" at bounding box center [120, 324] width 151 height 15
click at [57, 350] on p "HVAC 2" at bounding box center [120, 357] width 151 height 15
click at [59, 317] on p "HVAC 1" at bounding box center [120, 324] width 151 height 15
click at [582, 269] on icon "button" at bounding box center [579, 278] width 18 height 18
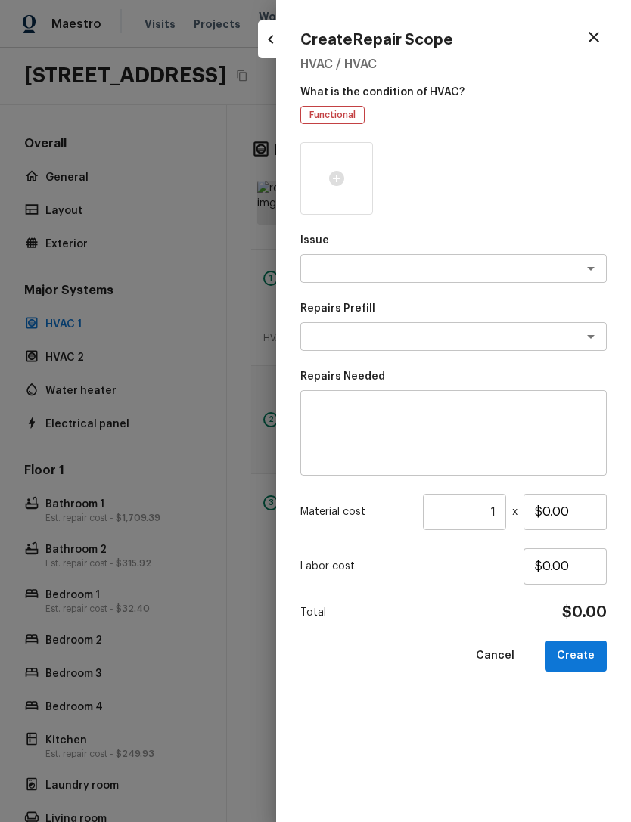
click at [586, 266] on icon "Open" at bounding box center [591, 268] width 18 height 18
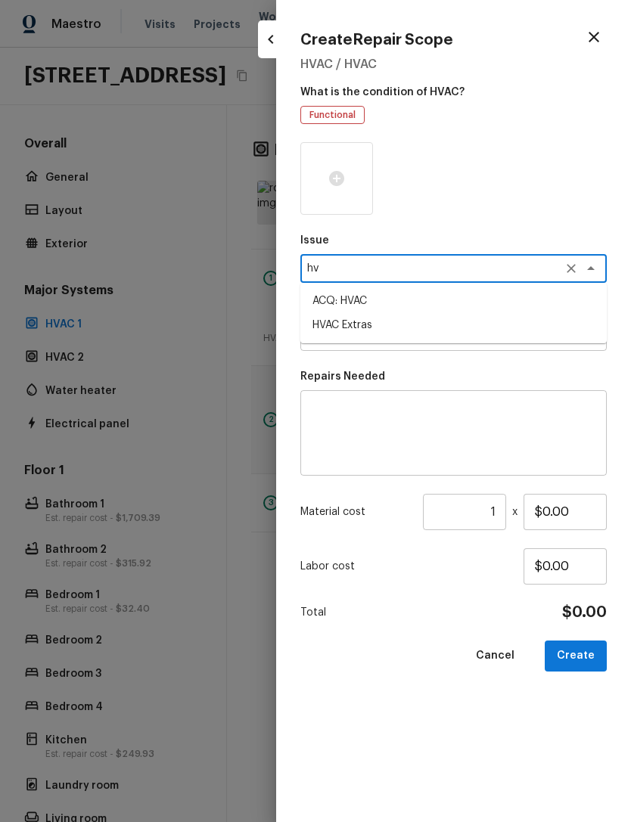
click at [358, 295] on li "ACQ: HVAC" at bounding box center [453, 301] width 306 height 24
type textarea "ACQ: HVAC"
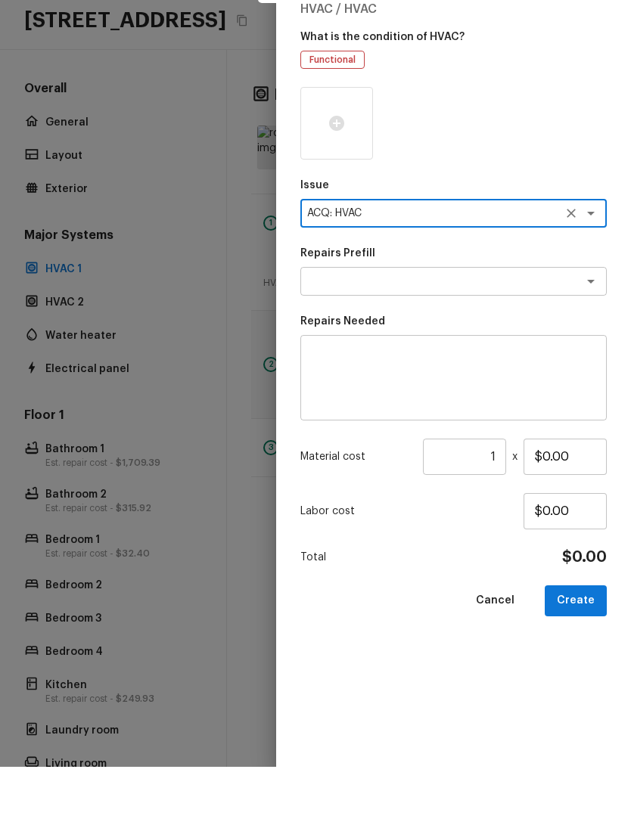
click at [570, 322] on div "x ​" at bounding box center [453, 336] width 306 height 29
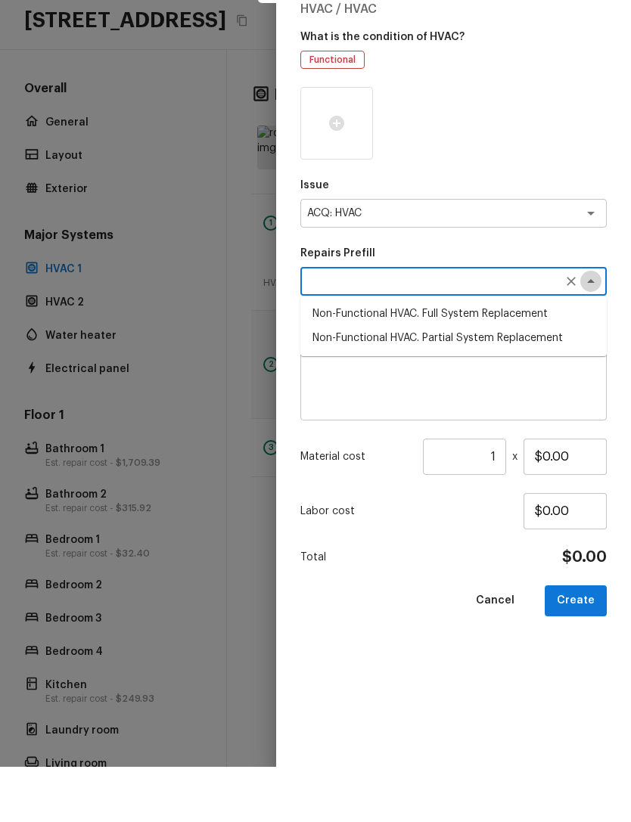
click at [583, 328] on icon "Close" at bounding box center [591, 337] width 18 height 18
click at [580, 326] on button "Open" at bounding box center [590, 336] width 21 height 21
click at [487, 357] on li "Non-Functional HVAC. Full System Replacement" at bounding box center [453, 369] width 306 height 24
type textarea "Non-Functional HVAC. Full System Replacement"
type textarea "Acquisition Scope: Full System Replacement"
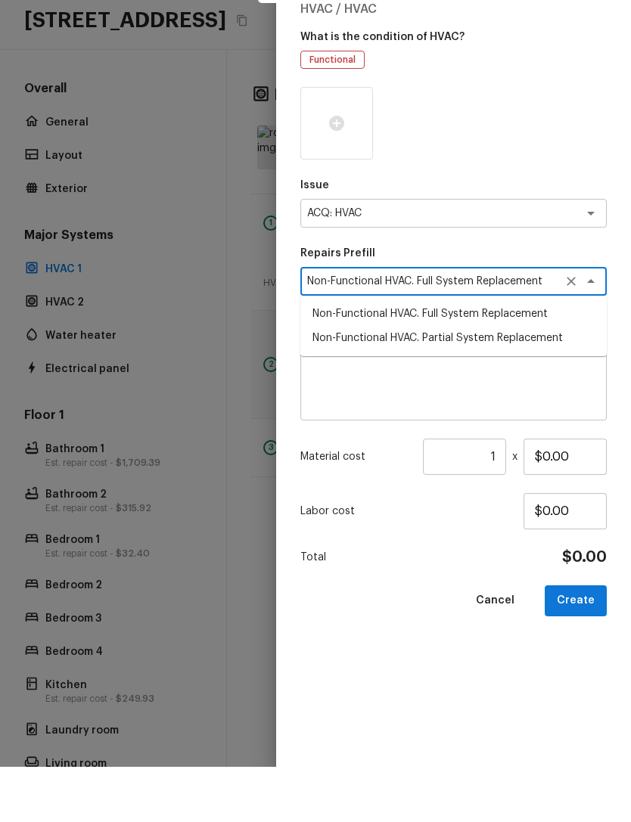
type input "$5,000.00"
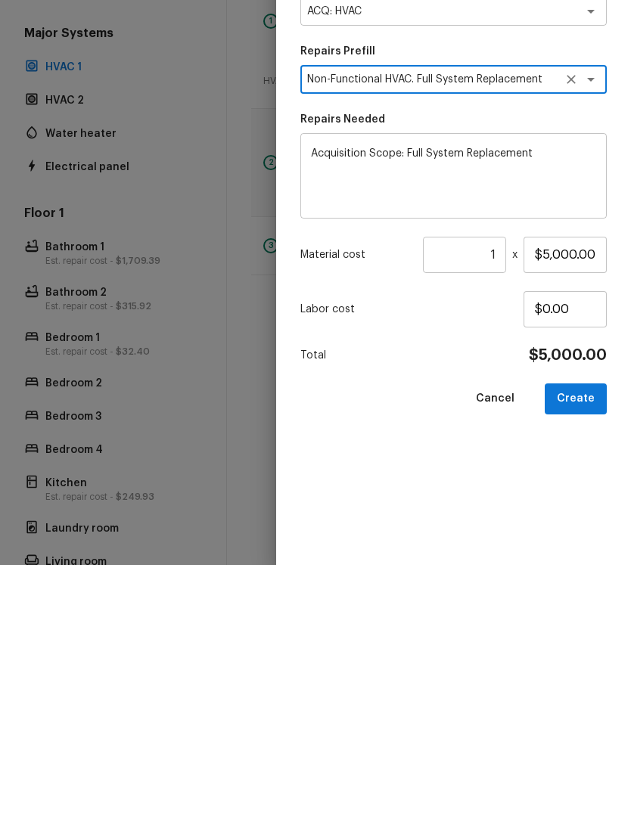
click at [579, 641] on button "Create" at bounding box center [576, 656] width 62 height 31
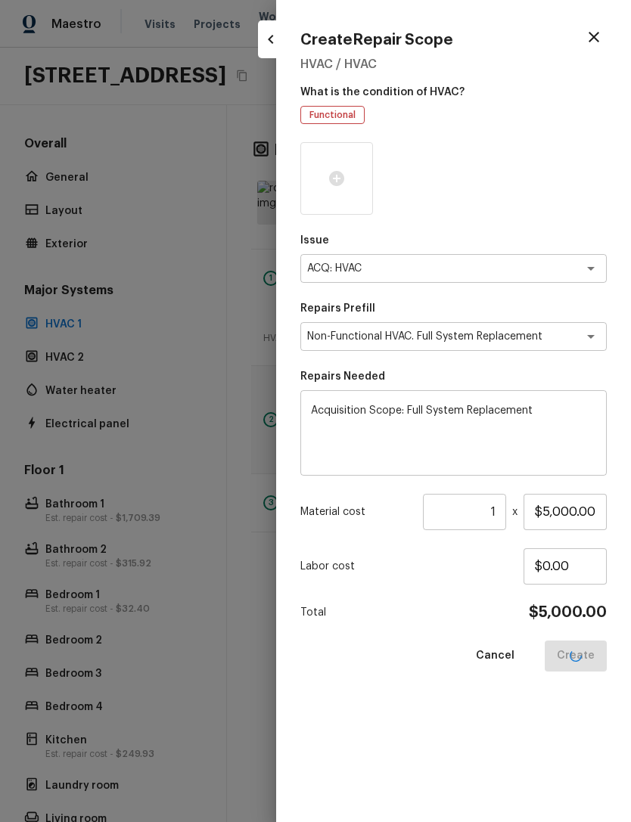
type input "$0.00"
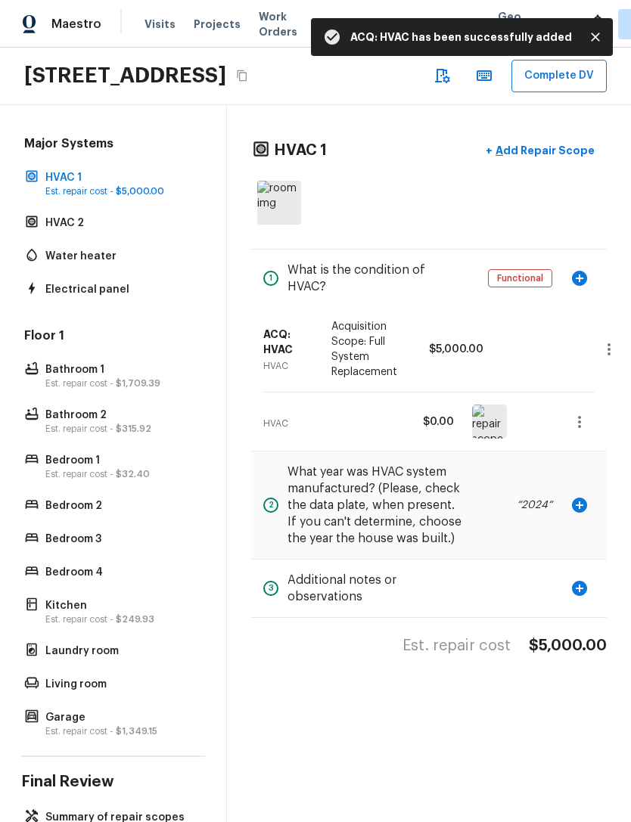
click at [73, 300] on div "Electrical panel" at bounding box center [113, 289] width 184 height 21
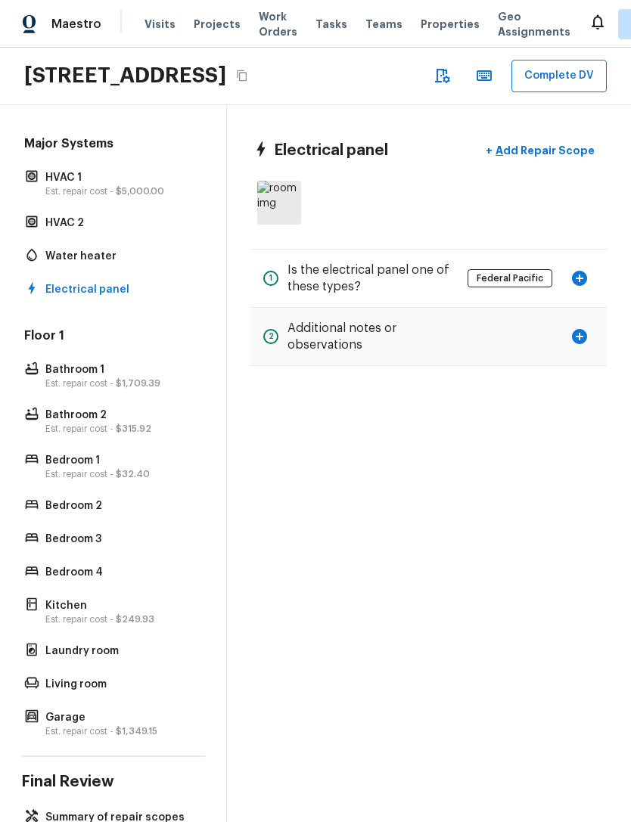
scroll to position [48, 0]
click at [564, 143] on p "Add Repair Scope" at bounding box center [543, 150] width 102 height 15
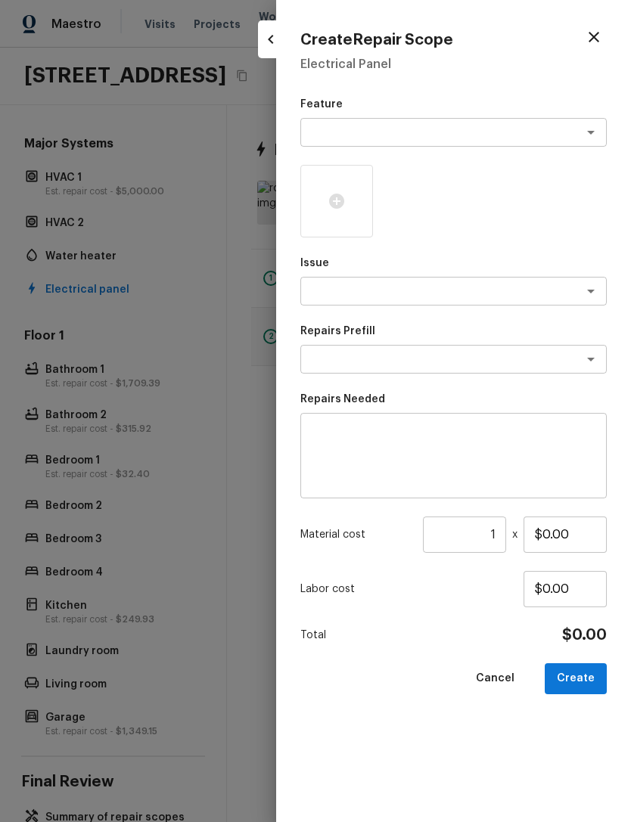
click at [530, 126] on textarea at bounding box center [432, 132] width 250 height 15
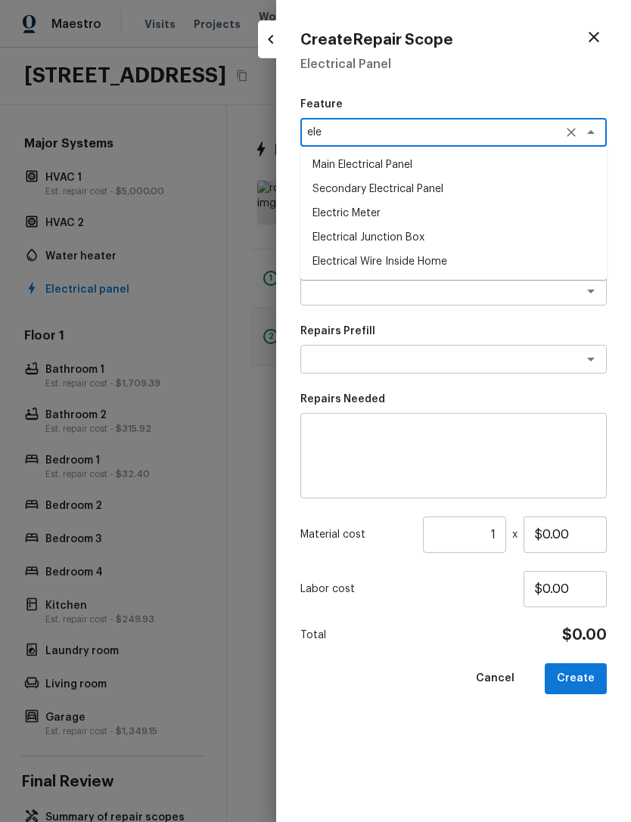
click at [408, 164] on li "Main Electrical Panel" at bounding box center [453, 165] width 306 height 24
type textarea "Main Electrical Panel"
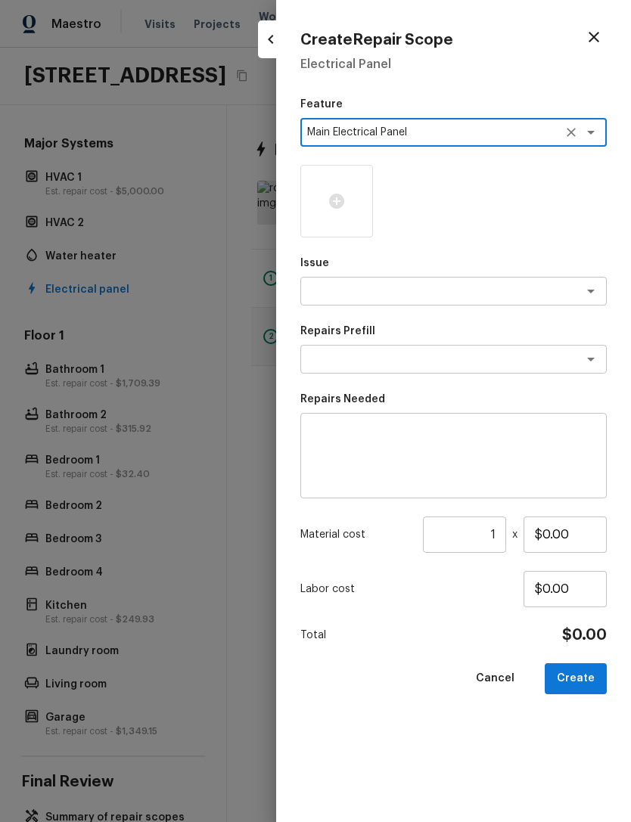
click at [344, 197] on icon at bounding box center [337, 201] width 18 height 18
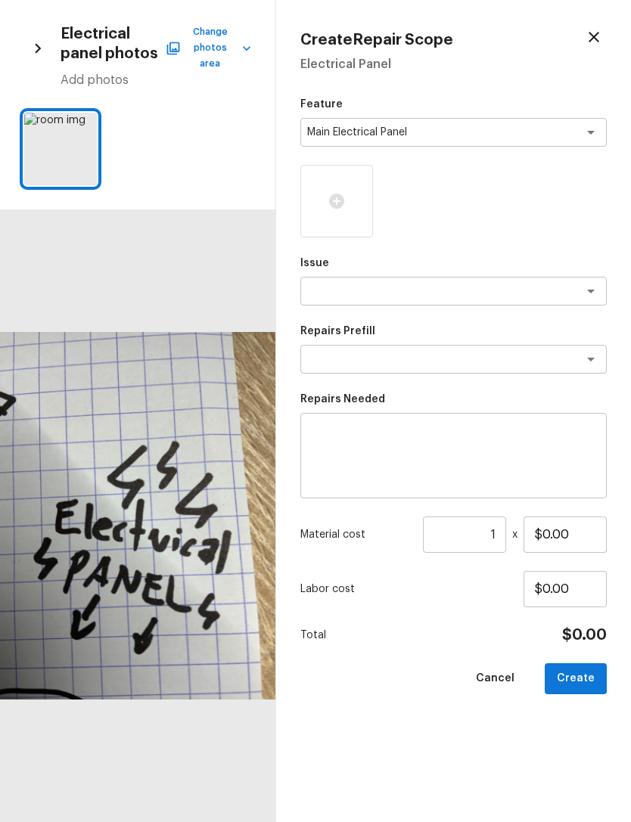
click at [76, 125] on icon at bounding box center [83, 126] width 15 height 15
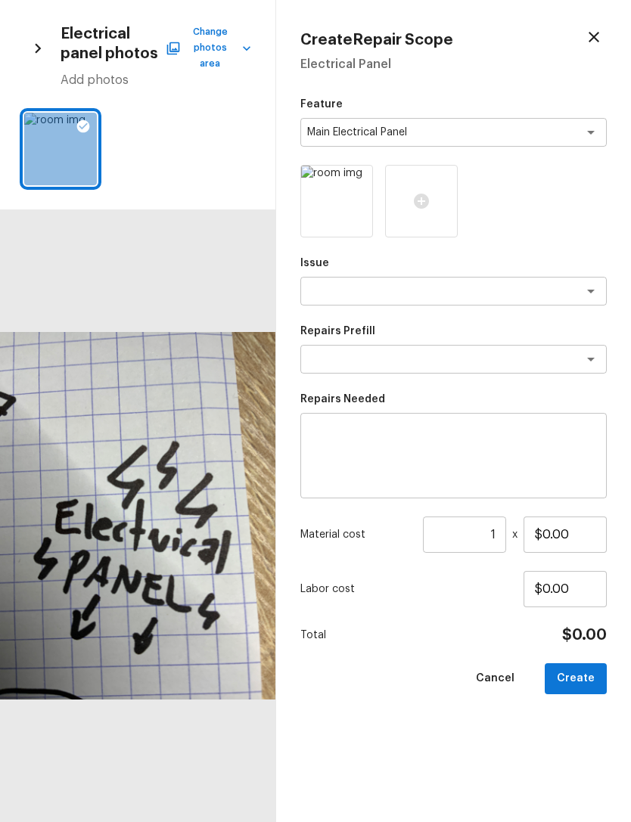
click at [219, 51] on button "Change photos area" at bounding box center [210, 48] width 82 height 48
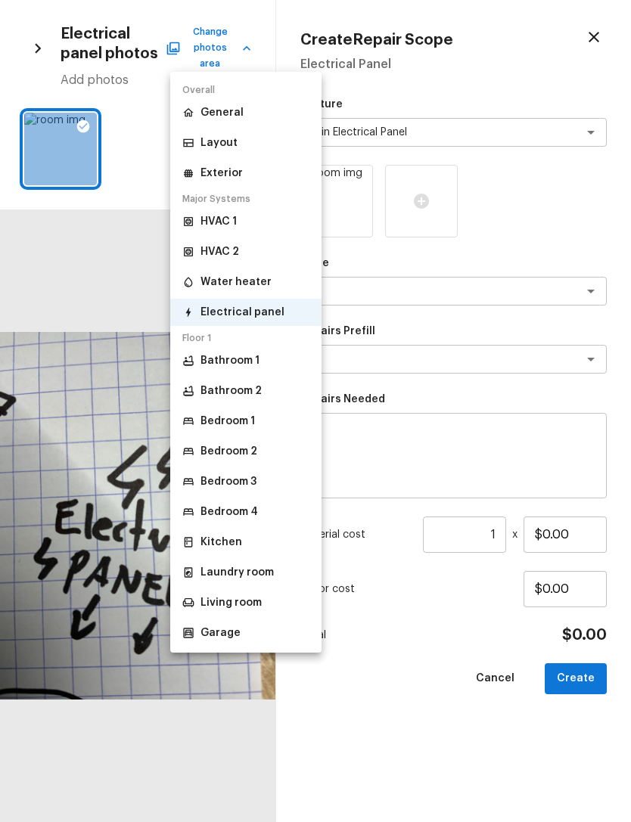
click at [251, 422] on p "Bedroom 1" at bounding box center [227, 421] width 54 height 15
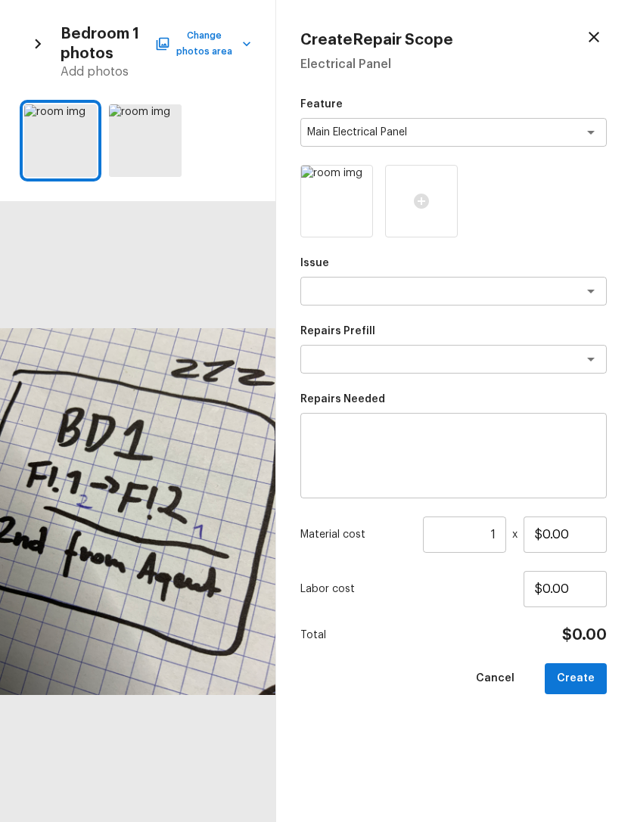
click at [87, 110] on div at bounding box center [83, 120] width 27 height 32
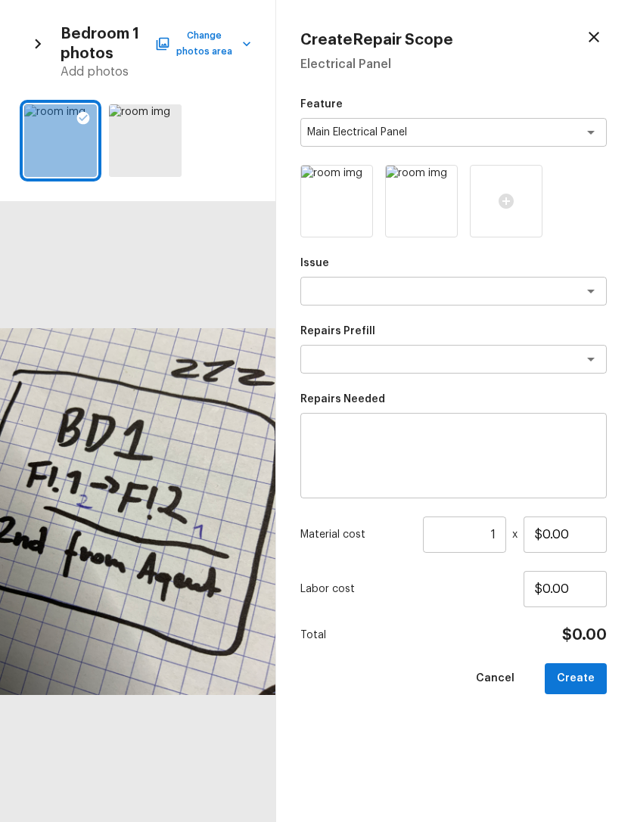
click at [226, 45] on button "Change photos area" at bounding box center [204, 43] width 93 height 39
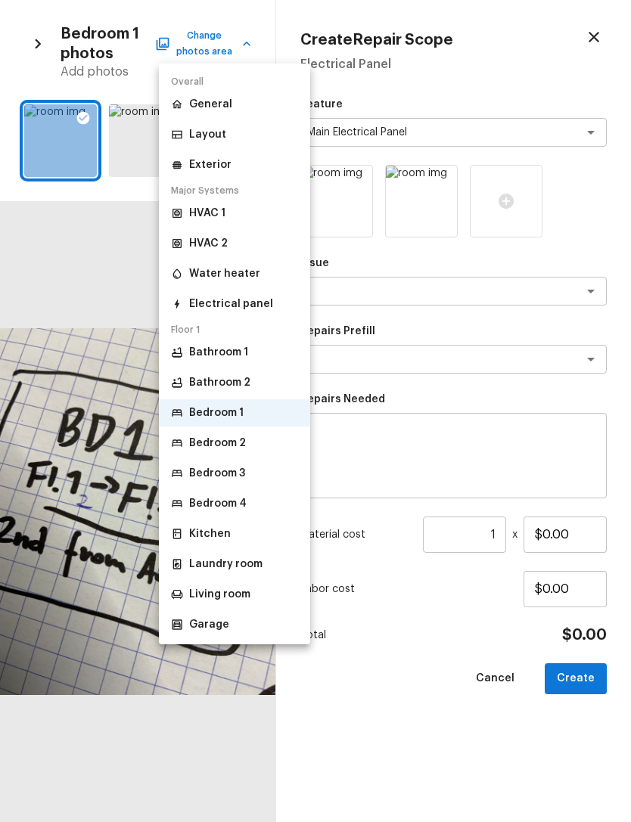
click at [41, 45] on div at bounding box center [315, 411] width 631 height 822
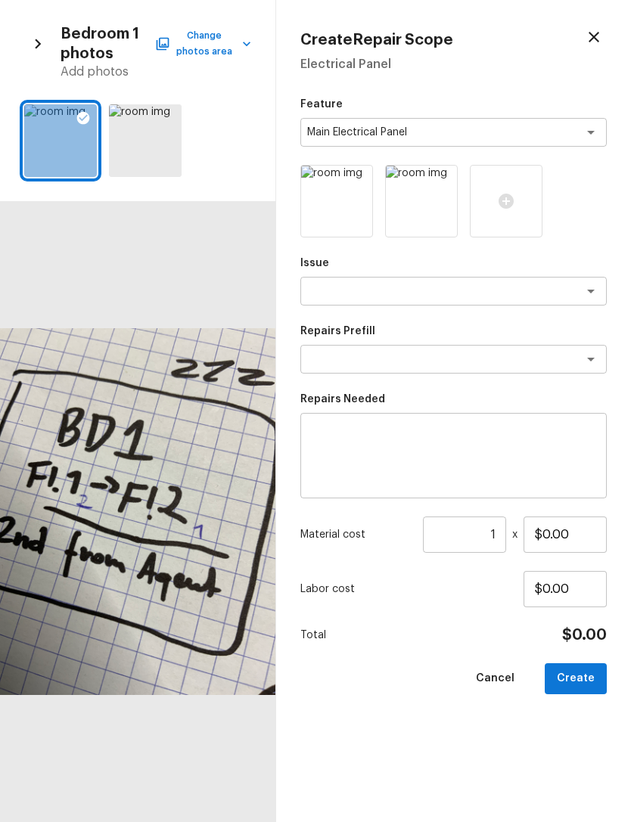
click at [571, 294] on div at bounding box center [580, 291] width 39 height 21
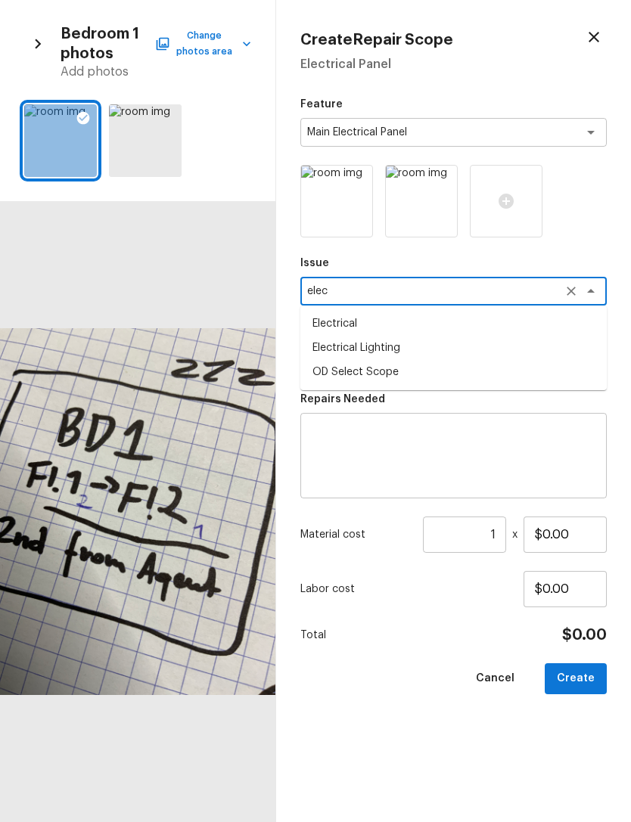
click at [360, 320] on li "Electrical" at bounding box center [453, 324] width 306 height 24
type textarea "Electrical"
click at [586, 364] on icon "Open" at bounding box center [591, 359] width 18 height 18
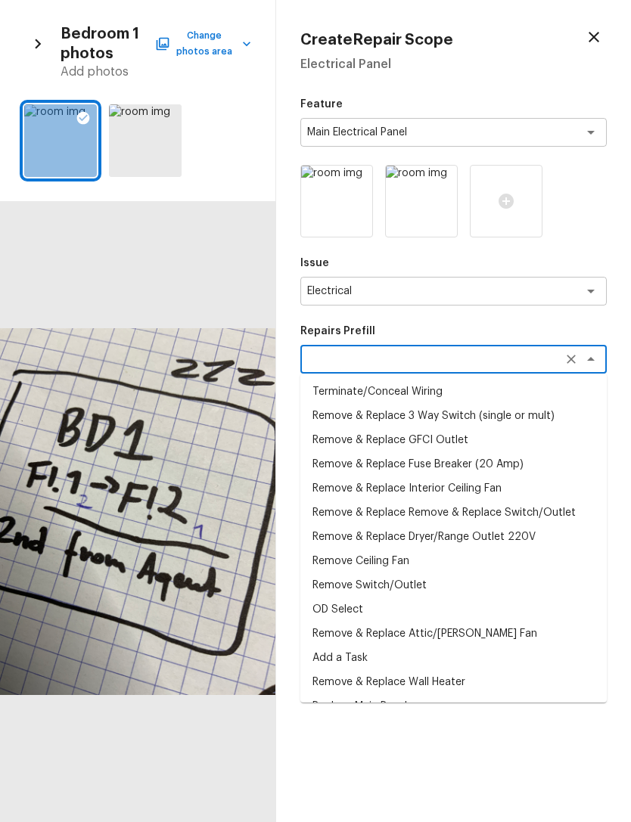
scroll to position [0, 0]
click at [508, 461] on li "Remove & Replace Fuse Breaker (20 Amp)" at bounding box center [453, 464] width 306 height 24
type textarea "Remove & Replace Fuse Breaker (20 Amp)"
type textarea "Remove and replace the 20 AMP fuse breaker with new. Ensure all connections are…"
type input "$57.63"
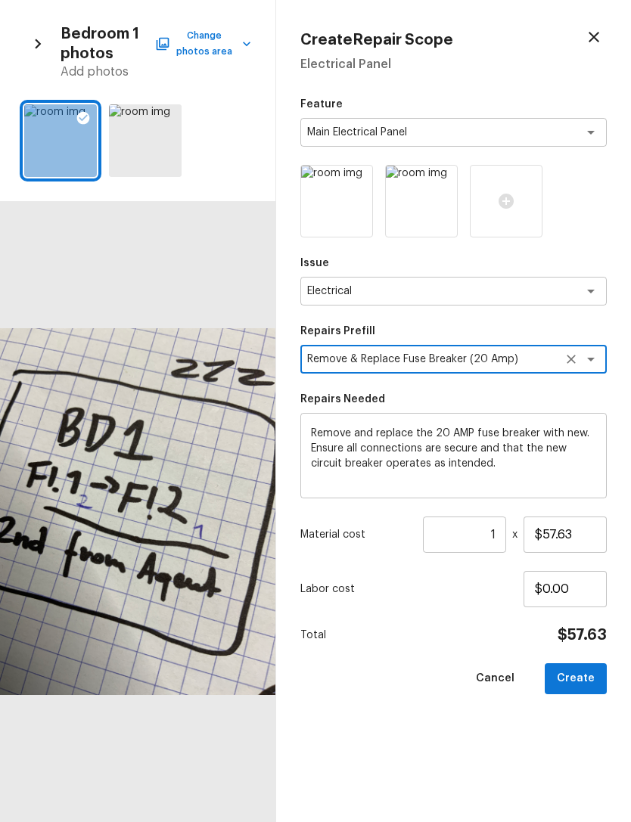
click at [589, 672] on button "Create" at bounding box center [576, 678] width 62 height 31
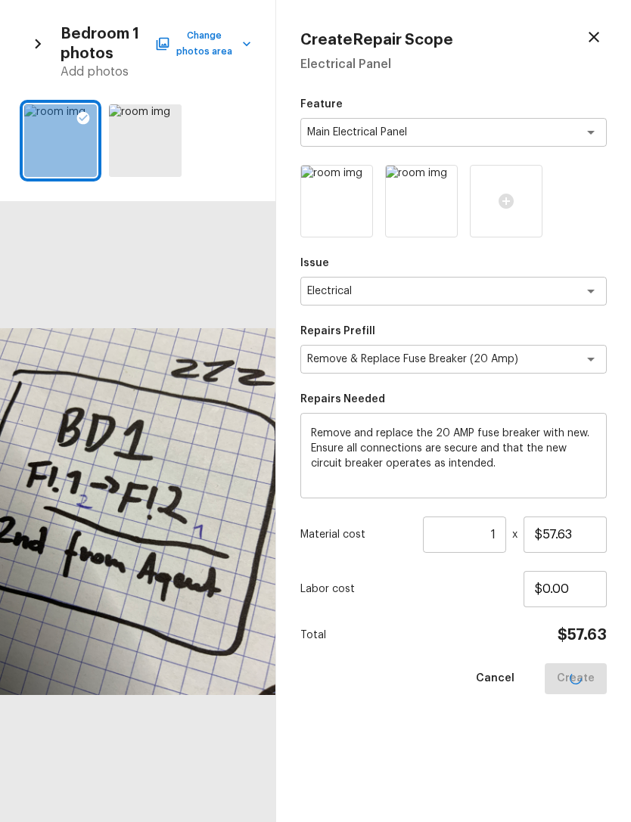
type input "$0.00"
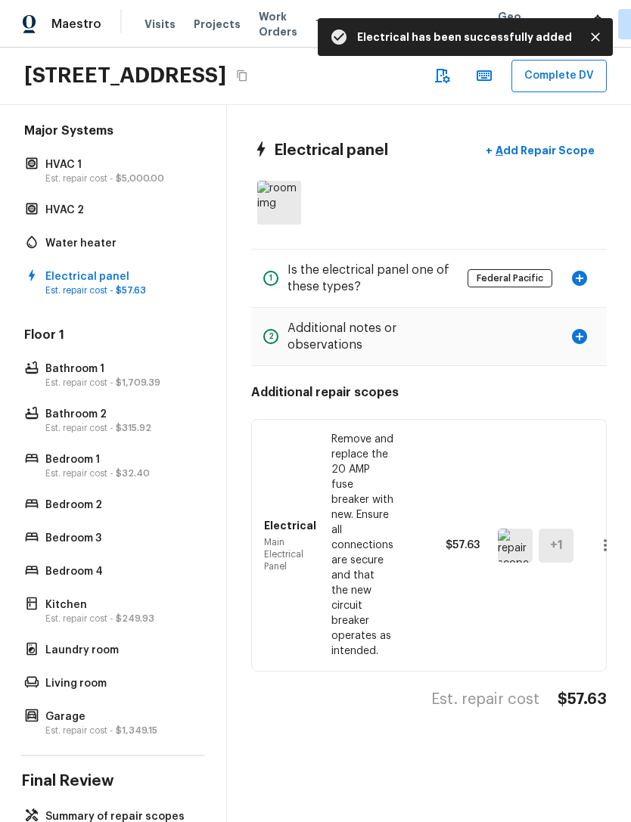
scroll to position [159, 0]
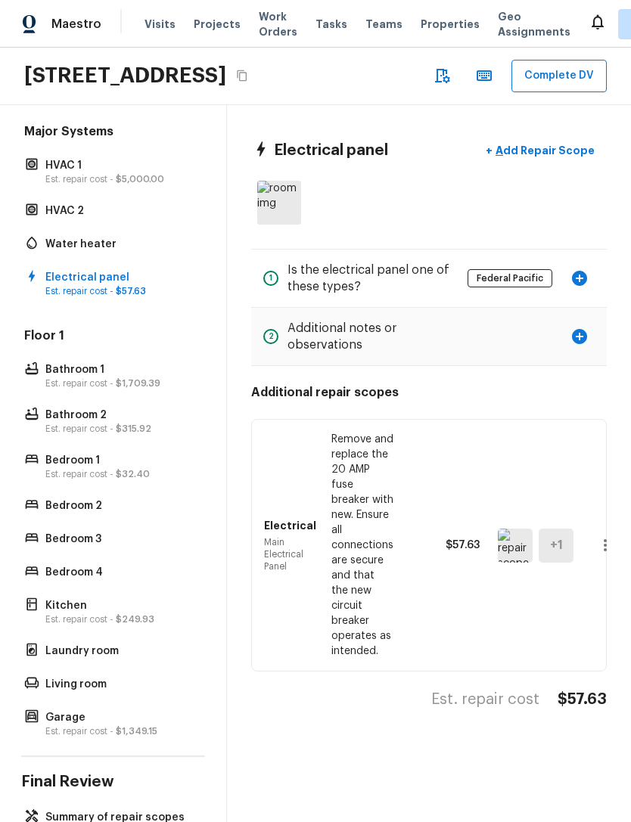
click at [145, 810] on p "Summary of repair scopes" at bounding box center [120, 817] width 151 height 15
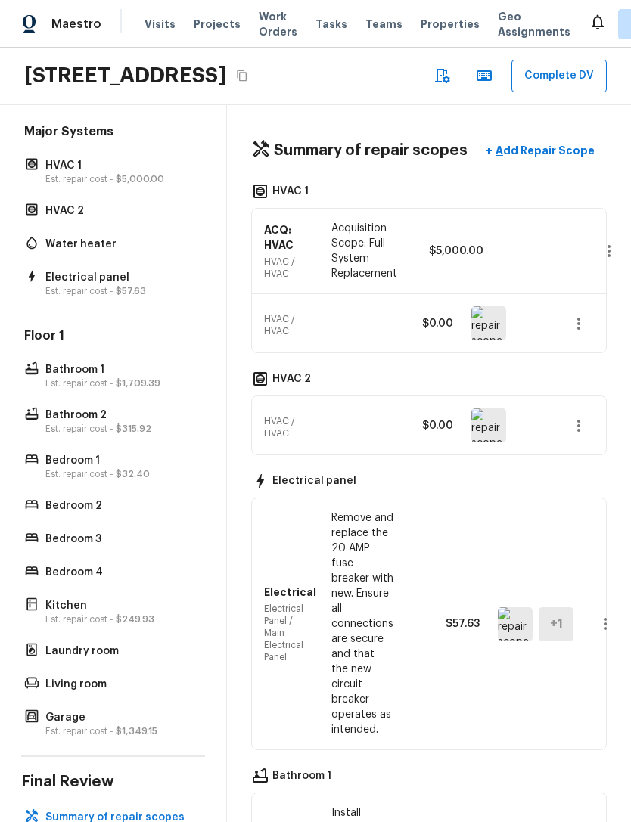
click at [562, 143] on p "Add Repair Scope" at bounding box center [543, 150] width 102 height 15
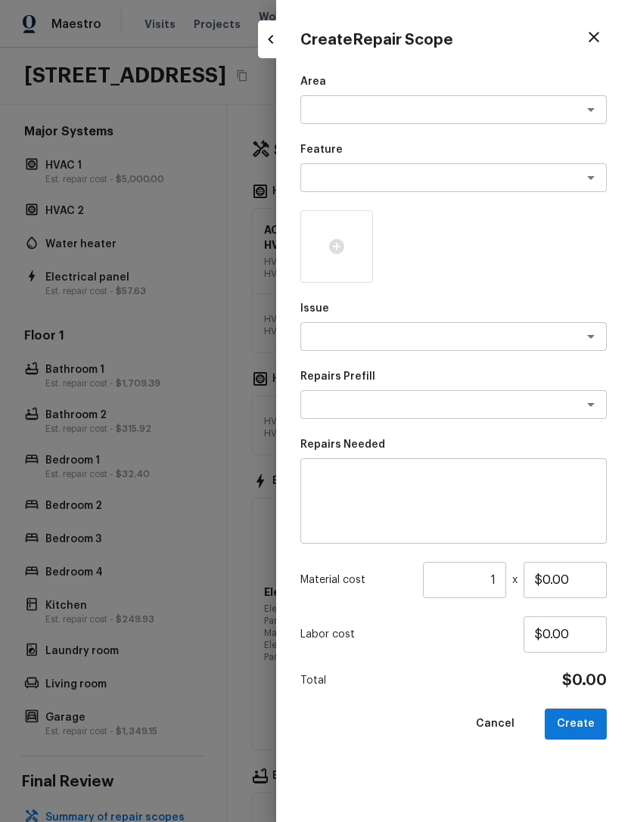
click at [544, 110] on textarea at bounding box center [432, 109] width 250 height 15
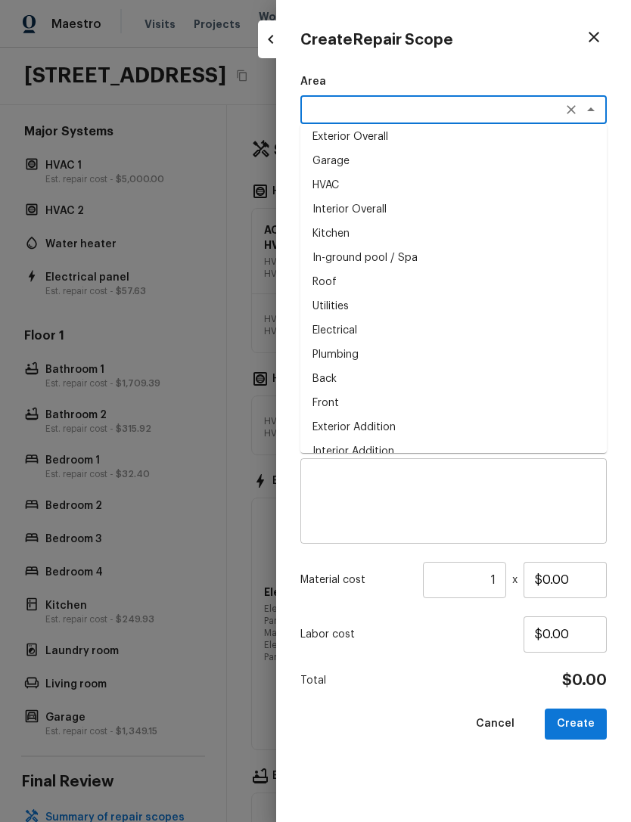
scroll to position [631, 0]
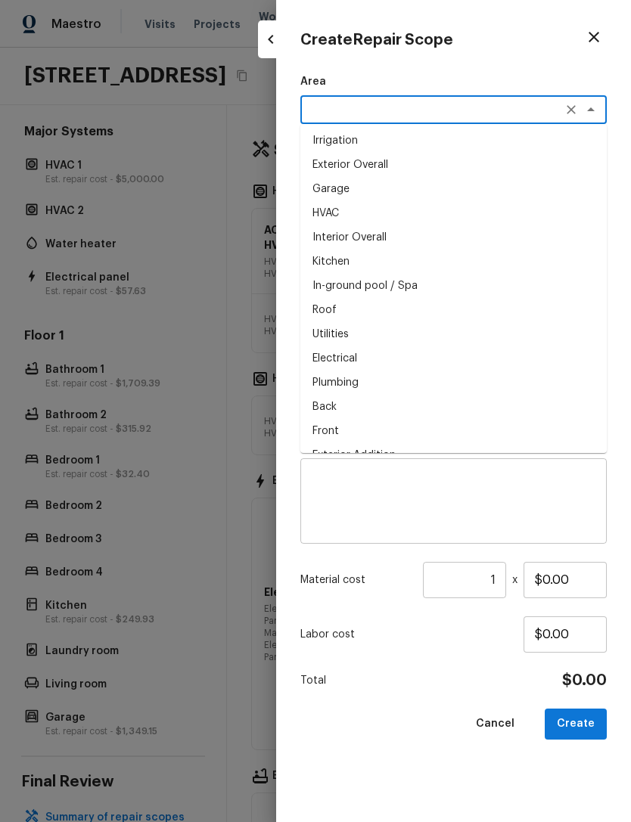
click at [337, 305] on li "Roof" at bounding box center [453, 310] width 306 height 24
type textarea "Roof"
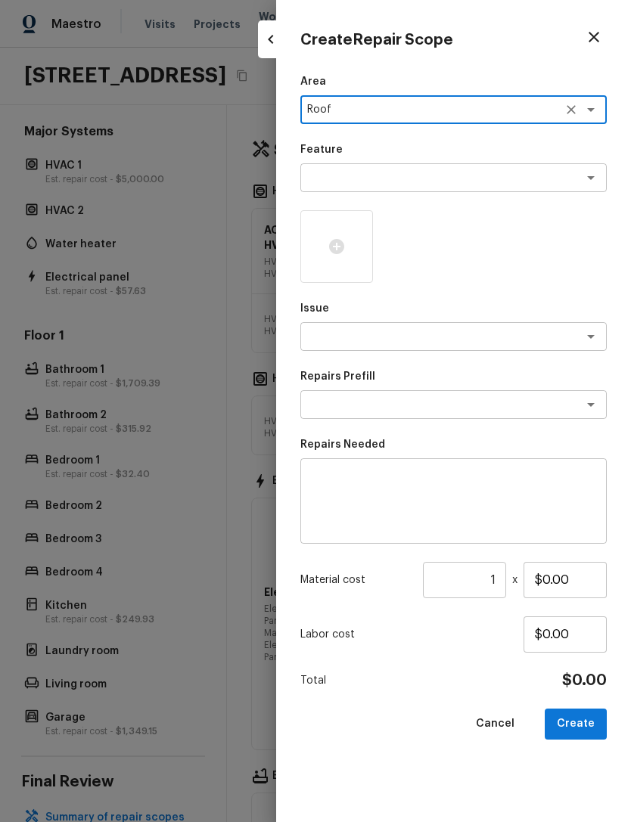
click at [446, 173] on textarea at bounding box center [432, 177] width 250 height 15
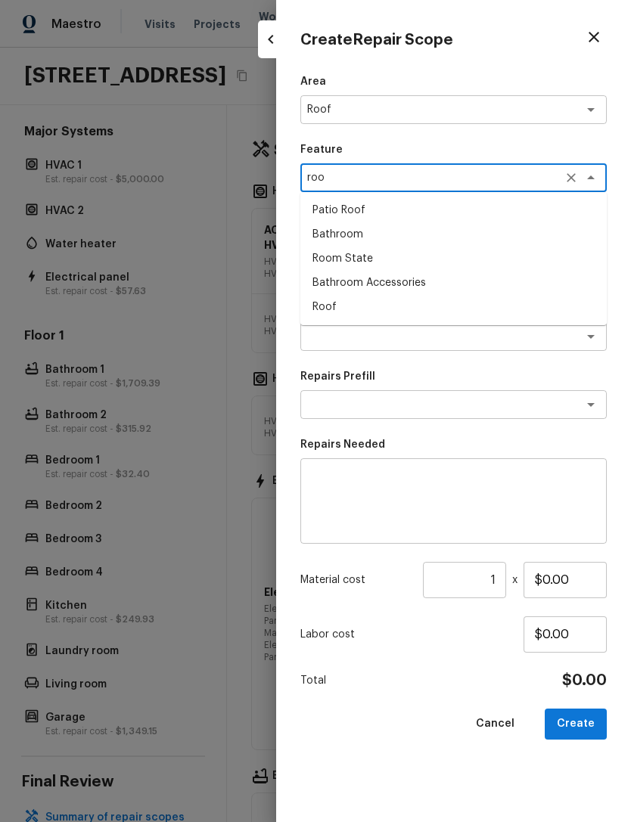
click at [342, 305] on li "Roof" at bounding box center [453, 307] width 306 height 24
type textarea "Roof"
click at [392, 339] on textarea at bounding box center [432, 336] width 250 height 15
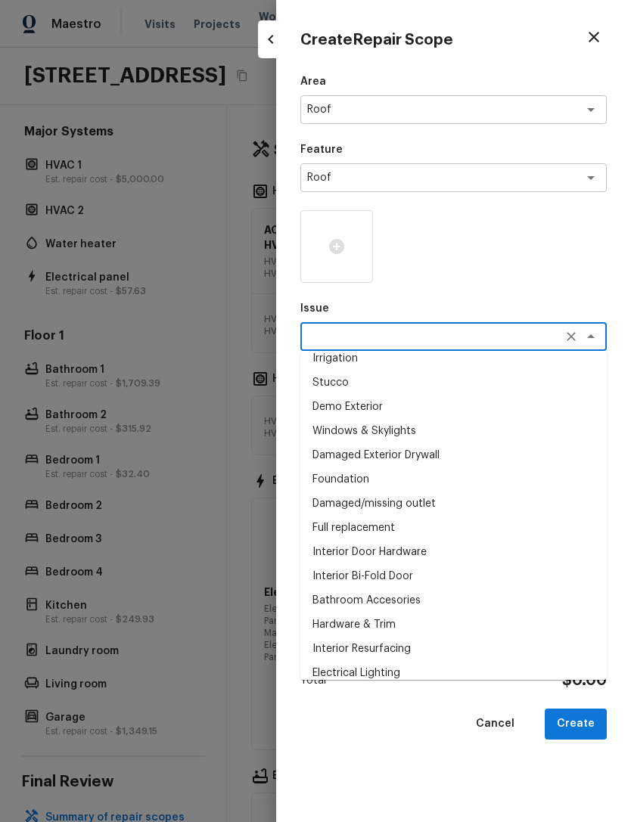
scroll to position [0, 0]
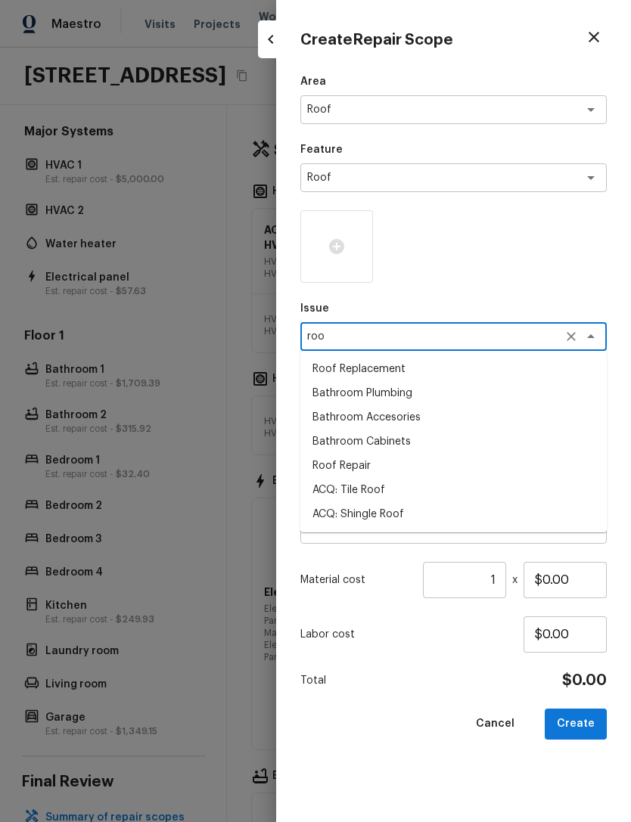
click at [382, 489] on li "ACQ: Tile Roof" at bounding box center [453, 490] width 306 height 24
type textarea "ACQ: Tile Roof"
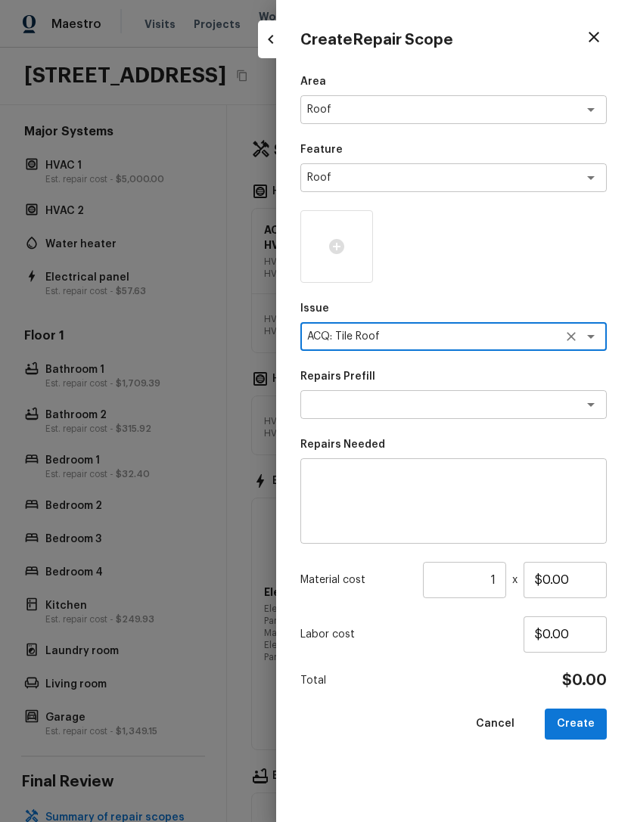
click at [399, 401] on textarea at bounding box center [432, 404] width 250 height 15
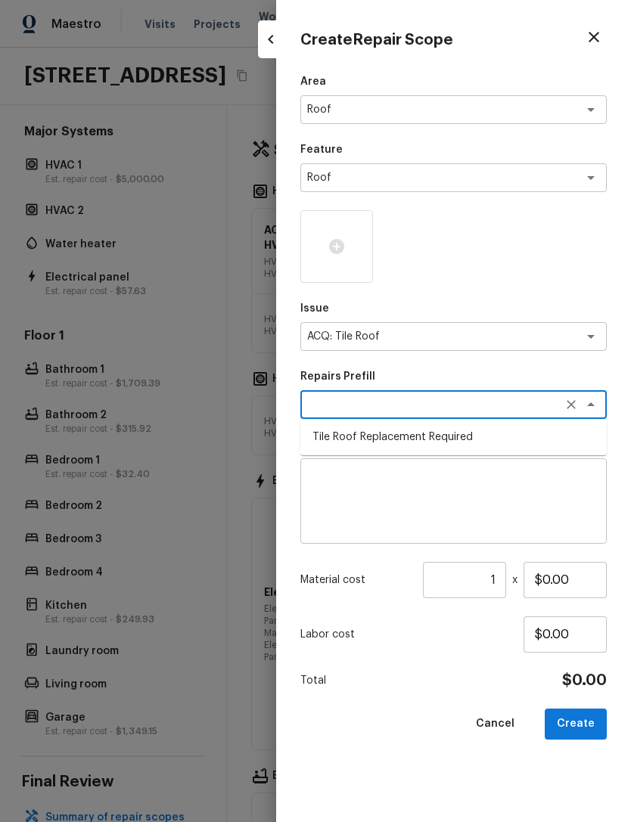
click at [424, 436] on li "Tile Roof Replacement Required" at bounding box center [453, 437] width 306 height 24
type textarea "Tile Roof Replacement Required"
type textarea "Acquisition Scope: Replacement required"
type input "$12,500.00"
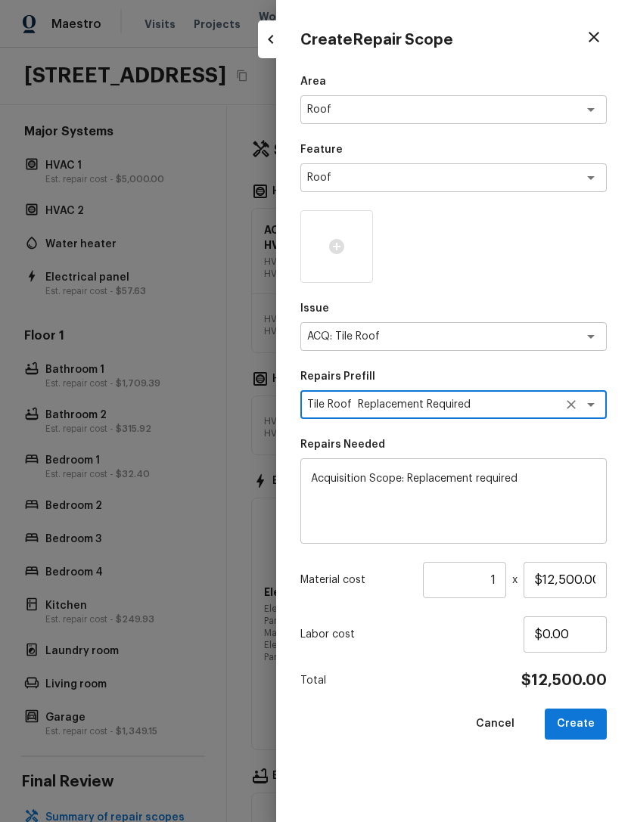
click at [353, 255] on div at bounding box center [336, 246] width 73 height 73
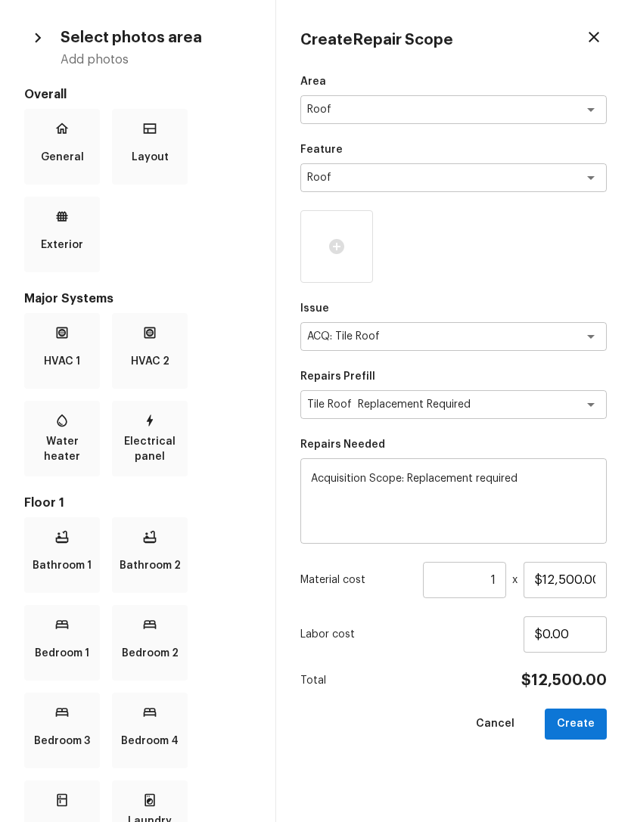
click at [574, 35] on div "Create Repair Scope" at bounding box center [453, 37] width 306 height 26
click at [584, 37] on button "button" at bounding box center [594, 37] width 26 height 26
type input "$0.00"
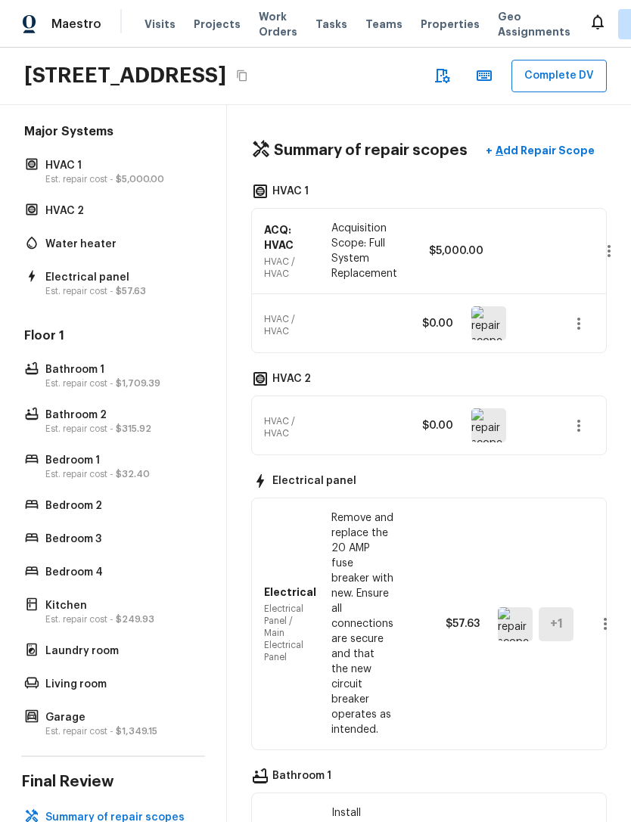
click at [542, 158] on p "Add Repair Scope" at bounding box center [543, 150] width 102 height 15
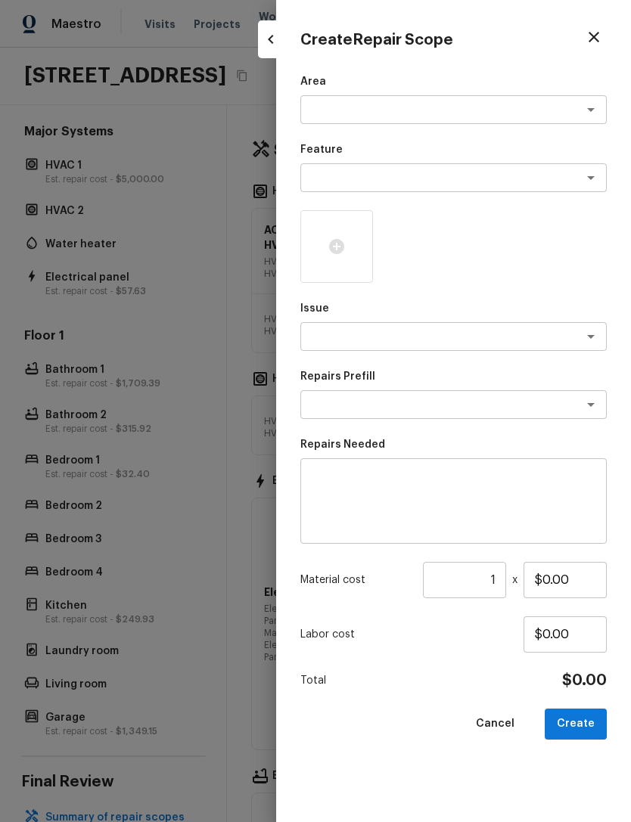
click at [337, 112] on textarea at bounding box center [432, 109] width 250 height 15
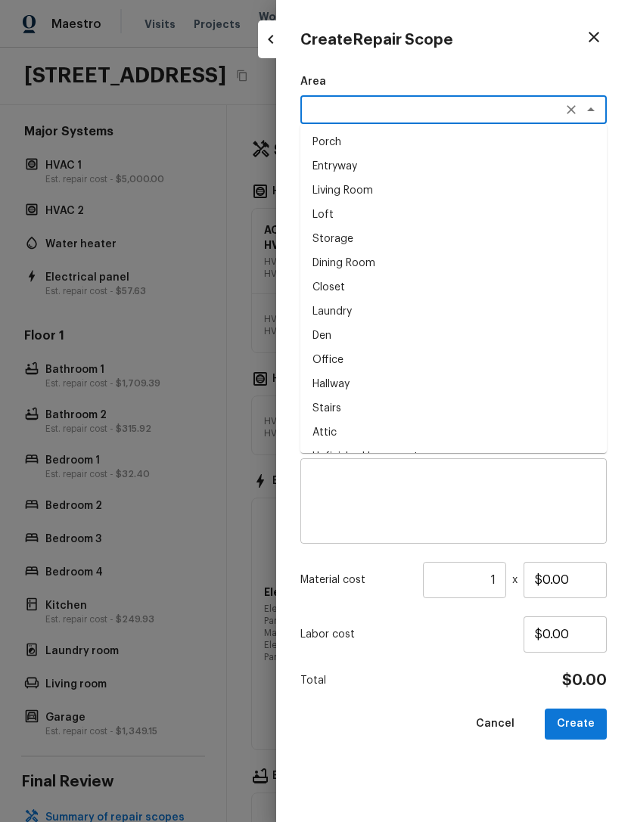
click at [251, 37] on div at bounding box center [315, 411] width 631 height 822
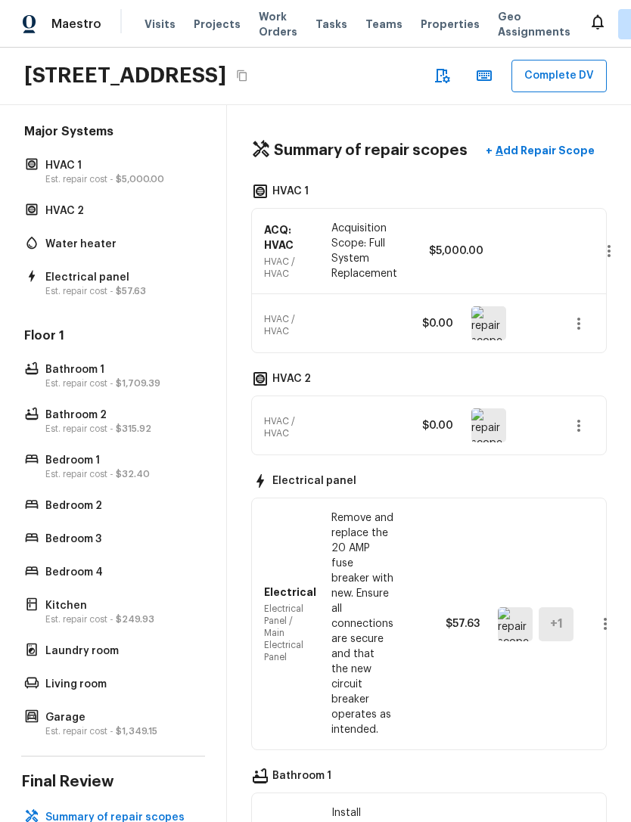
click at [535, 158] on p "Add Repair Scope" at bounding box center [543, 150] width 102 height 15
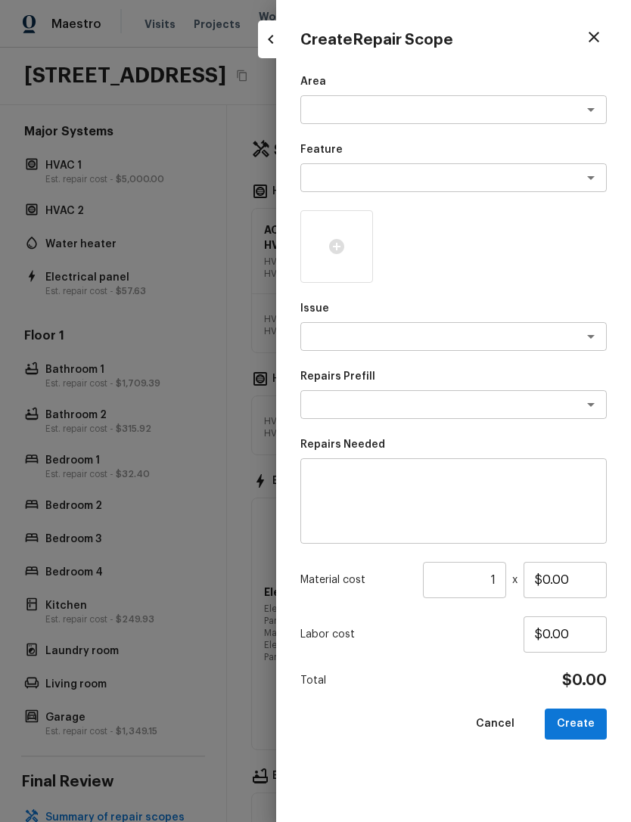
click at [278, 42] on icon "button" at bounding box center [271, 39] width 18 height 18
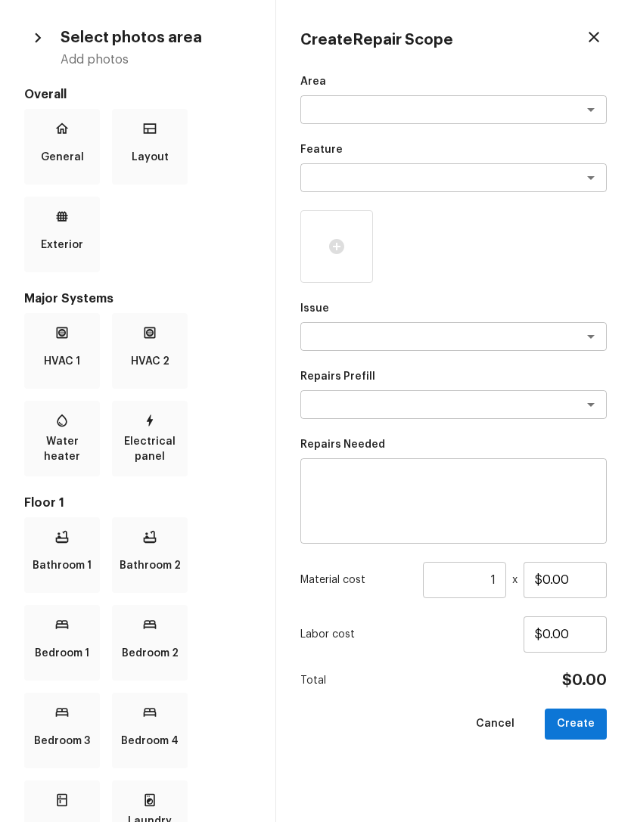
click at [72, 362] on p "HVAC 1" at bounding box center [62, 361] width 36 height 30
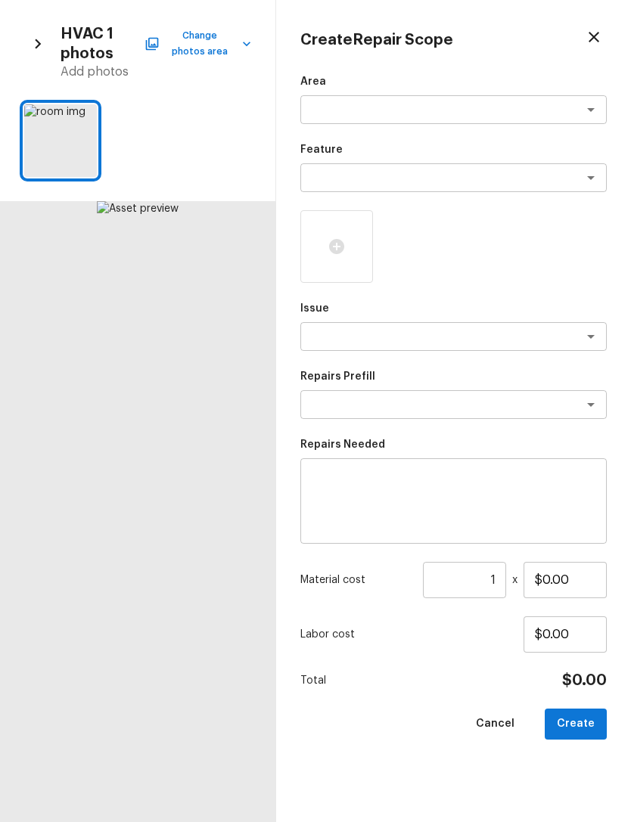
click at [211, 53] on button "Change photos area" at bounding box center [200, 43] width 104 height 39
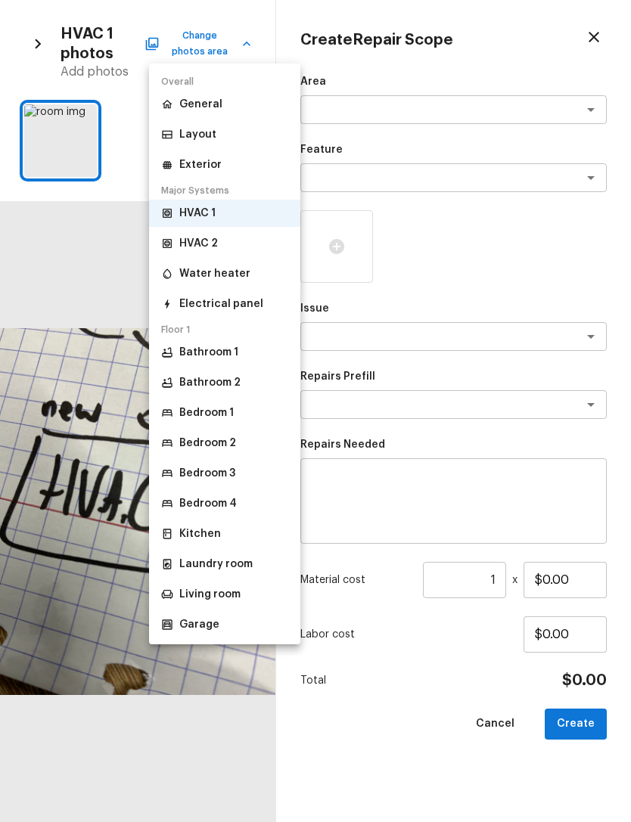
click at [107, 248] on div at bounding box center [315, 411] width 631 height 822
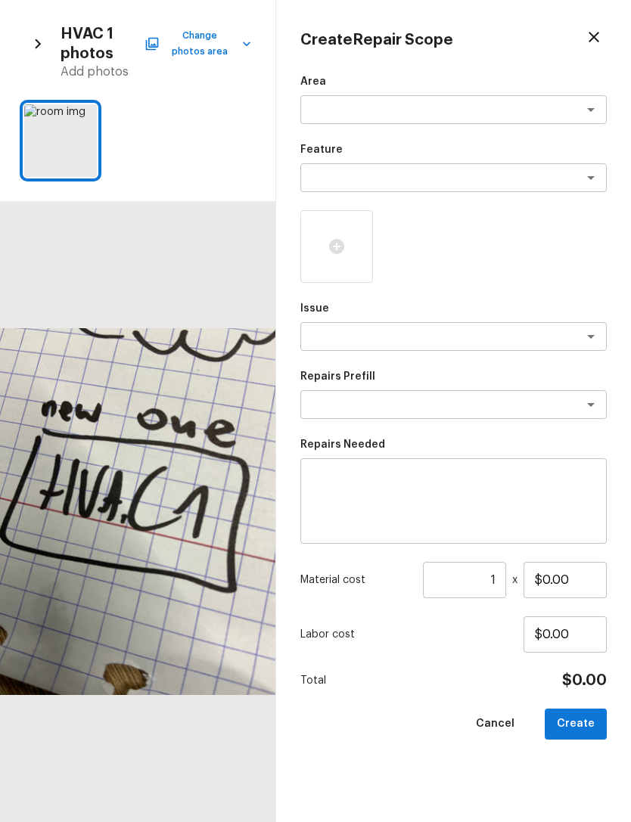
click at [471, 112] on textarea at bounding box center [432, 109] width 250 height 15
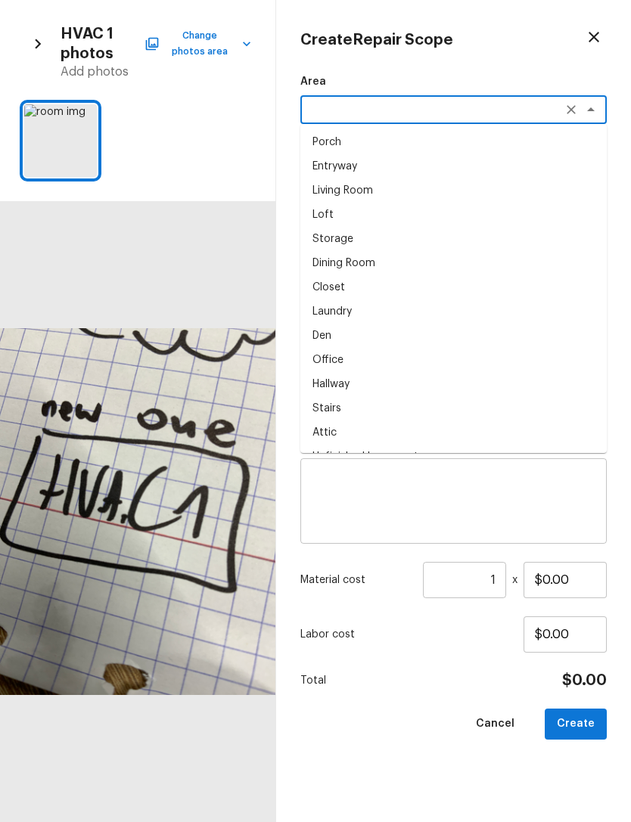
click at [333, 272] on li "Dining Room" at bounding box center [453, 263] width 306 height 24
type textarea "Dining Room"
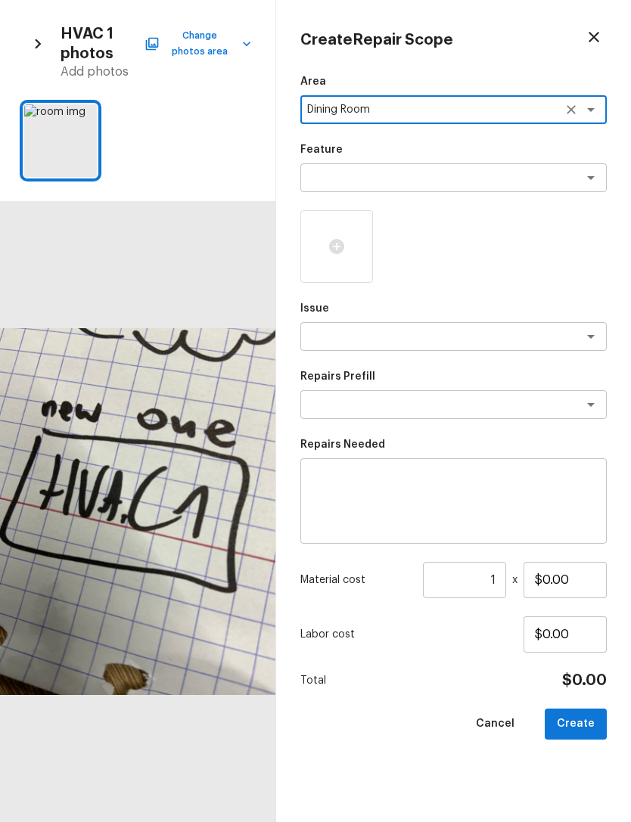
click at [561, 96] on div "Dining Room x ​" at bounding box center [453, 109] width 306 height 29
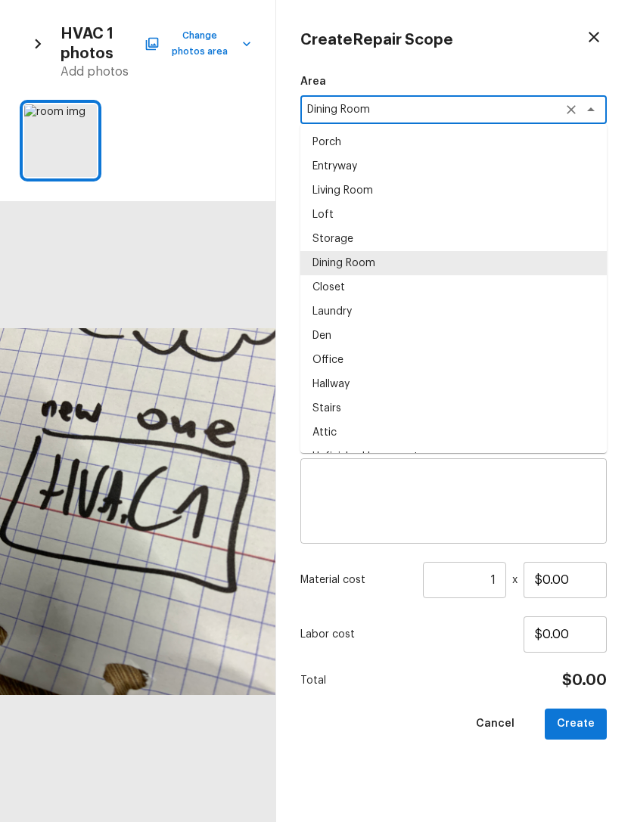
click at [564, 108] on icon "Clear" at bounding box center [571, 109] width 15 height 15
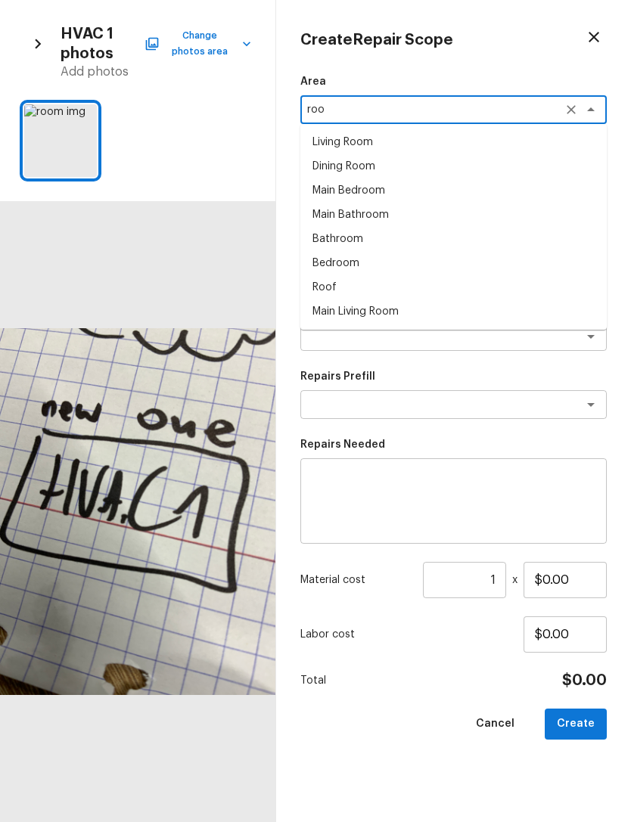
click at [335, 290] on li "Roof" at bounding box center [453, 287] width 306 height 24
type textarea "Roof"
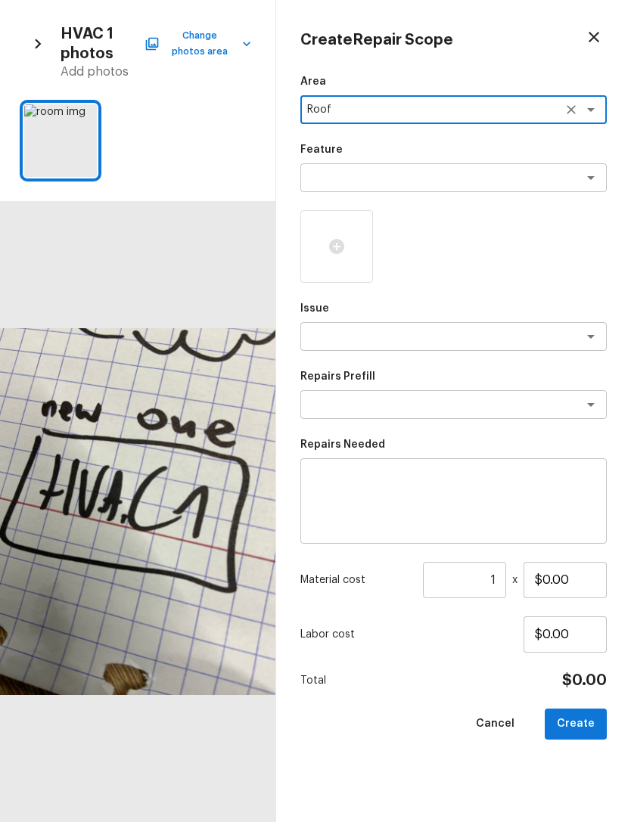
click at [418, 165] on div "x ​" at bounding box center [453, 177] width 306 height 29
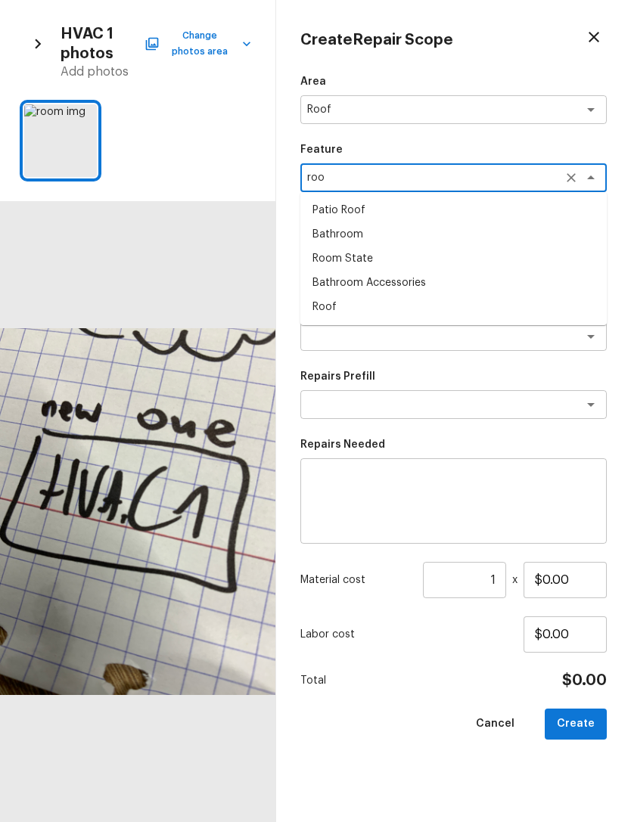
click at [329, 302] on li "Roof" at bounding box center [453, 307] width 306 height 24
type textarea "Roof"
click at [52, 116] on div at bounding box center [60, 140] width 73 height 73
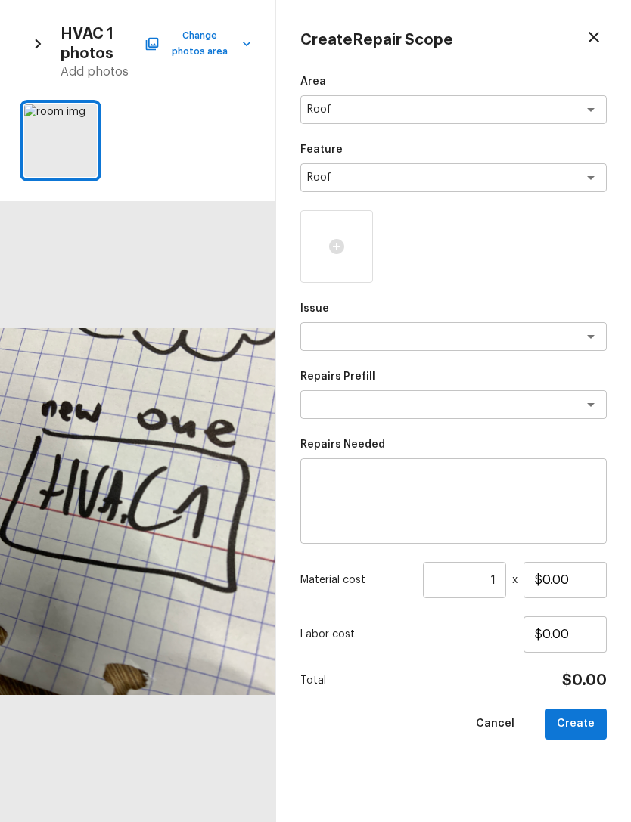
click at [85, 114] on icon at bounding box center [83, 117] width 15 height 15
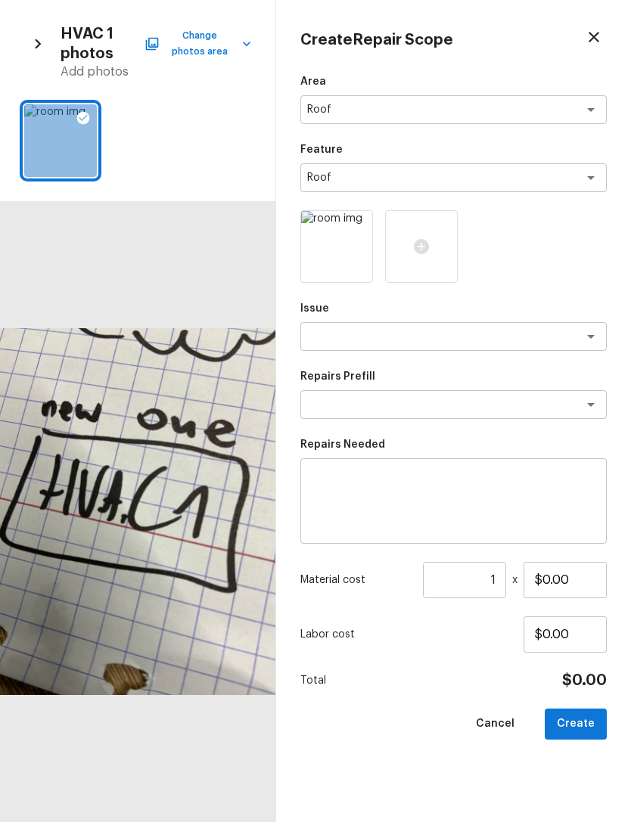
click at [582, 319] on div "Issue x ​" at bounding box center [453, 326] width 306 height 50
click at [576, 335] on div at bounding box center [580, 336] width 39 height 21
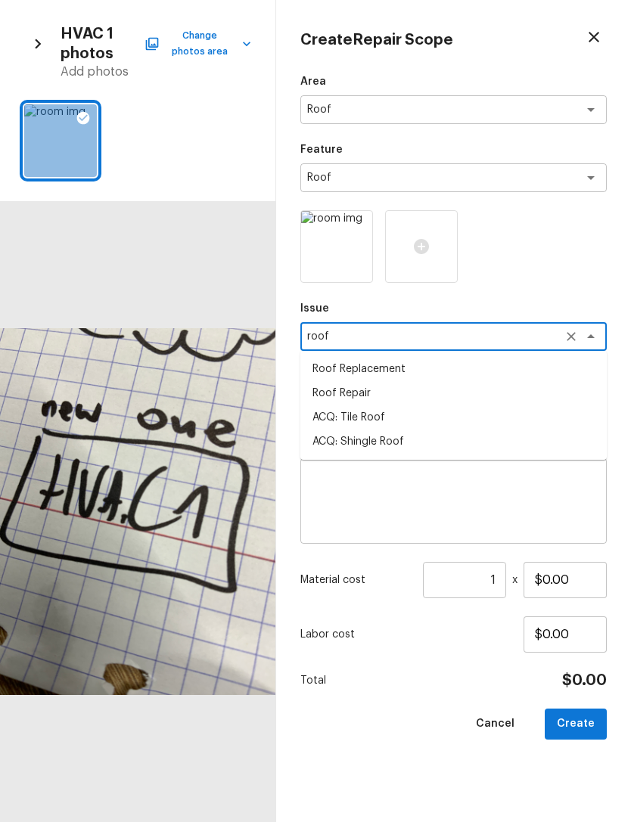
click at [371, 446] on li "ACQ: Shingle Roof" at bounding box center [453, 442] width 306 height 24
type textarea "ACQ: Shingle Roof"
click at [435, 392] on div "x ​" at bounding box center [453, 404] width 306 height 29
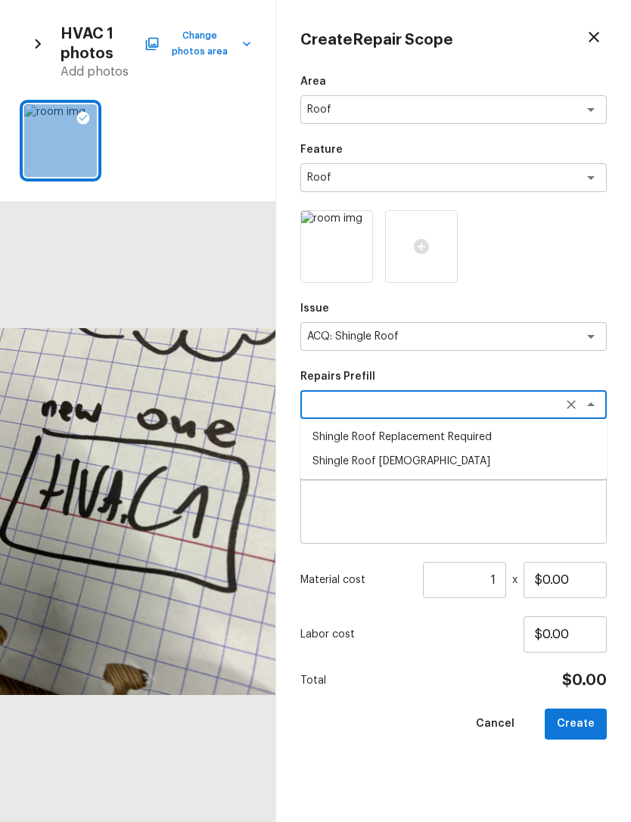
click at [385, 451] on li "Shingle Roof [DEMOGRAPHIC_DATA]" at bounding box center [453, 461] width 306 height 24
type textarea "Shingle Roof [DEMOGRAPHIC_DATA]"
type textarea "Asphalt Roof active leaks immediate replacement required"
type input "$1.00"
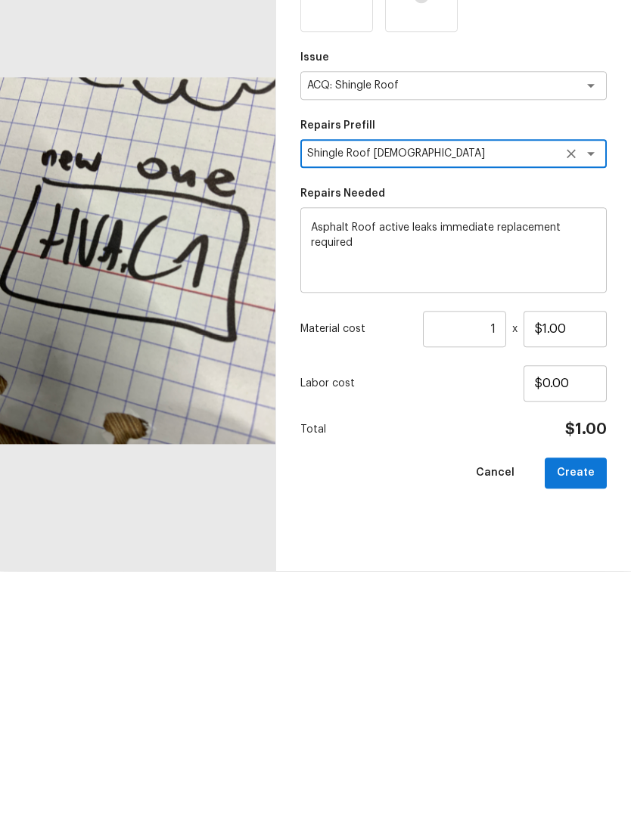
scroll to position [48, 0]
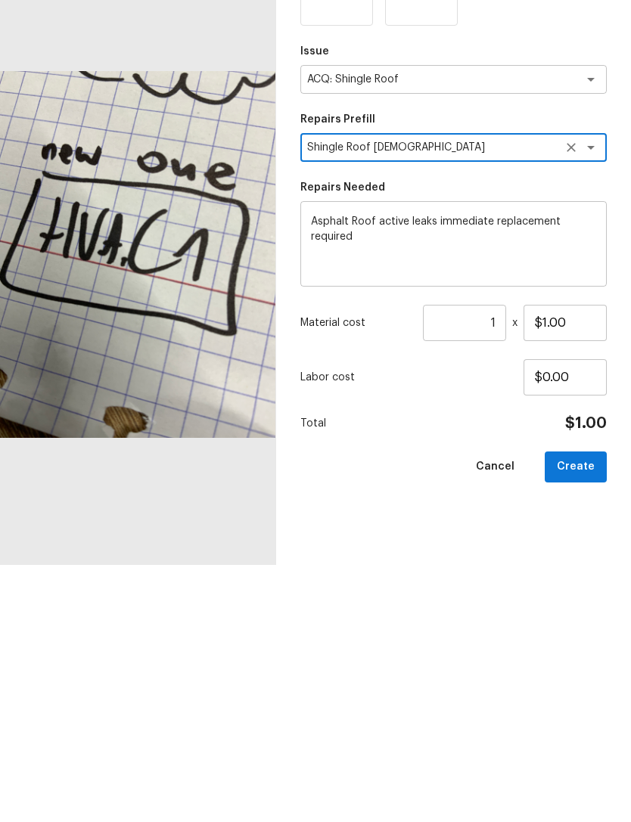
click at [479, 562] on input "1" at bounding box center [464, 580] width 83 height 36
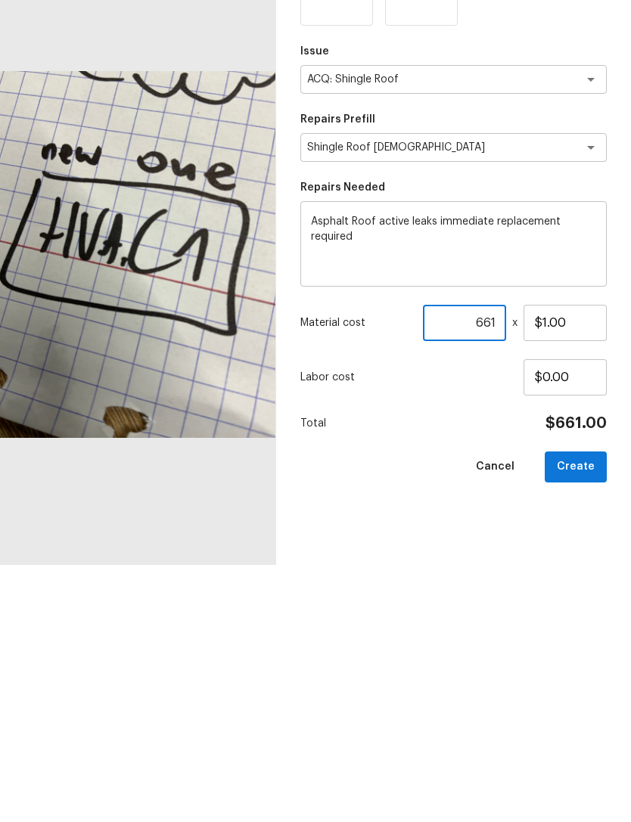
type input "661"
click at [586, 709] on button "Create" at bounding box center [576, 724] width 62 height 31
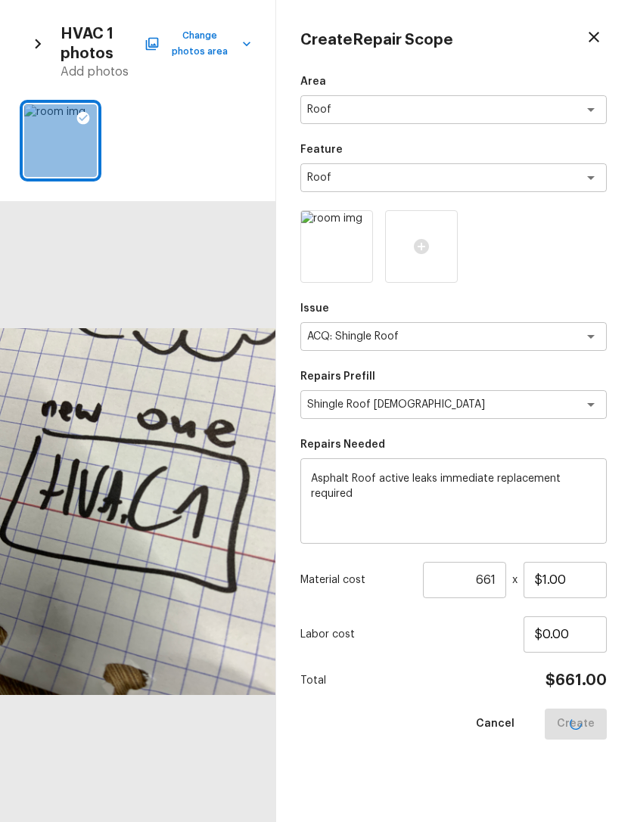
type input "1"
type input "$0.00"
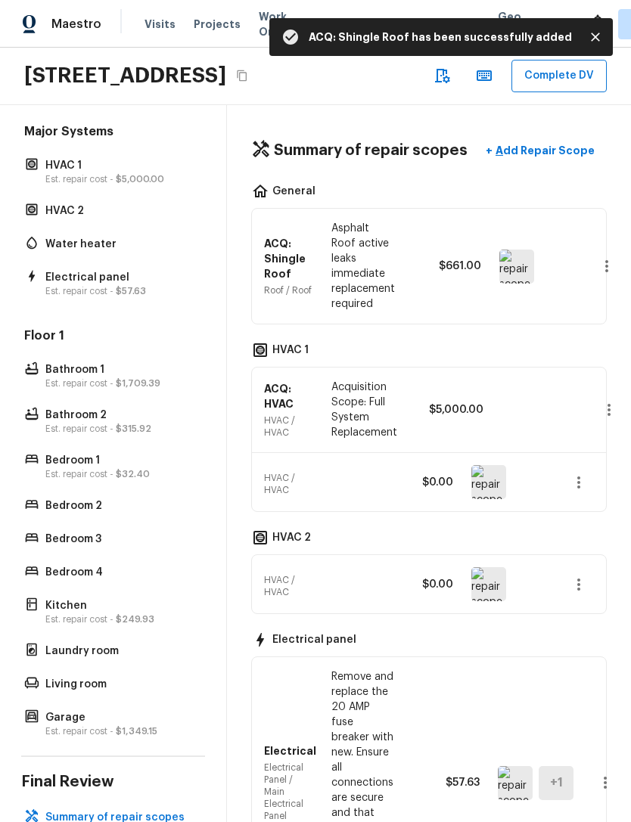
scroll to position [158, 0]
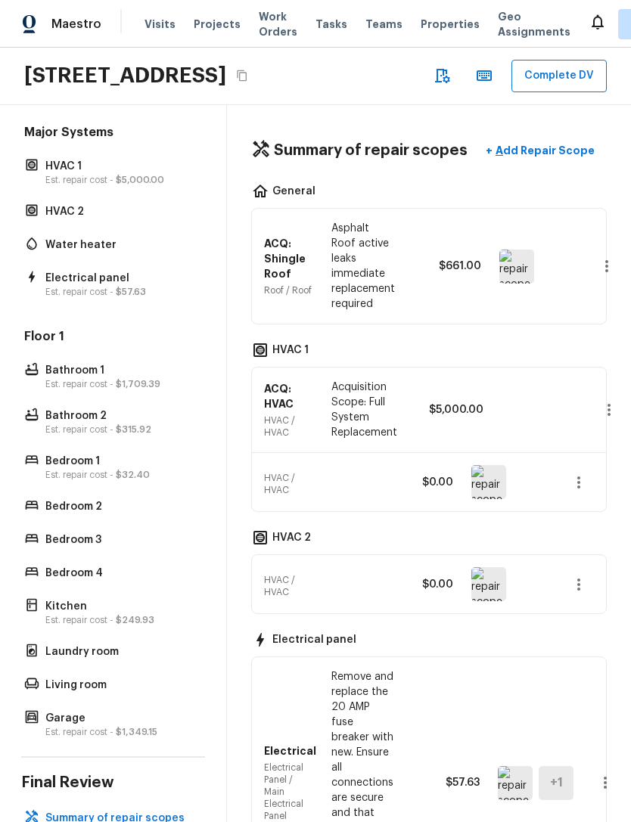
click at [146, 811] on p "Summary of repair scopes" at bounding box center [120, 818] width 151 height 15
click at [610, 401] on icon "button" at bounding box center [609, 410] width 18 height 18
click at [623, 353] on div at bounding box center [315, 411] width 631 height 822
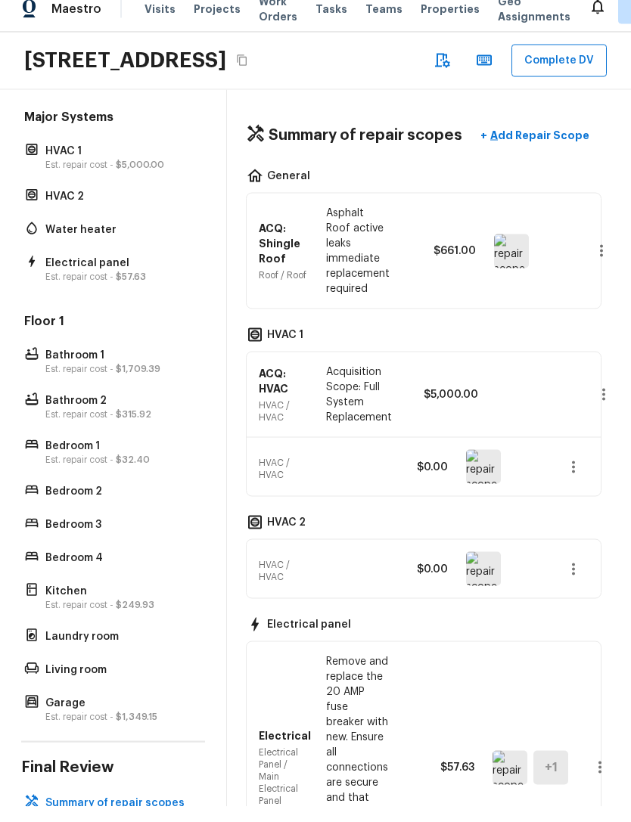
click at [583, 101] on div "[STREET_ADDRESS] Complete DV" at bounding box center [315, 76] width 631 height 57
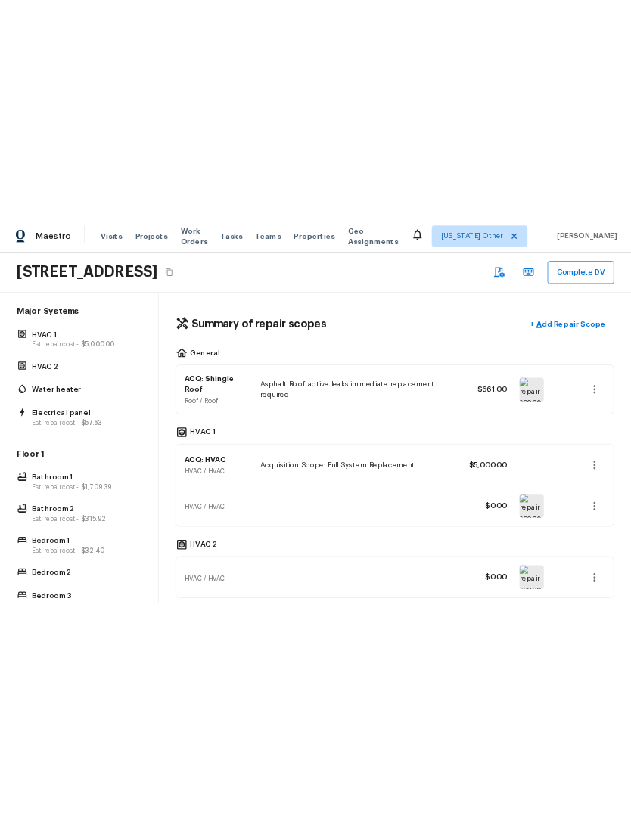
scroll to position [48, 0]
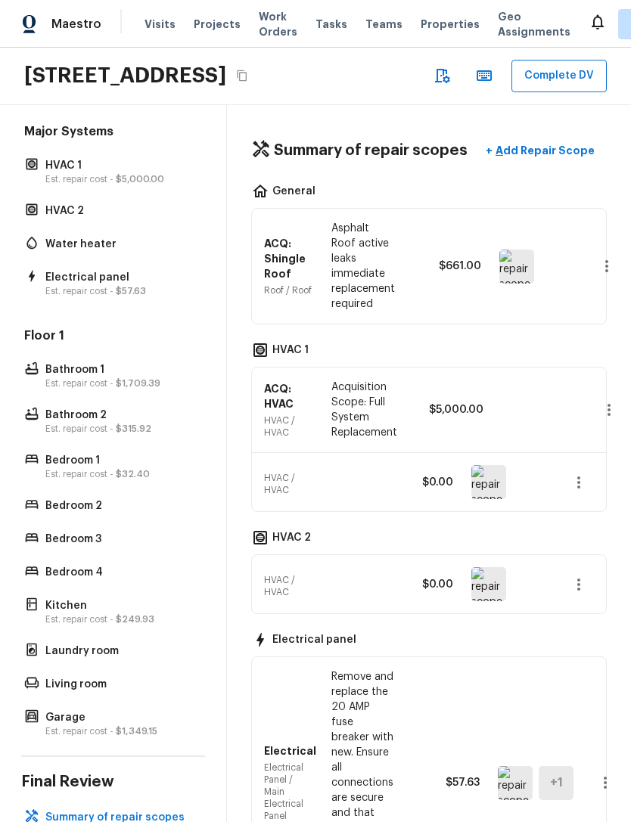
click at [511, 60] on button "Complete DV" at bounding box center [558, 76] width 95 height 33
